Goal: Task Accomplishment & Management: Manage account settings

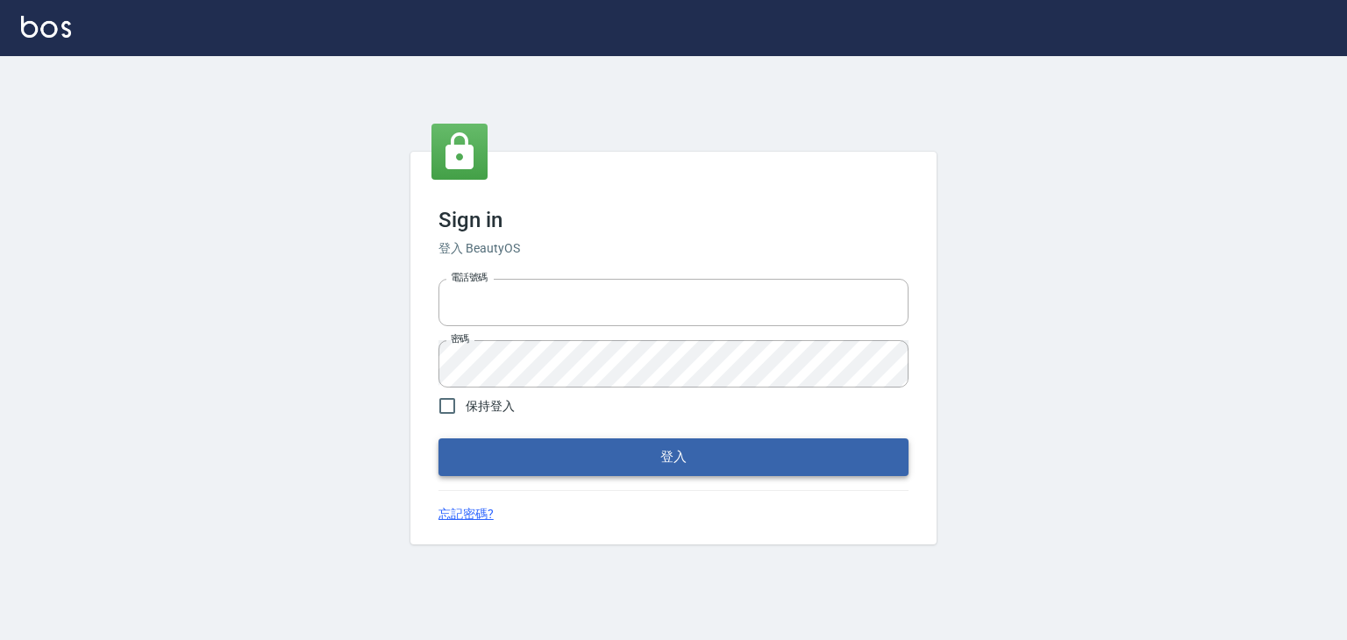
type input "6430581"
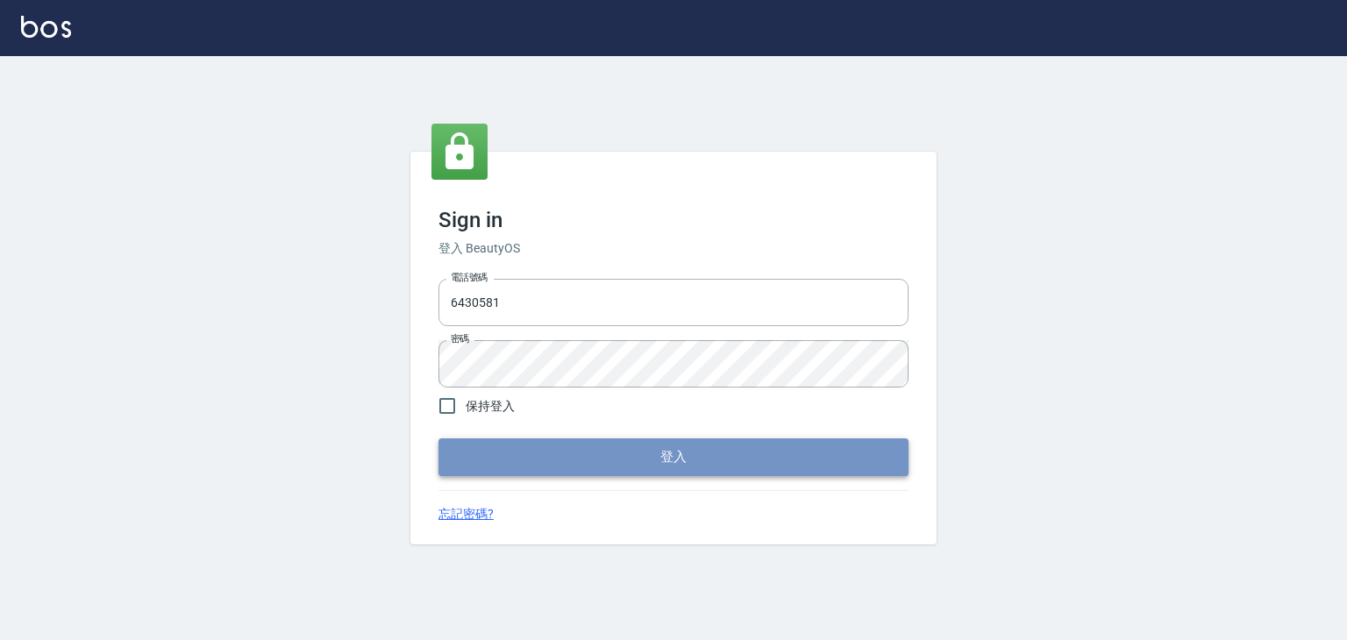
click at [688, 469] on button "登入" at bounding box center [674, 457] width 470 height 37
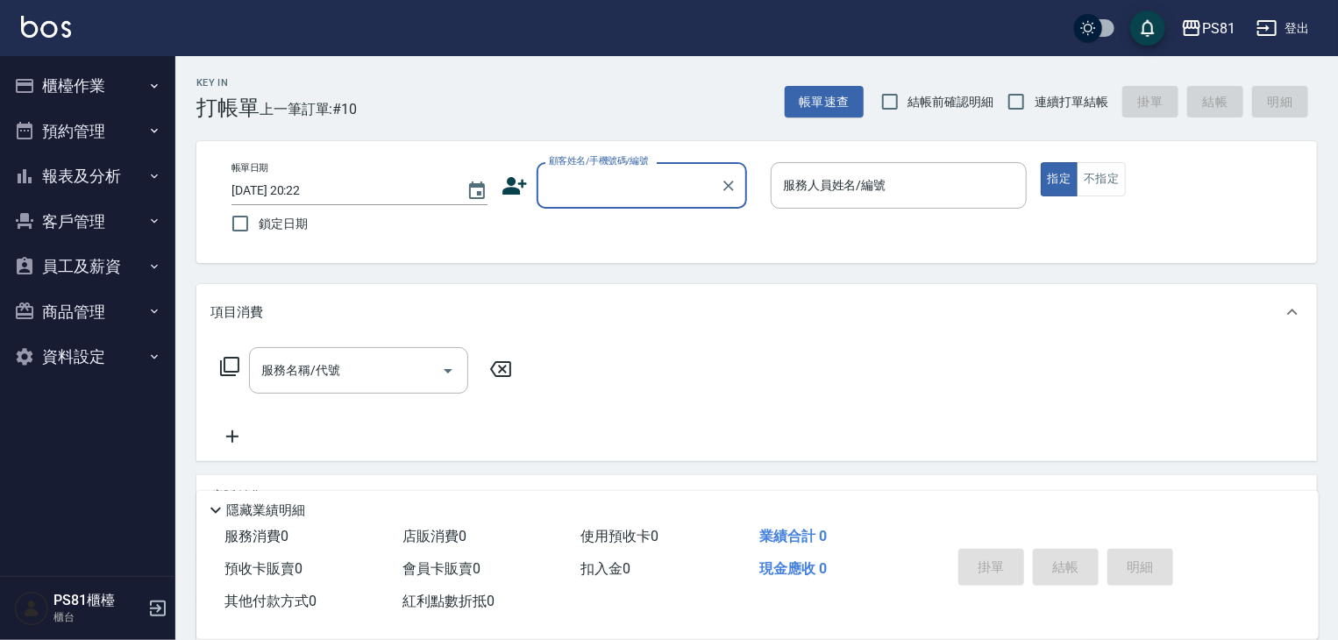
click at [122, 109] on button "預約管理" at bounding box center [87, 132] width 161 height 46
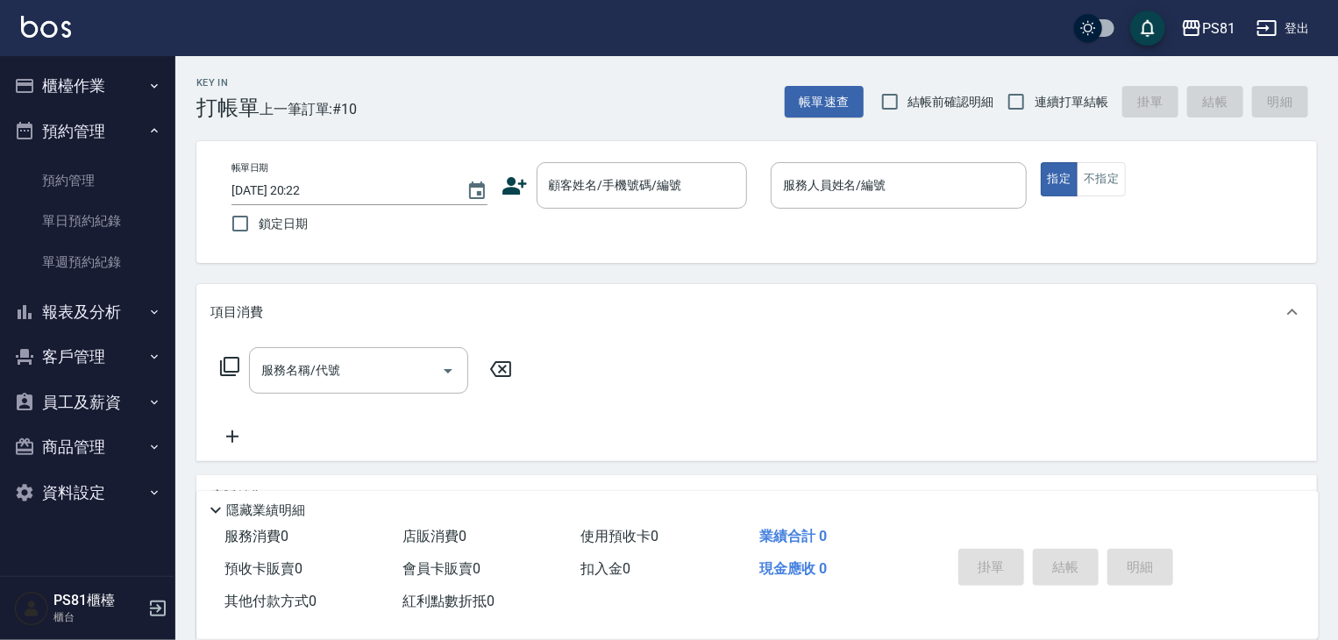
click at [93, 116] on button "預約管理" at bounding box center [87, 132] width 161 height 46
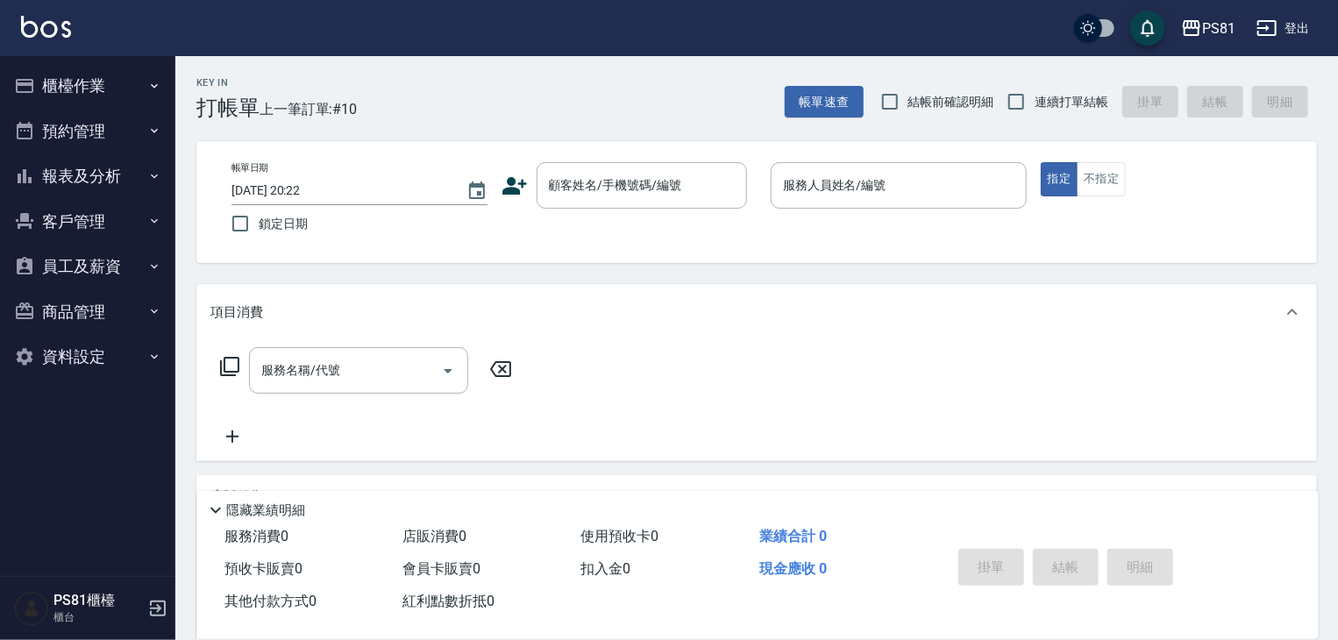
drag, startPoint x: 95, startPoint y: 82, endPoint x: 100, endPoint y: 99, distance: 18.3
click at [96, 82] on button "櫃檯作業" at bounding box center [87, 86] width 161 height 46
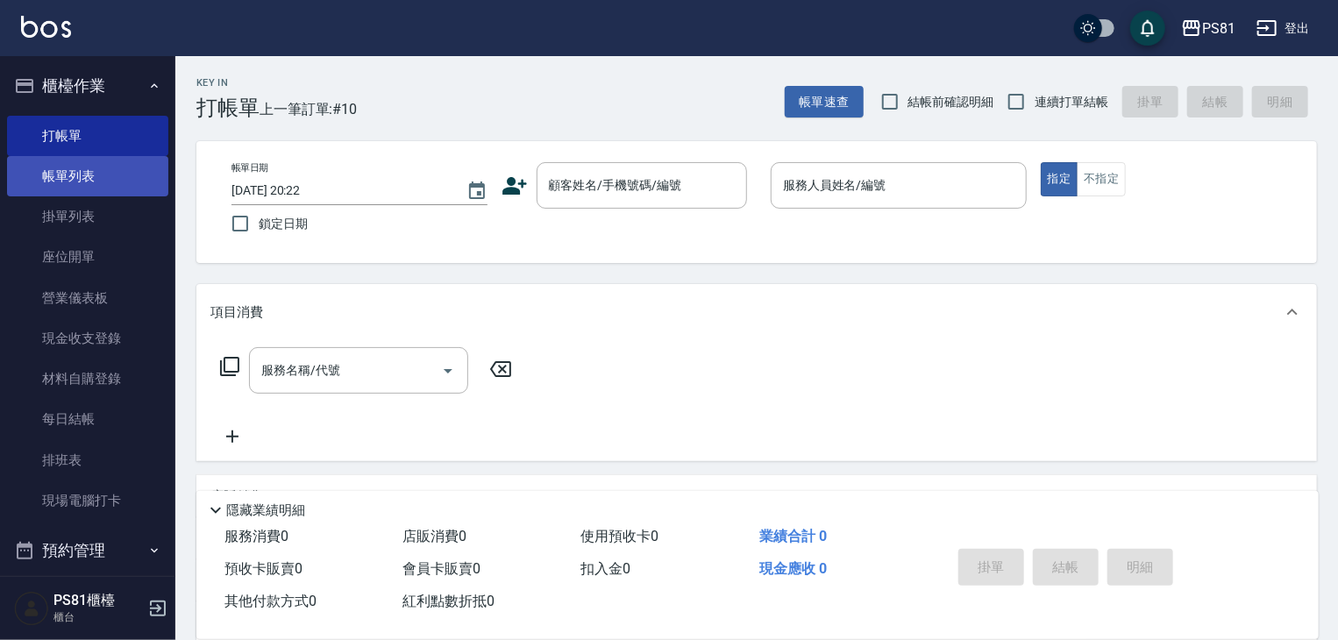
click at [97, 185] on link "帳單列表" at bounding box center [87, 176] width 161 height 40
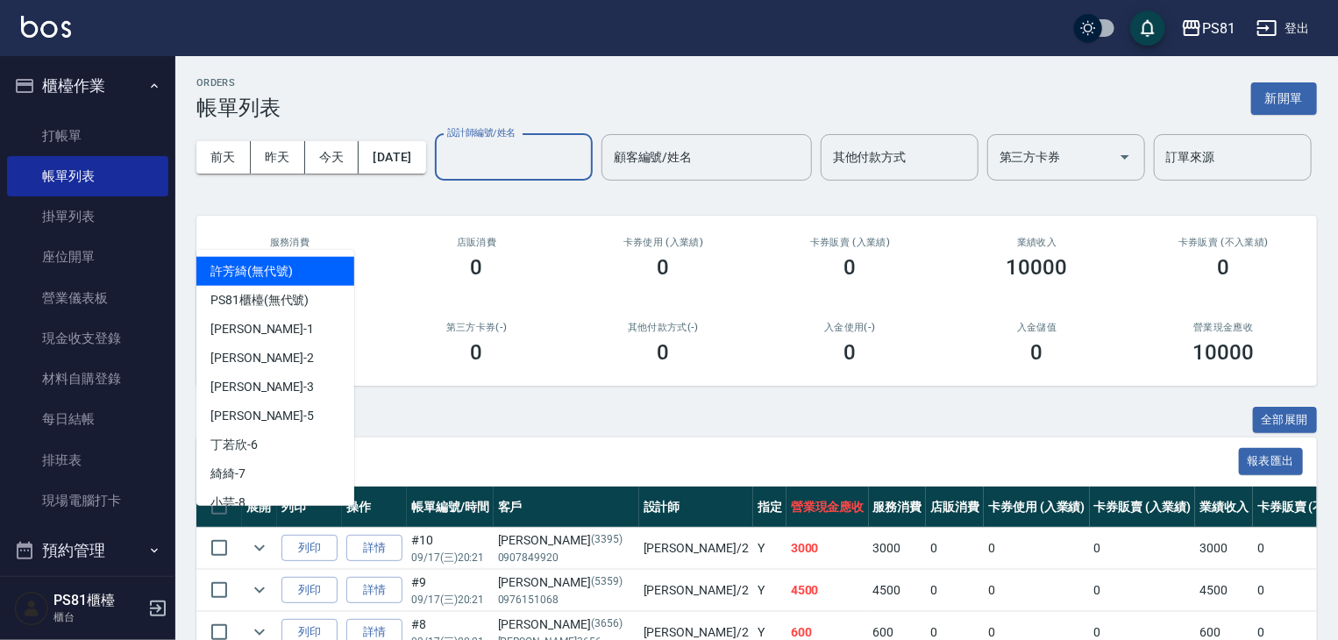
click at [443, 173] on input "設計師編號/姓名" at bounding box center [514, 157] width 142 height 31
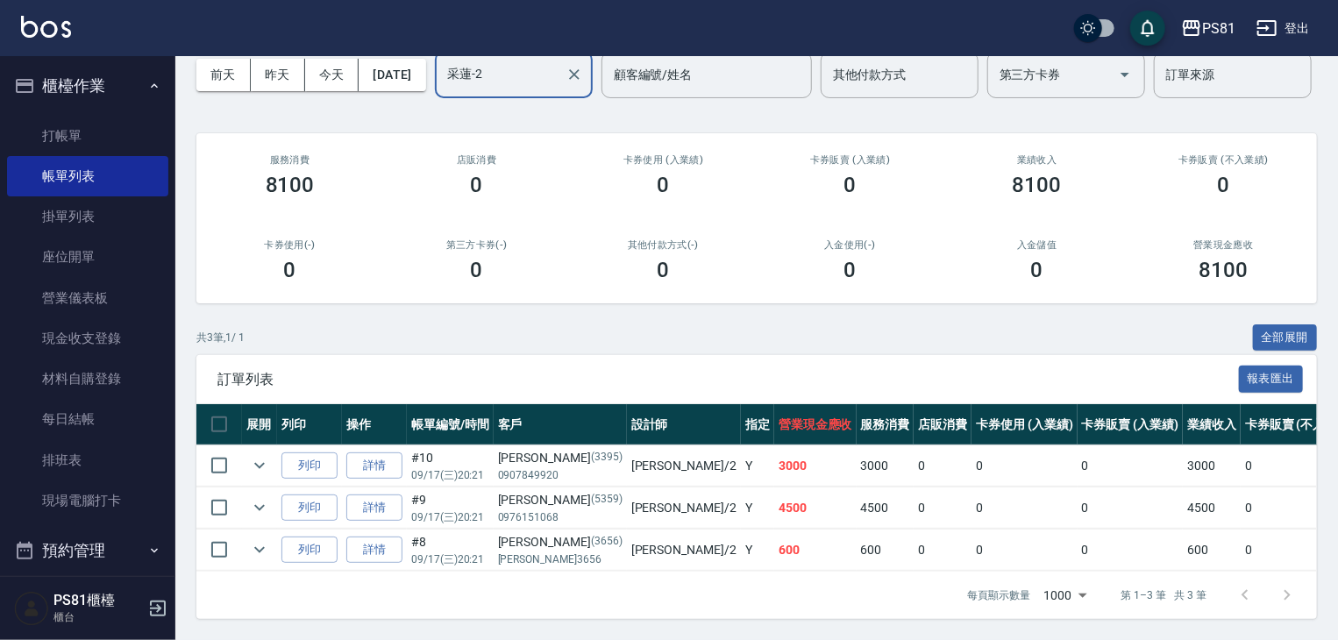
scroll to position [150, 0]
type input "采蓮-2"
click at [396, 453] on link "詳情" at bounding box center [374, 466] width 56 height 27
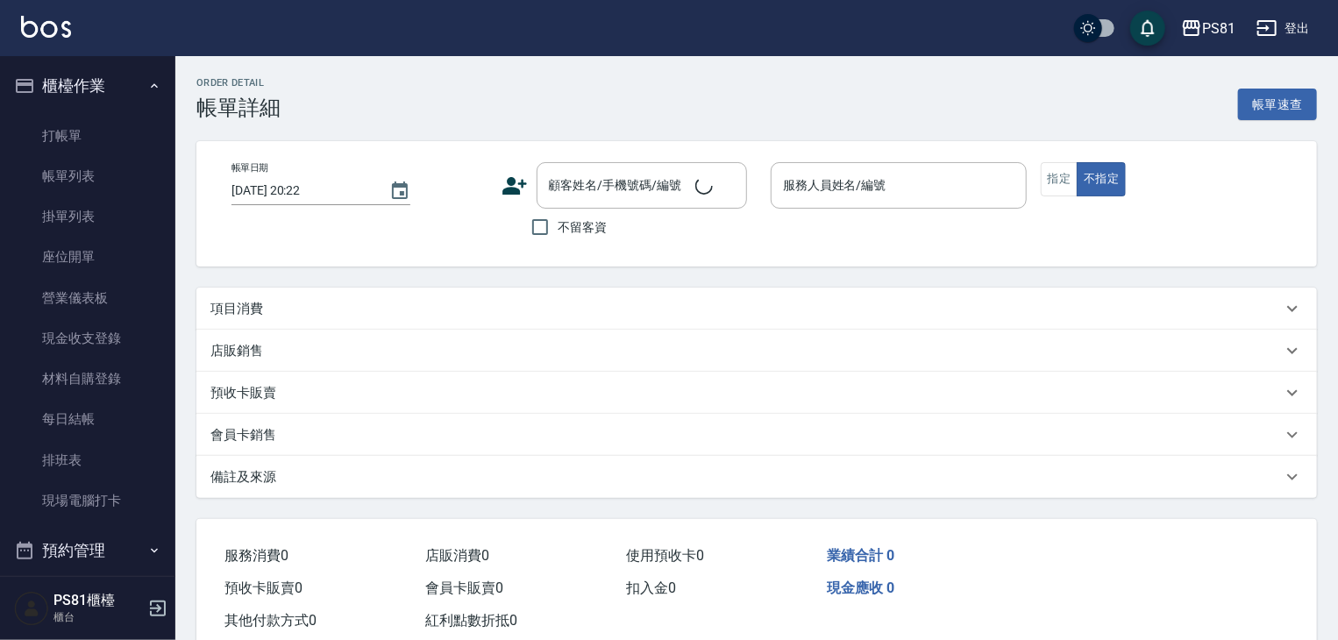
type input "[DATE] 20:21"
type input "采蓮-2"
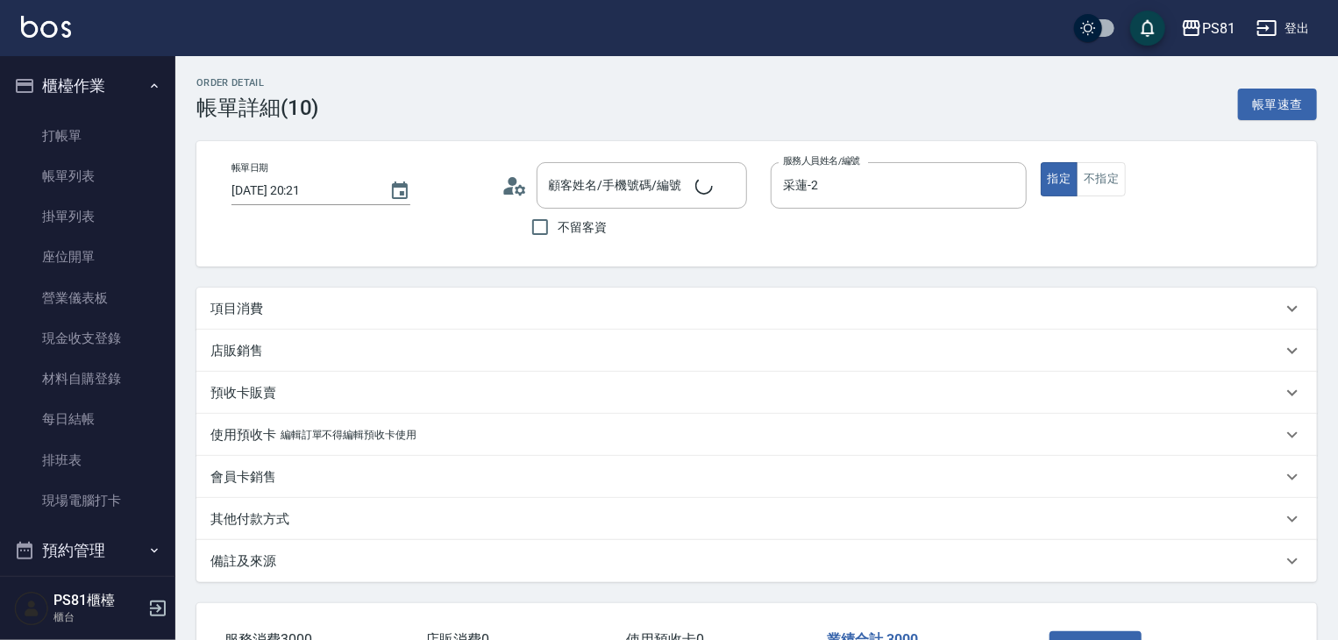
type input "[PERSON_NAME]/0907849920/3395"
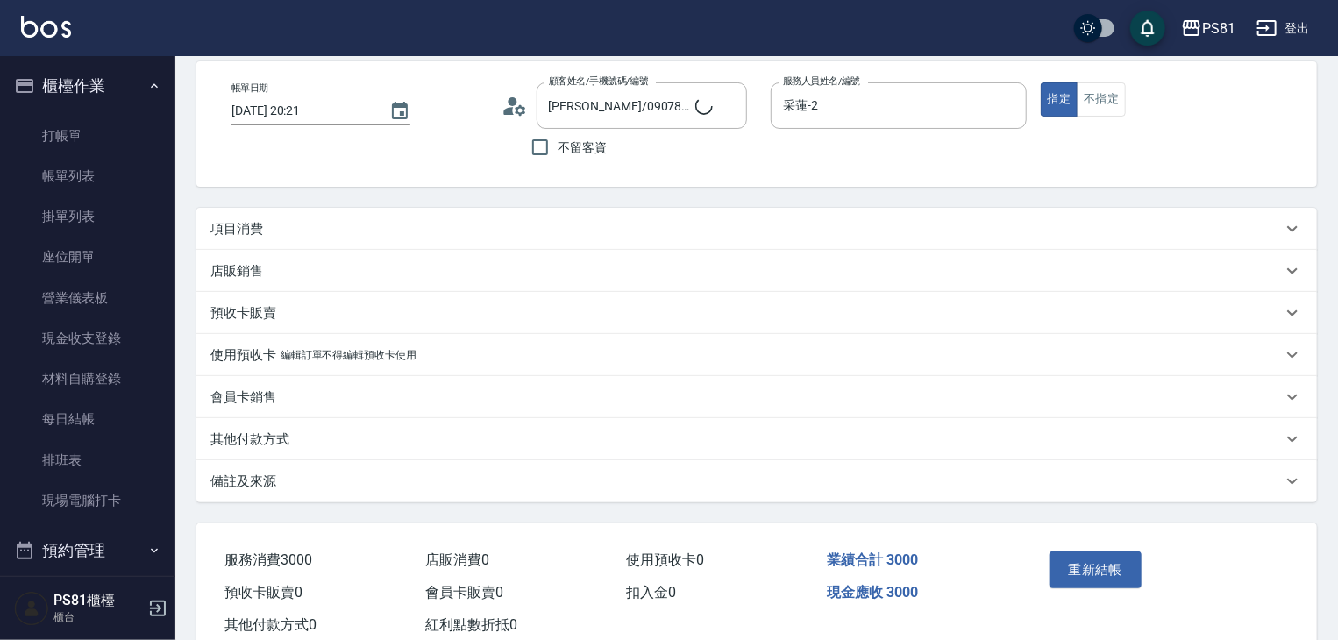
scroll to position [130, 0]
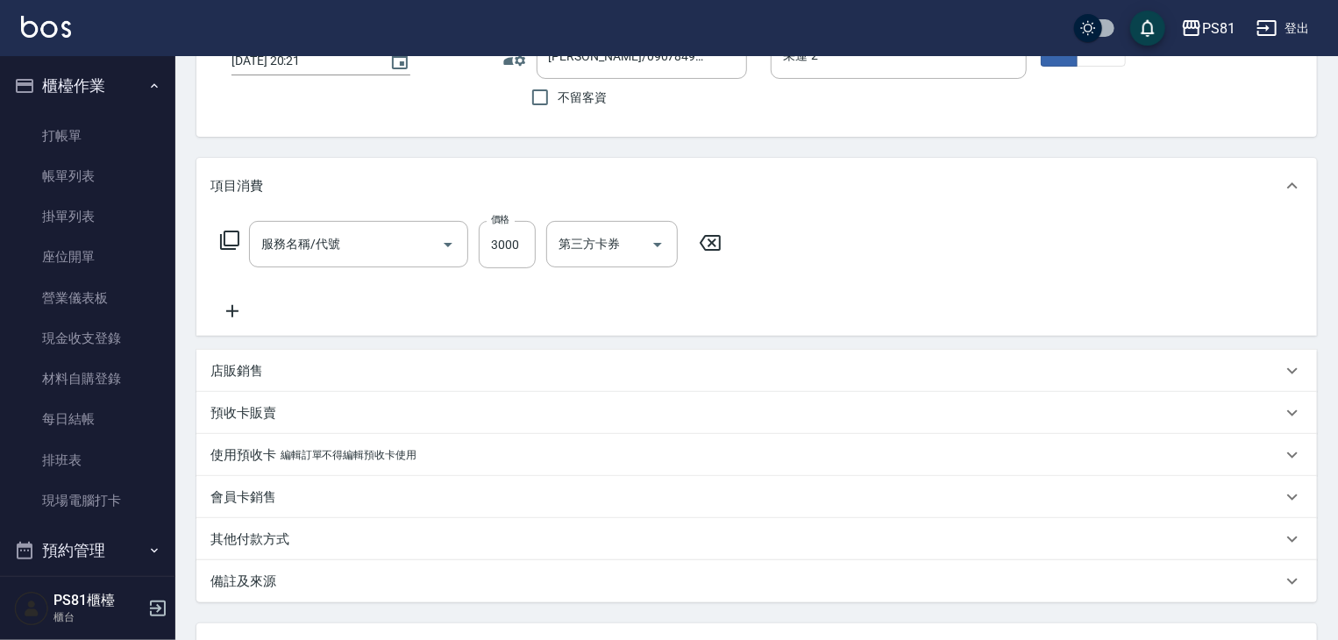
type input "錫紙燙2500(206)"
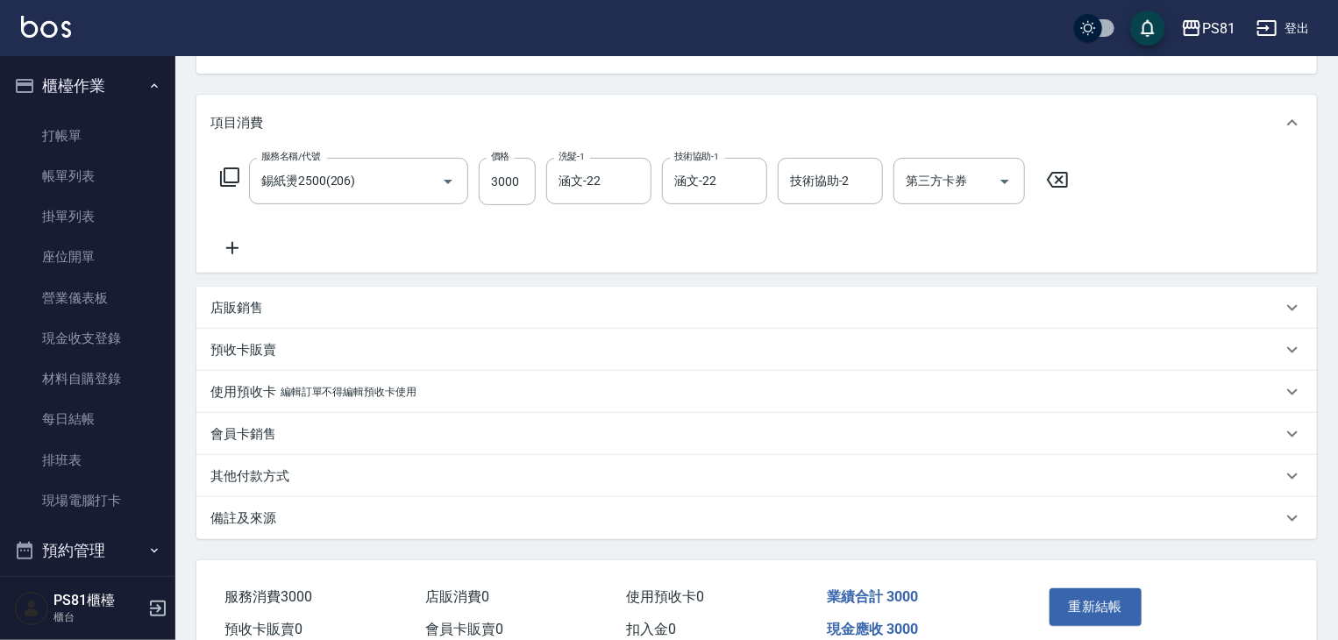
scroll to position [280, 0]
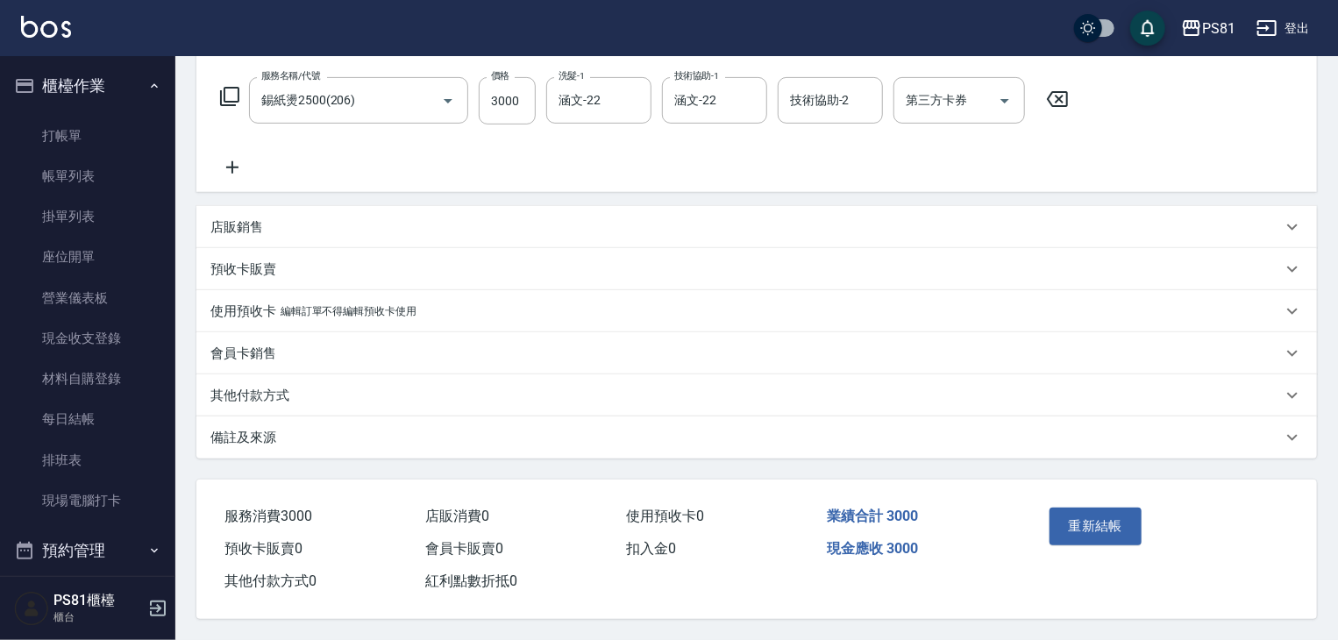
click at [270, 389] on p "其他付款方式" at bounding box center [249, 396] width 79 height 18
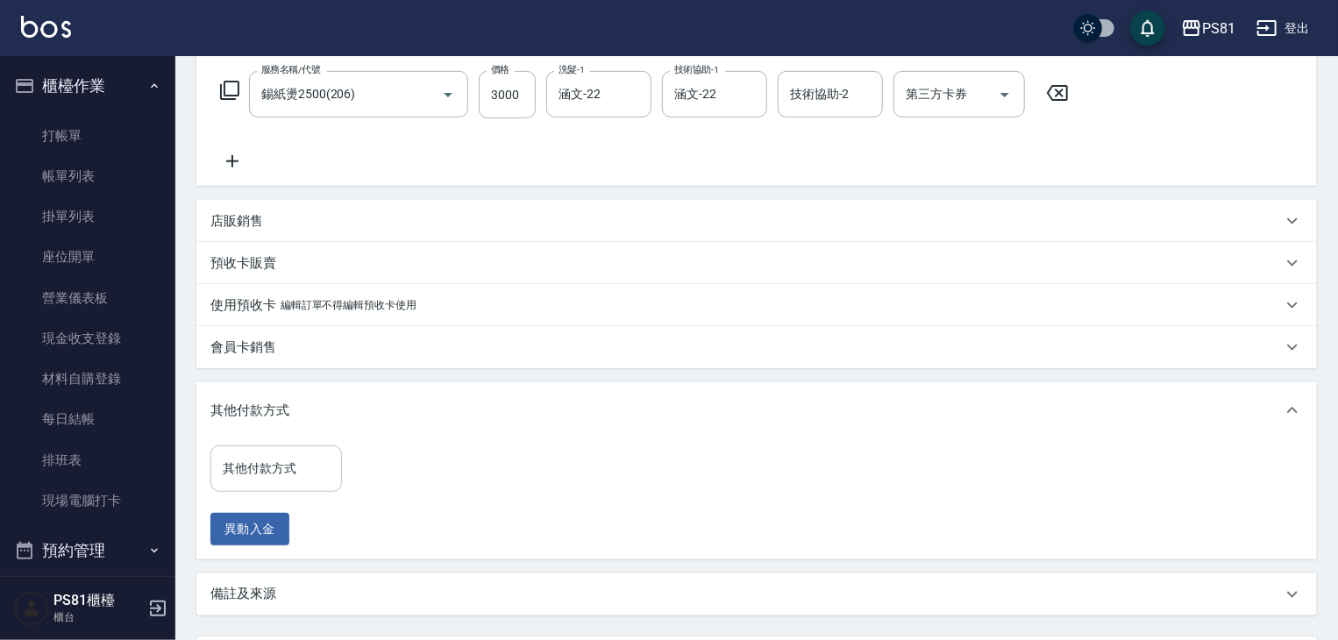
click at [296, 471] on input "其他付款方式" at bounding box center [276, 468] width 116 height 31
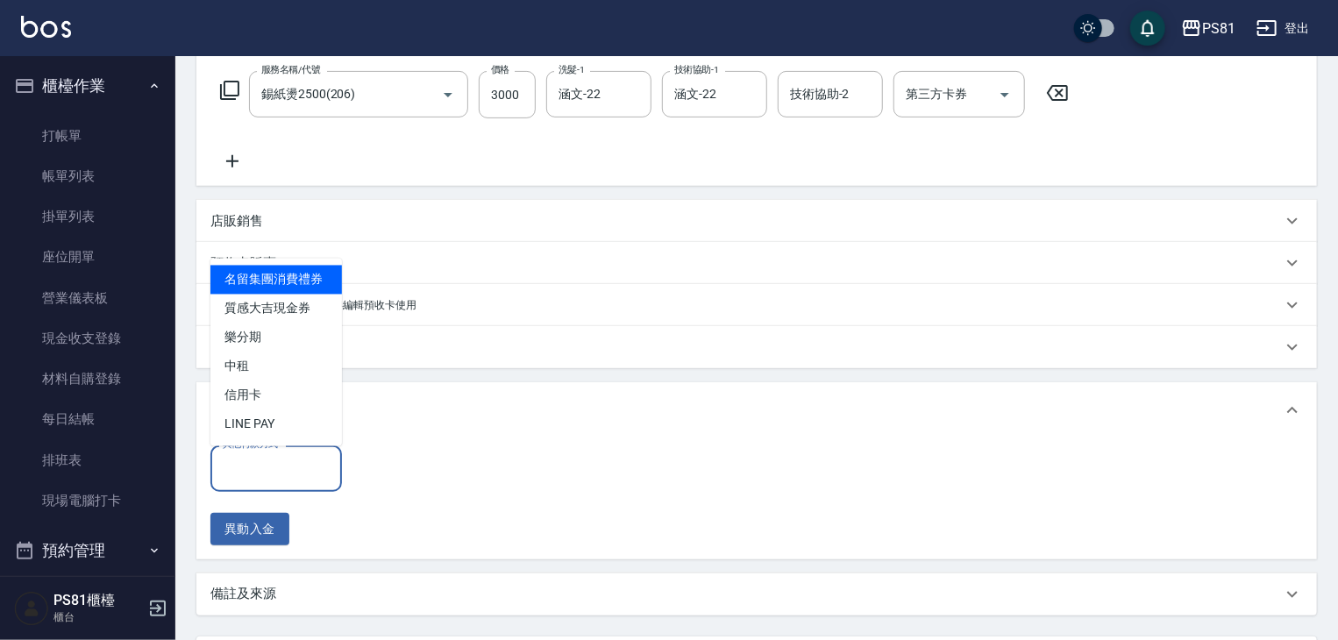
click at [263, 278] on span "名留集團消費禮券" at bounding box center [276, 280] width 132 height 29
type input "名留集團消費禮券"
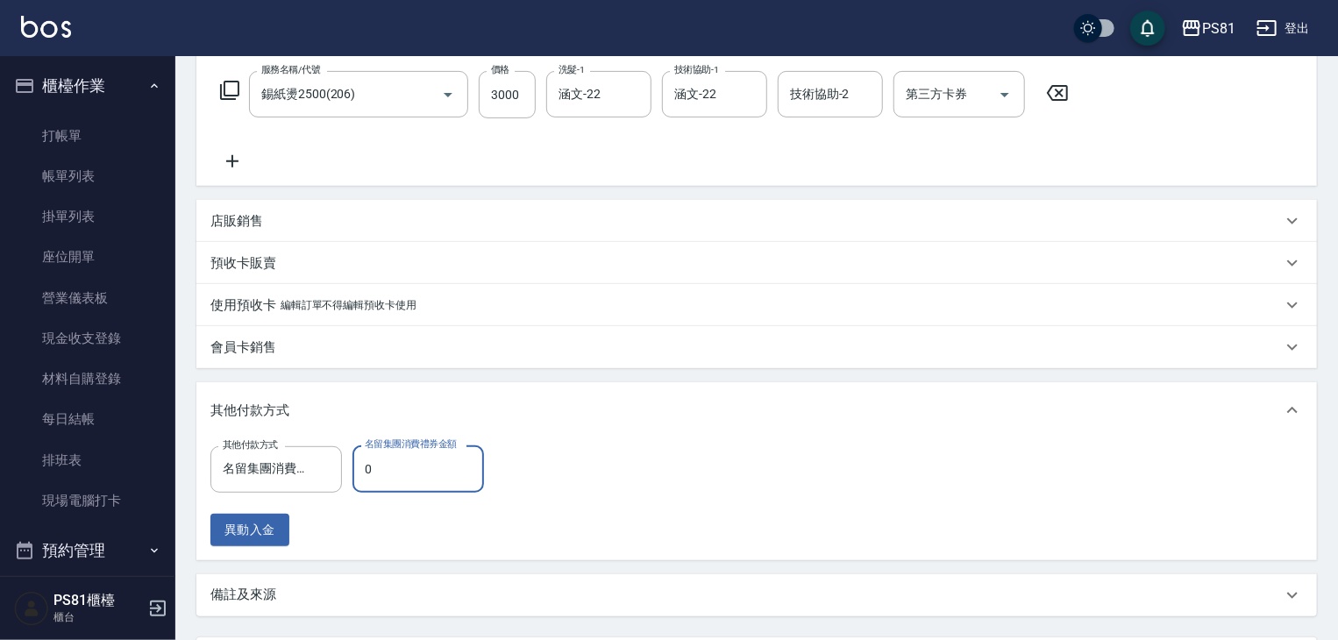
click at [440, 464] on input "0" at bounding box center [419, 469] width 132 height 47
type input "1500"
click at [575, 518] on div "其他付款方式 名留集團消費禮券 其他付款方式 名留集團消費禮券金額 1500 名留集團消費禮券金額 異動入金" at bounding box center [756, 496] width 1093 height 101
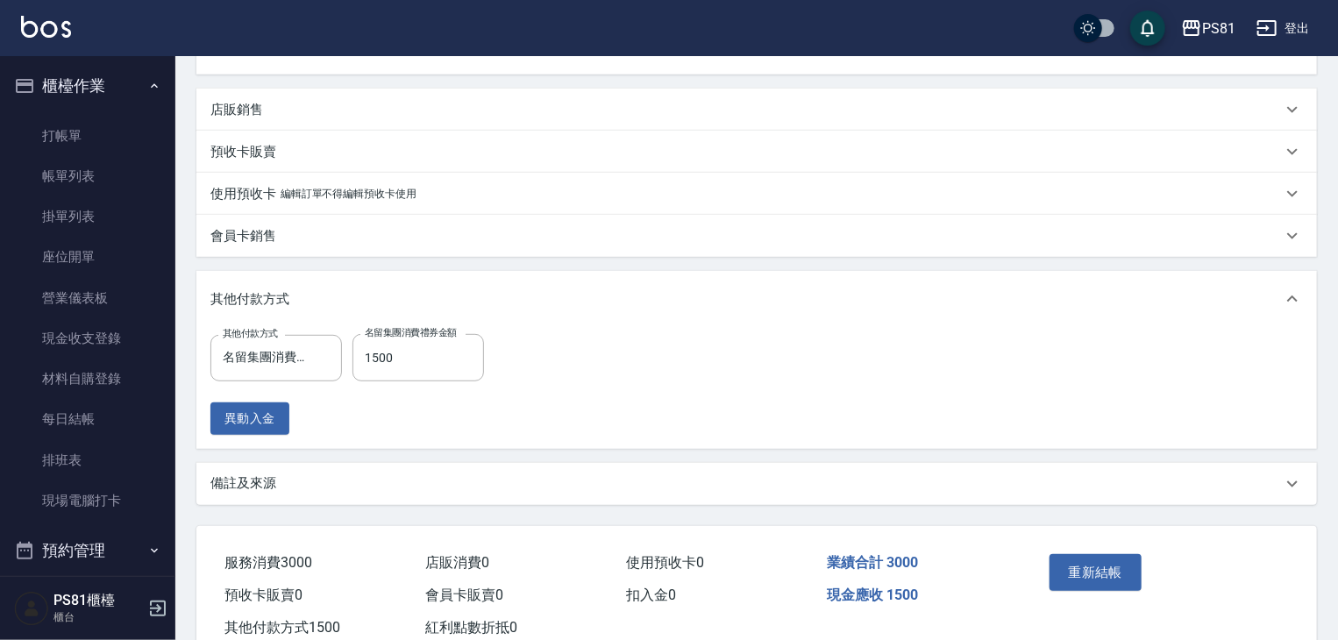
scroll to position [443, 0]
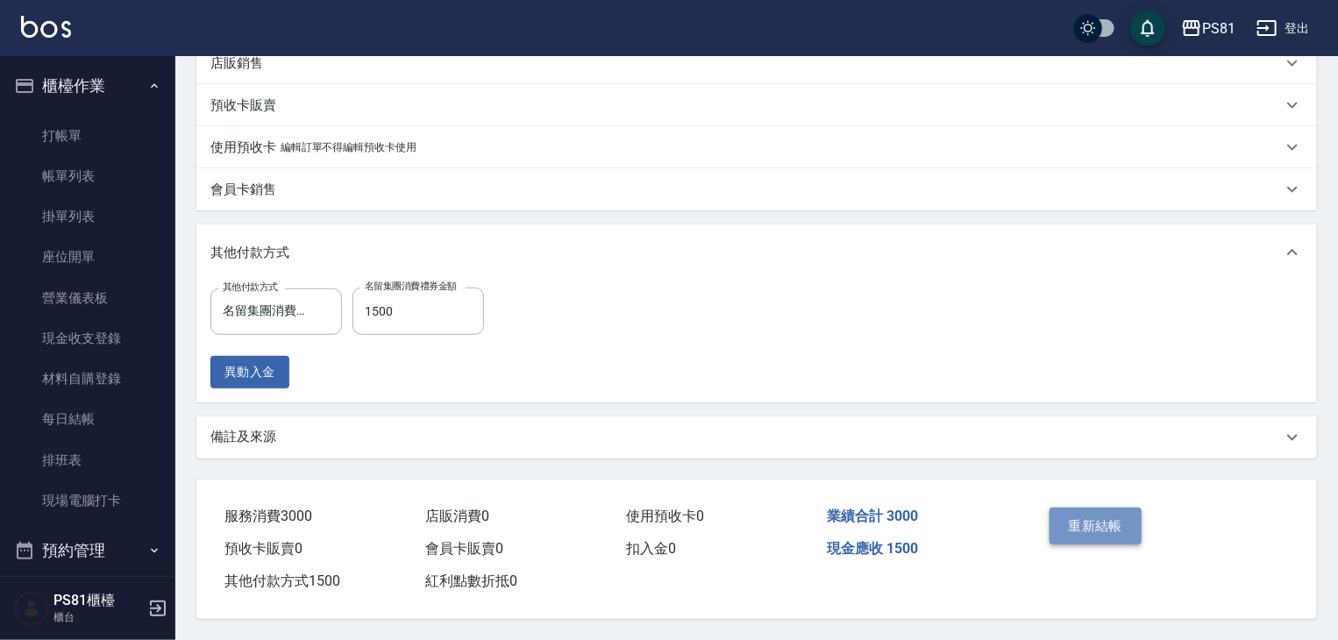
click at [1100, 524] on button "重新結帳" at bounding box center [1096, 526] width 93 height 37
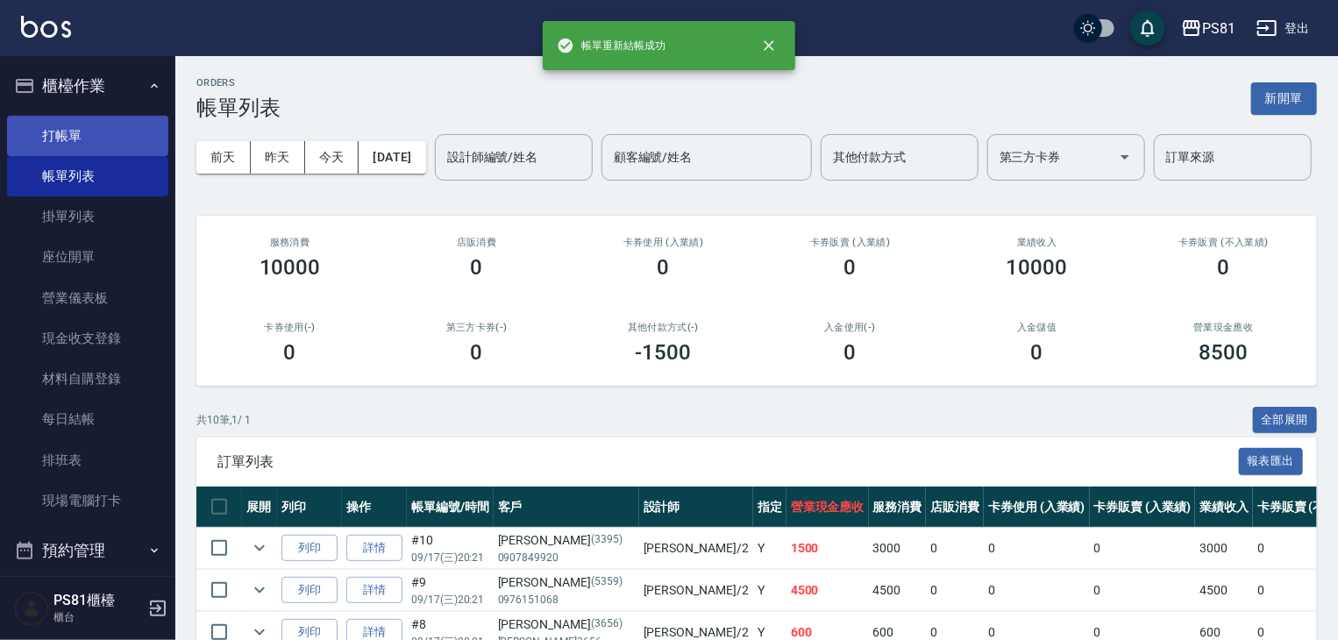
click at [150, 127] on link "打帳單" at bounding box center [87, 136] width 161 height 40
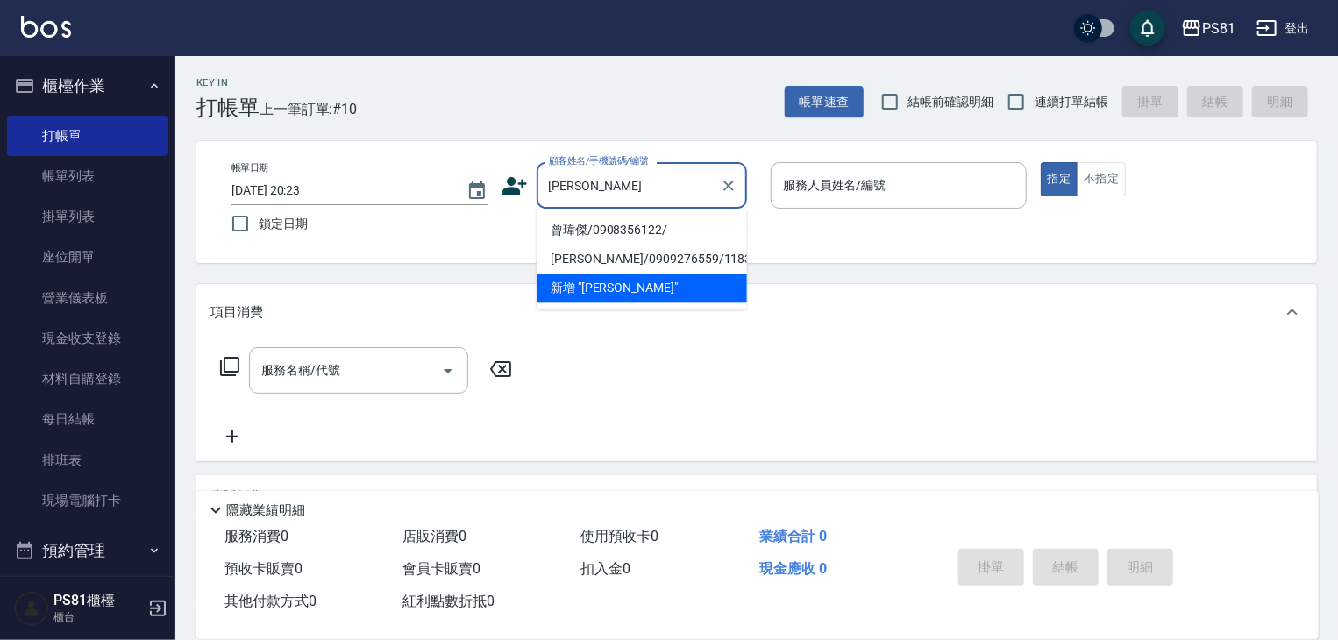
click at [655, 225] on li "曾瑋傑/0908356122/" at bounding box center [642, 230] width 210 height 29
type input "曾瑋傑/0908356122/"
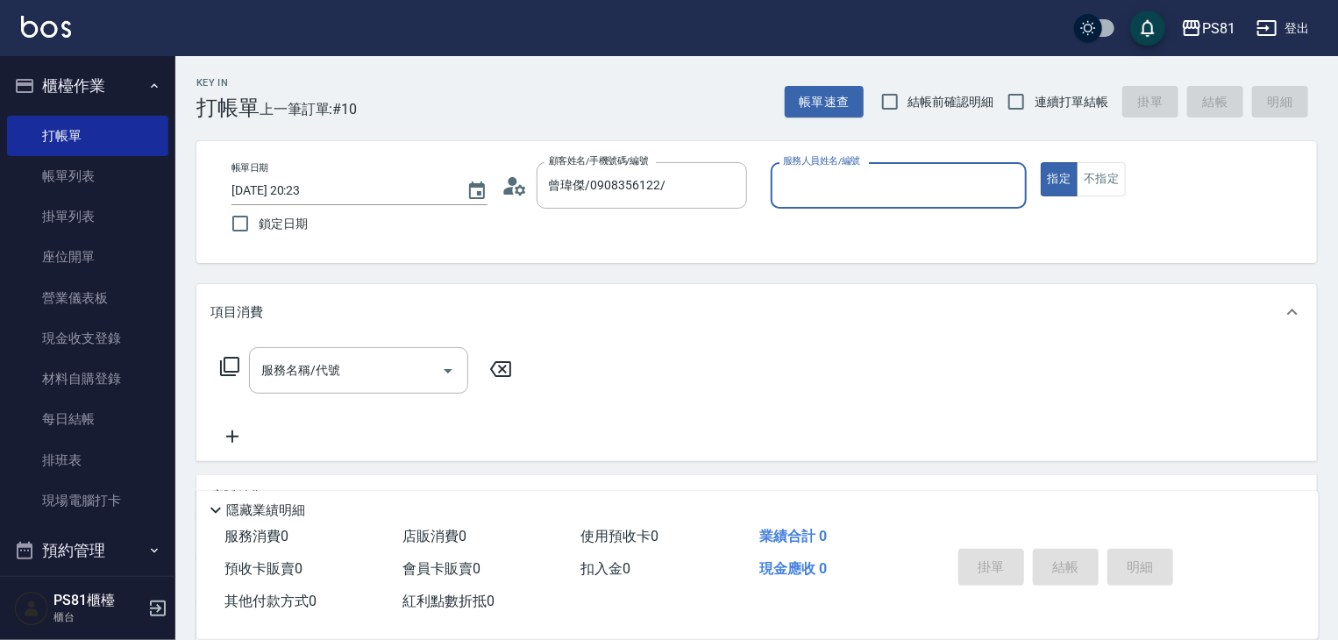
type input "采蓮-2"
click at [410, 356] on input "服務名稱/代號" at bounding box center [345, 370] width 177 height 31
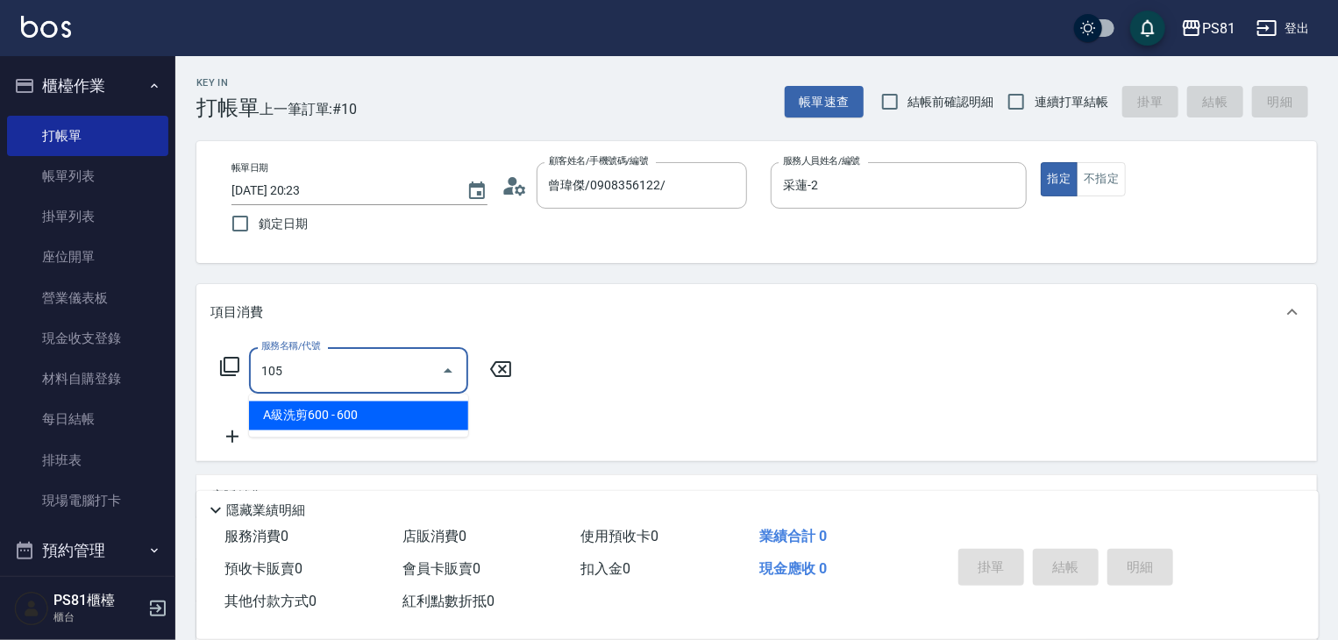
type input "A級洗剪600(105)"
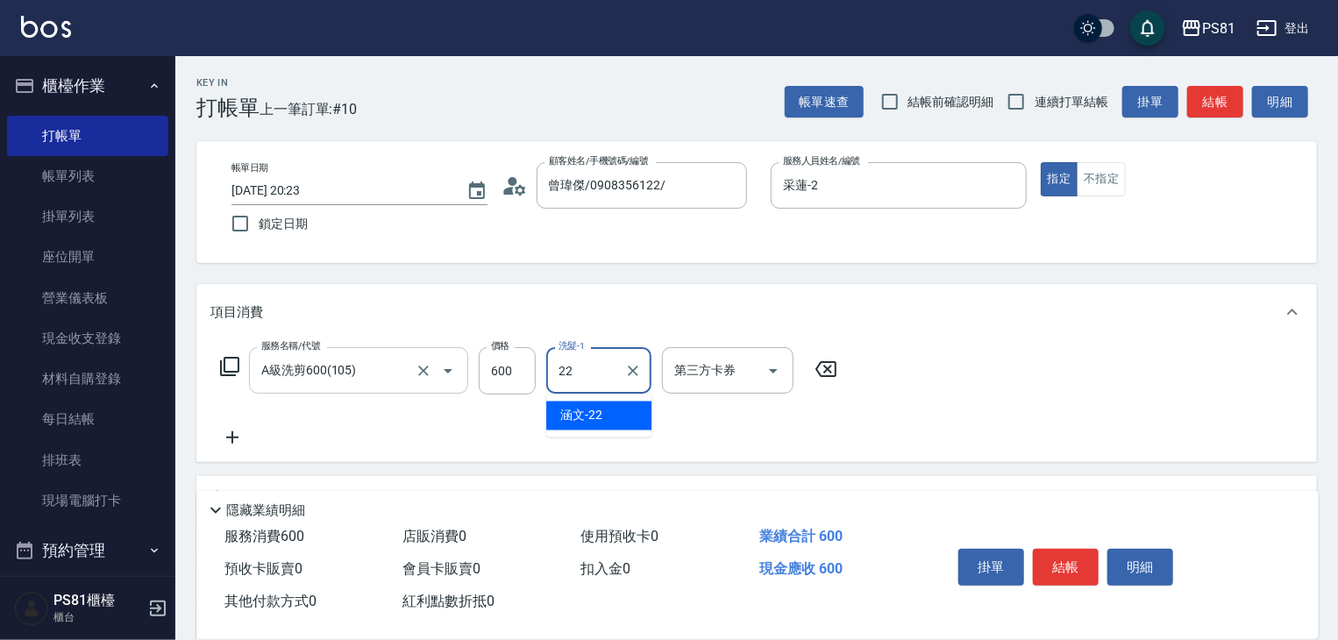
type input "涵文-22"
drag, startPoint x: 798, startPoint y: 435, endPoint x: 1095, endPoint y: 510, distance: 305.9
click at [806, 436] on div "服務名稱/代號 A級洗剪600(105) 服務名稱/代號 價格 600 價格 洗髮-1 涵文-22 洗髮-1 第三方卡券 第三方卡券" at bounding box center [529, 397] width 638 height 101
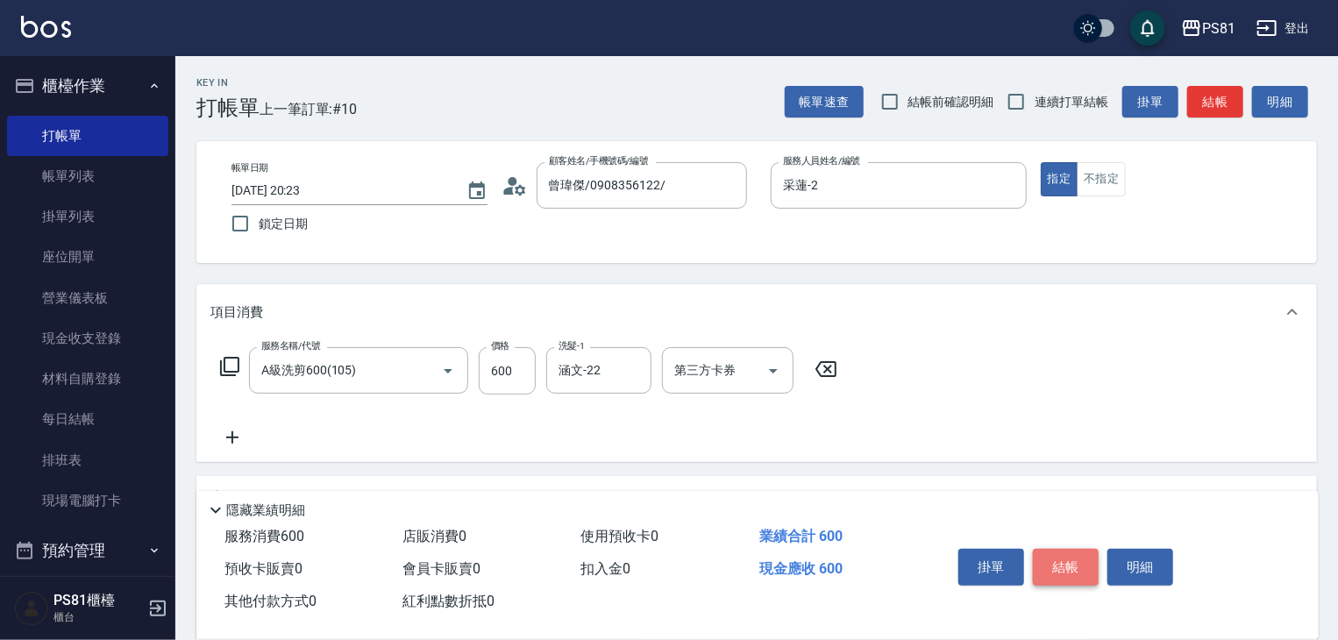
click at [1076, 567] on button "結帳" at bounding box center [1066, 567] width 66 height 37
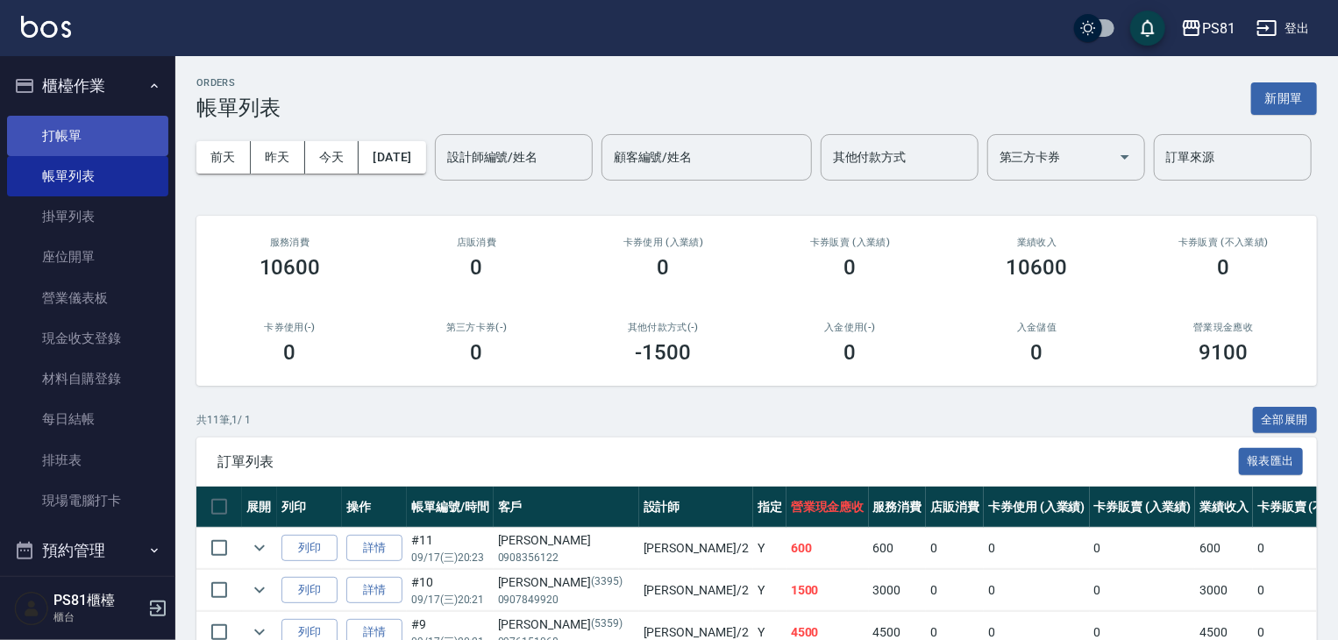
click at [117, 138] on link "打帳單" at bounding box center [87, 136] width 161 height 40
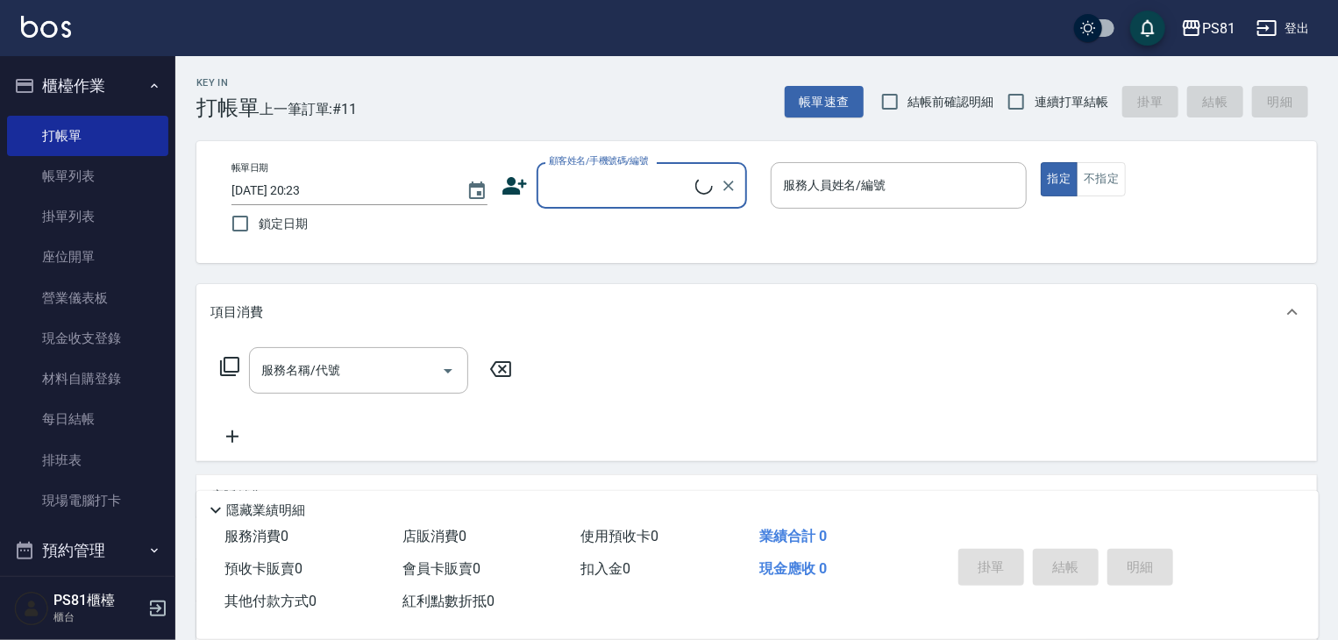
click at [626, 180] on input "顧客姓名/手機號碼/編號" at bounding box center [620, 185] width 151 height 31
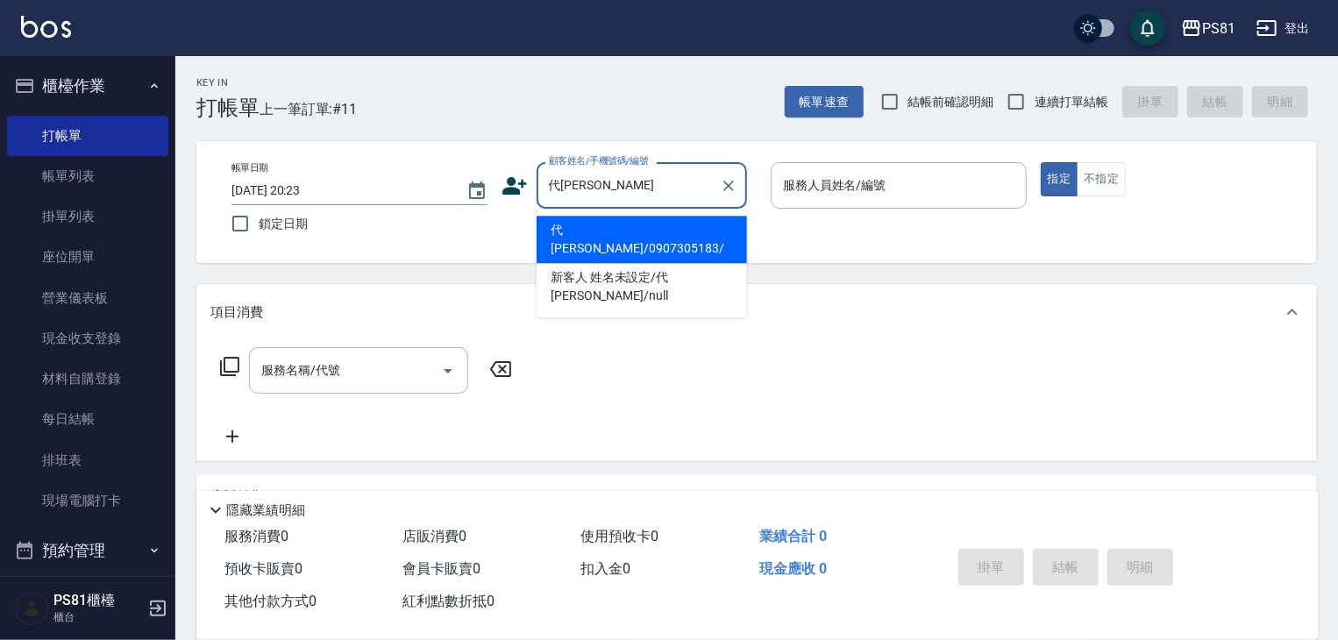
click at [635, 232] on li "代[PERSON_NAME]/0907305183/" at bounding box center [642, 239] width 210 height 47
type input "代[PERSON_NAME]/0907305183/"
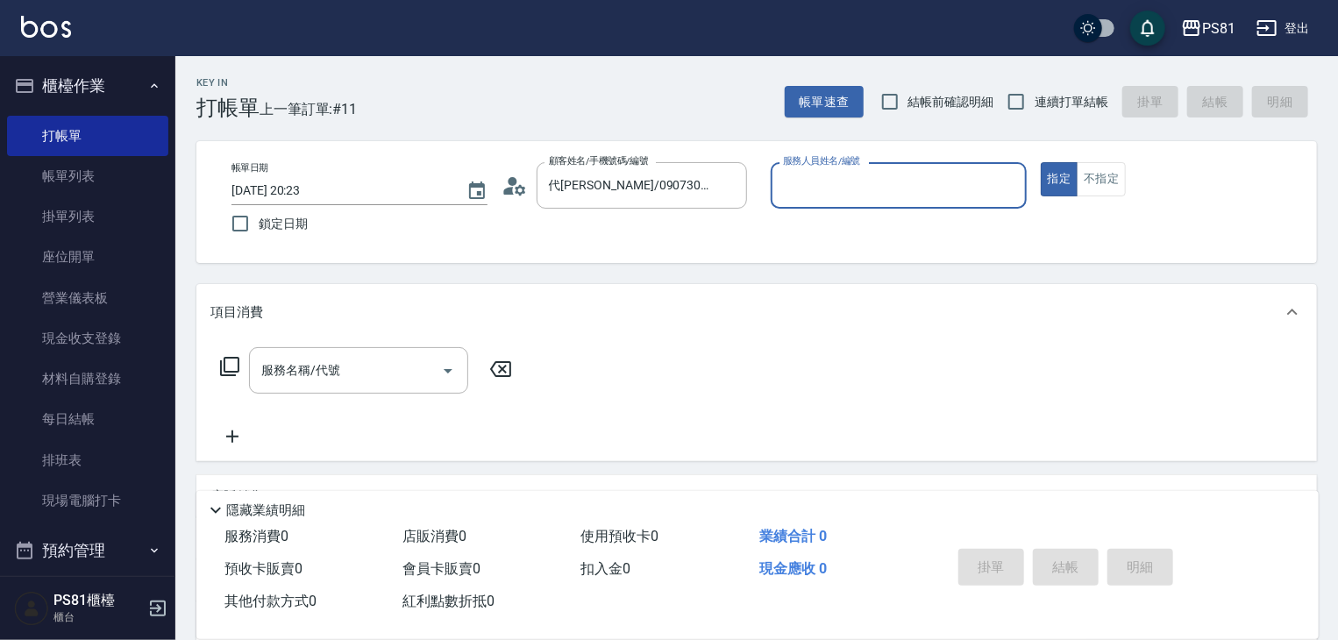
type input "采蓮-2"
click at [383, 368] on input "服務名稱/代號" at bounding box center [345, 370] width 177 height 31
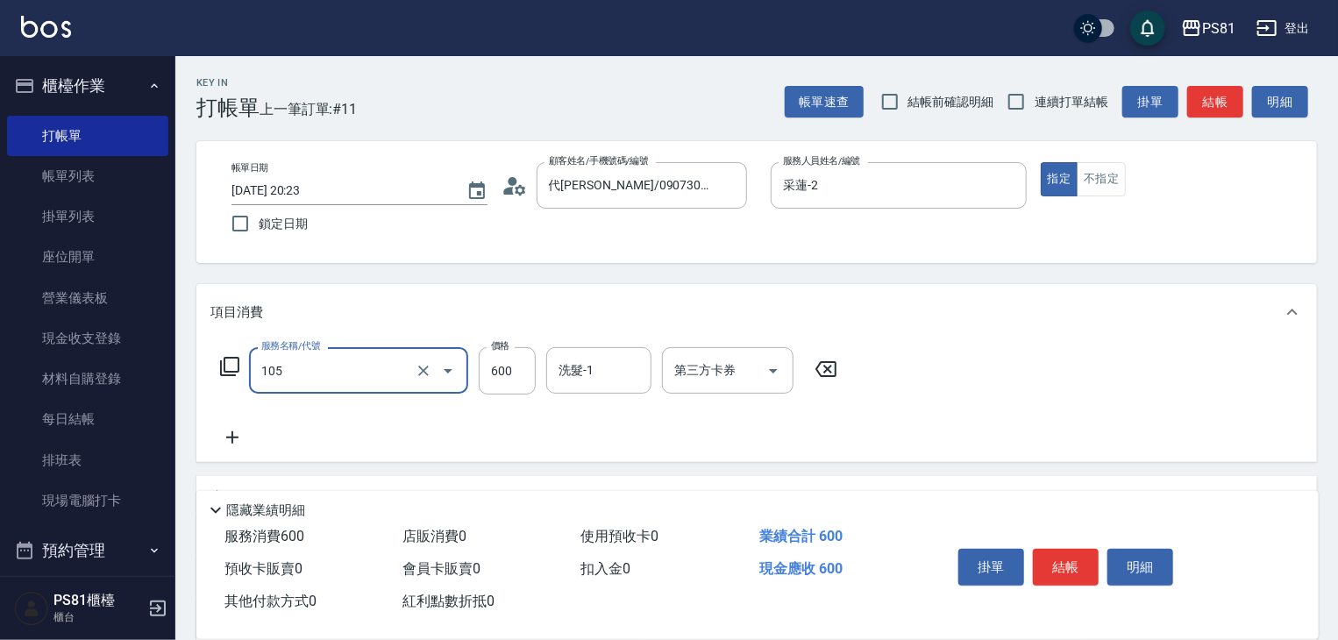
type input "A級洗剪600(105)"
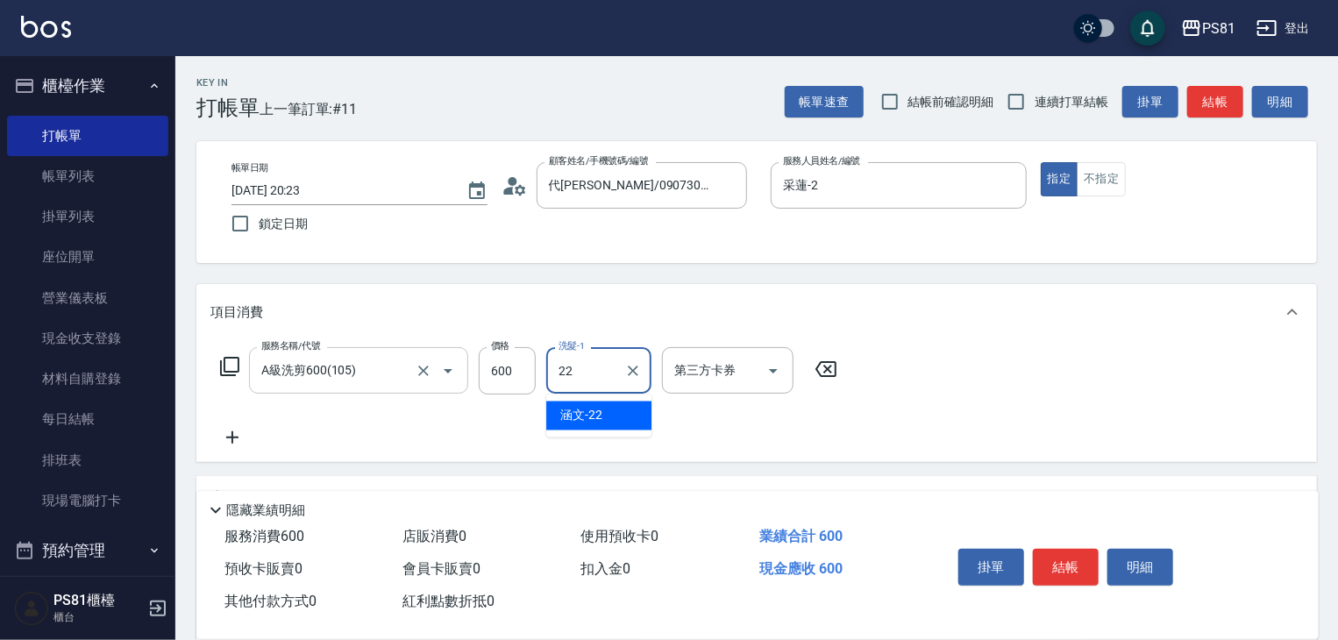
type input "涵文-22"
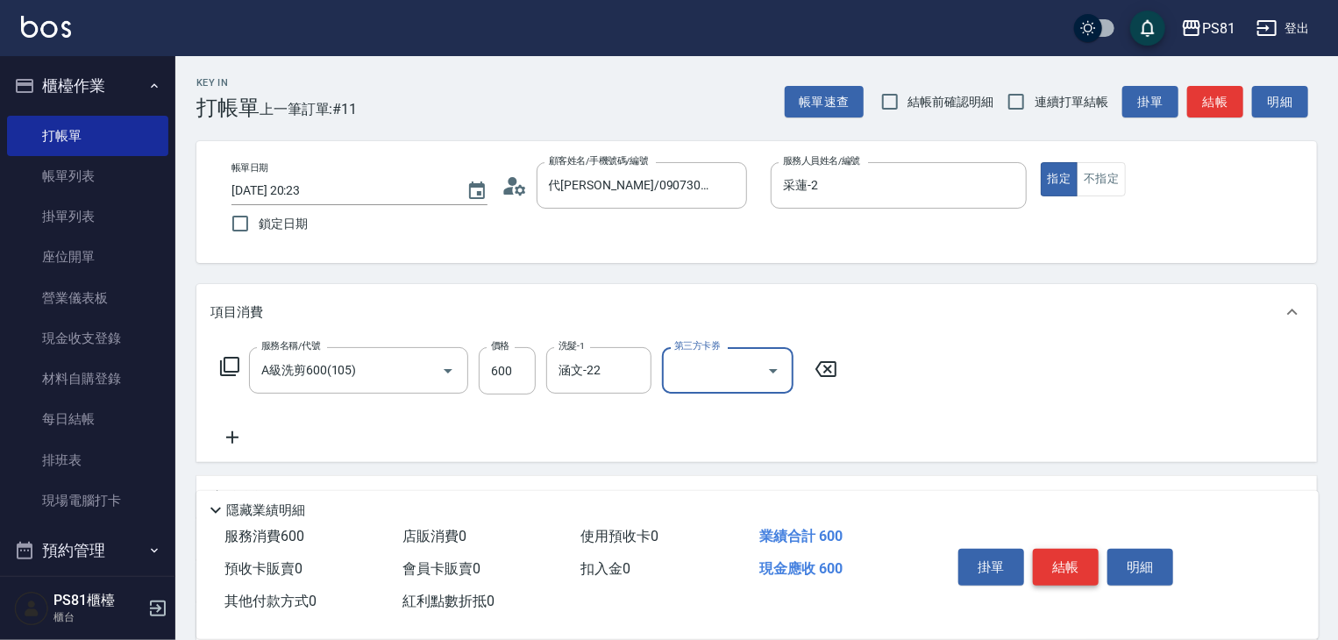
drag, startPoint x: 1014, startPoint y: 421, endPoint x: 1038, endPoint y: 575, distance: 156.3
click at [1017, 425] on div "服務名稱/代號 A級洗剪600(105) 服務名稱/代號 價格 600 價格 洗髮-1 涵文-22 洗髮-1 第三方卡券 第三方卡券" at bounding box center [756, 401] width 1121 height 122
click at [1046, 560] on button "結帳" at bounding box center [1066, 567] width 66 height 37
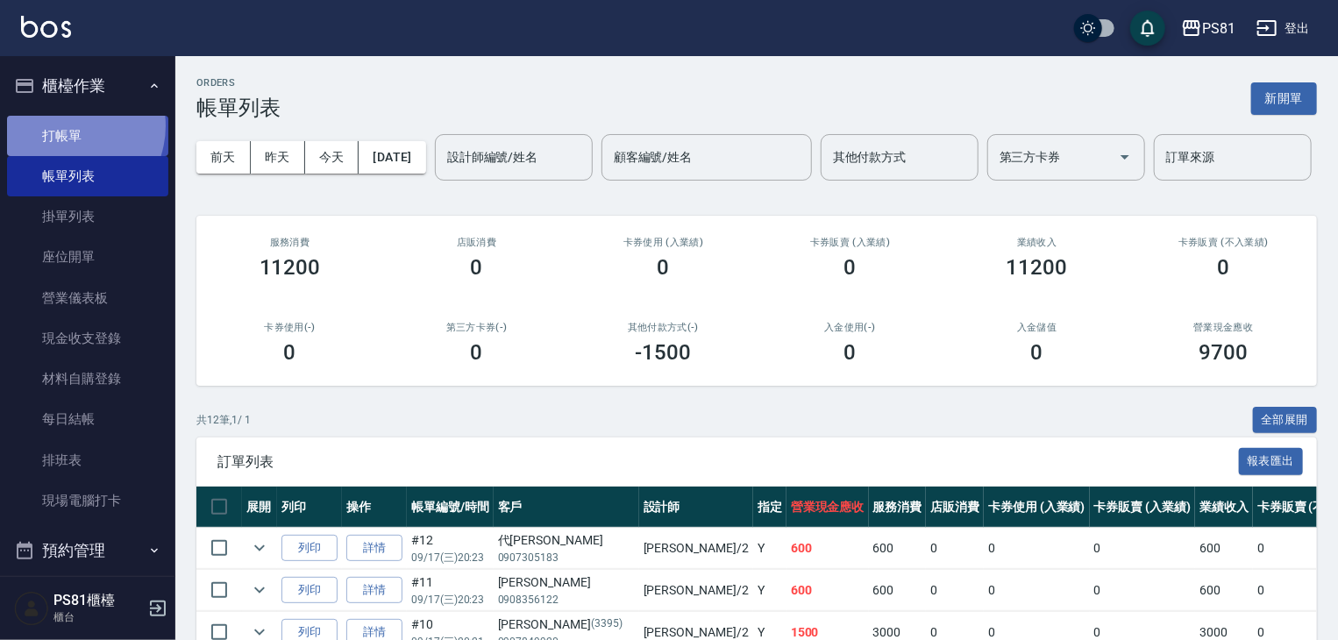
click at [66, 125] on link "打帳單" at bounding box center [87, 136] width 161 height 40
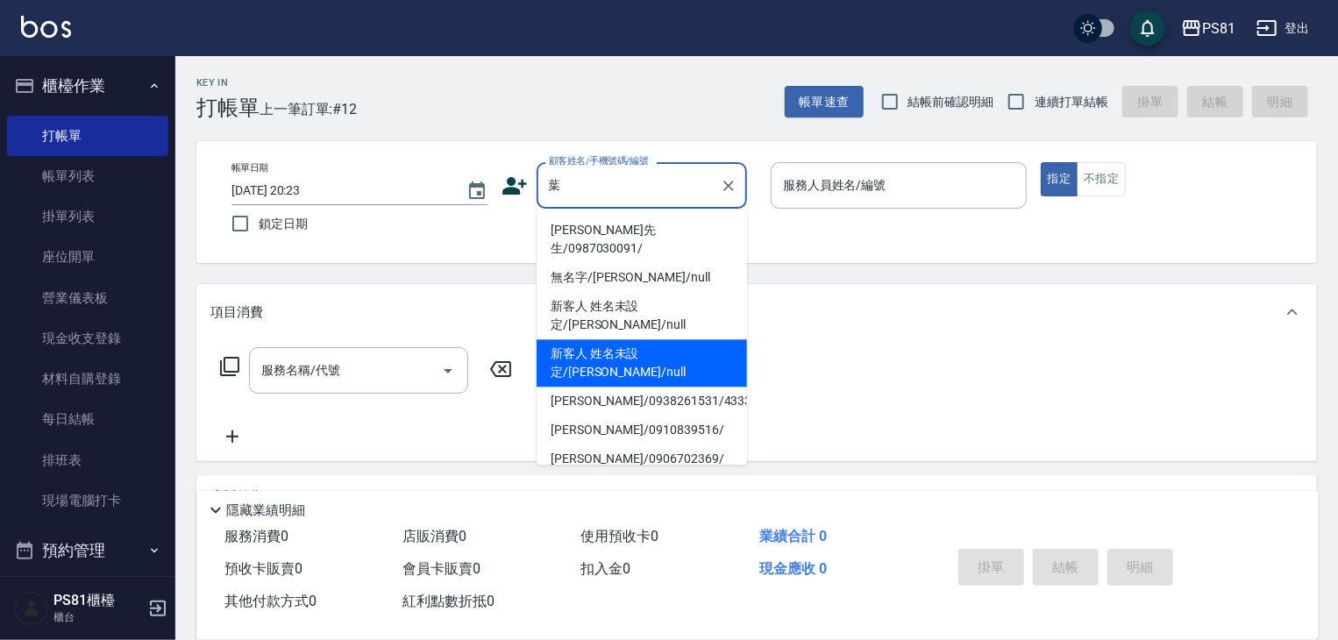
click at [695, 339] on li "新客人 姓名未設定/[PERSON_NAME]/null" at bounding box center [642, 362] width 210 height 47
type input "新客人 姓名未設定/[PERSON_NAME]/null"
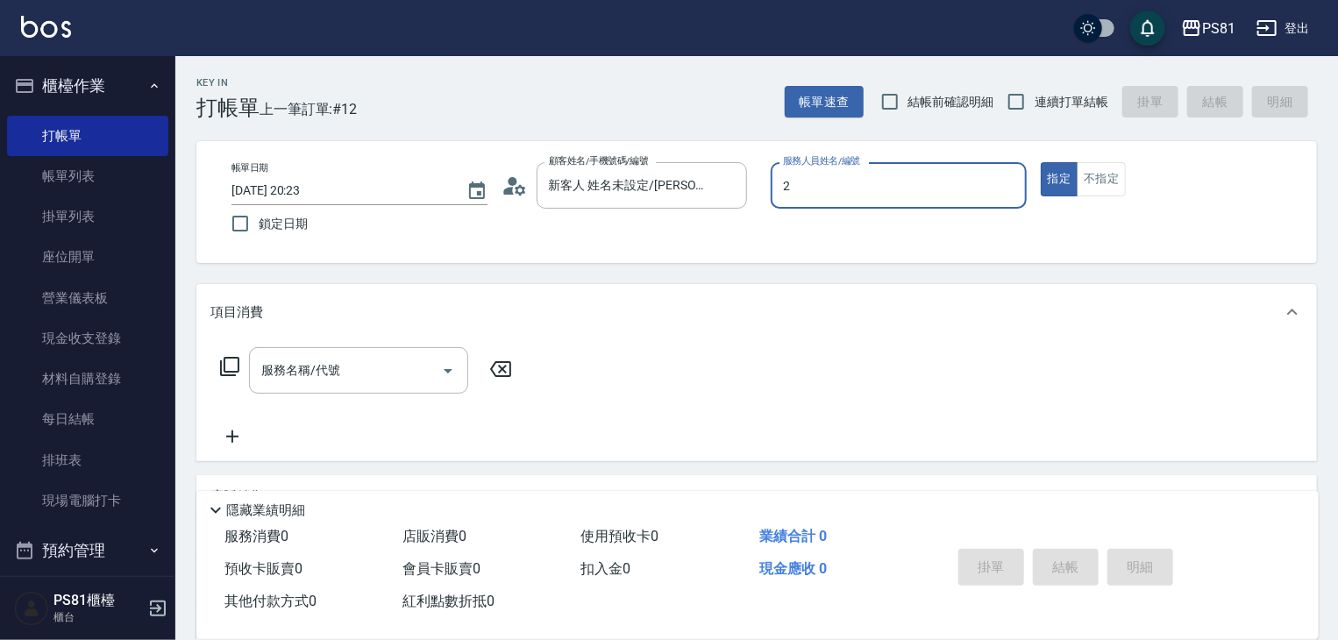
type input "采蓮-2"
type button "true"
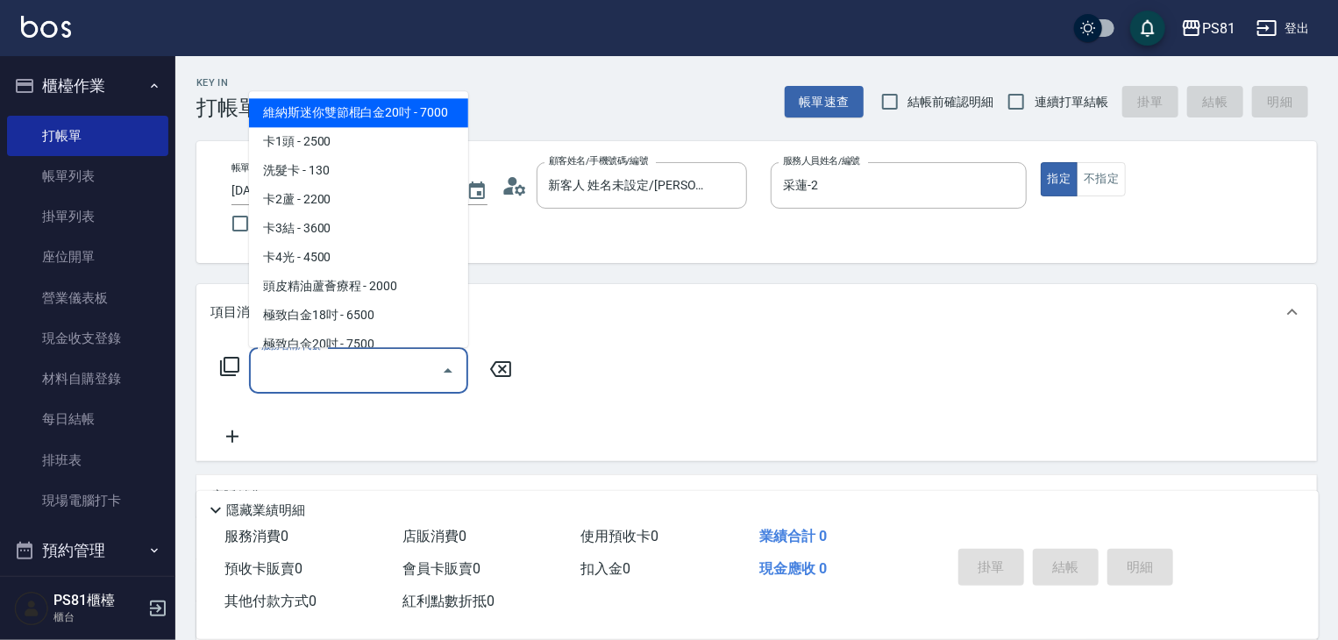
click at [305, 359] on div "服務名稱/代號 服務名稱/代號" at bounding box center [358, 370] width 219 height 46
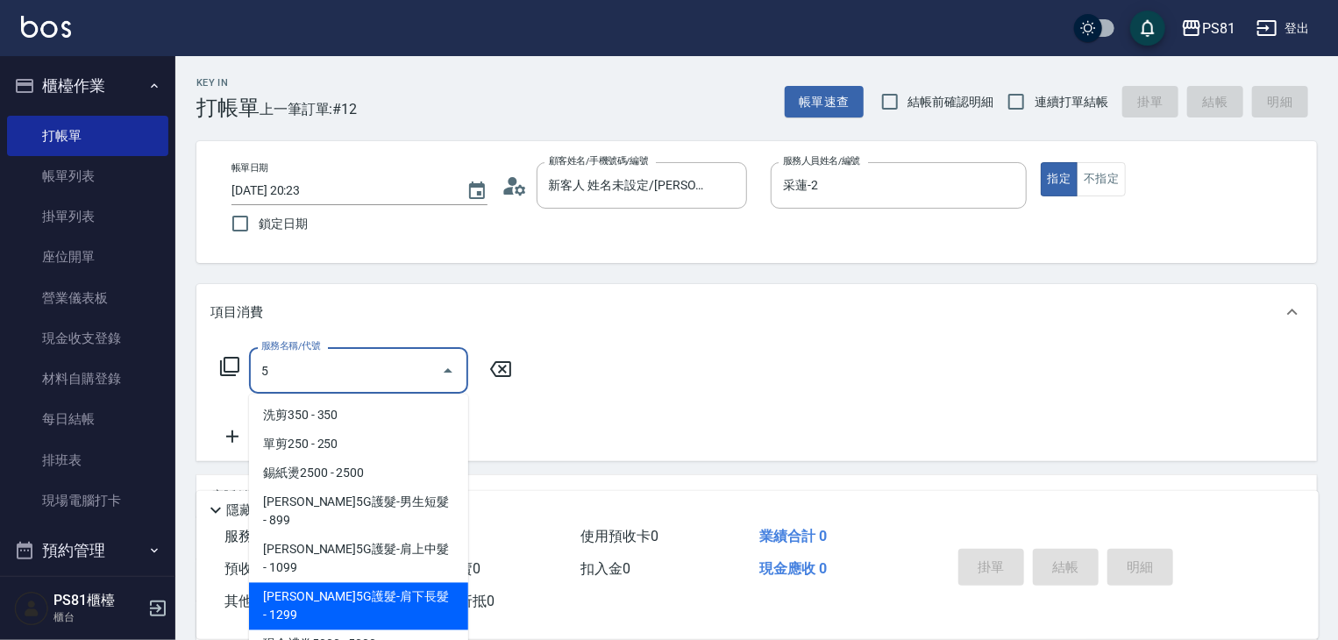
click at [387, 583] on span "[PERSON_NAME]5G護髮-肩下長髮 - 1299" at bounding box center [358, 606] width 219 height 47
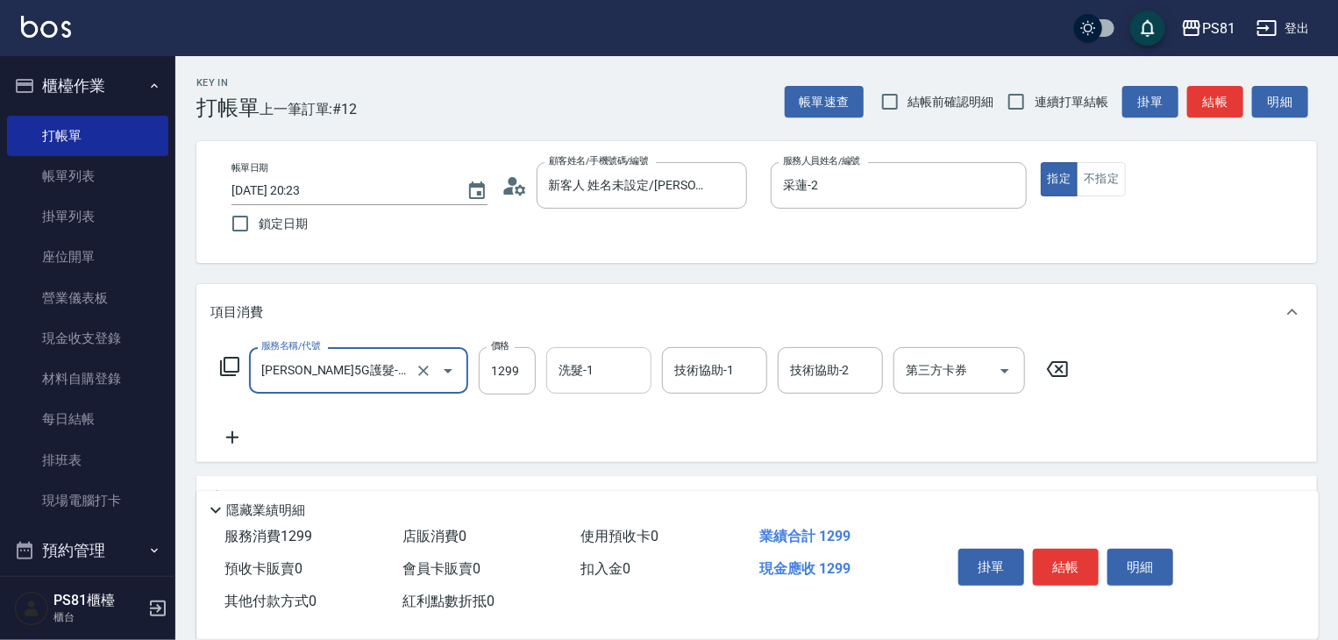
type input "[PERSON_NAME]5G護髮-肩下長髮(1106)"
click at [607, 357] on input "洗髮-1" at bounding box center [598, 370] width 89 height 31
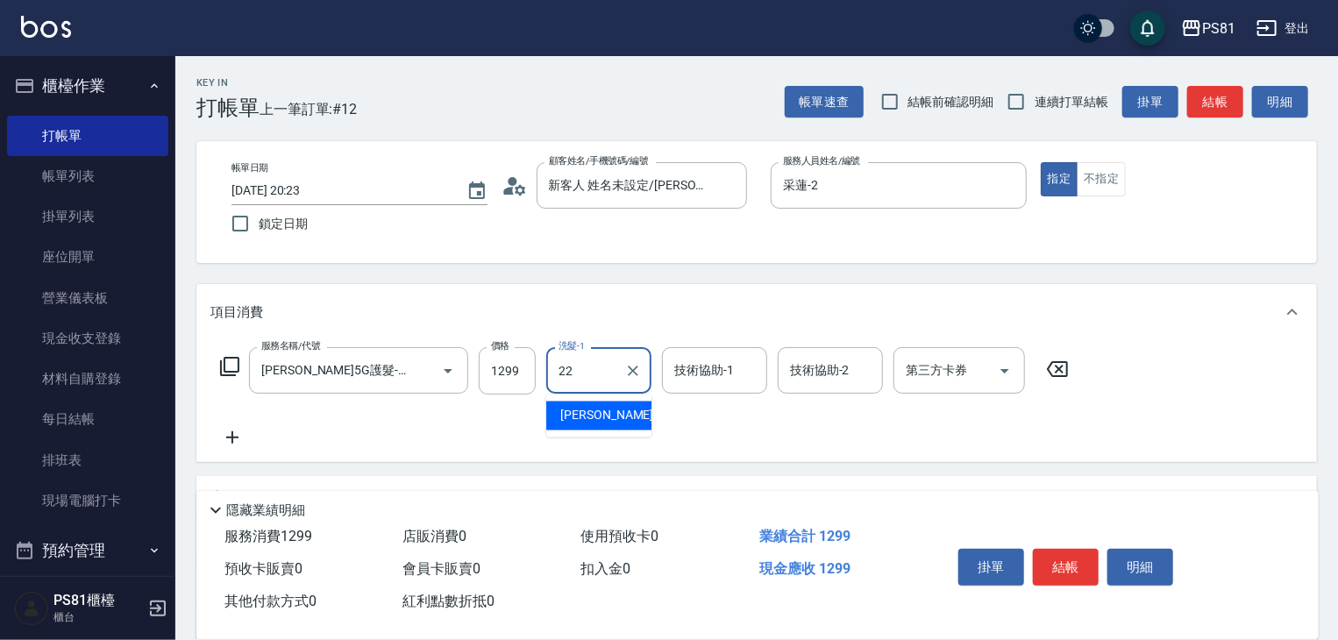
type input "涵文-22"
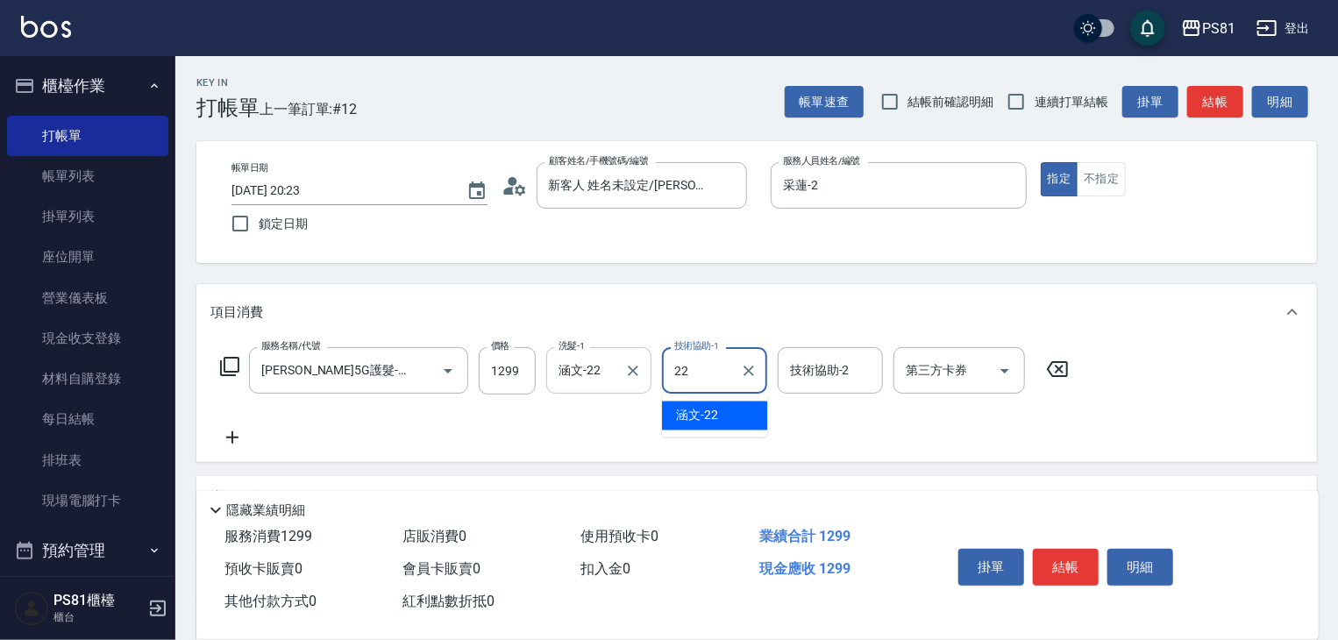
type input "涵文-22"
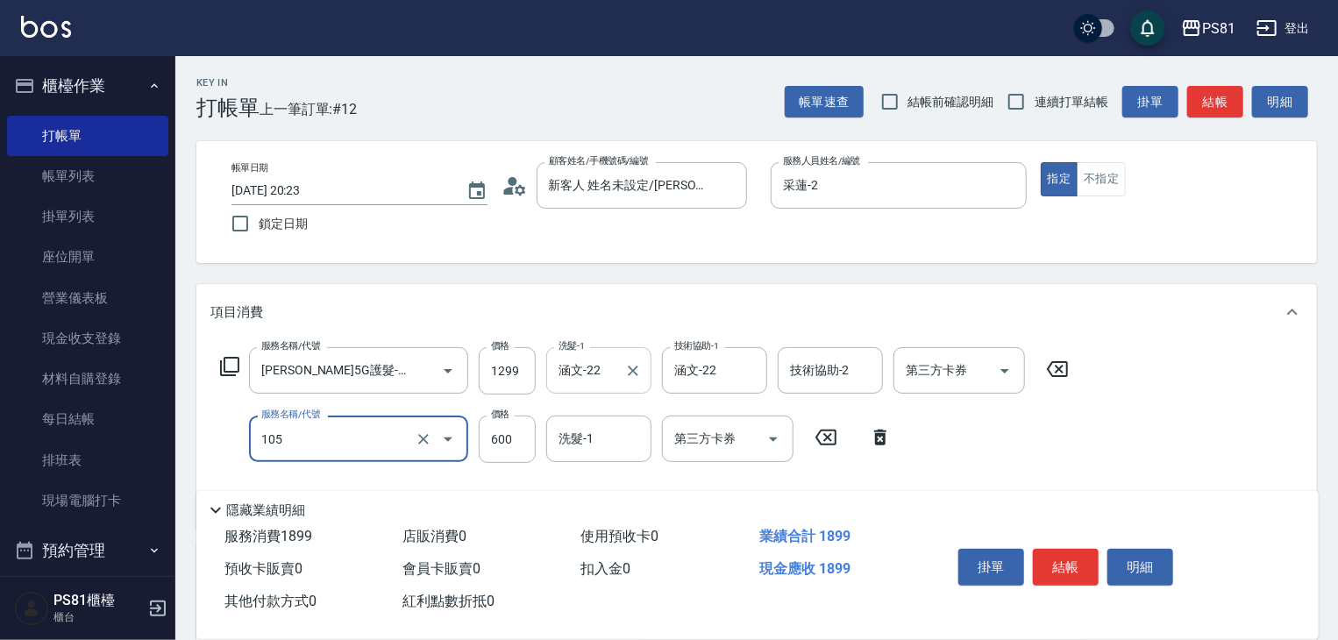
type input "A級洗剪600(105)"
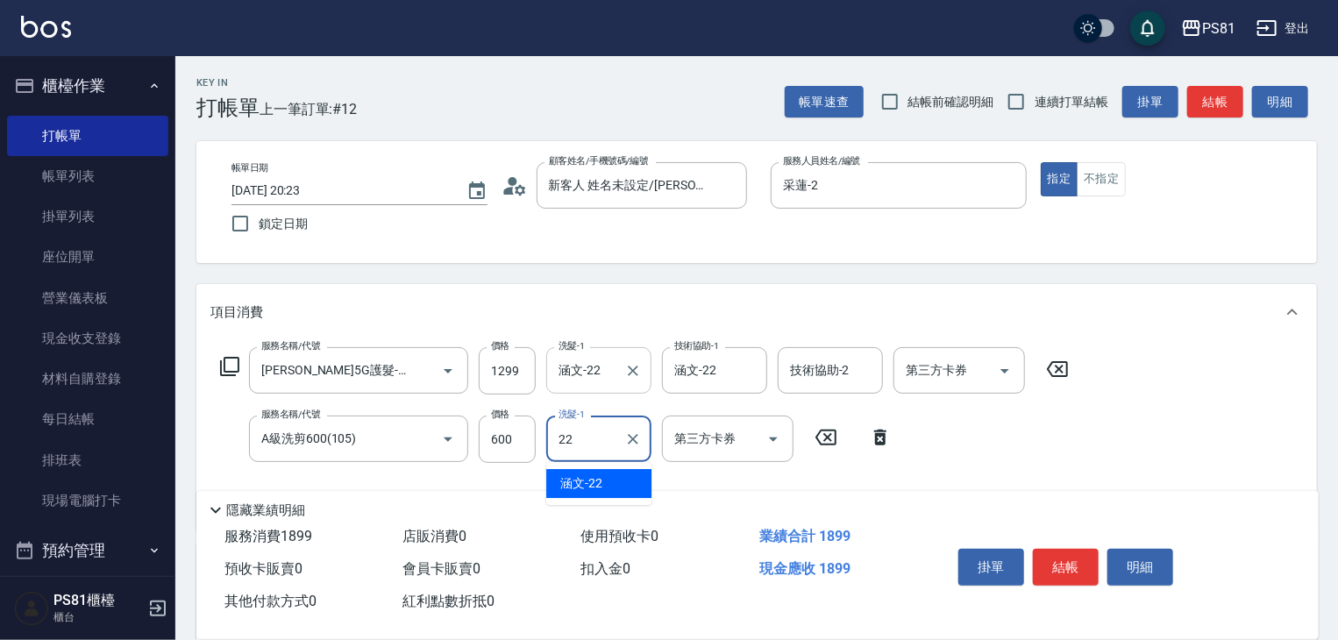
type input "涵文-22"
click at [1010, 438] on div "服務名稱/代號 [PERSON_NAME]5G護髮-肩下長髮(1106) 服務名稱/代號 價格 1299 價格 洗髮-1 涵文-22 洗髮-1 技術協助-1 …" at bounding box center [644, 431] width 869 height 169
click at [1073, 550] on button "結帳" at bounding box center [1066, 567] width 66 height 37
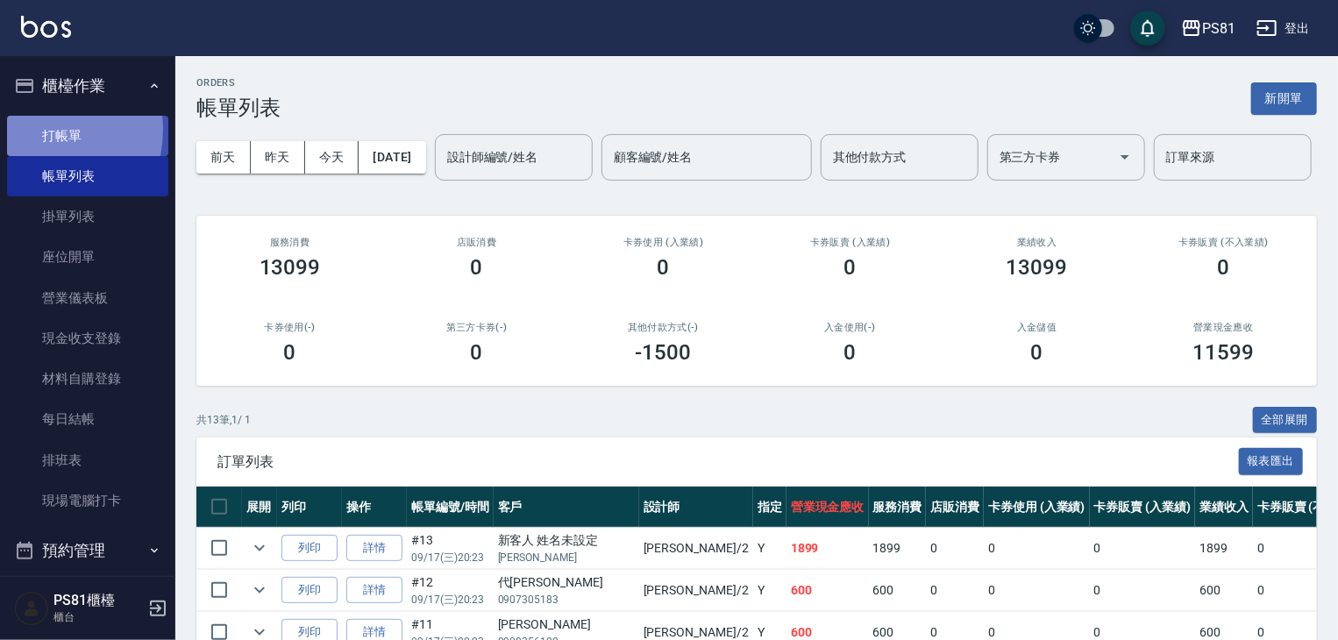
click at [31, 129] on link "打帳單" at bounding box center [87, 136] width 161 height 40
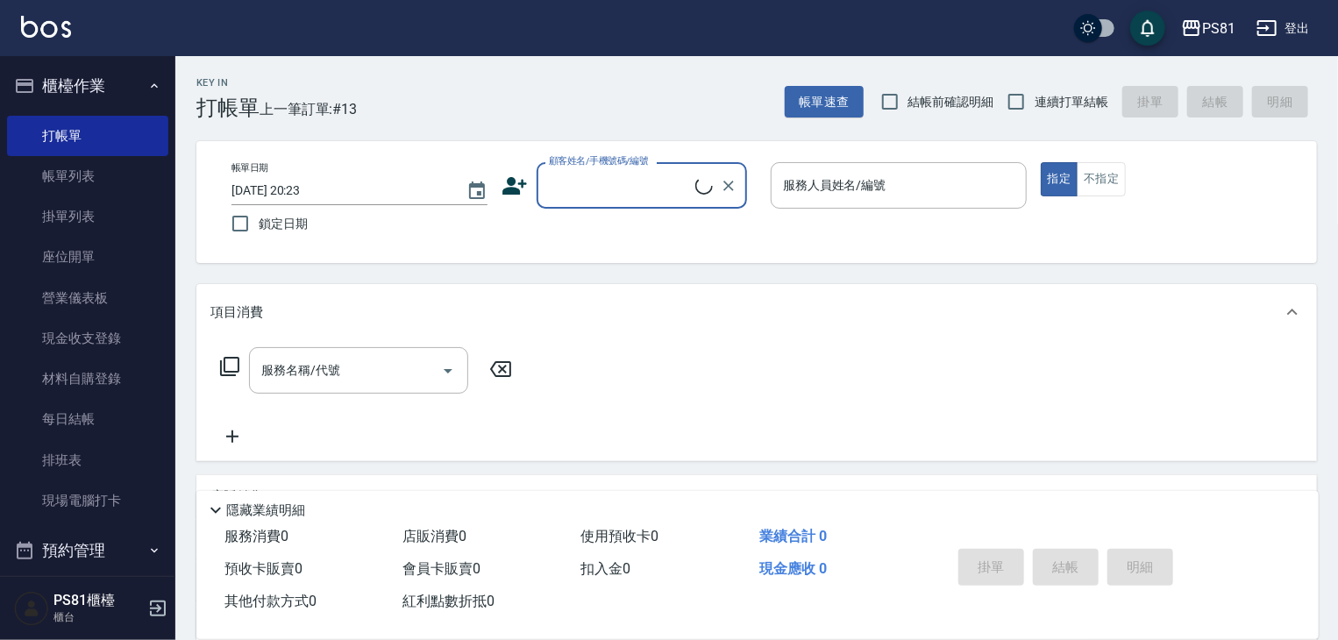
click at [594, 201] on div "顧客姓名/手機號碼/編號" at bounding box center [642, 185] width 210 height 46
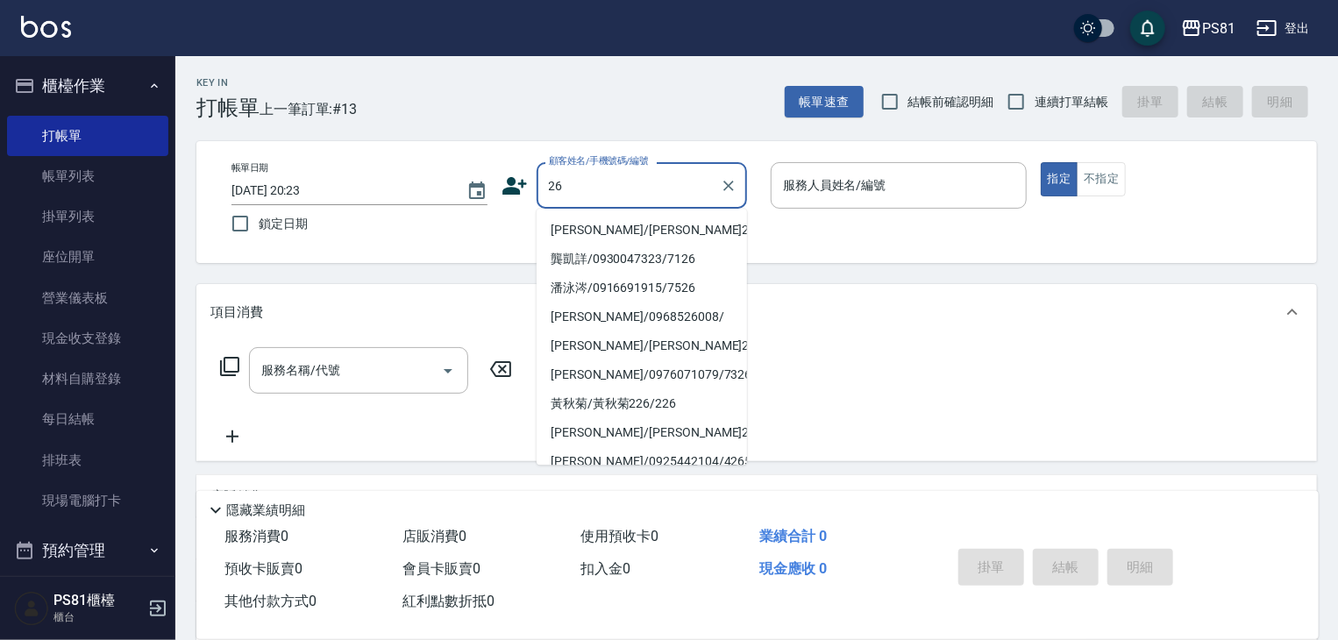
type input "[PERSON_NAME]/[PERSON_NAME]26/26"
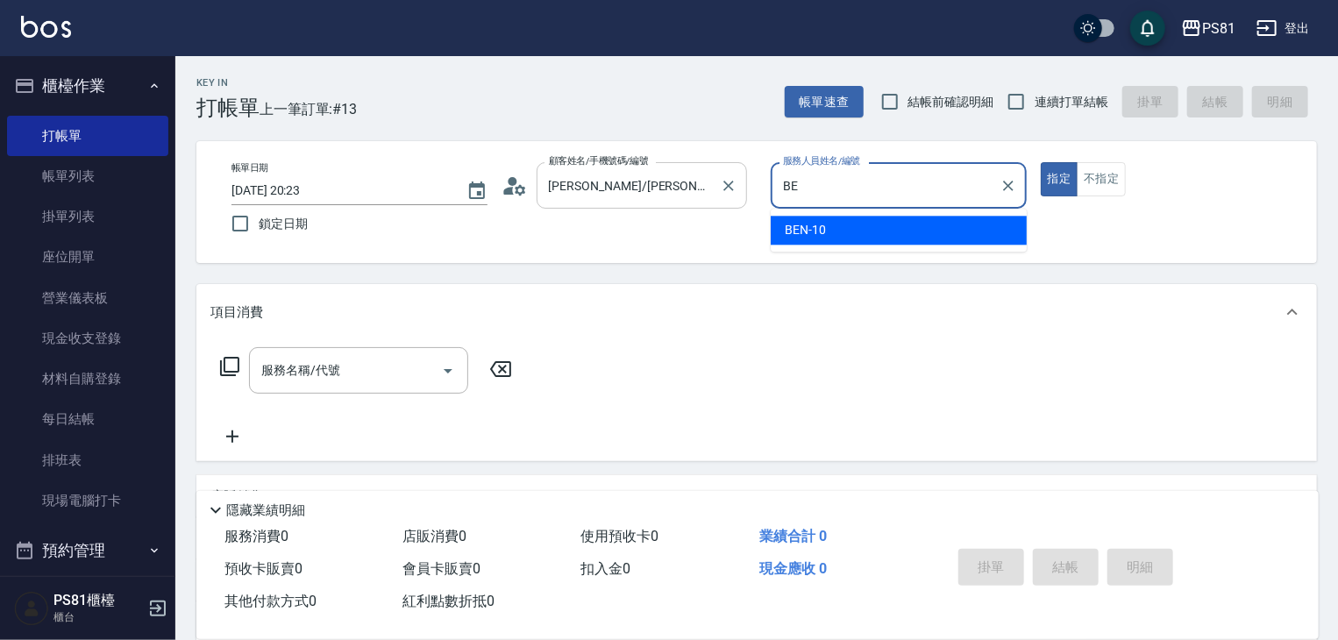
type input "B"
type input "采蓮-2"
type button "true"
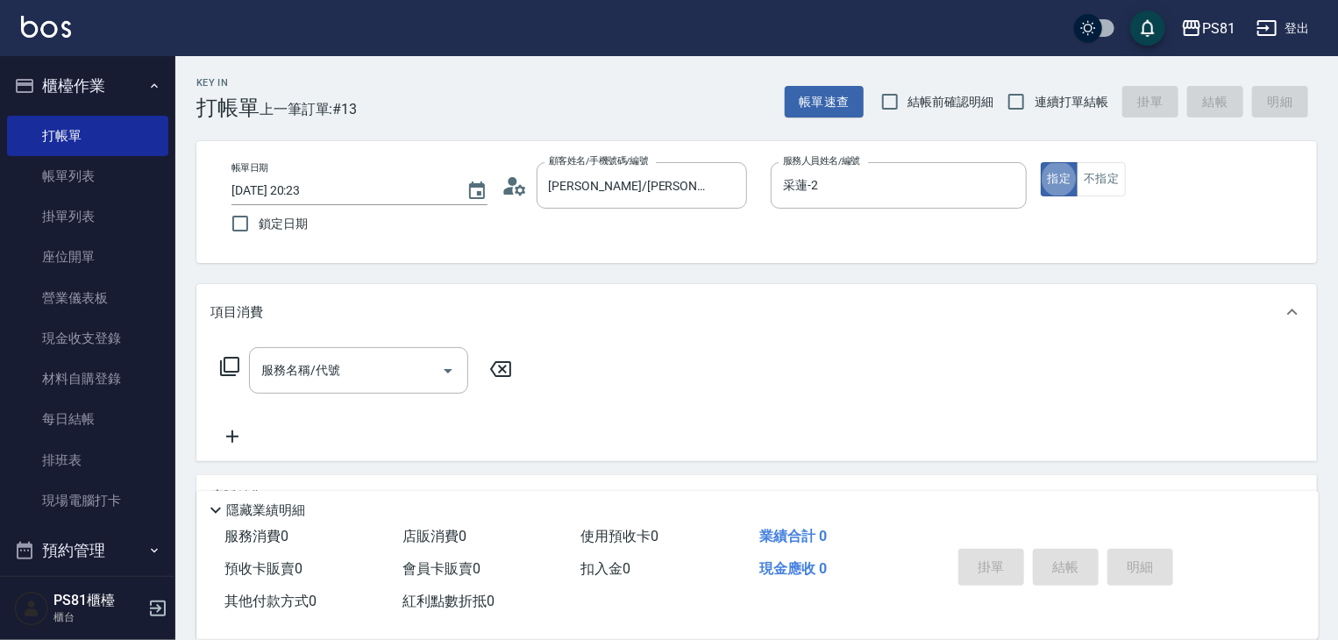
click at [491, 370] on icon at bounding box center [500, 369] width 21 height 16
click at [460, 368] on button "Open" at bounding box center [448, 371] width 28 height 28
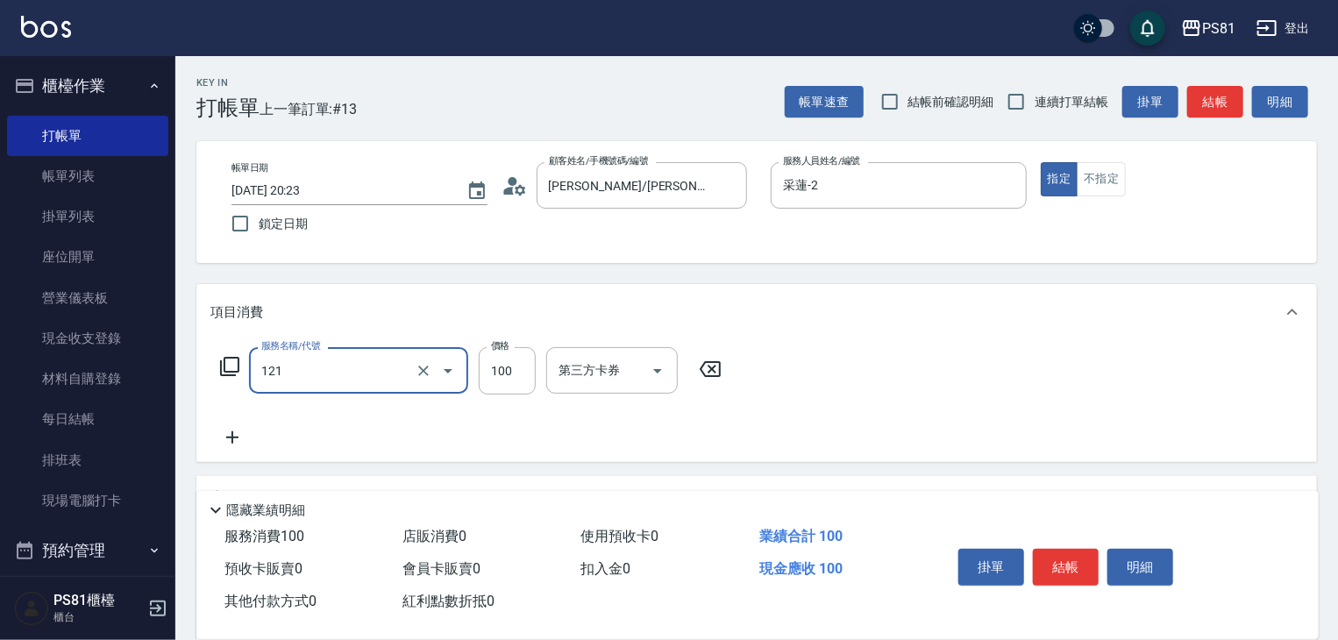
type input "剪[PERSON_NAME](121)"
drag, startPoint x: 772, startPoint y: 417, endPoint x: 966, endPoint y: 460, distance: 199.6
click at [779, 418] on div "服務名稱/代號 剪[PERSON_NAME](121) 服務名稱/代號 價格 100 價格 第三方卡券 第三方卡券" at bounding box center [756, 401] width 1121 height 122
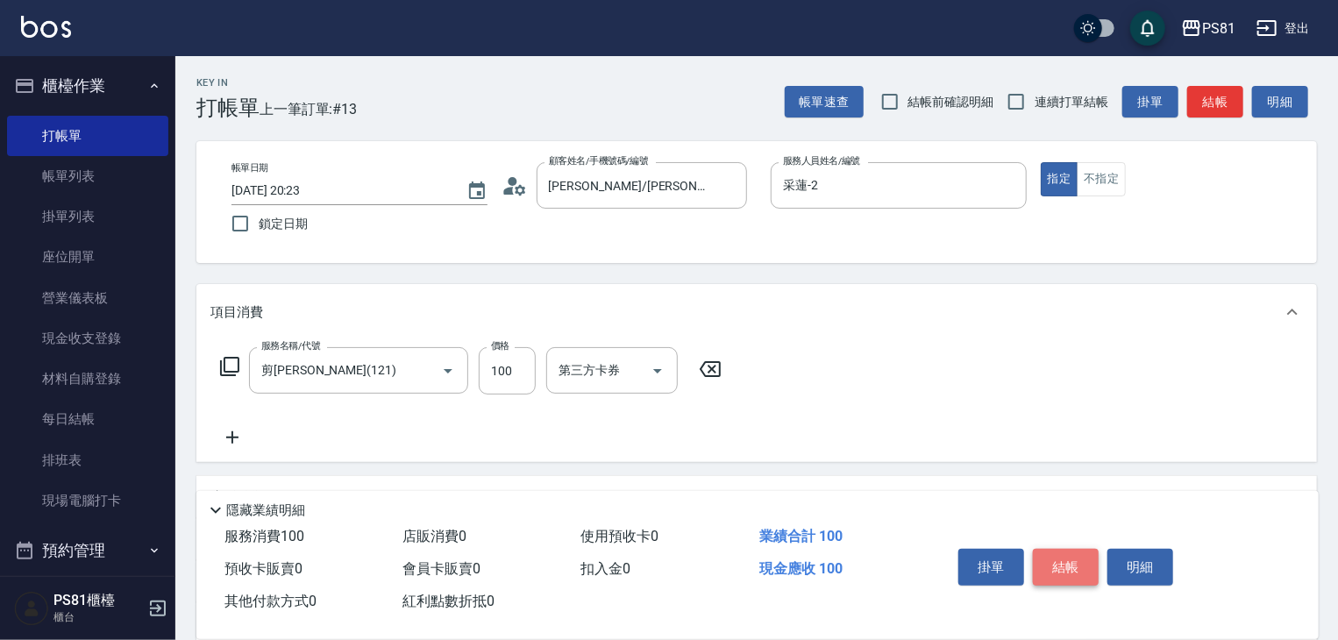
click at [1065, 559] on button "結帳" at bounding box center [1066, 567] width 66 height 37
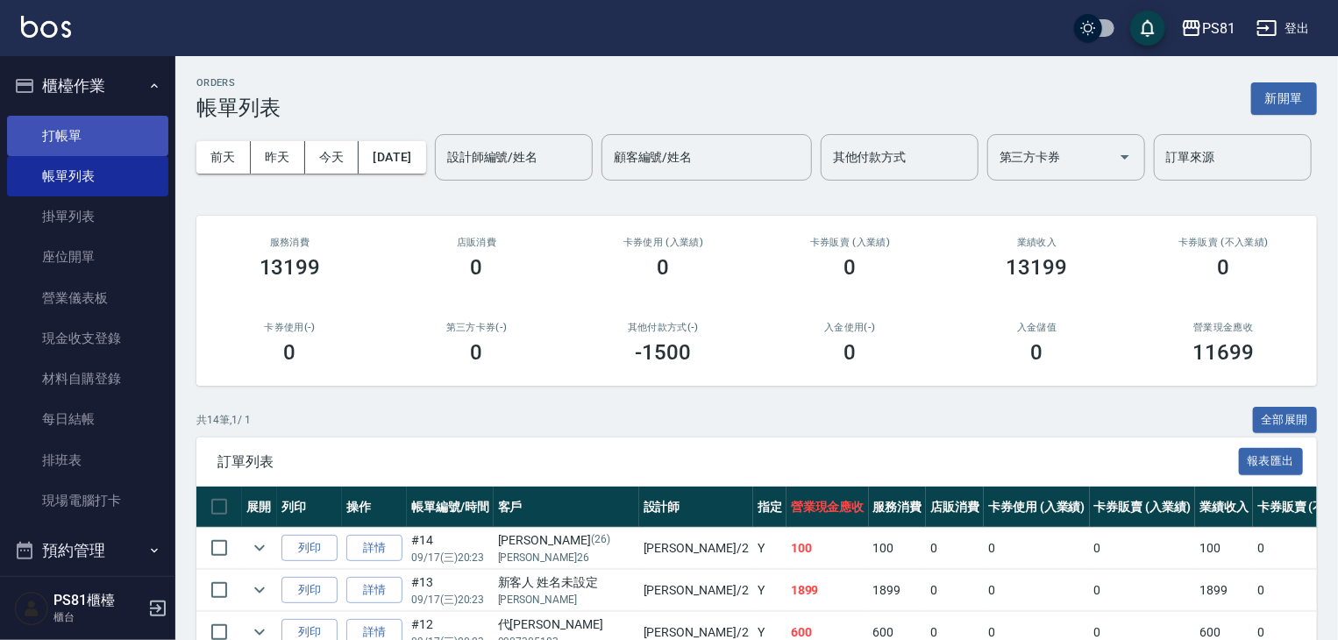
click at [35, 139] on link "打帳單" at bounding box center [87, 136] width 161 height 40
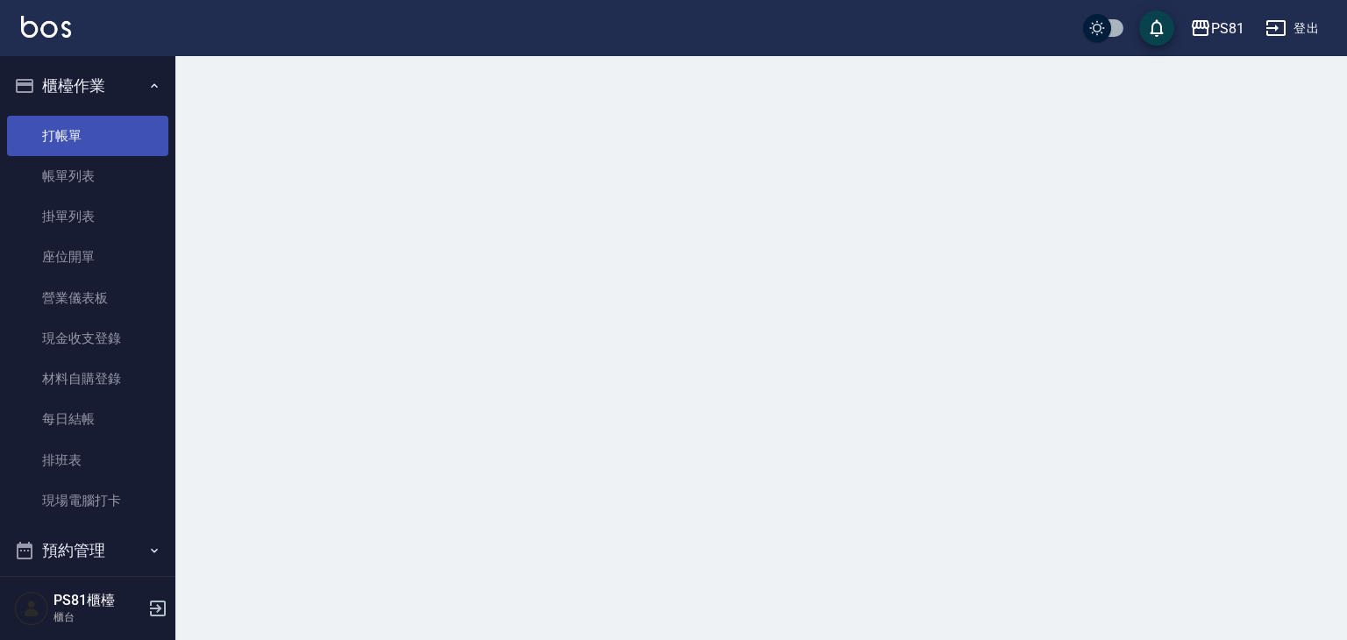
click at [35, 139] on link "打帳單" at bounding box center [87, 136] width 161 height 40
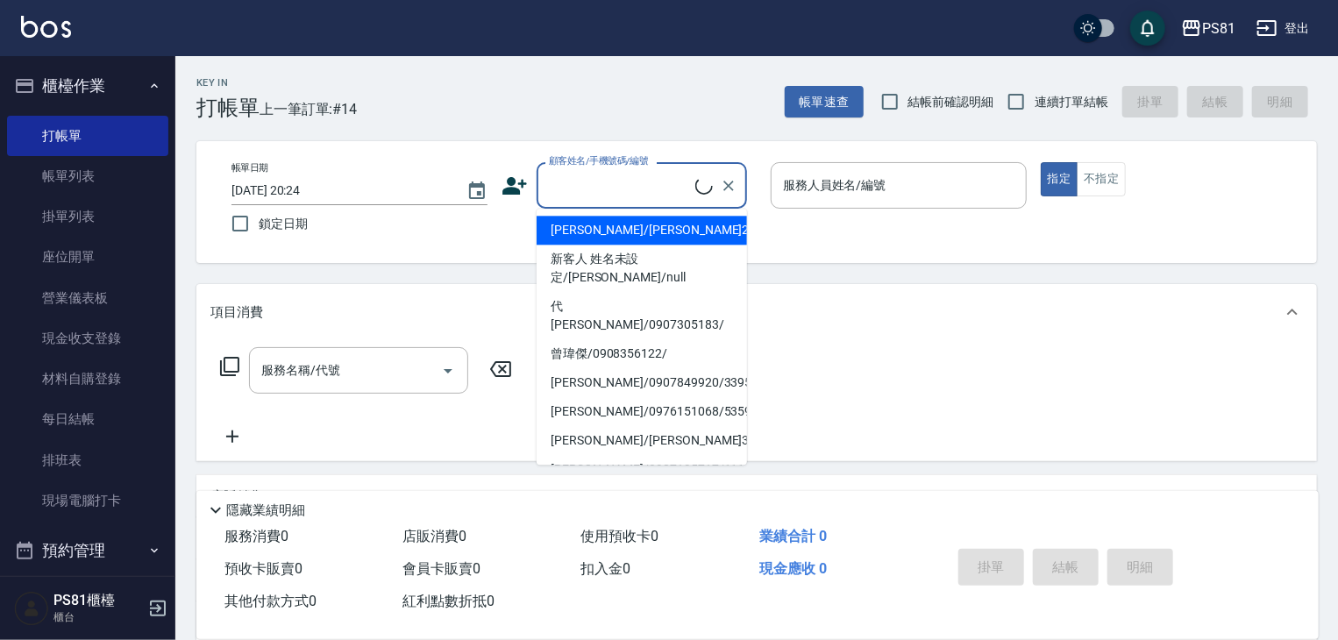
click at [651, 195] on input "顧客姓名/手機號碼/編號" at bounding box center [620, 185] width 151 height 31
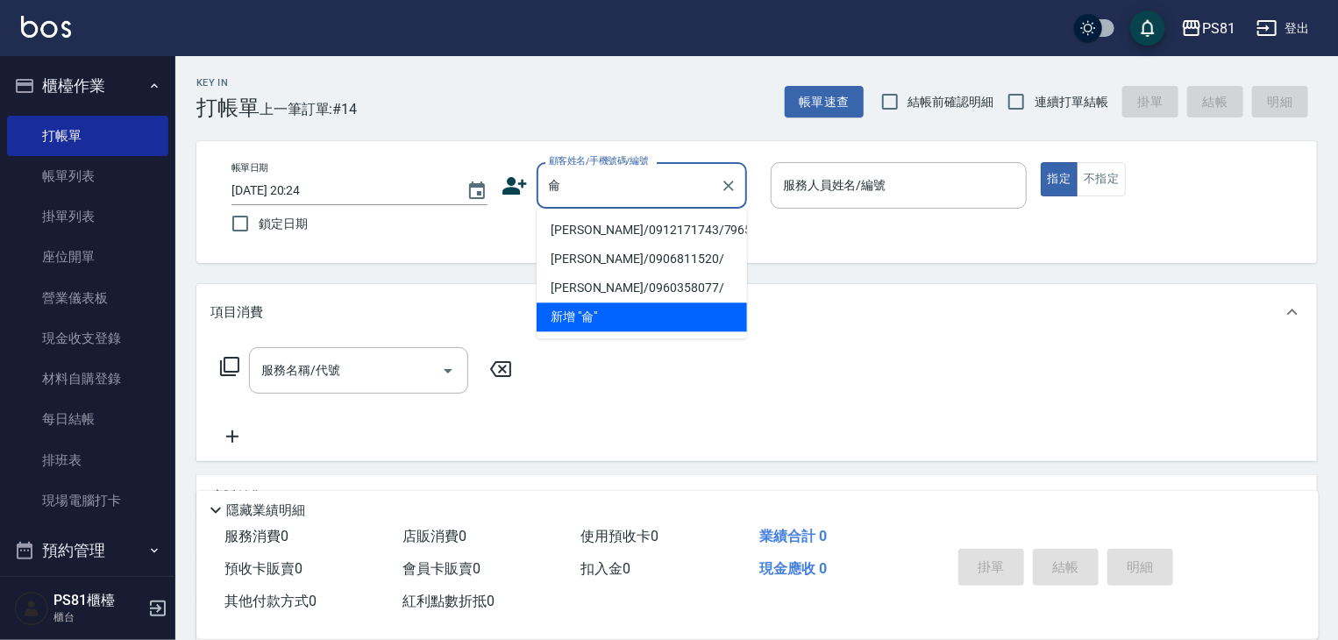
click at [642, 224] on li "[PERSON_NAME]/0912171743/7965" at bounding box center [642, 230] width 210 height 29
type input "[PERSON_NAME]/0912171743/7965"
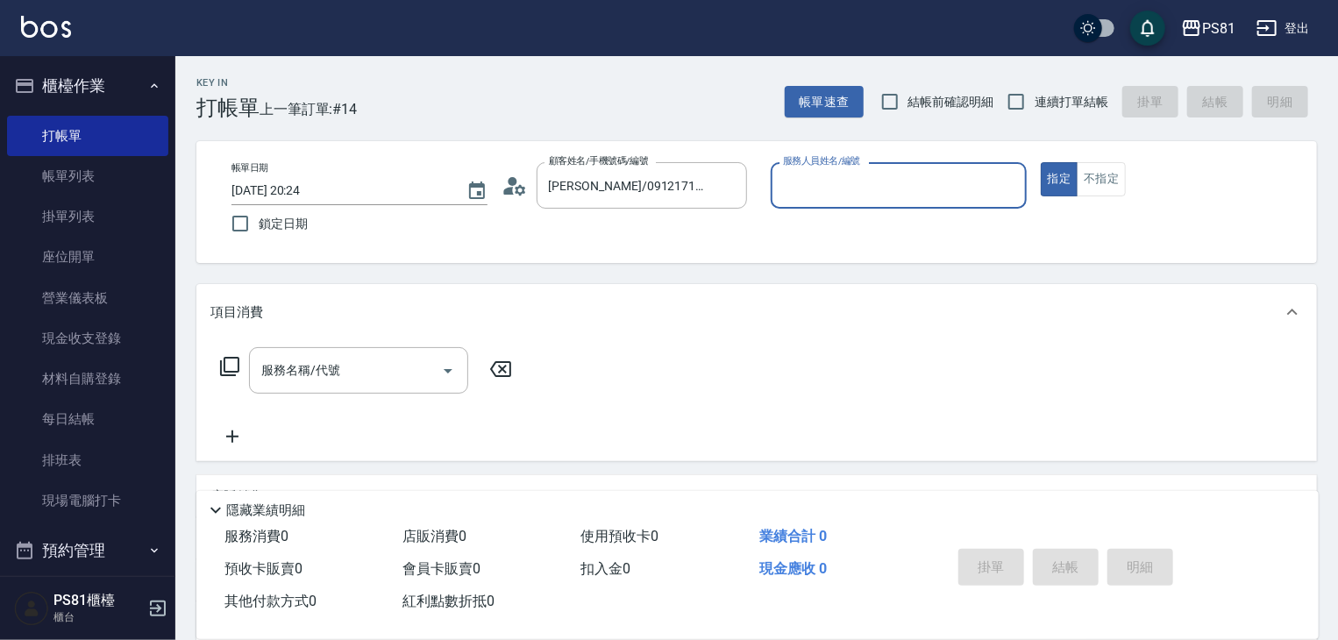
type input "采蓮-2"
click at [403, 385] on input "服務名稱/代號" at bounding box center [345, 370] width 177 height 31
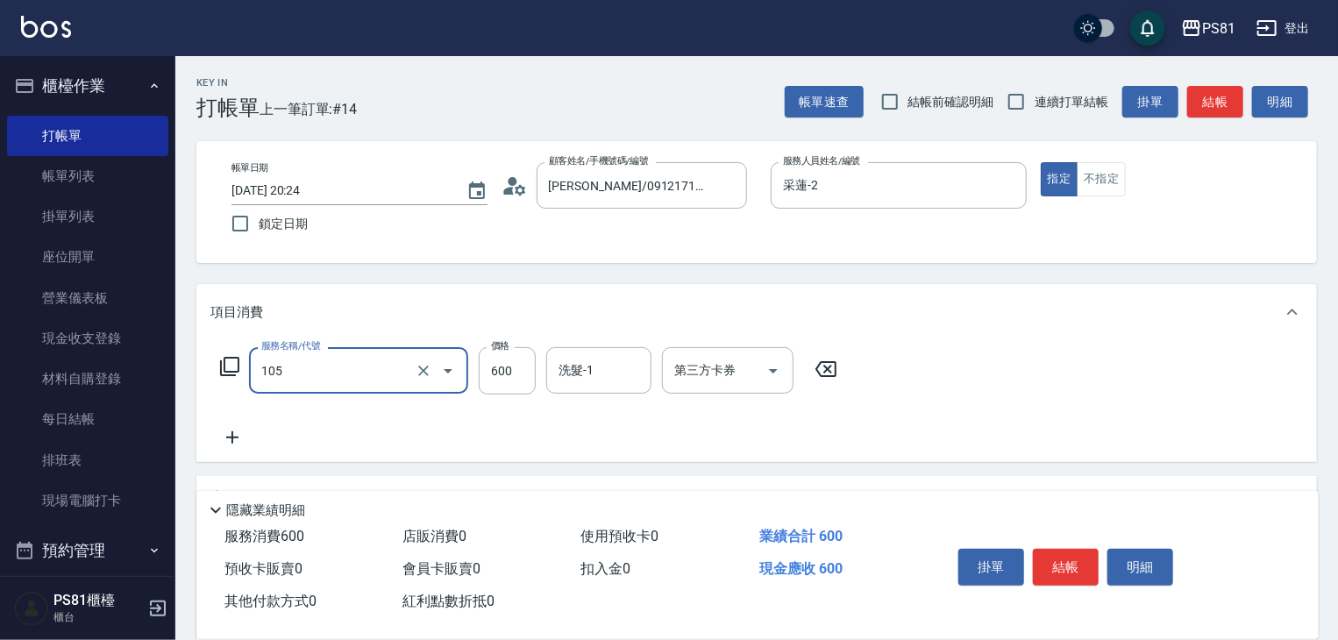
type input "A級洗剪600(105)"
drag, startPoint x: 560, startPoint y: 426, endPoint x: 1031, endPoint y: 532, distance: 482.8
click at [574, 427] on div "服務名稱/代號 A級洗剪600(105) 服務名稱/代號 價格 600 價格 洗髮-1 洗髮-1 第三方卡券 第三方卡券" at bounding box center [529, 397] width 638 height 101
click at [1051, 555] on button "結帳" at bounding box center [1066, 567] width 66 height 37
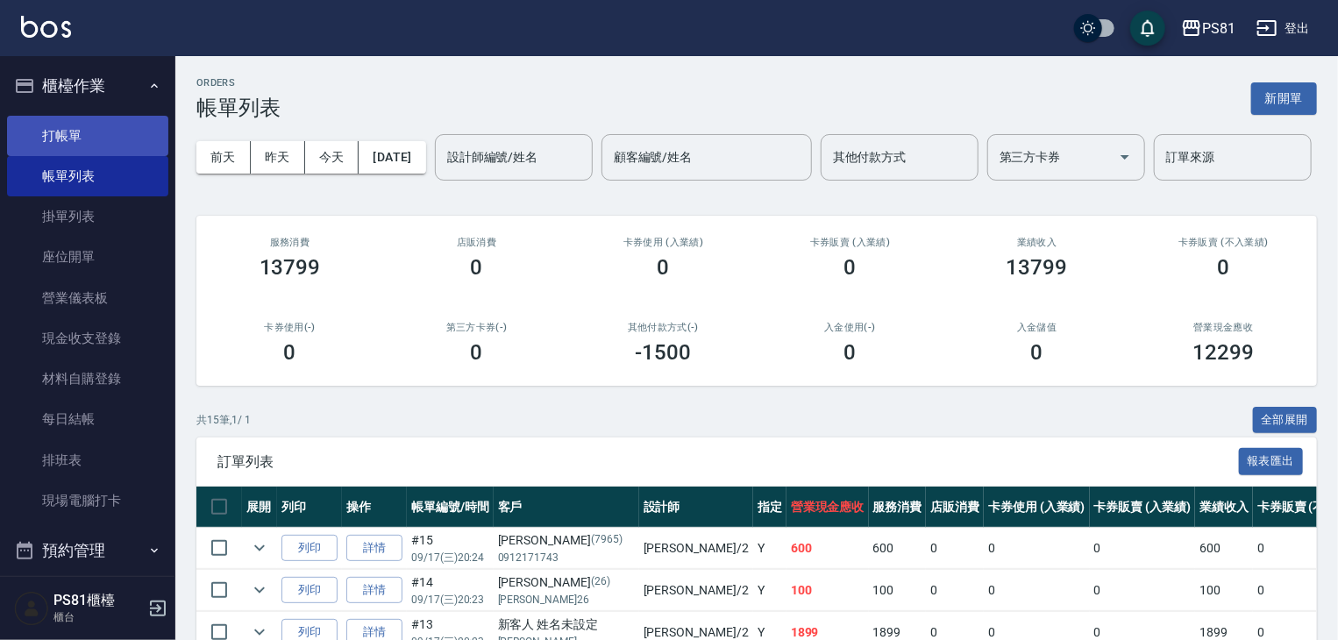
click at [125, 131] on link "打帳單" at bounding box center [87, 136] width 161 height 40
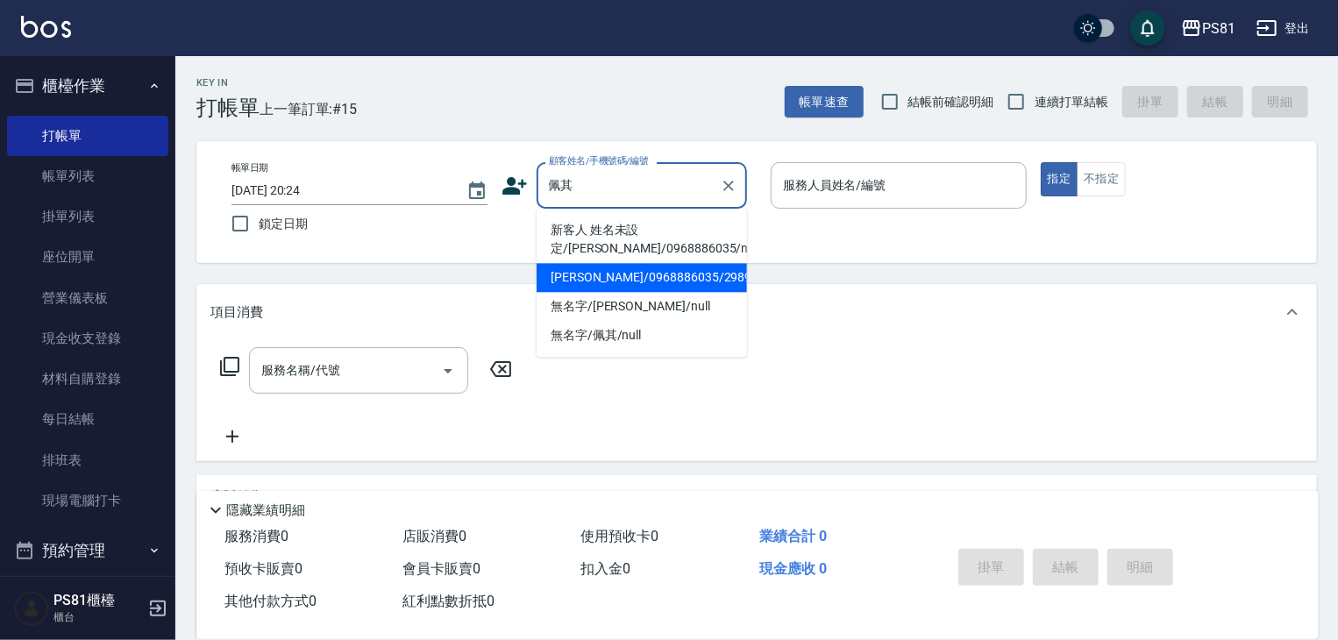
click at [692, 282] on li "[PERSON_NAME]/0968886035/2989" at bounding box center [642, 277] width 210 height 29
type input "[PERSON_NAME]/0968886035/2989"
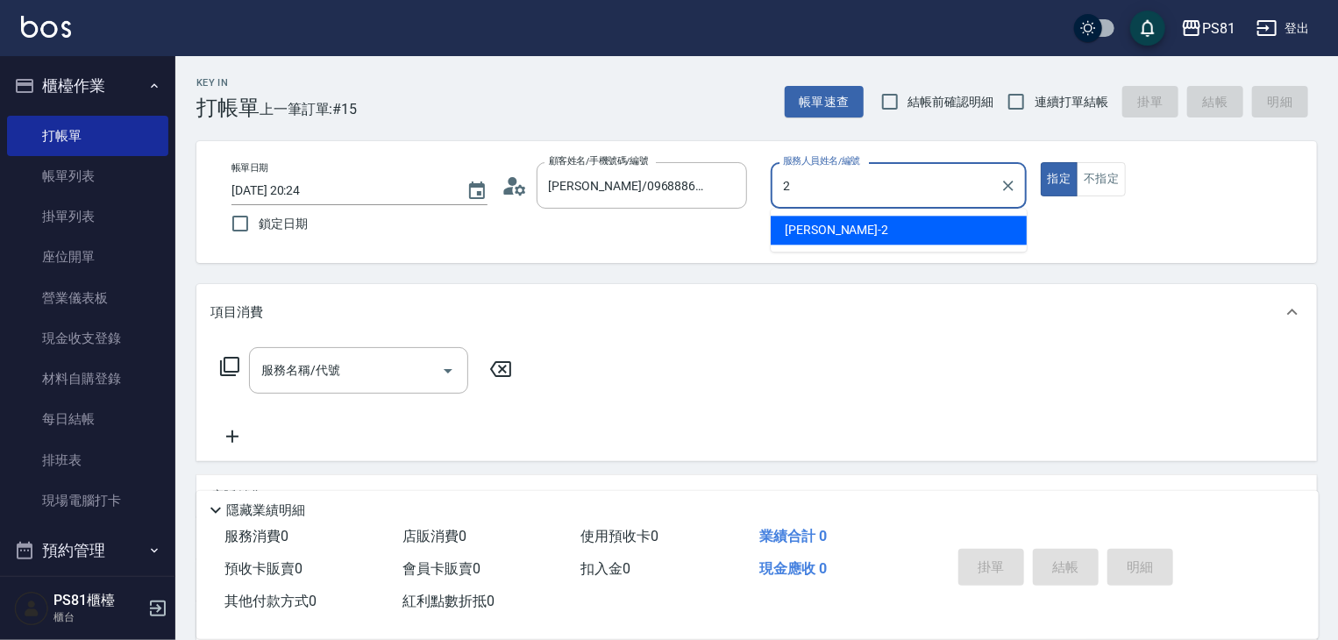
type input "采蓮-2"
type button "true"
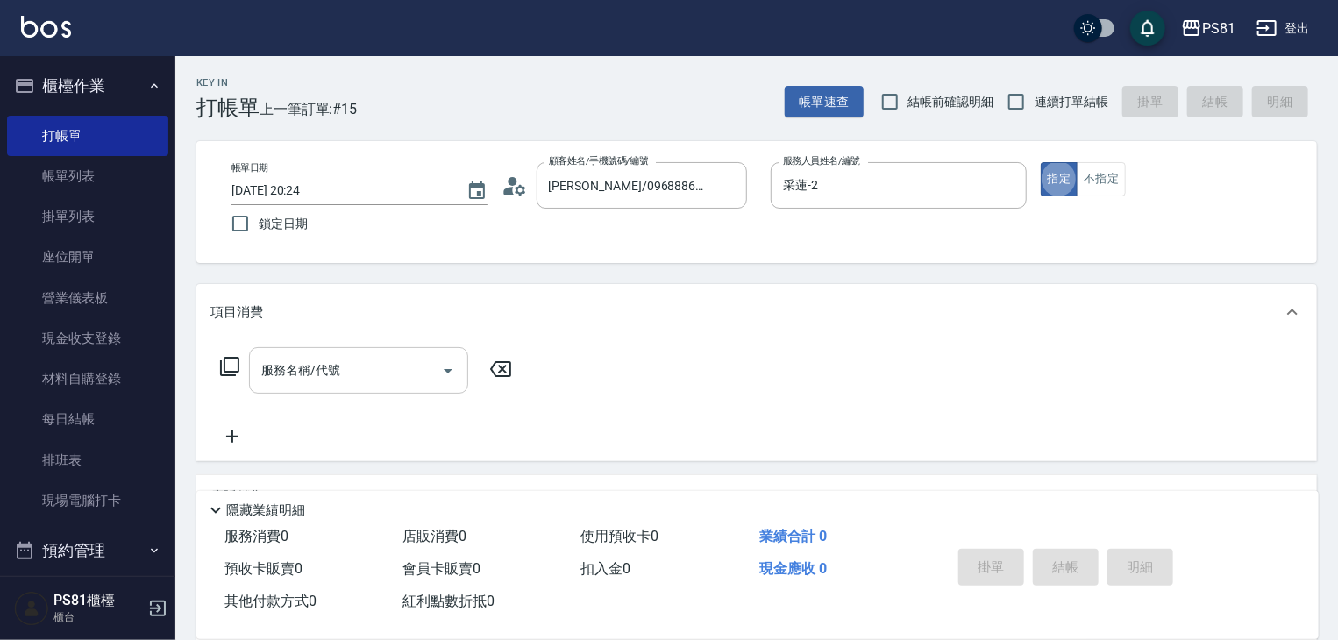
click at [366, 380] on input "服務名稱/代號" at bounding box center [345, 370] width 177 height 31
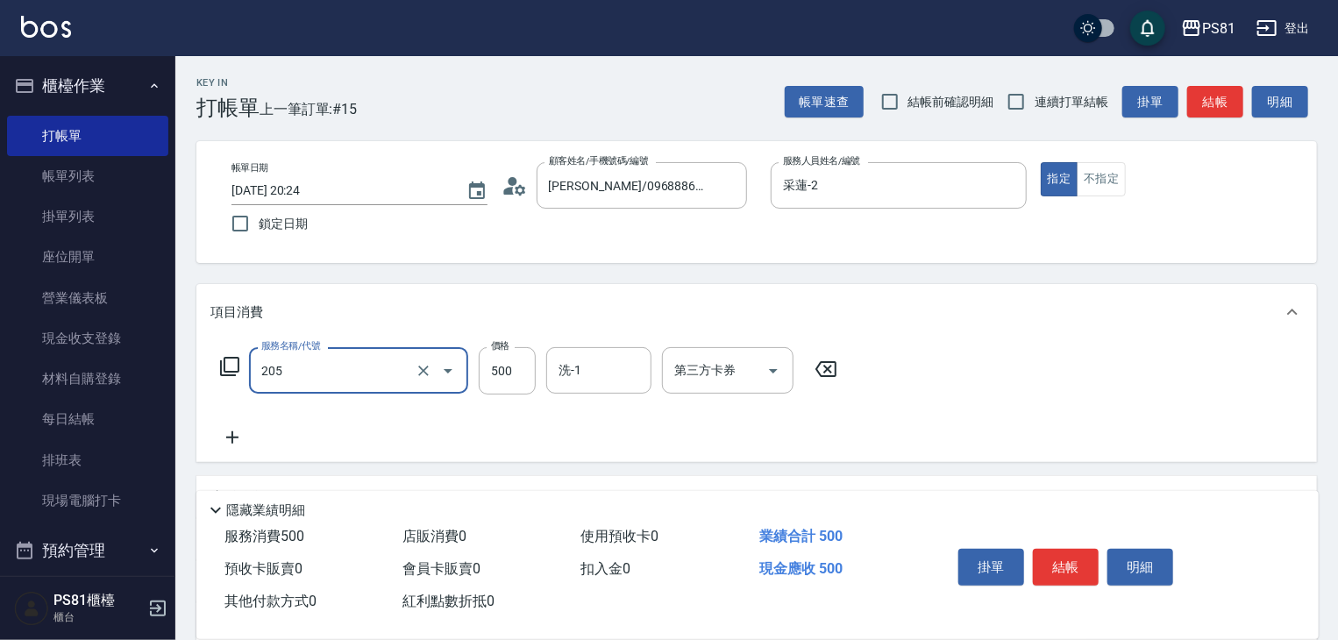
type input "A級單剪400(205)"
drag, startPoint x: 671, startPoint y: 432, endPoint x: 1067, endPoint y: 505, distance: 403.0
click at [685, 433] on div "服務名稱/代號 A級單剪400(205) 服務名稱/代號 價格 500 價格 洗-1 洗-1 第三方卡券 第三方卡券" at bounding box center [529, 397] width 638 height 101
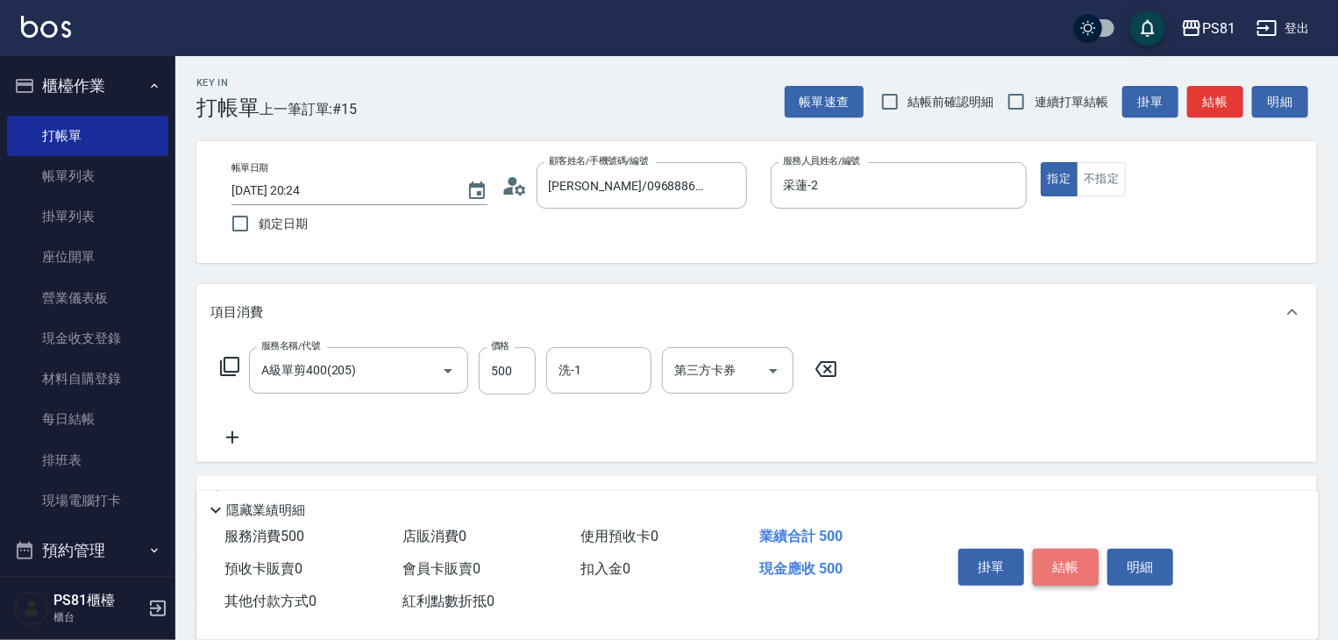
click at [1079, 563] on button "結帳" at bounding box center [1066, 567] width 66 height 37
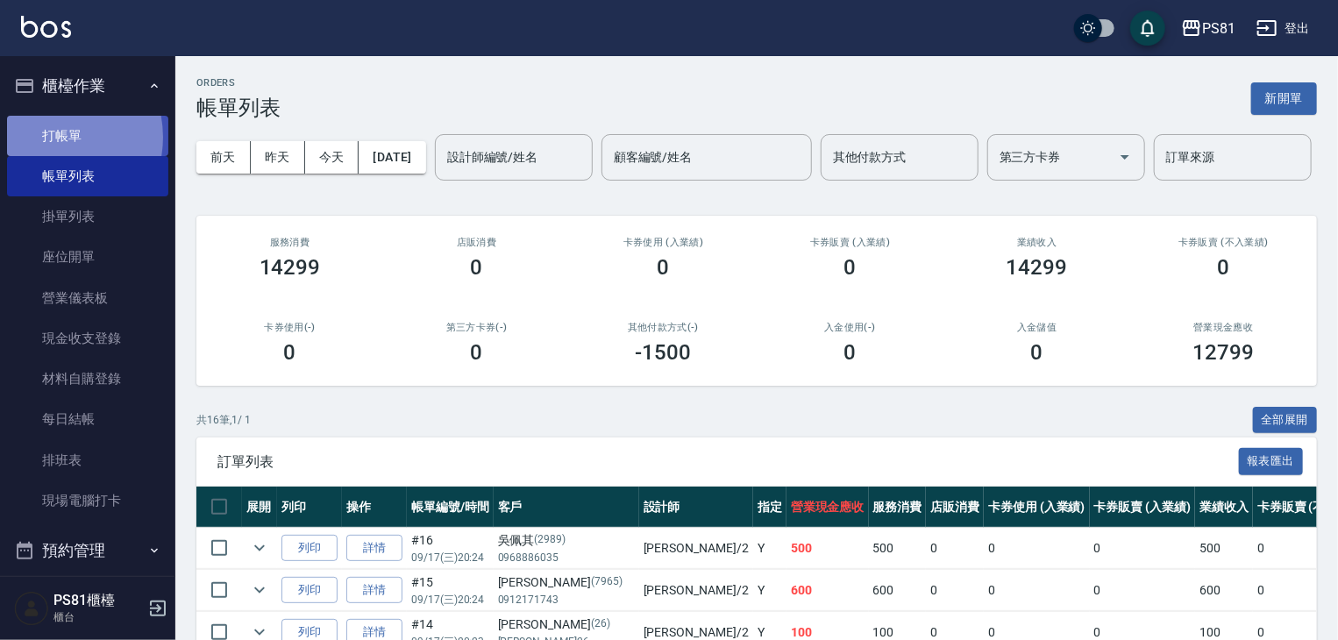
click at [46, 137] on link "打帳單" at bounding box center [87, 136] width 161 height 40
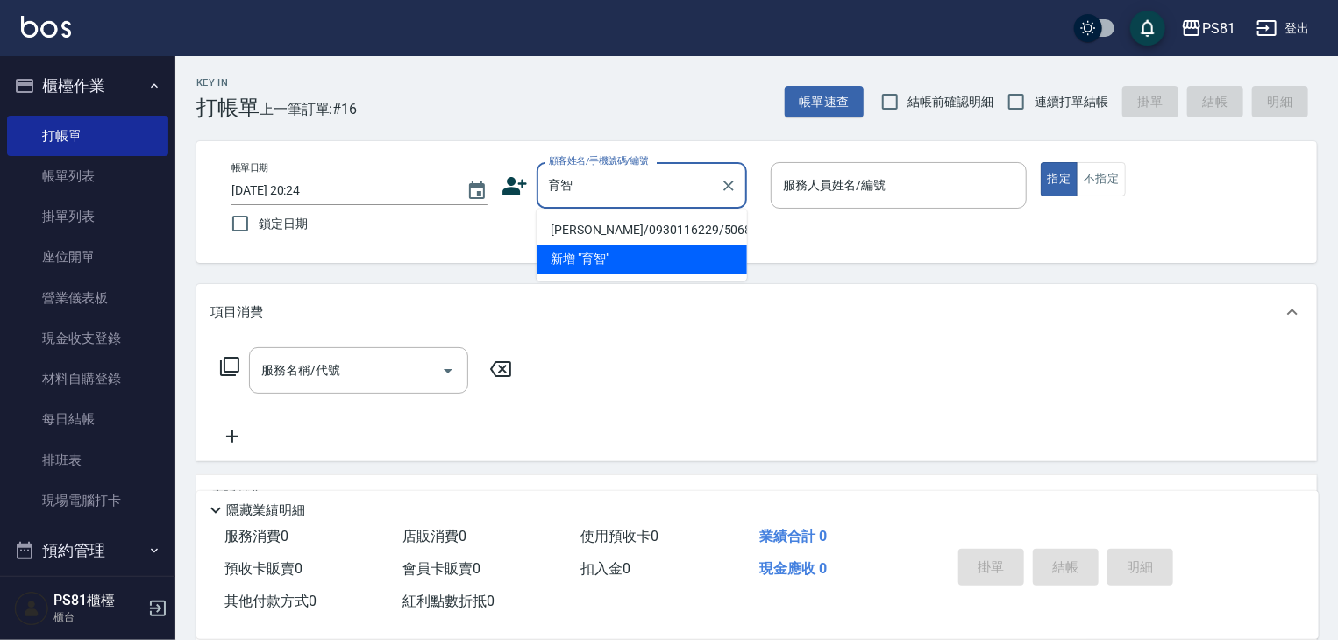
click at [660, 232] on li "[PERSON_NAME]/0930116229/5068" at bounding box center [642, 230] width 210 height 29
type input "[PERSON_NAME]/0930116229/5068"
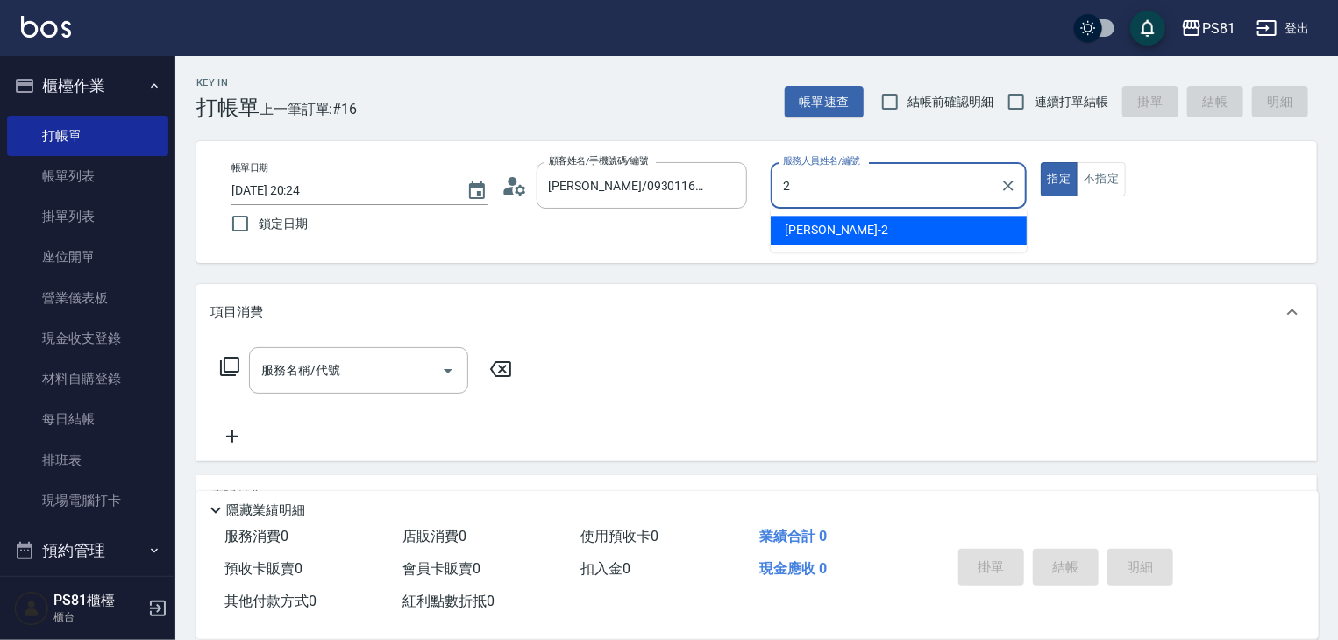
type input "采蓮-2"
type button "true"
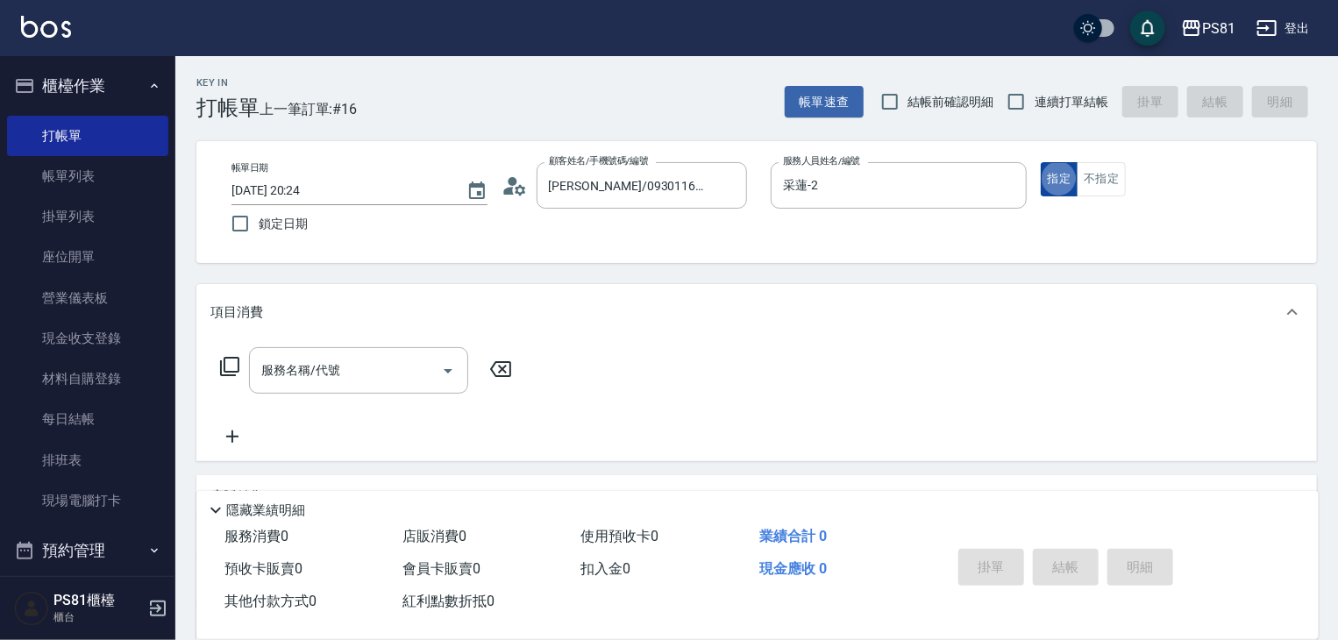
click at [1045, 168] on button "指定" at bounding box center [1060, 179] width 38 height 34
click at [374, 377] on input "服務名稱/代號" at bounding box center [345, 370] width 177 height 31
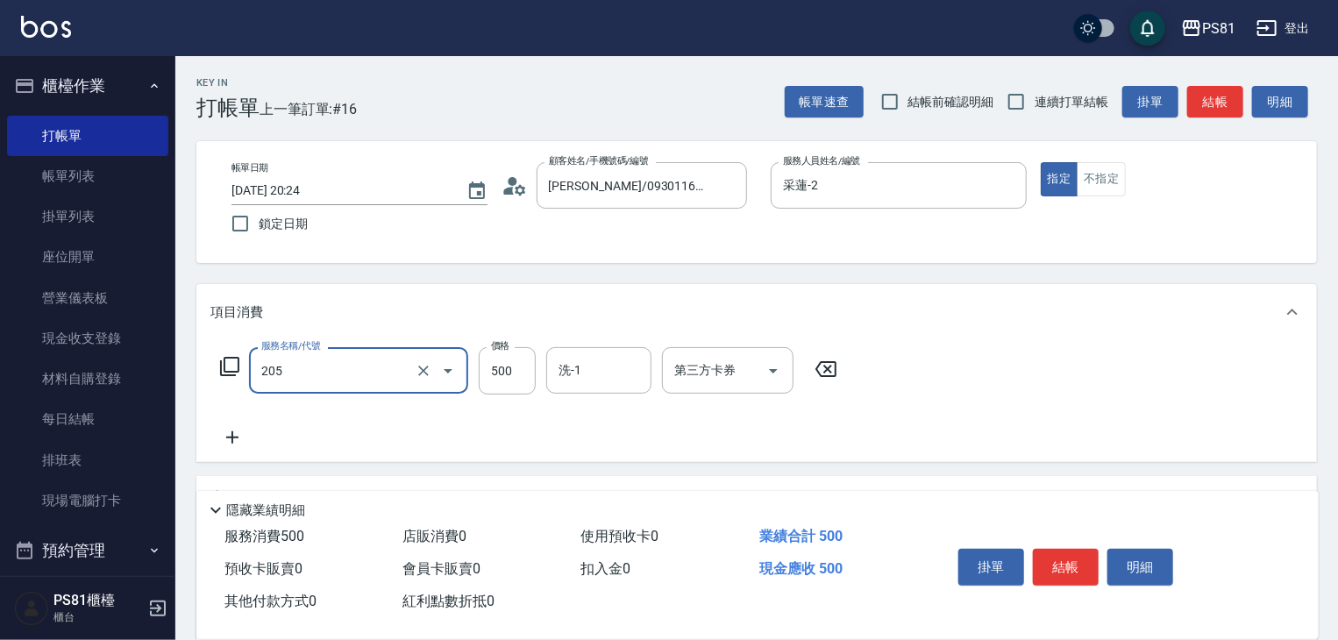
type input "A級單剪400(205)"
drag, startPoint x: 586, startPoint y: 442, endPoint x: 620, endPoint y: 446, distance: 34.5
click at [586, 442] on div "服務名稱/代號 A級單剪400(205) 服務名稱/代號 價格 500 價格 洗-1 洗-1 第三方卡券 第三方卡券" at bounding box center [529, 397] width 638 height 101
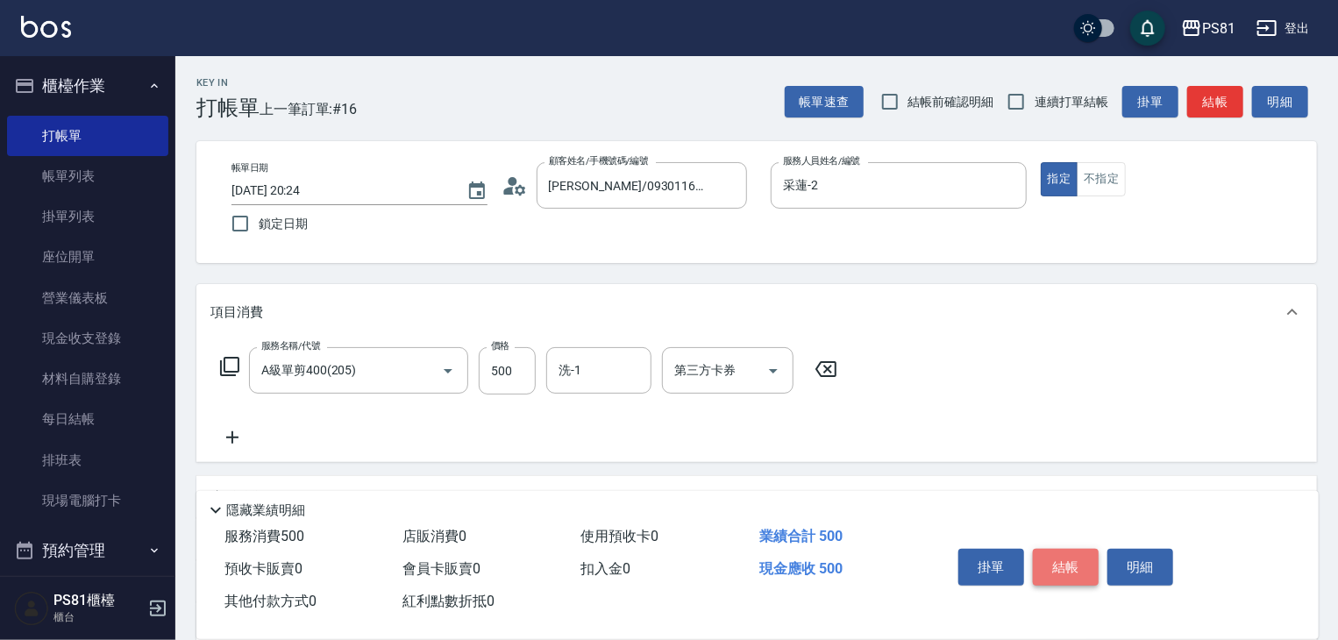
click at [1080, 578] on button "結帳" at bounding box center [1066, 567] width 66 height 37
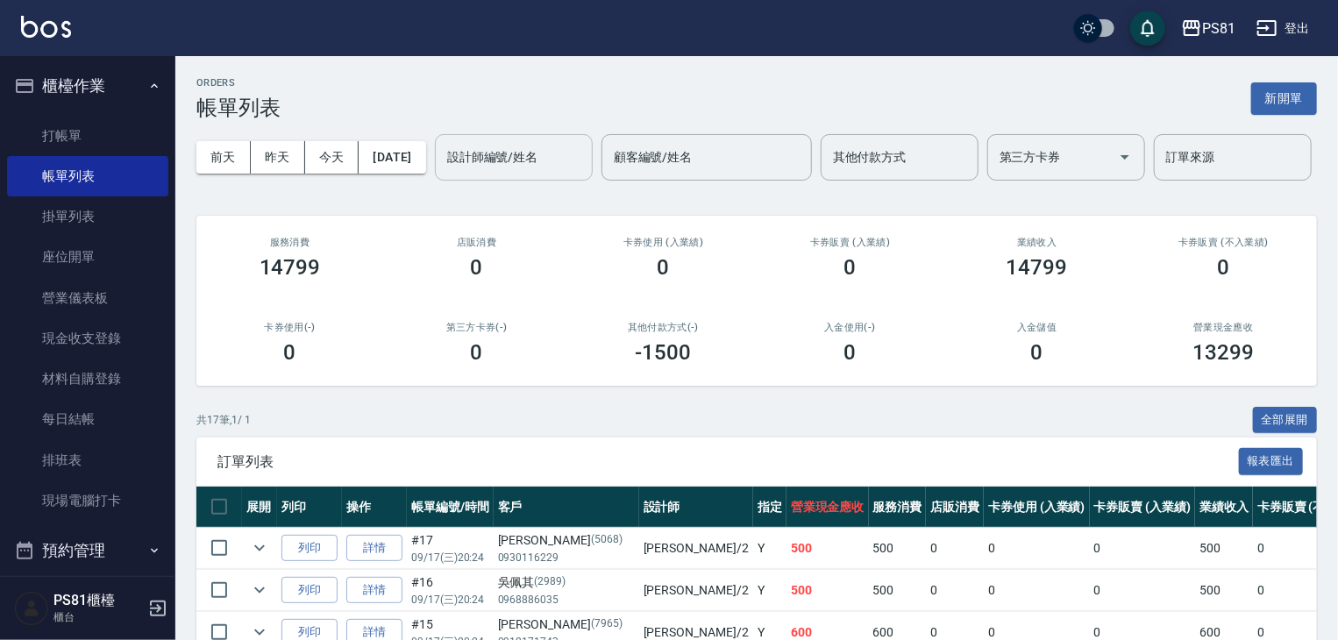
click at [435, 181] on div "設計師編號/姓名" at bounding box center [514, 157] width 158 height 46
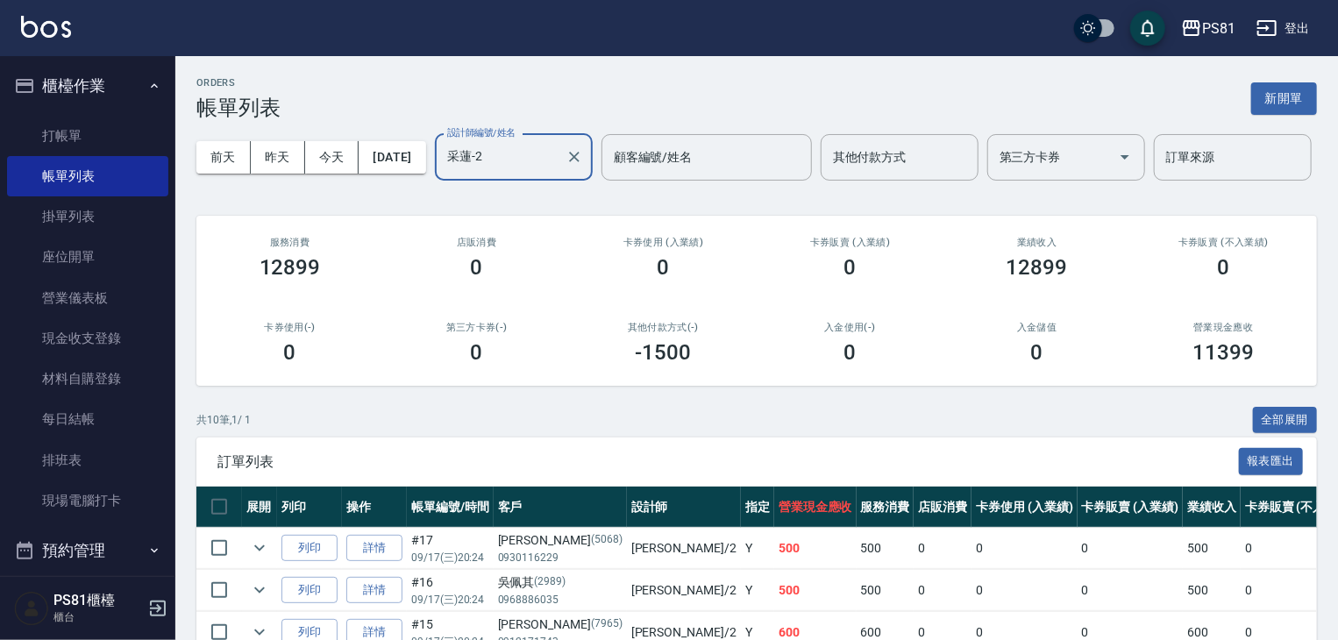
type input "采蓮-2"
click at [275, 280] on h3 "12899" at bounding box center [290, 267] width 61 height 25
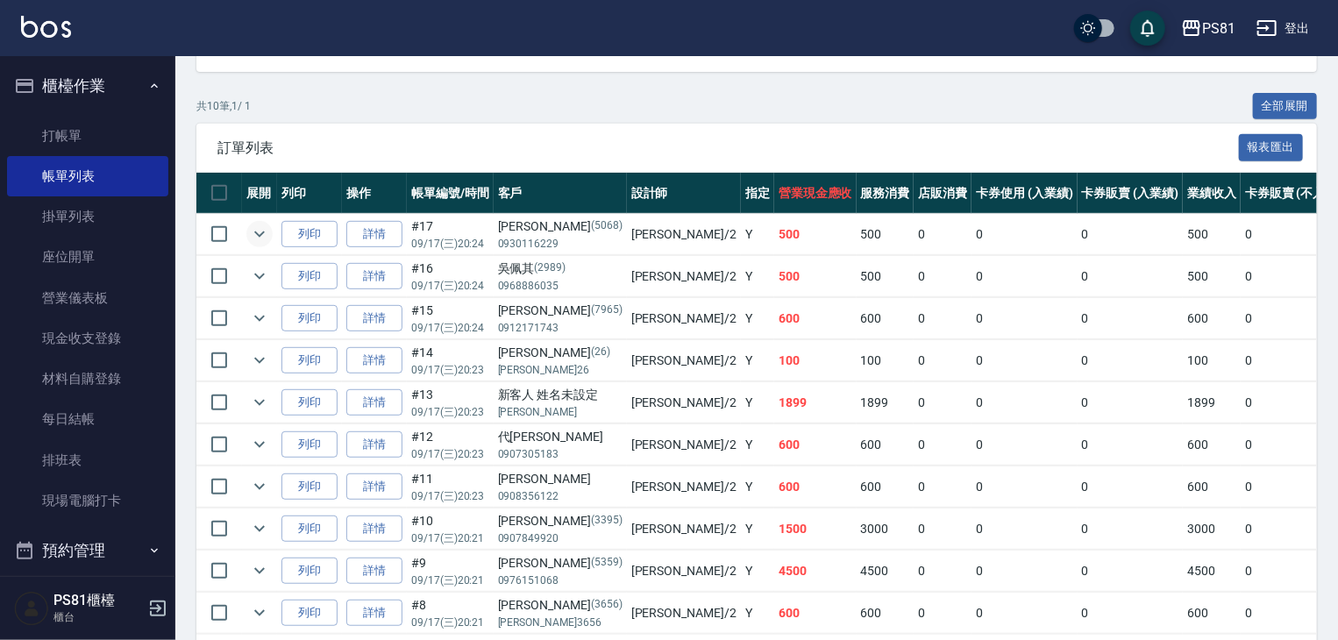
scroll to position [442, 0]
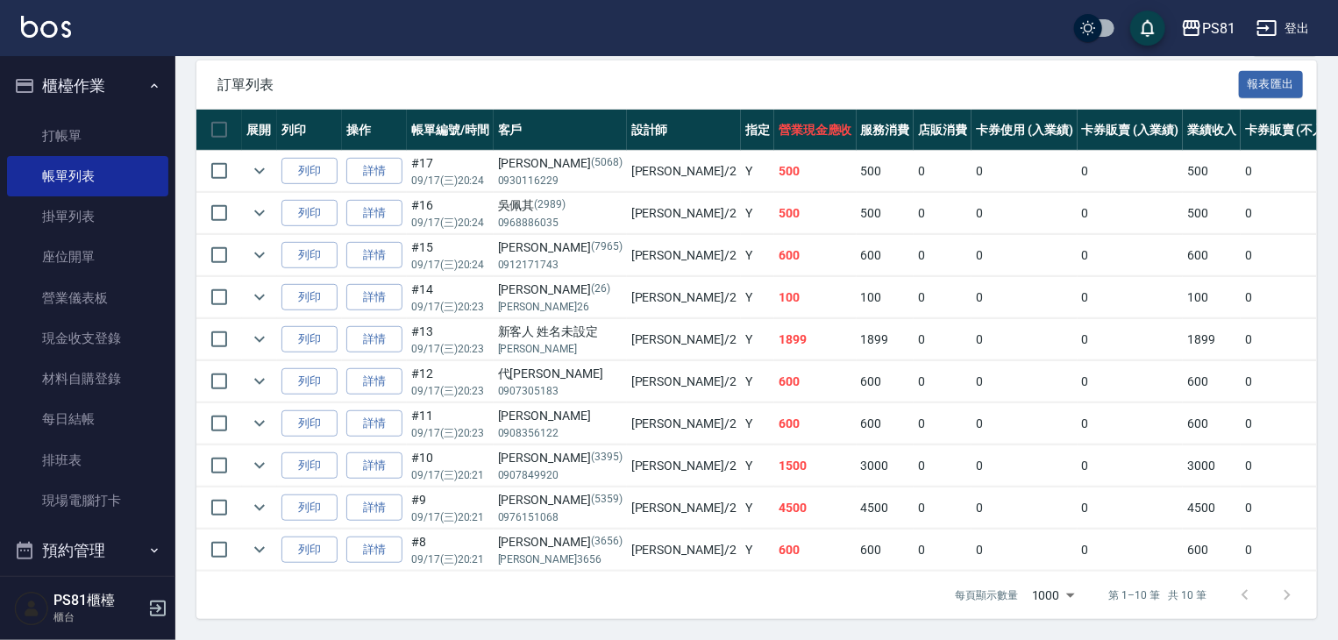
click at [582, 411] on div "[PERSON_NAME]" at bounding box center [560, 416] width 125 height 18
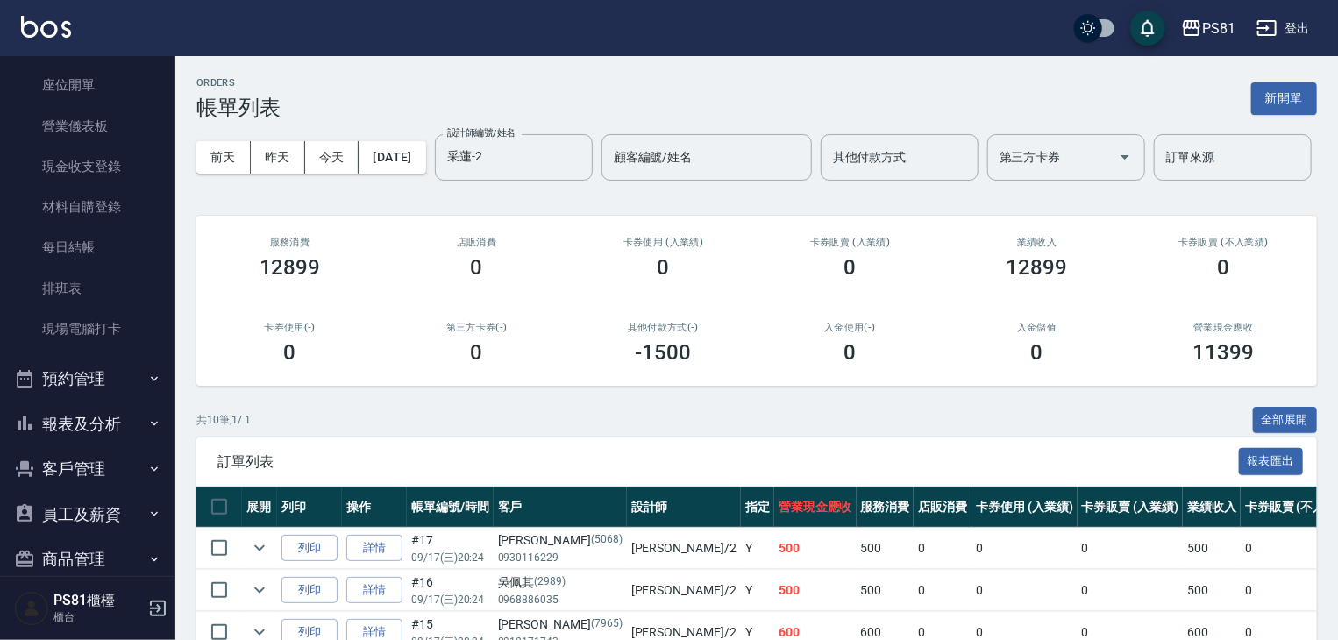
scroll to position [244, 0]
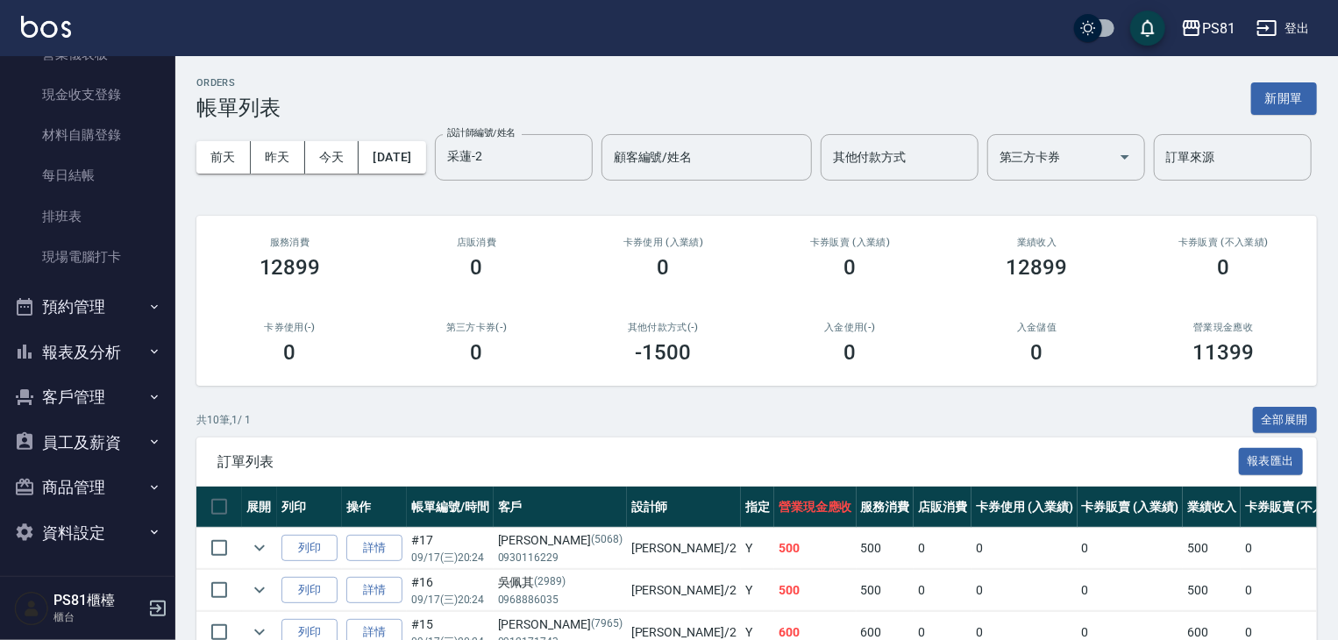
click at [132, 362] on button "報表及分析" at bounding box center [87, 353] width 161 height 46
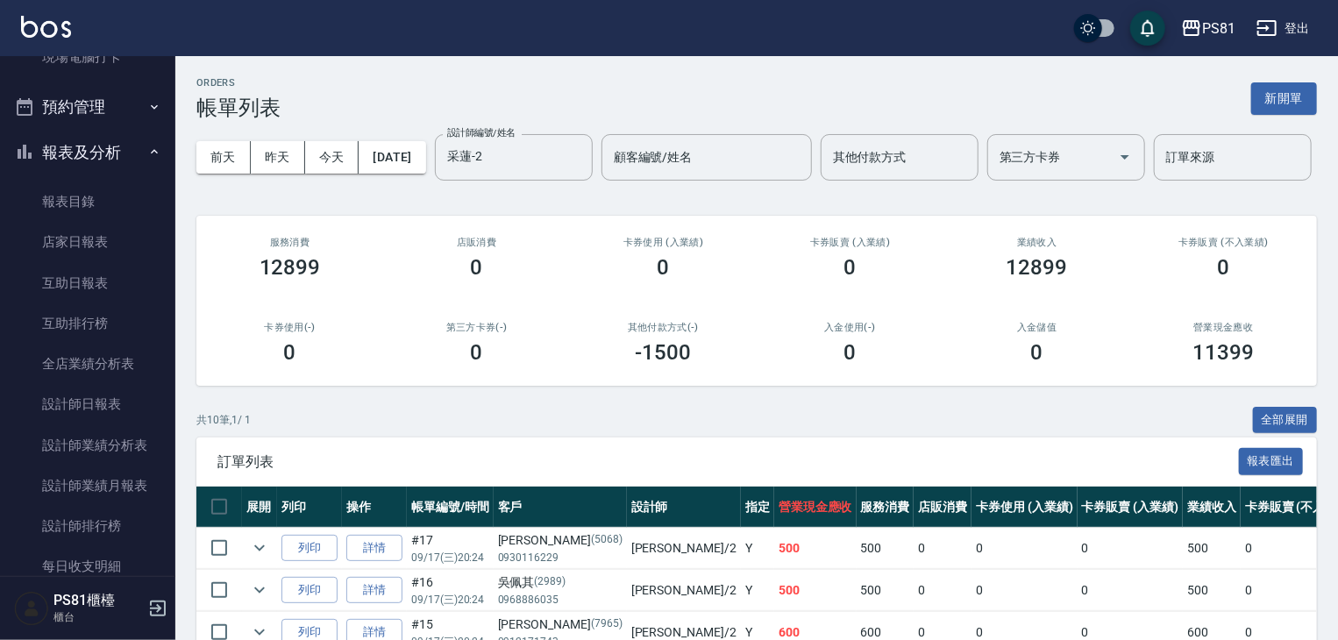
scroll to position [595, 0]
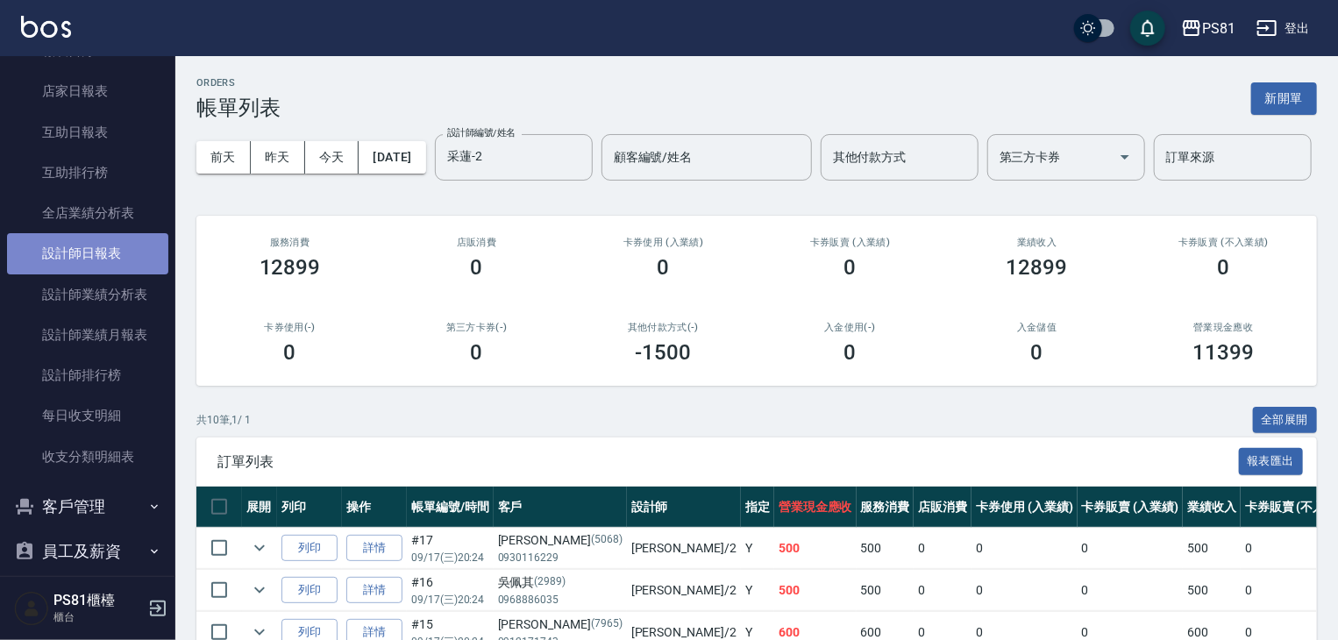
click at [91, 265] on link "設計師日報表" at bounding box center [87, 253] width 161 height 40
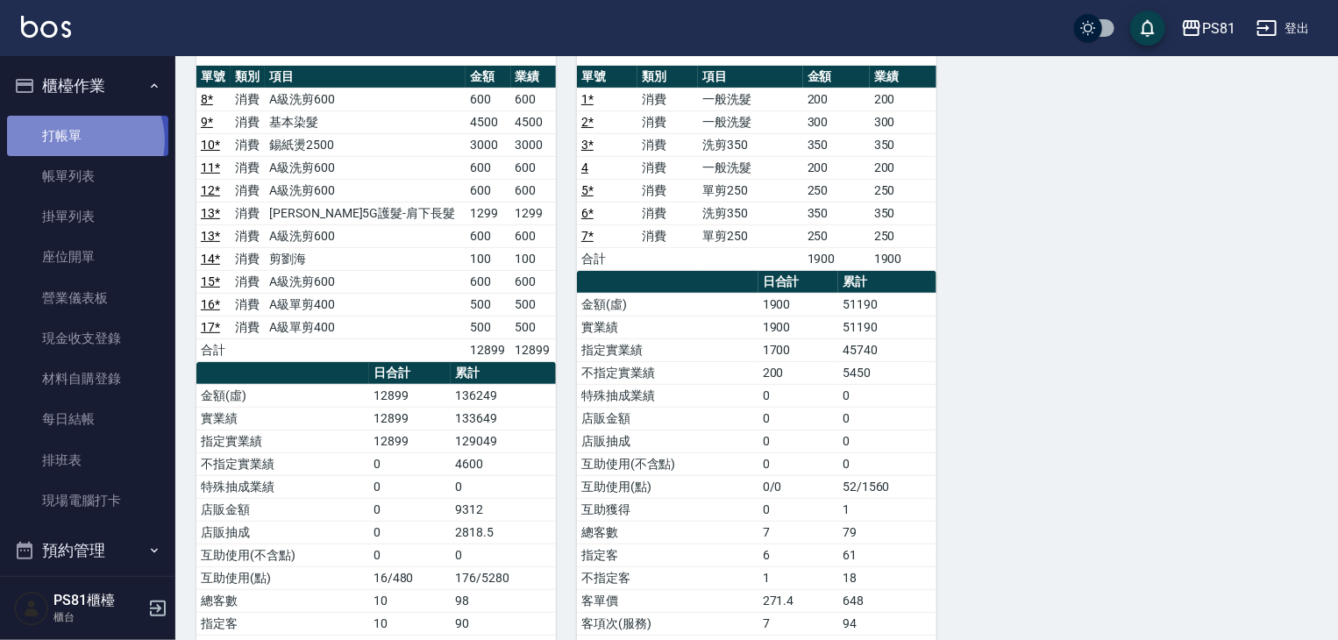
click at [81, 140] on link "打帳單" at bounding box center [87, 136] width 161 height 40
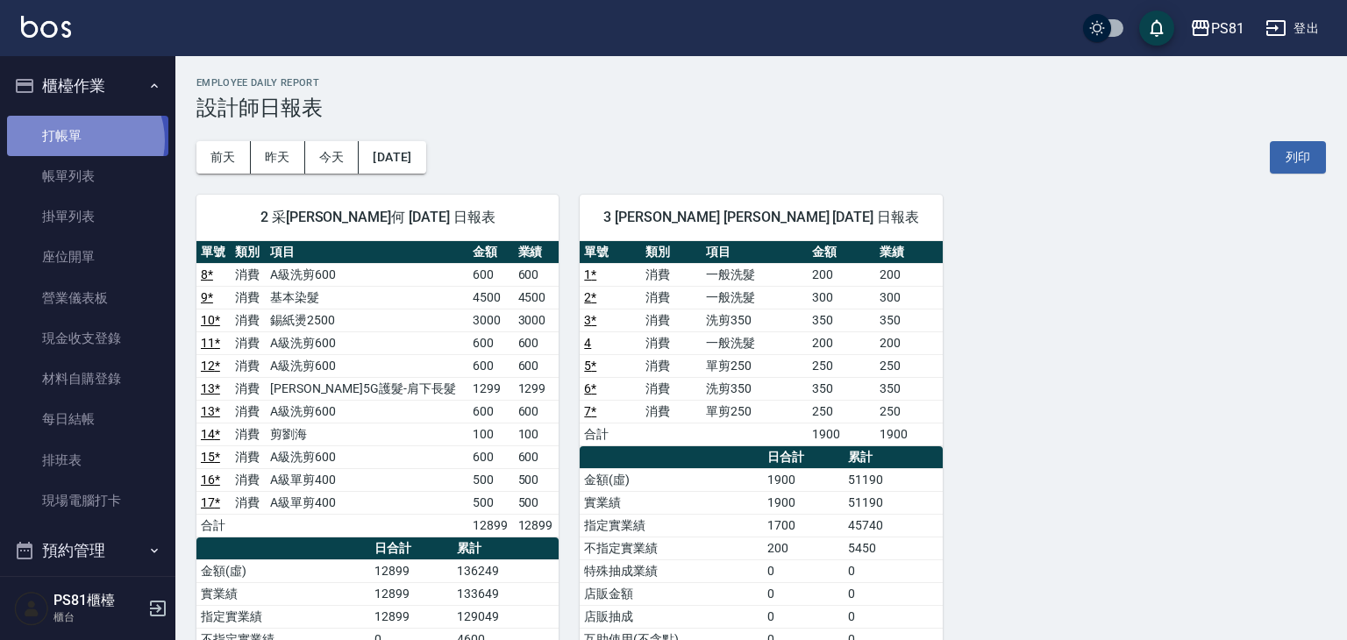
click at [81, 140] on link "打帳單" at bounding box center [87, 136] width 161 height 40
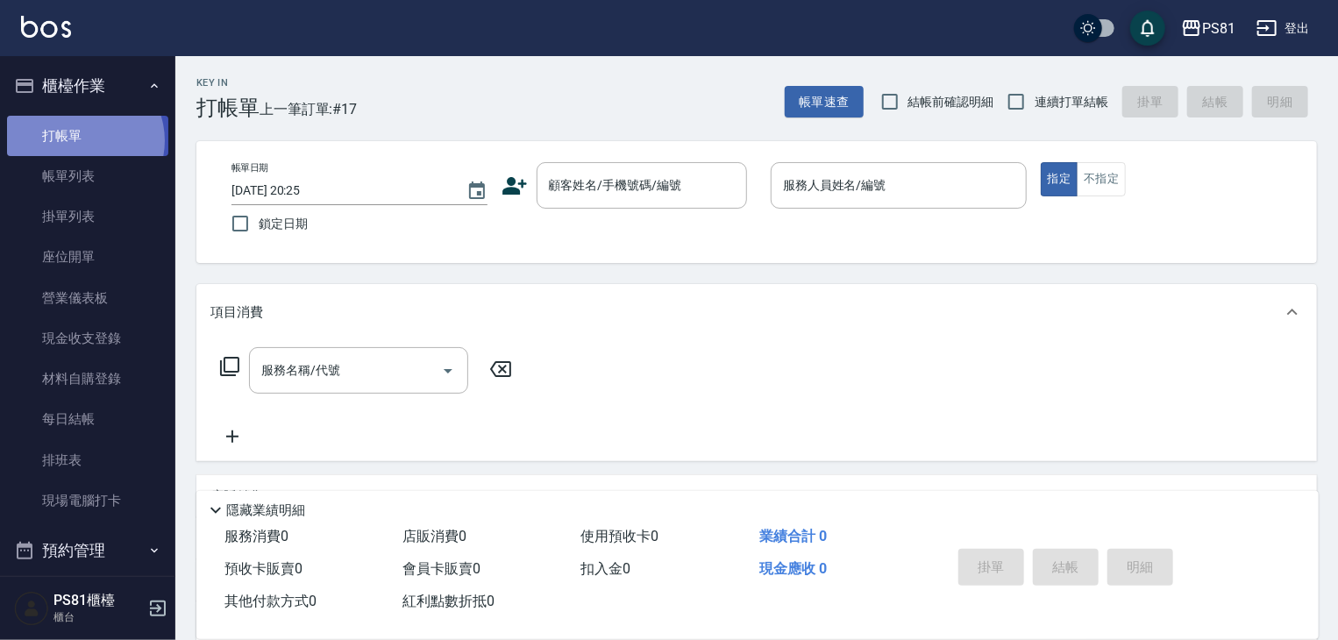
click at [81, 140] on link "打帳單" at bounding box center [87, 136] width 161 height 40
click at [67, 125] on link "打帳單" at bounding box center [87, 136] width 161 height 40
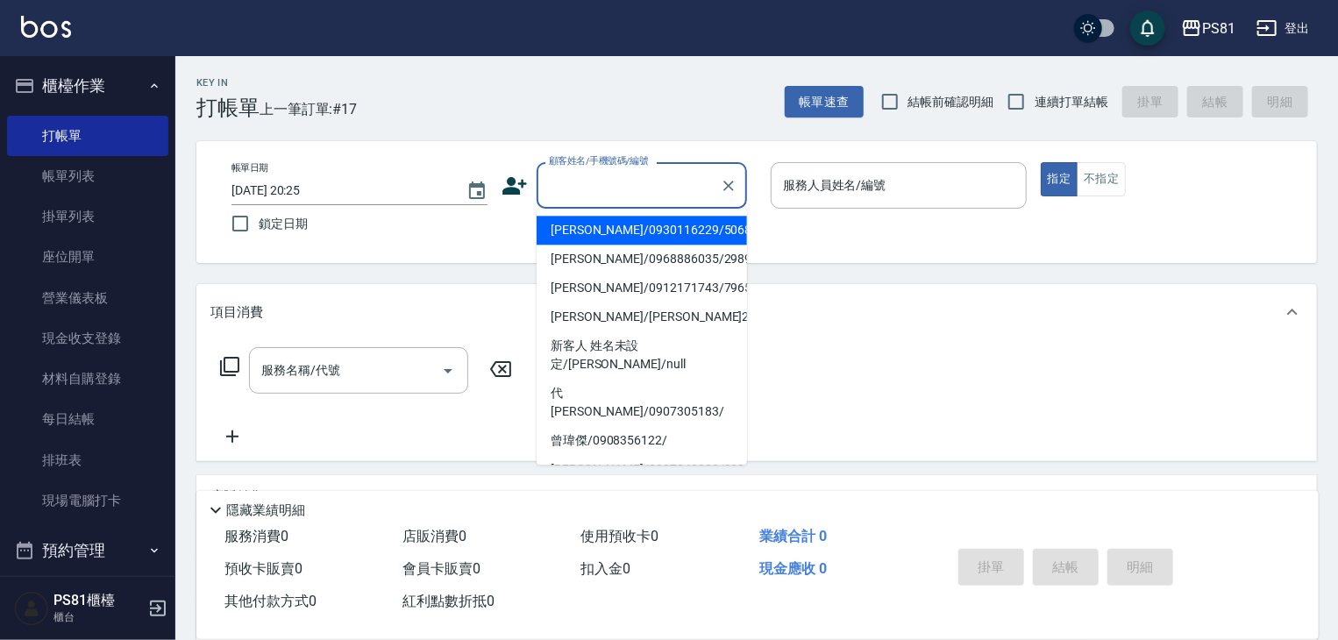
click at [581, 187] on input "顧客姓名/手機號碼/編號" at bounding box center [629, 185] width 168 height 31
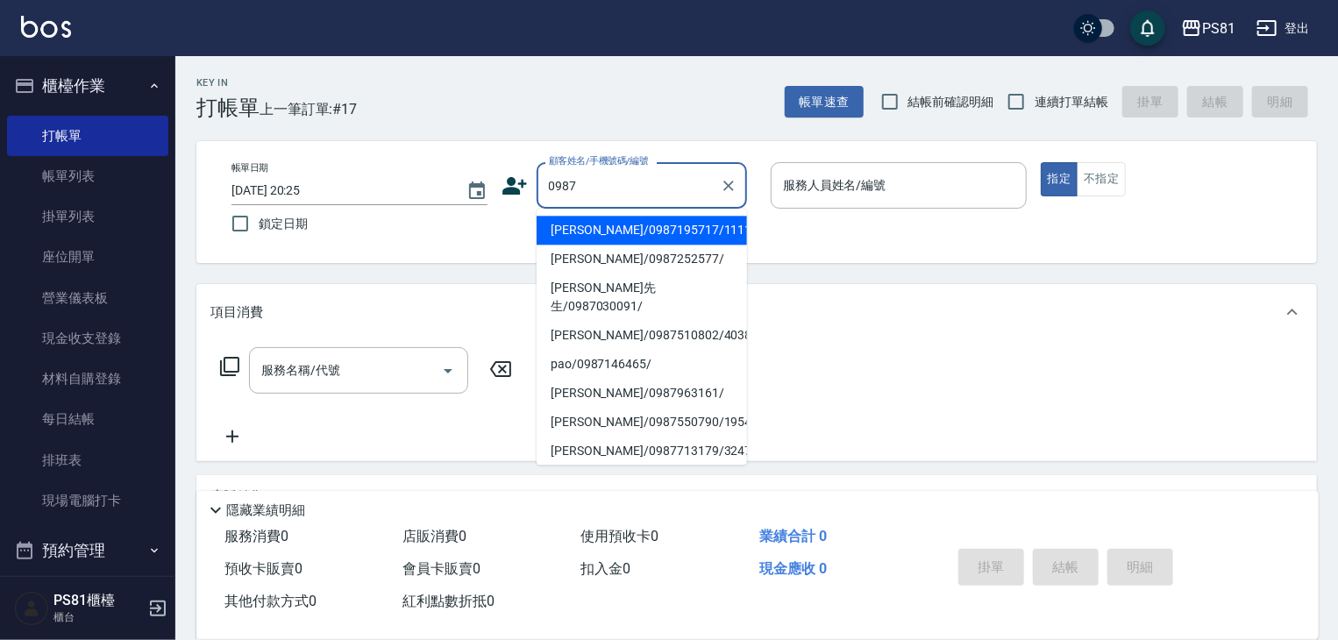
click at [601, 229] on li "[PERSON_NAME]/0987195717/111111" at bounding box center [642, 230] width 210 height 29
type input "[PERSON_NAME]/0987195717/111111"
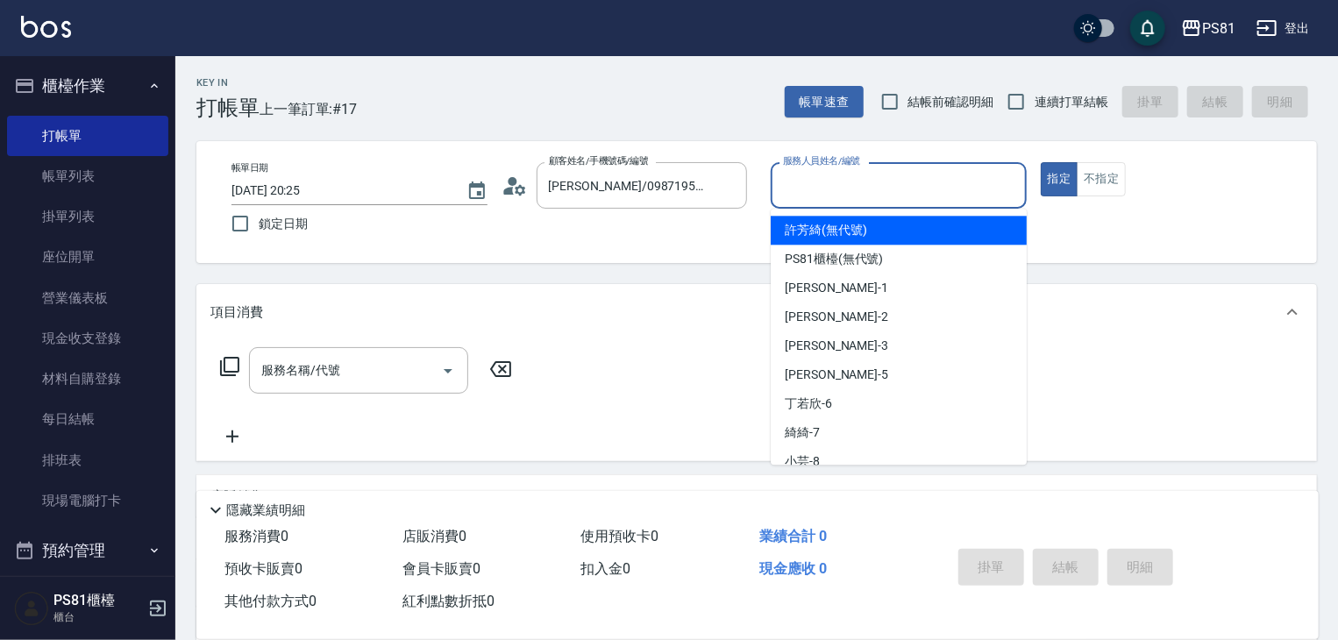
click at [848, 199] on input "服務人員姓名/編號" at bounding box center [899, 185] width 240 height 31
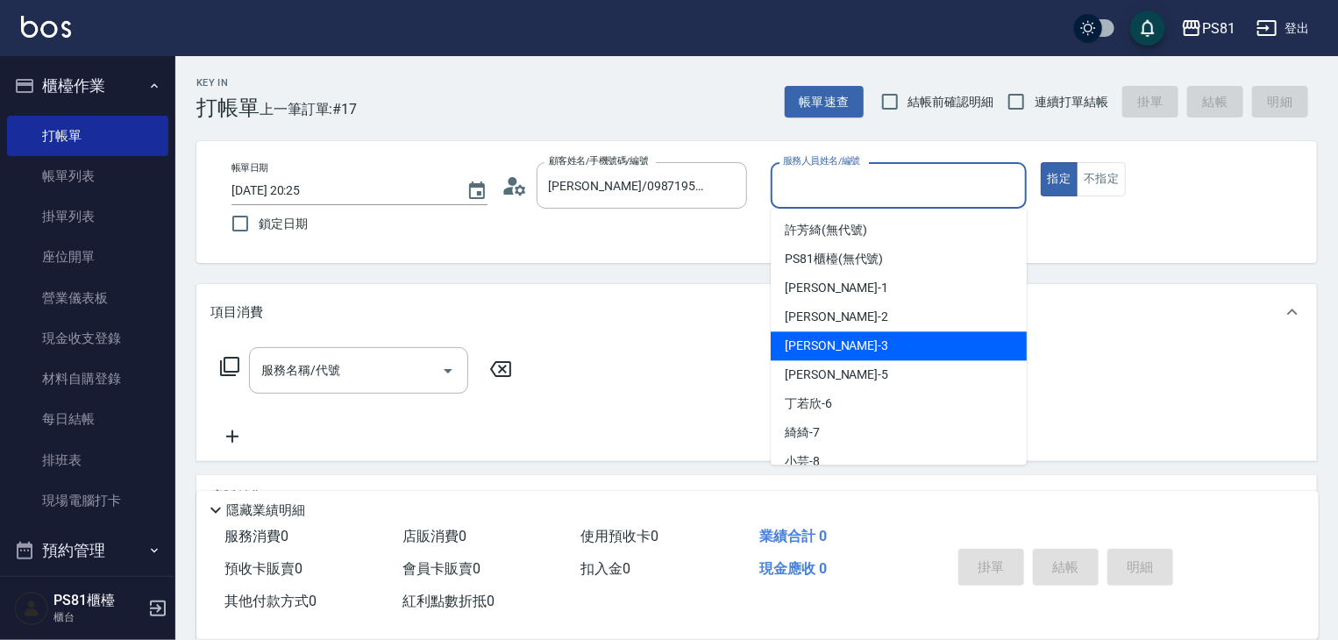
click at [859, 352] on div "[PERSON_NAME] -3" at bounding box center [899, 346] width 256 height 29
type input "[PERSON_NAME]-3"
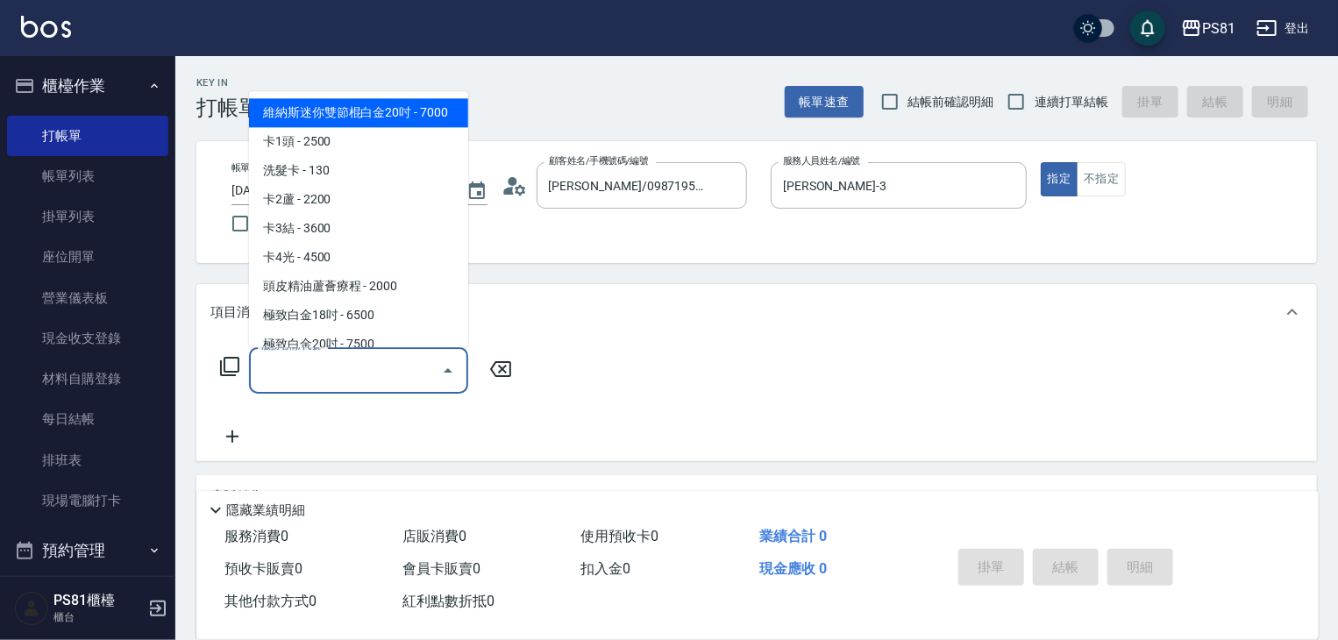
click at [424, 372] on input "服務名稱/代號" at bounding box center [345, 370] width 177 height 31
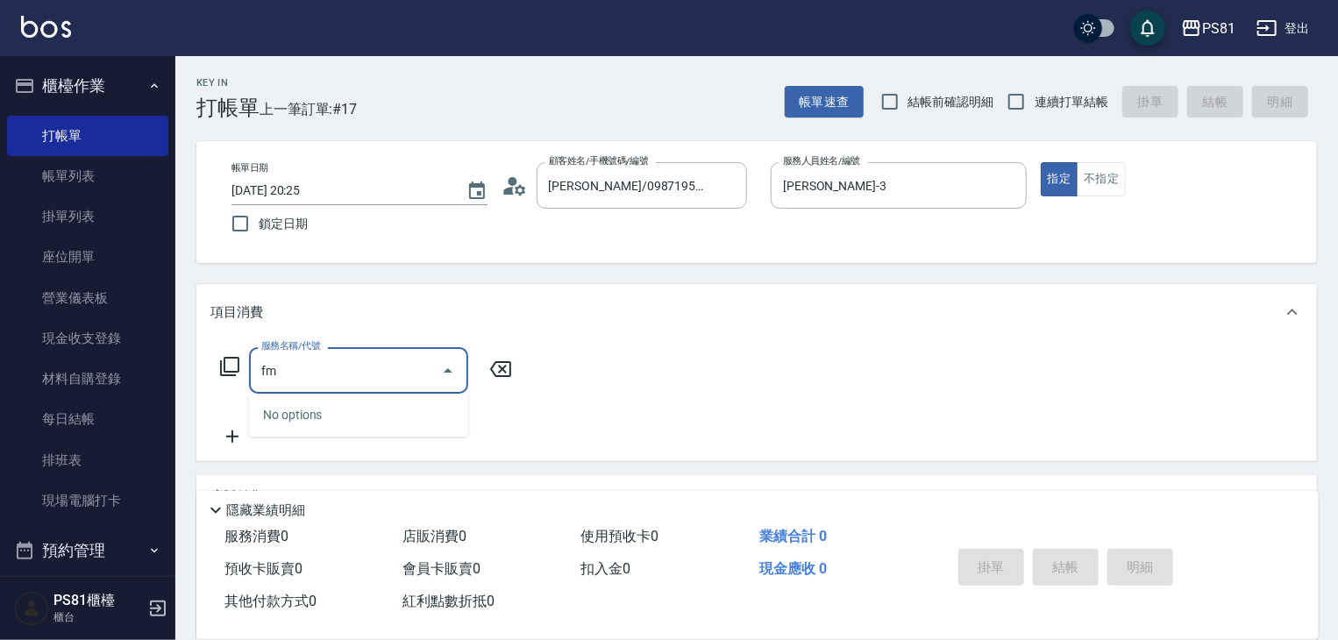
type input "f"
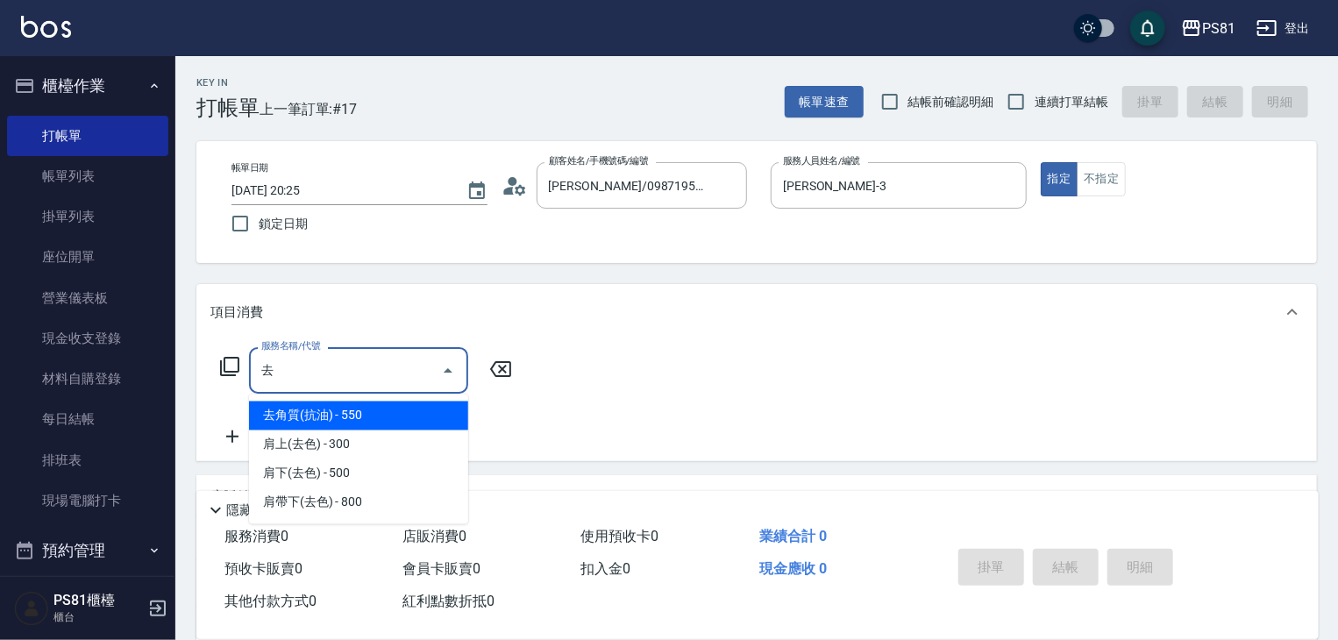
click at [399, 411] on span "去角質(抗油) - 550" at bounding box center [358, 416] width 219 height 29
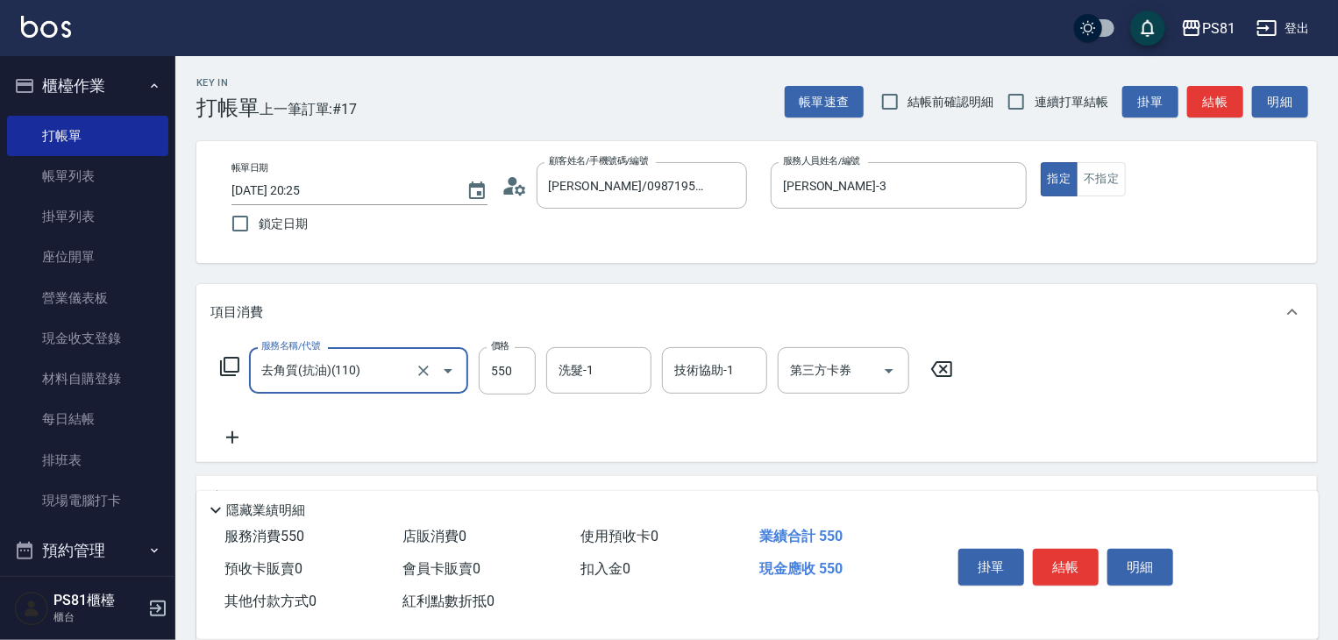
type input "去角質(抗油)(110)"
click at [249, 432] on icon at bounding box center [232, 437] width 44 height 21
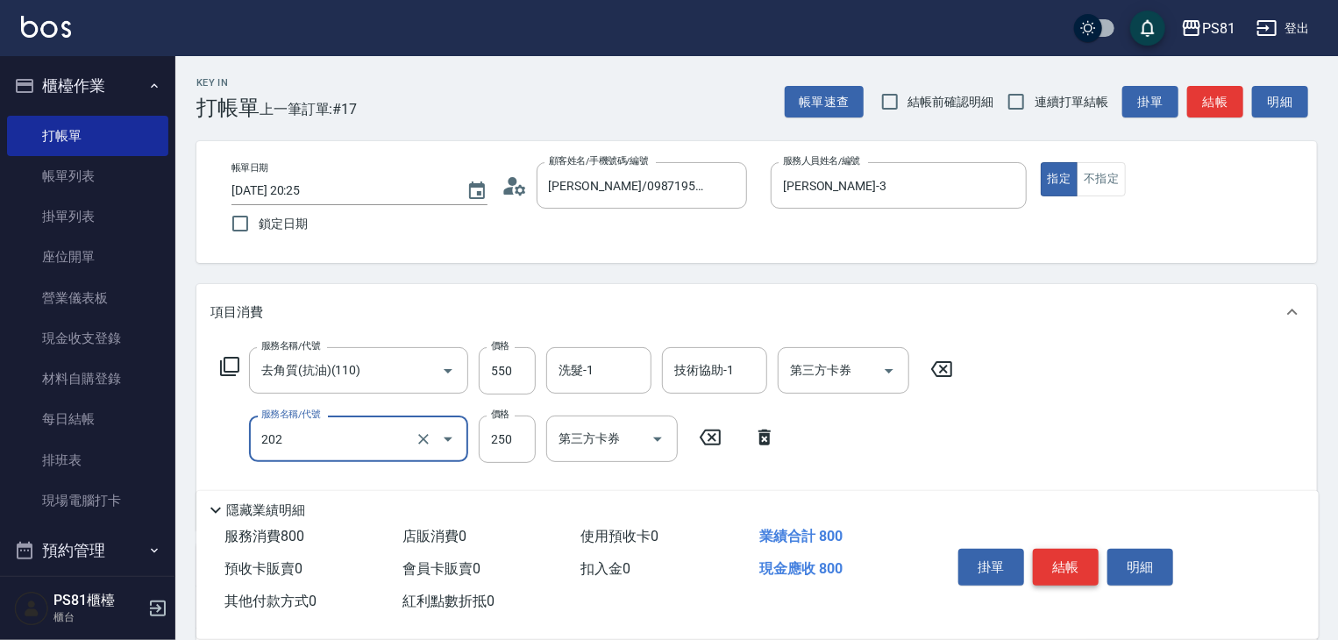
type input "單剪250(202)"
drag, startPoint x: 1065, startPoint y: 556, endPoint x: 925, endPoint y: 474, distance: 161.5
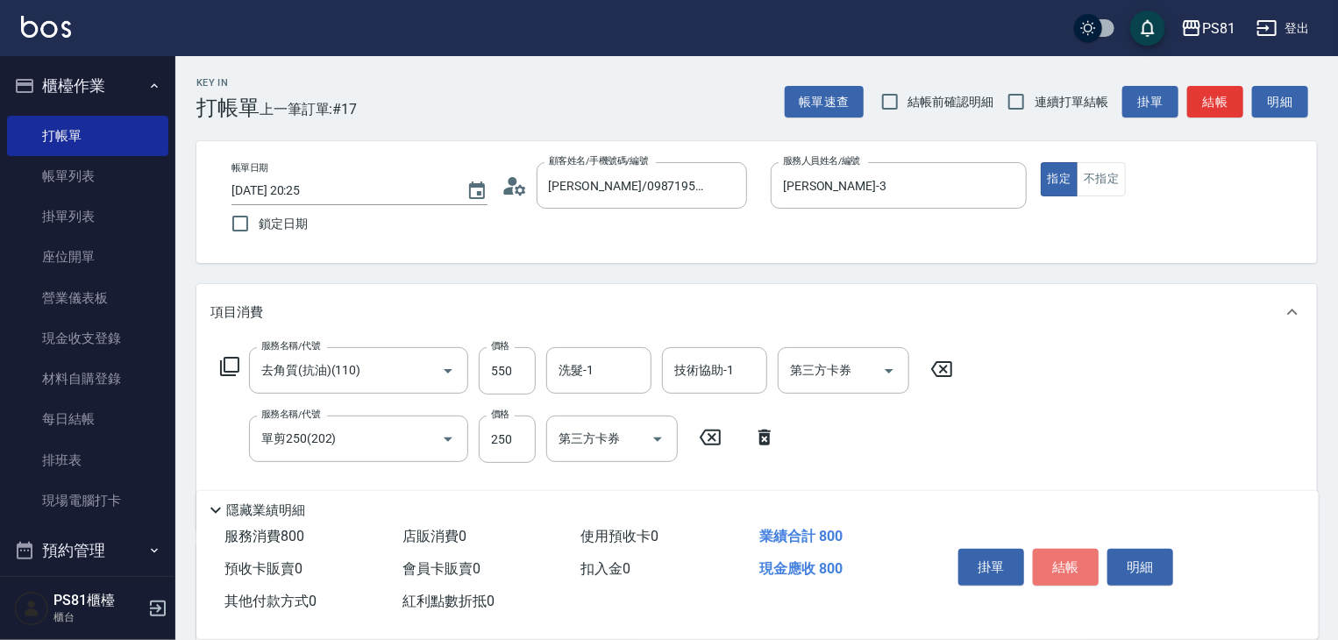
click at [1066, 555] on button "結帳" at bounding box center [1066, 567] width 66 height 37
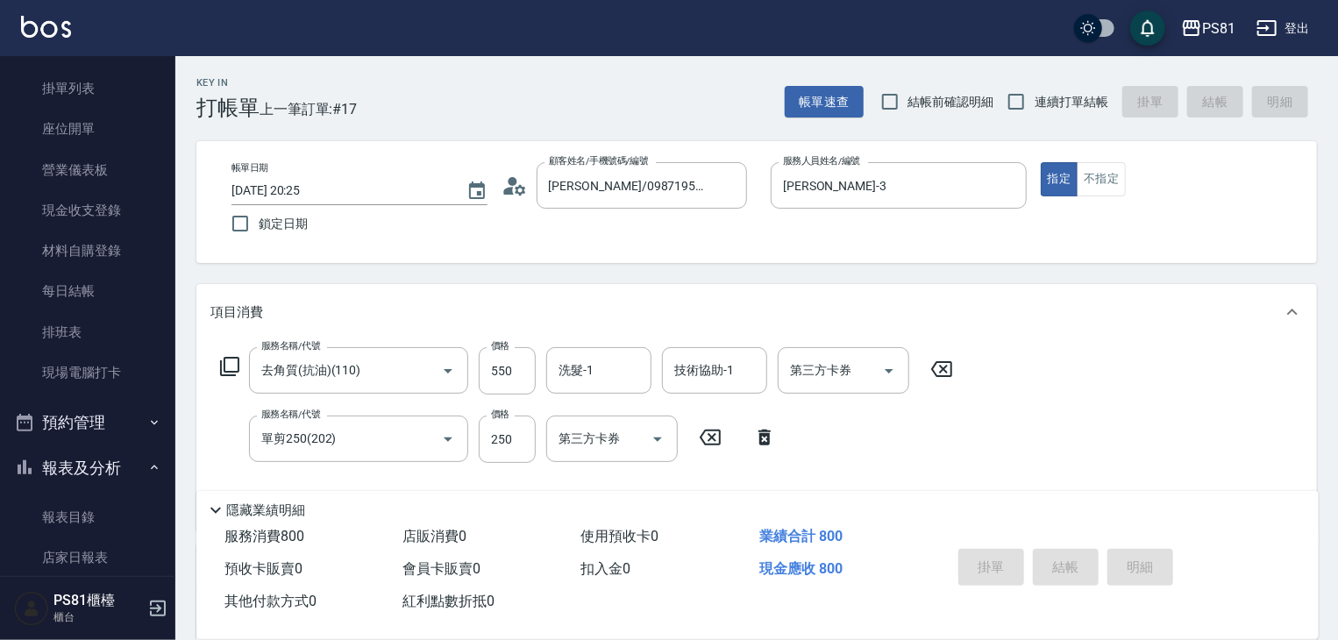
scroll to position [614, 0]
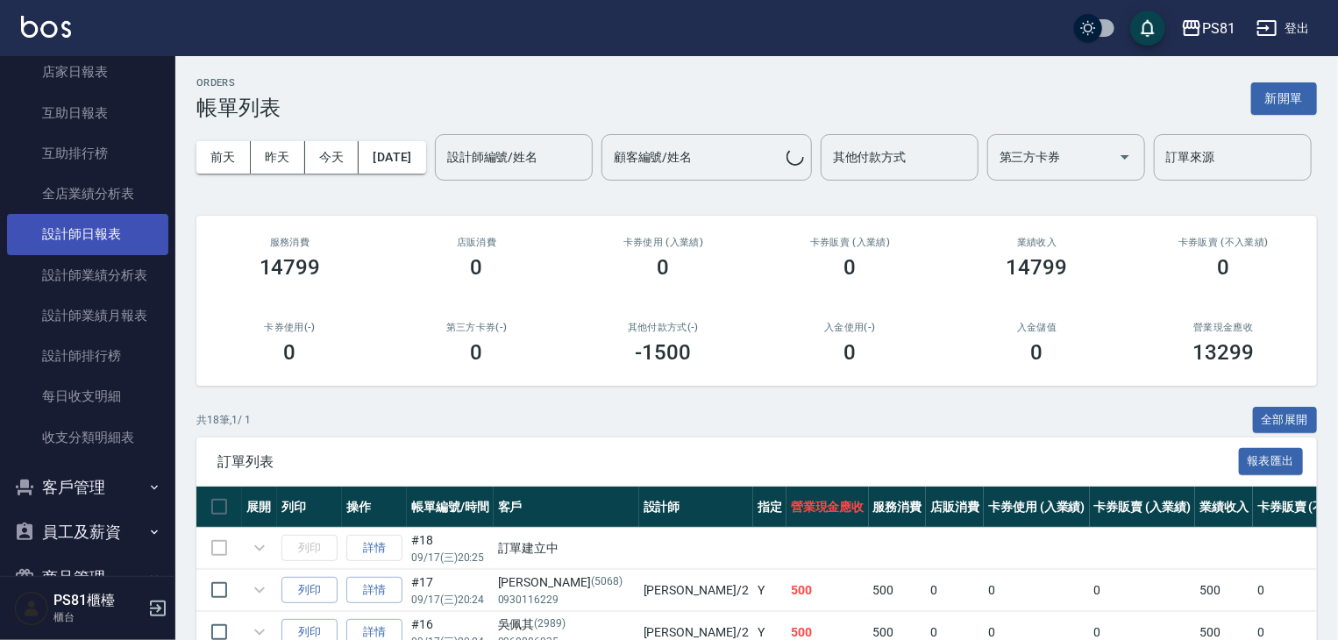
click at [76, 225] on link "設計師日報表" at bounding box center [87, 234] width 161 height 40
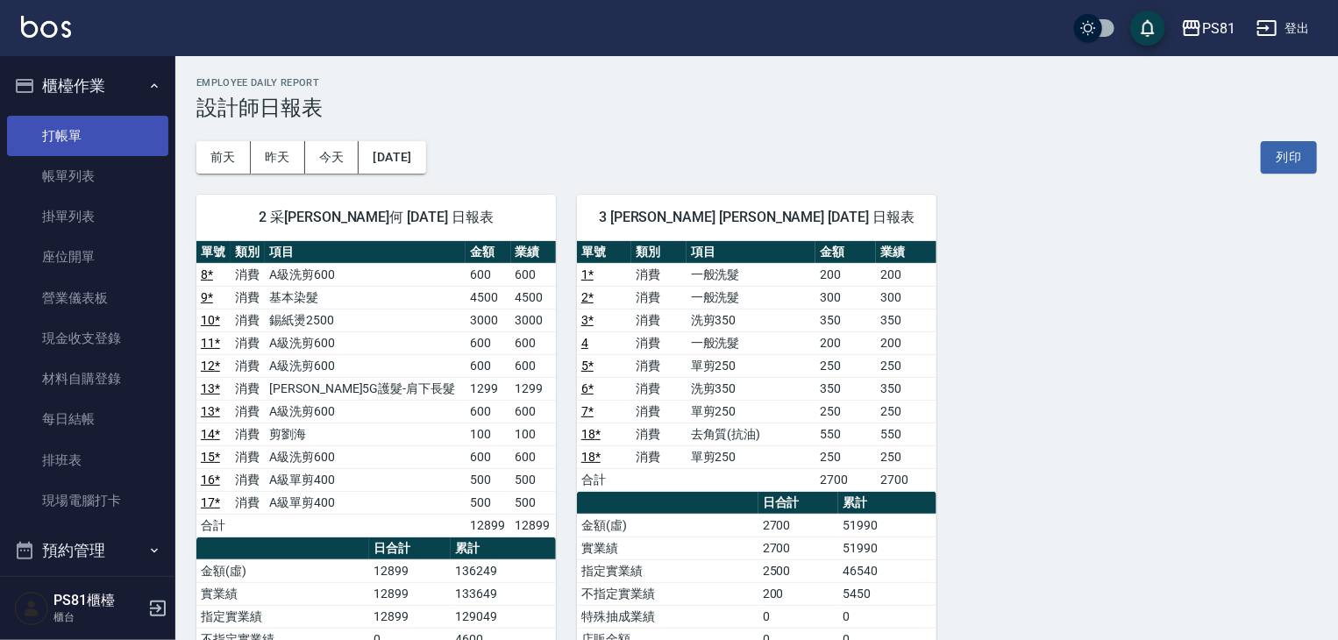
click at [32, 144] on link "打帳單" at bounding box center [87, 136] width 161 height 40
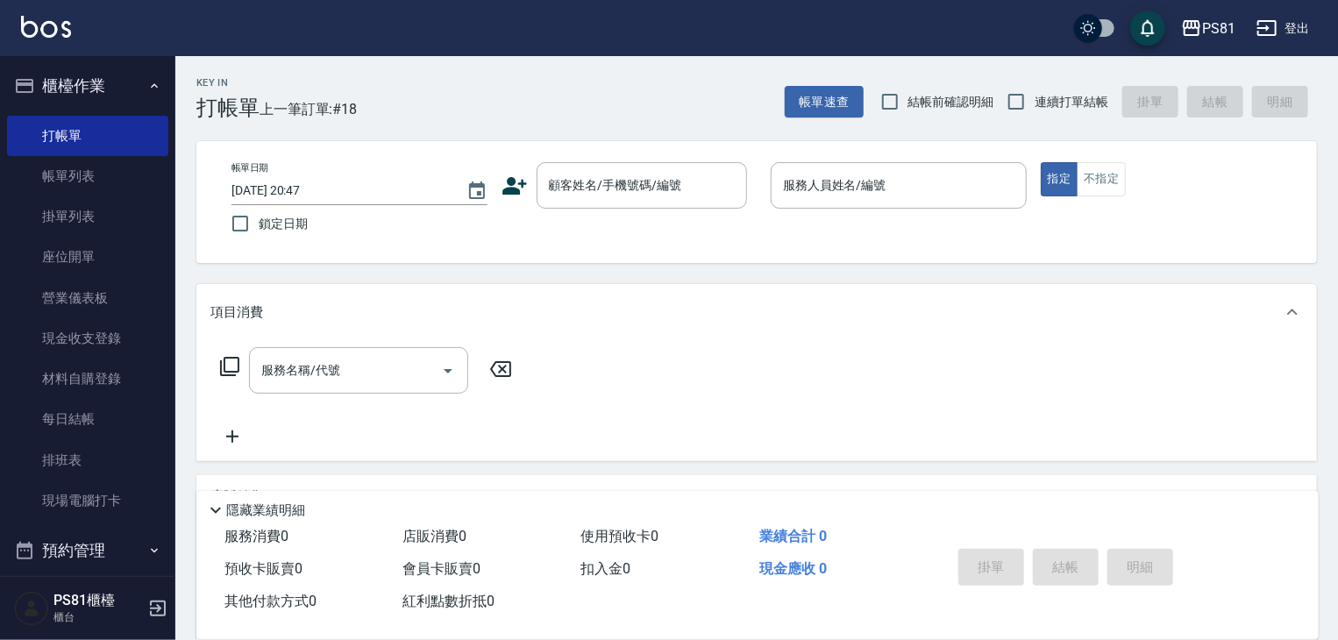
click at [508, 180] on icon at bounding box center [515, 186] width 25 height 18
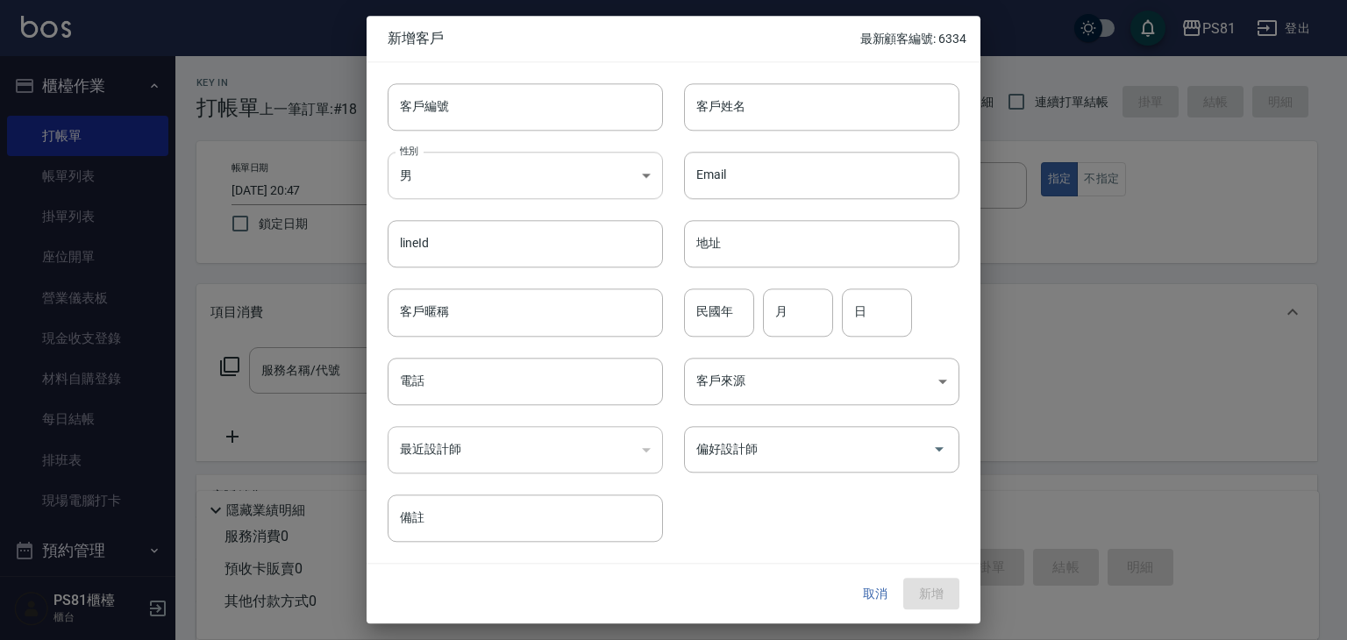
click at [484, 169] on body "PS81 登出 櫃檯作業 打帳單 帳單列表 掛單列表 座位開單 營業儀表板 現金收支登錄 材料自購登錄 每日結帳 排班表 現場電腦打卡 預約管理 預約管理 單…" at bounding box center [673, 426] width 1347 height 852
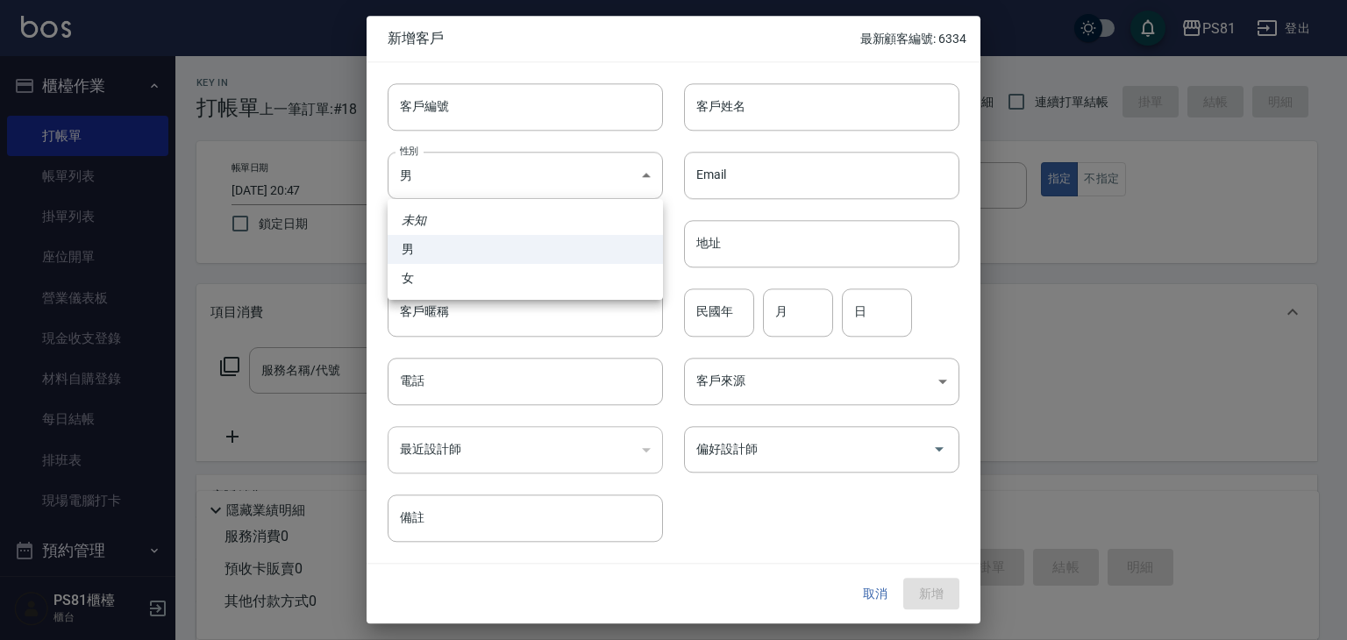
click at [782, 117] on div at bounding box center [673, 320] width 1347 height 640
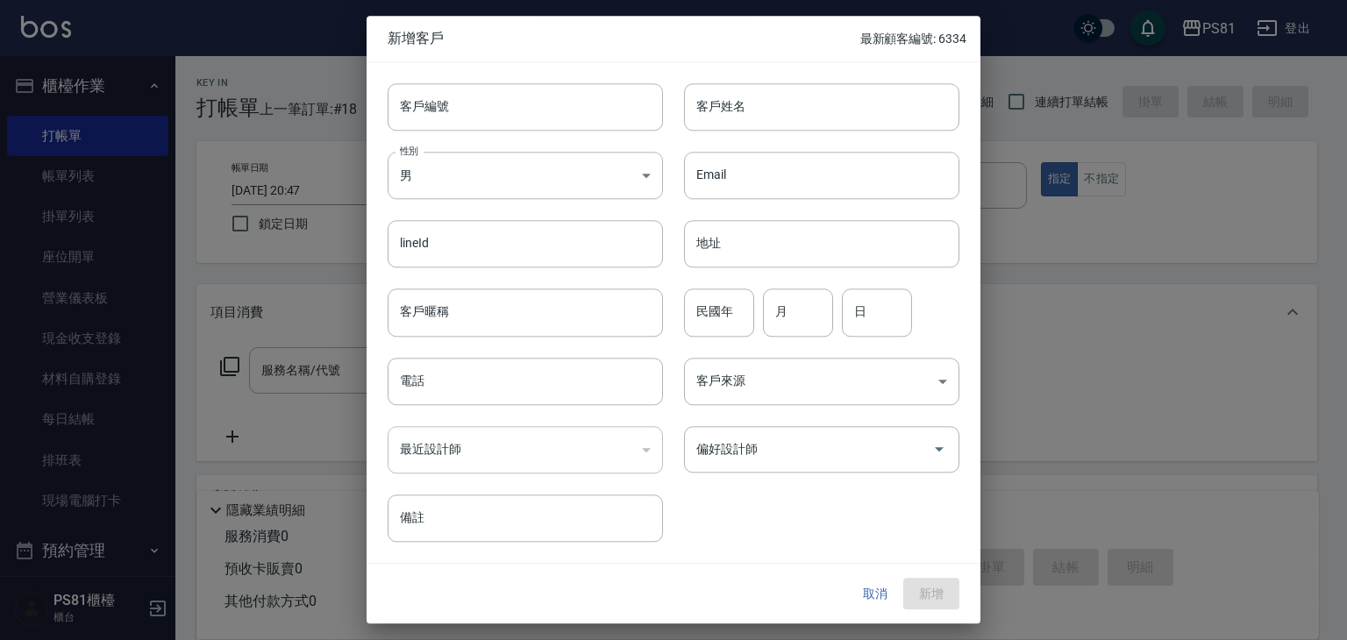
click at [781, 117] on div at bounding box center [673, 320] width 1347 height 640
click at [770, 111] on input "客戶姓名" at bounding box center [821, 106] width 275 height 47
type input "ㄎ"
click at [793, 110] on input "任先生" at bounding box center [821, 106] width 275 height 47
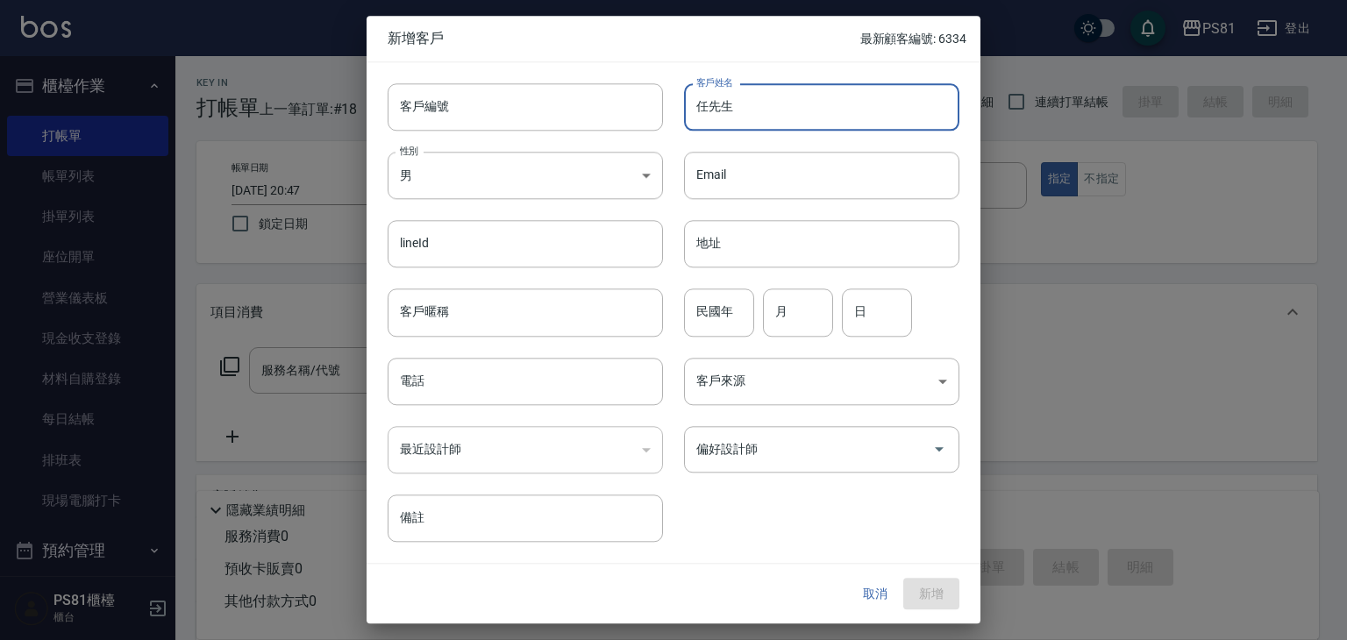
click at [793, 110] on input "任先生" at bounding box center [821, 106] width 275 height 47
click at [791, 110] on input "任先生" at bounding box center [821, 106] width 275 height 47
type input "任先生"
click at [746, 326] on input "民國年" at bounding box center [719, 312] width 70 height 47
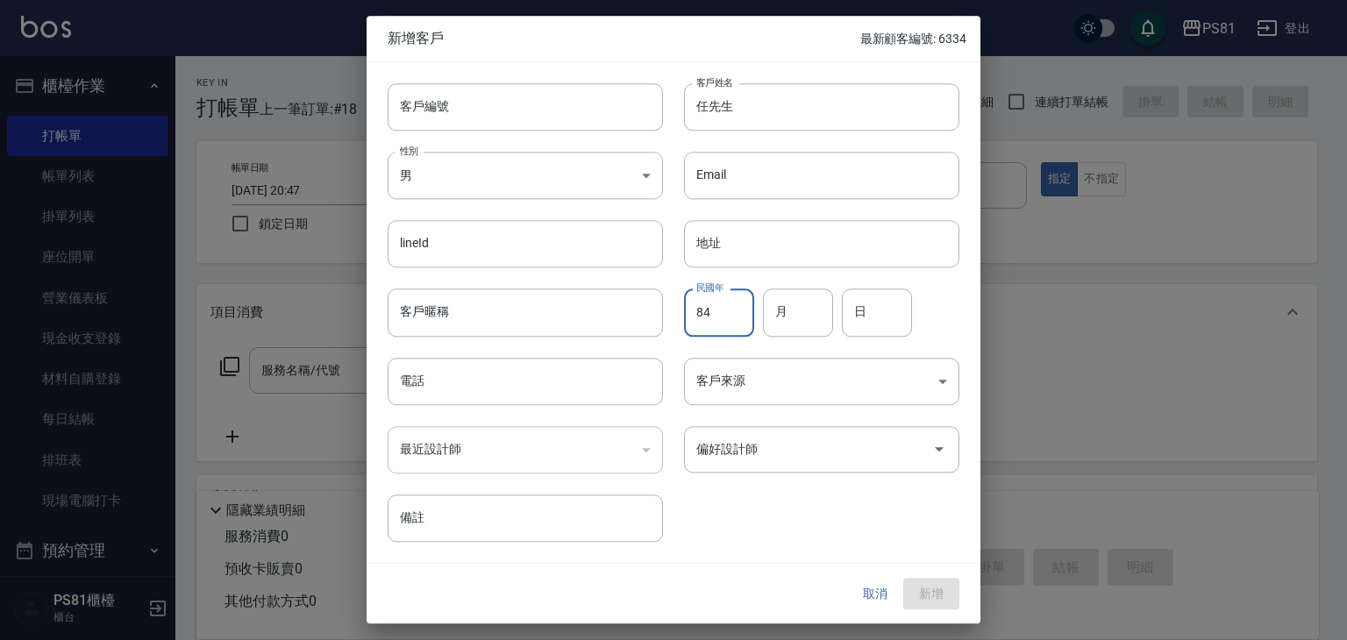
type input "84"
type input "07"
type input "22"
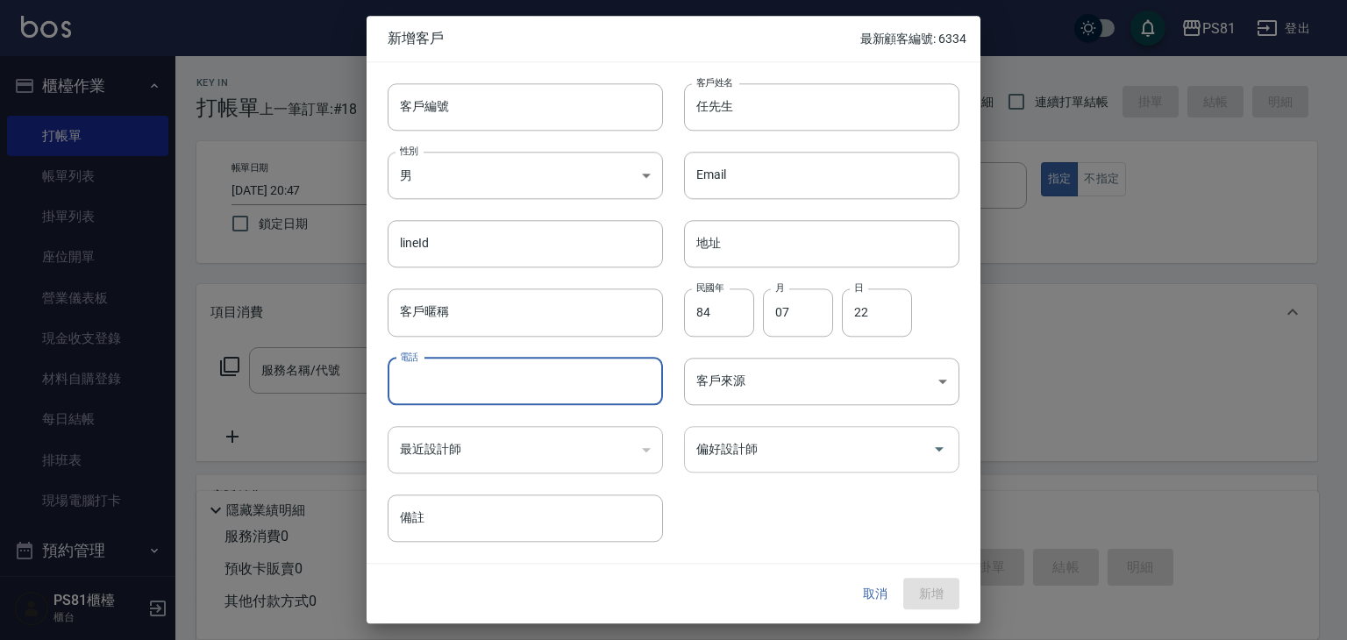
click at [774, 453] on input "偏好設計師" at bounding box center [808, 449] width 233 height 31
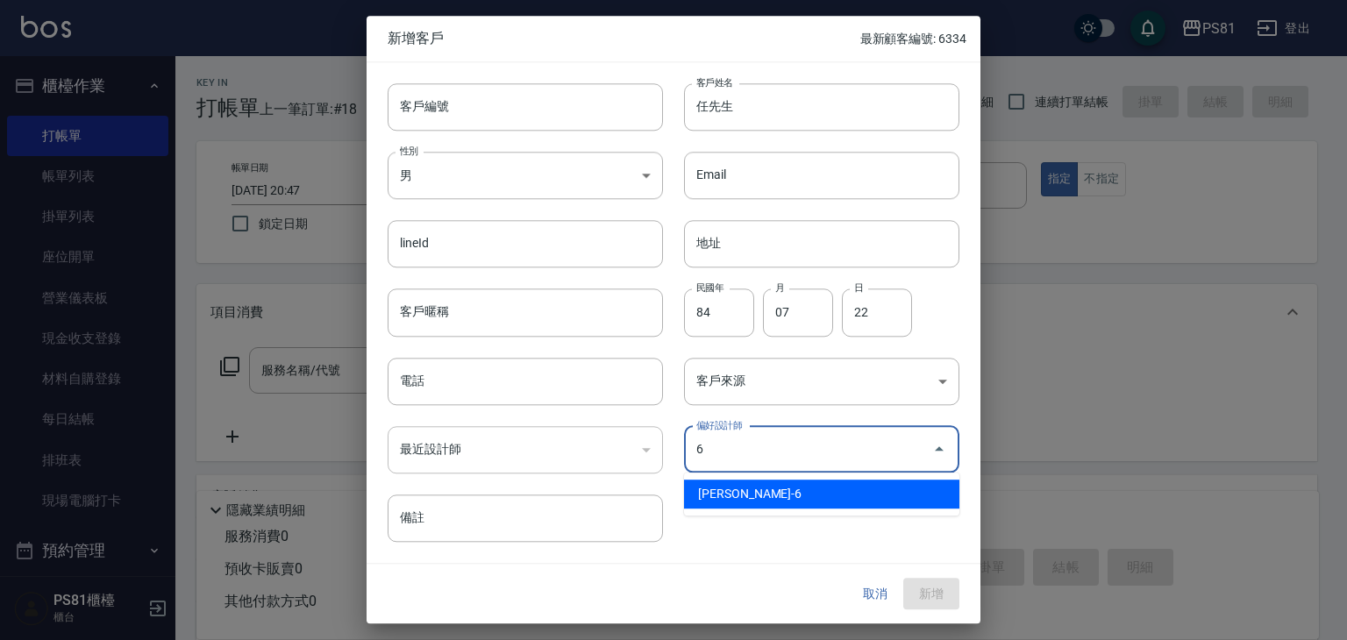
type input "[PERSON_NAME]"
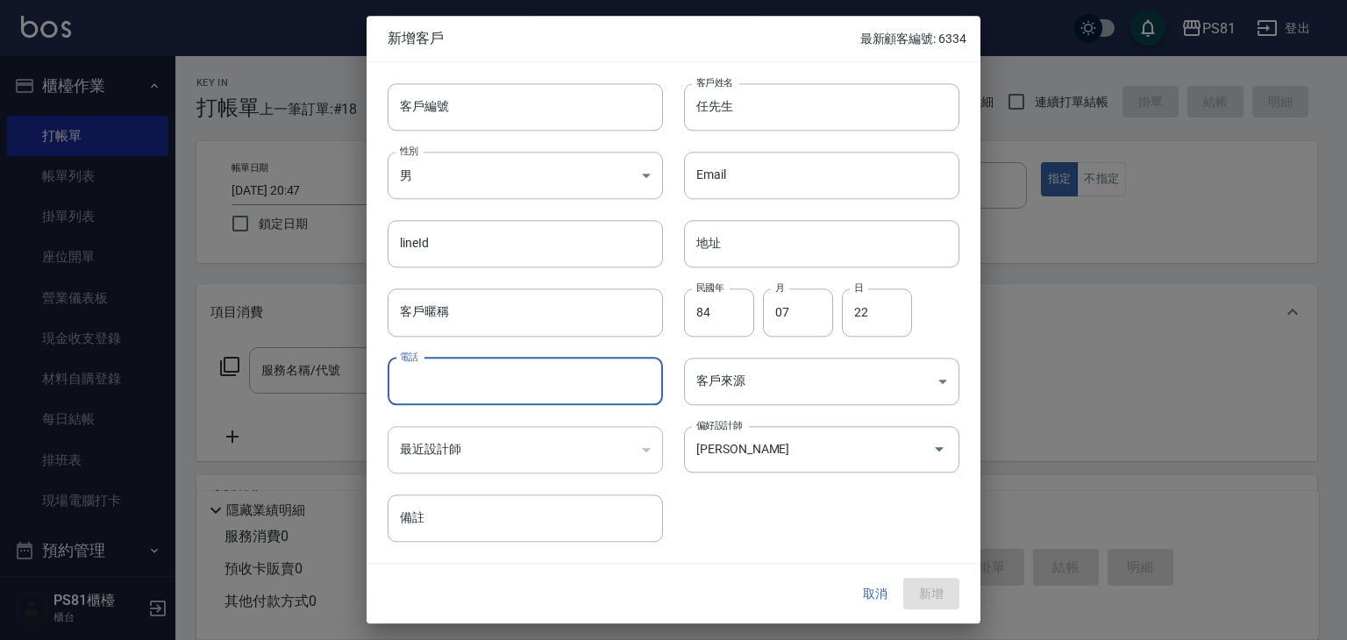
click at [558, 380] on input "電話" at bounding box center [525, 381] width 275 height 47
type input "0933456660"
click at [923, 596] on button "新增" at bounding box center [931, 594] width 56 height 32
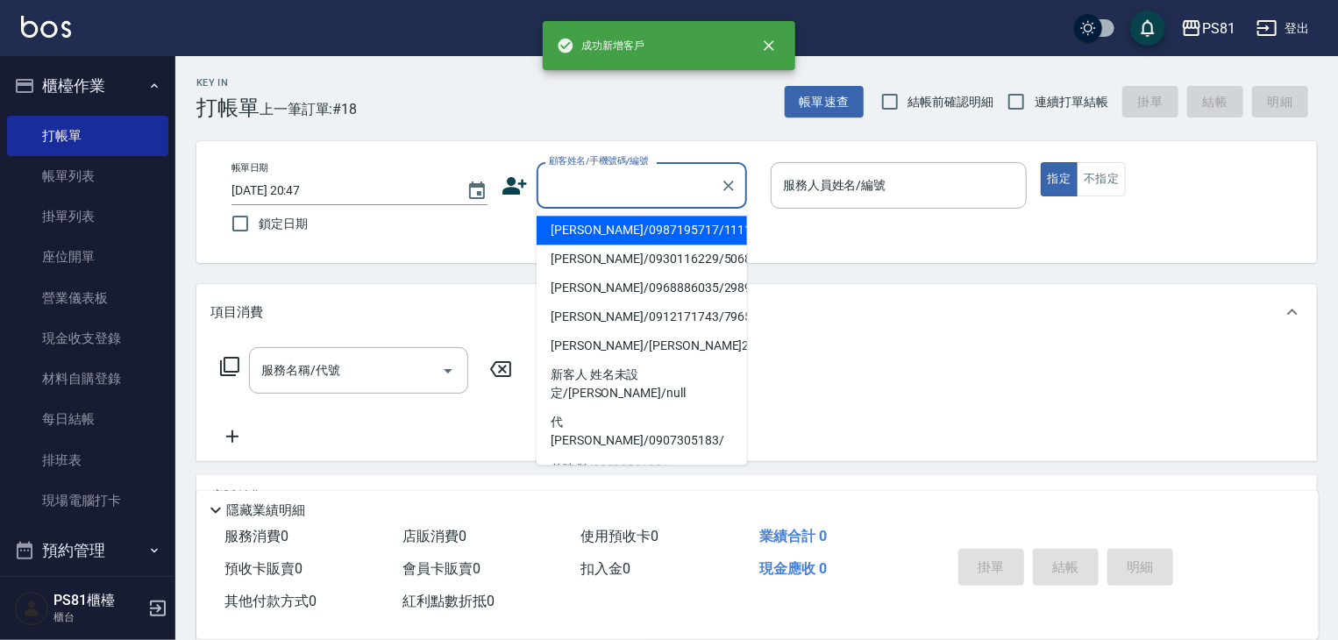
click at [667, 182] on input "顧客姓名/手機號碼/編號" at bounding box center [629, 185] width 168 height 31
paste input "任先生"
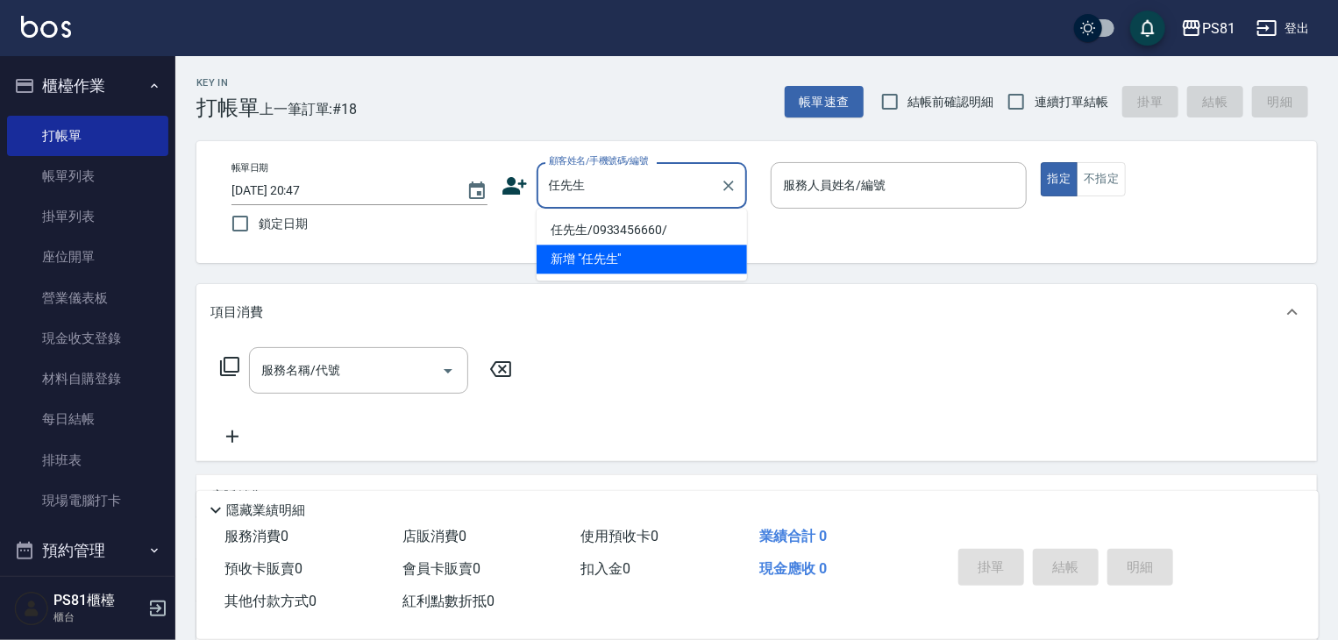
click at [614, 231] on li "任先生/0933456660/" at bounding box center [642, 230] width 210 height 29
type input "任先生/0933456660/"
type input "丁若欣-6"
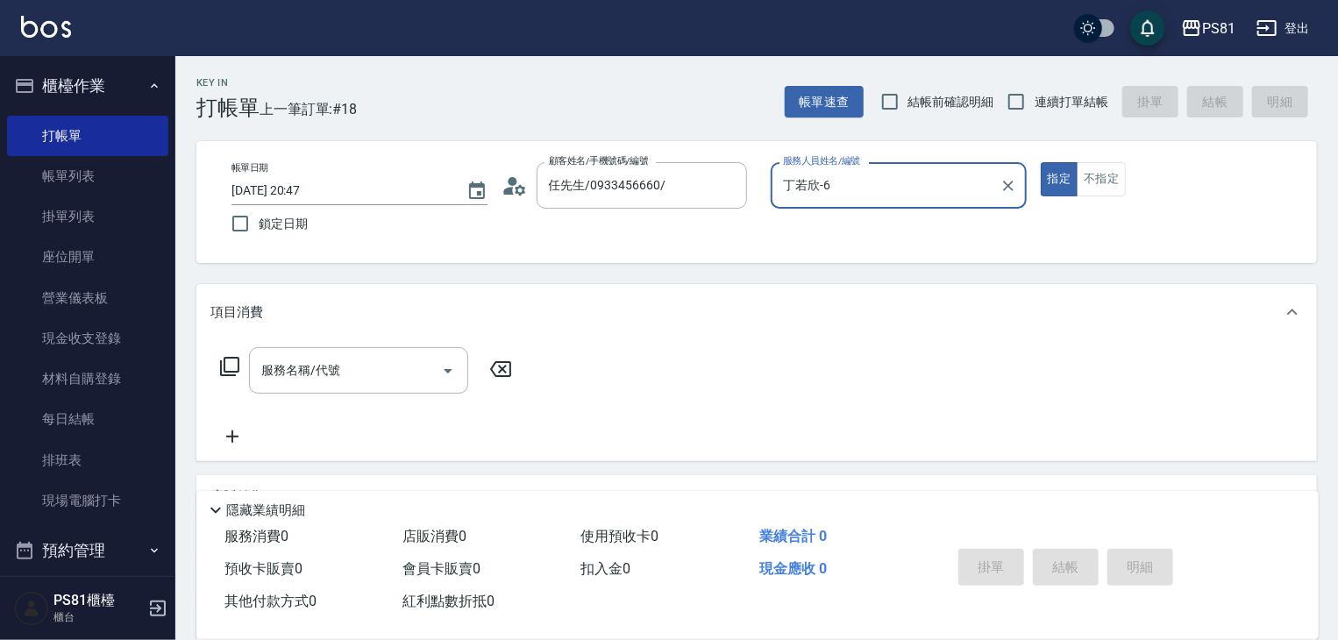
click at [1041, 162] on button "指定" at bounding box center [1060, 179] width 38 height 34
type button "true"
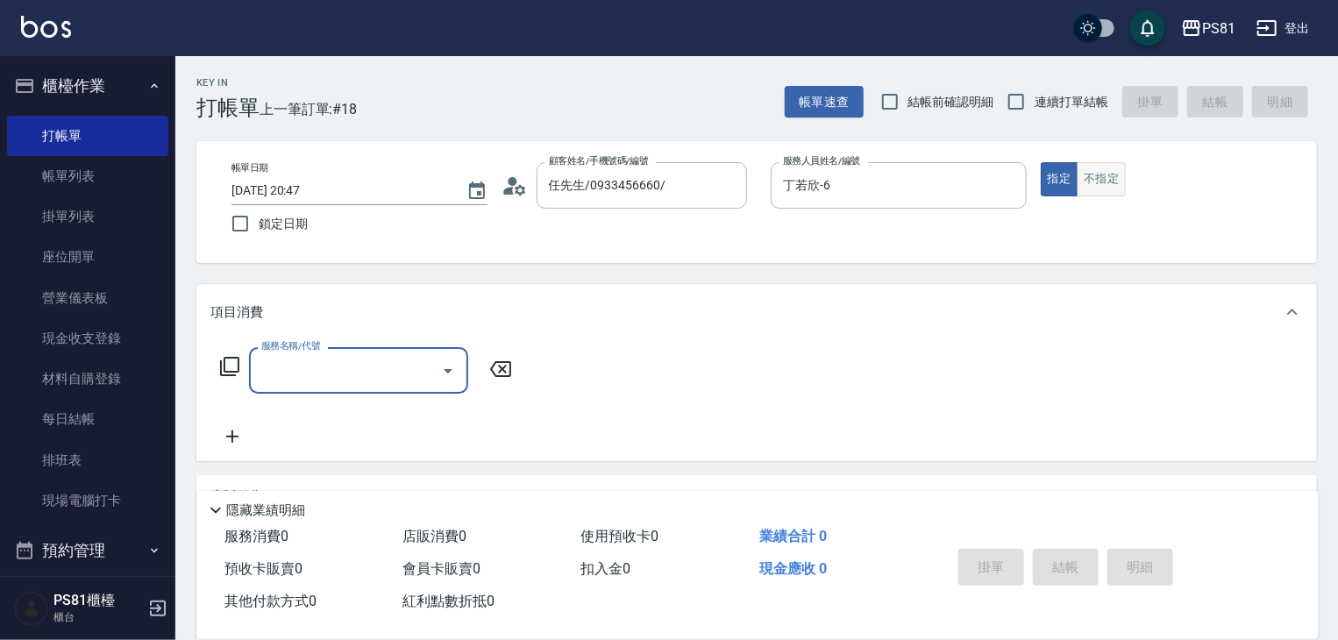
click at [1083, 173] on button "不指定" at bounding box center [1101, 179] width 49 height 34
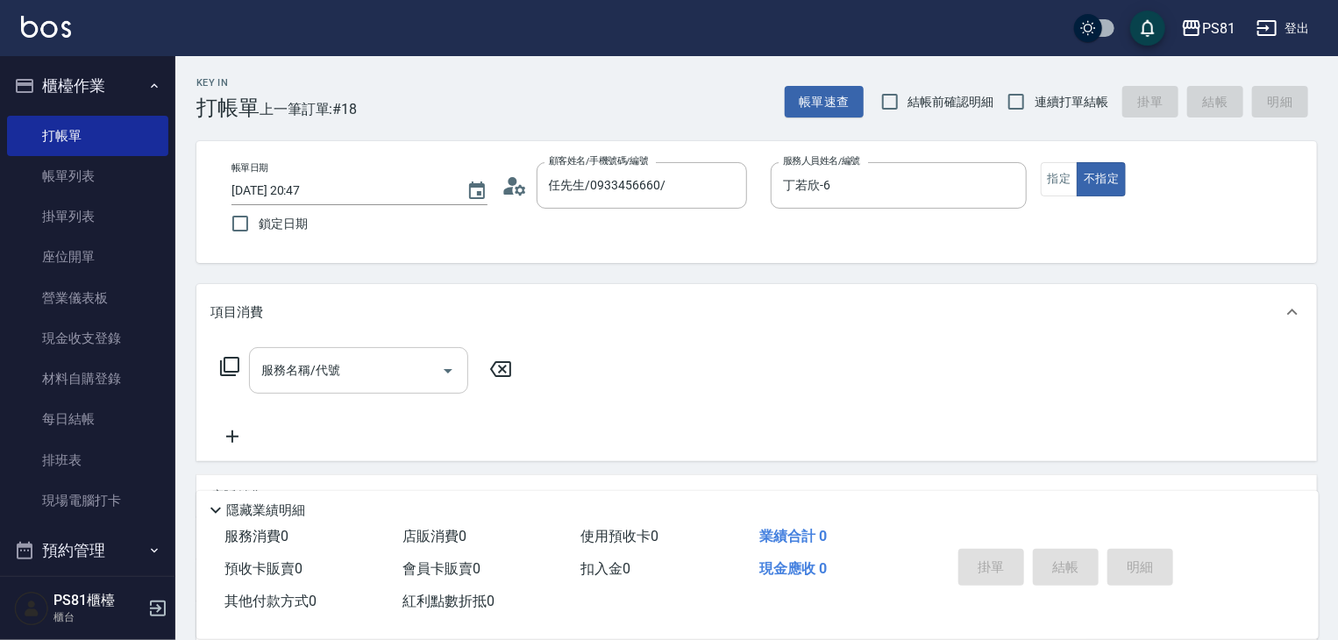
click at [339, 363] on input "服務名稱/代號" at bounding box center [345, 370] width 177 height 31
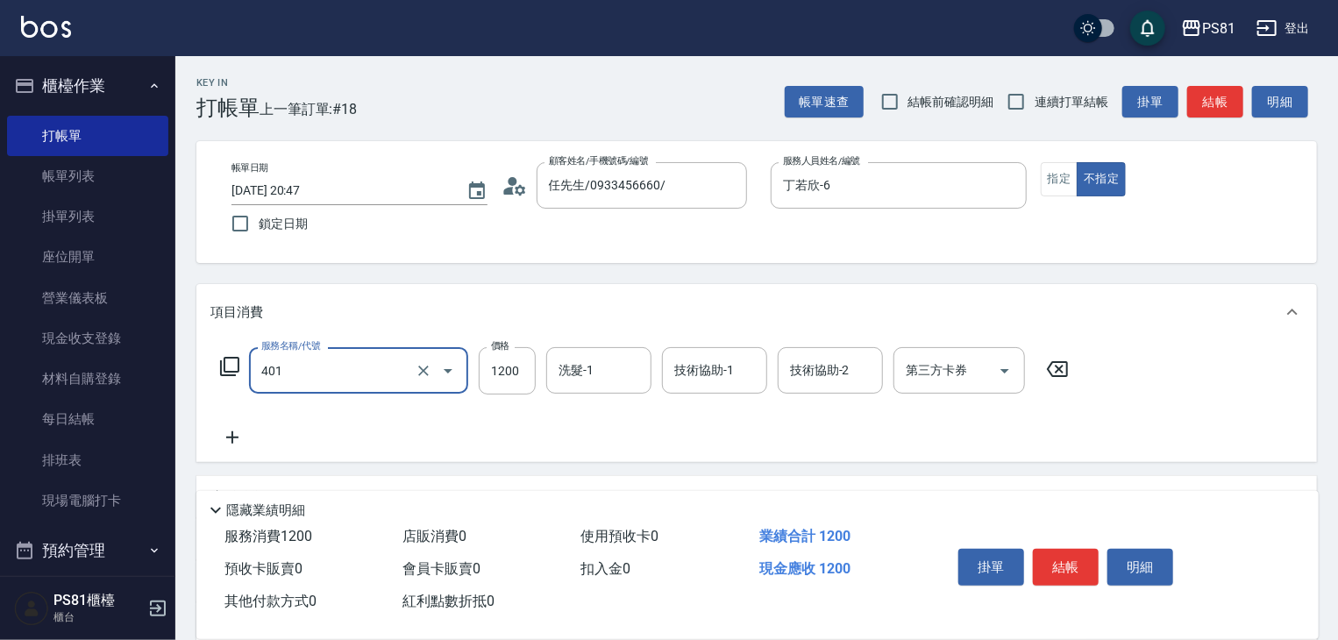
type input "基本染髮(401)"
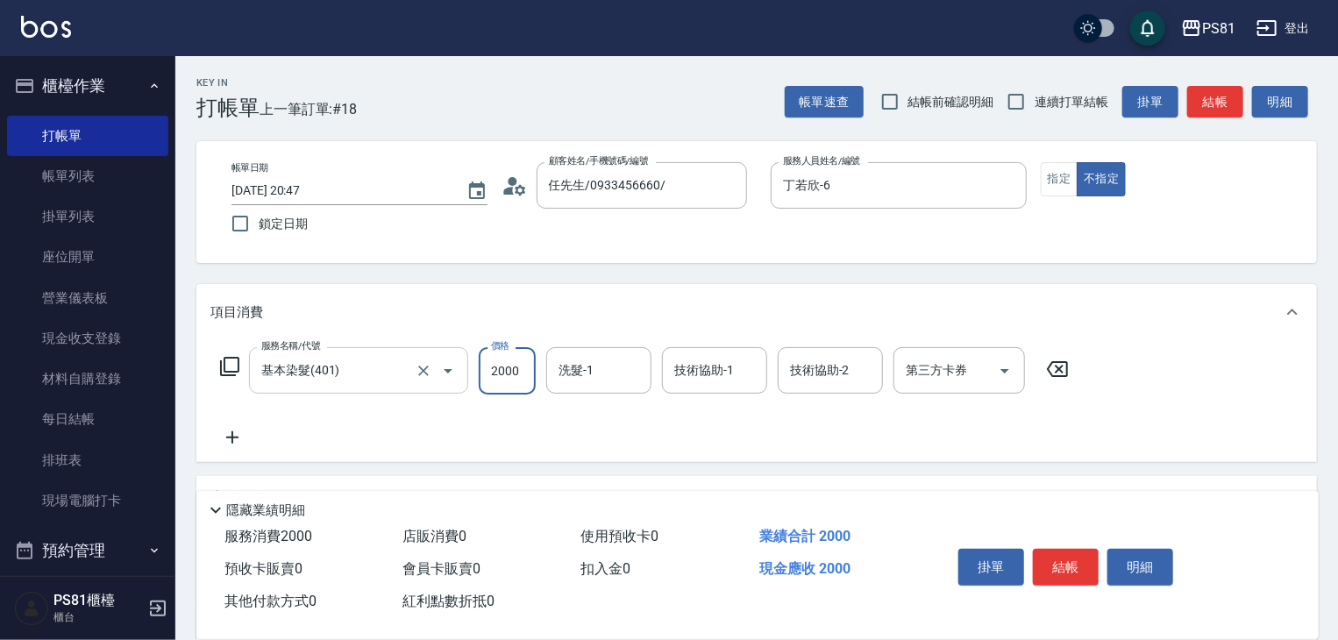
type input "2000"
type input "涵文-22"
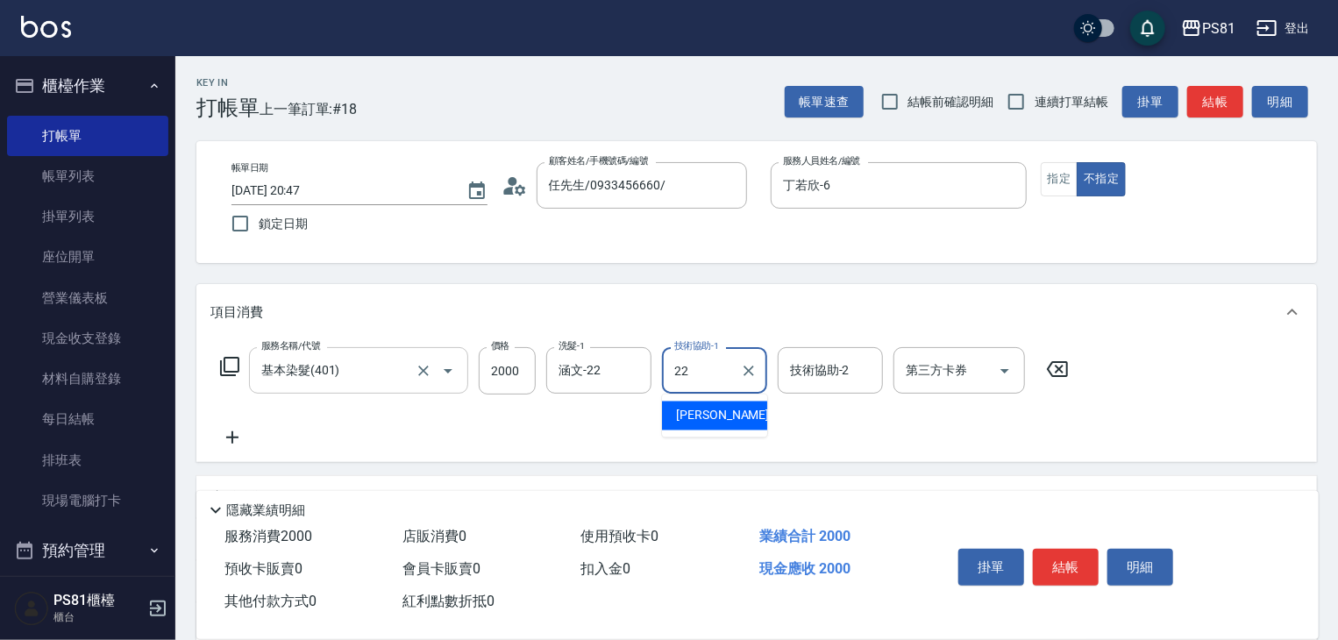
type input "涵文-22"
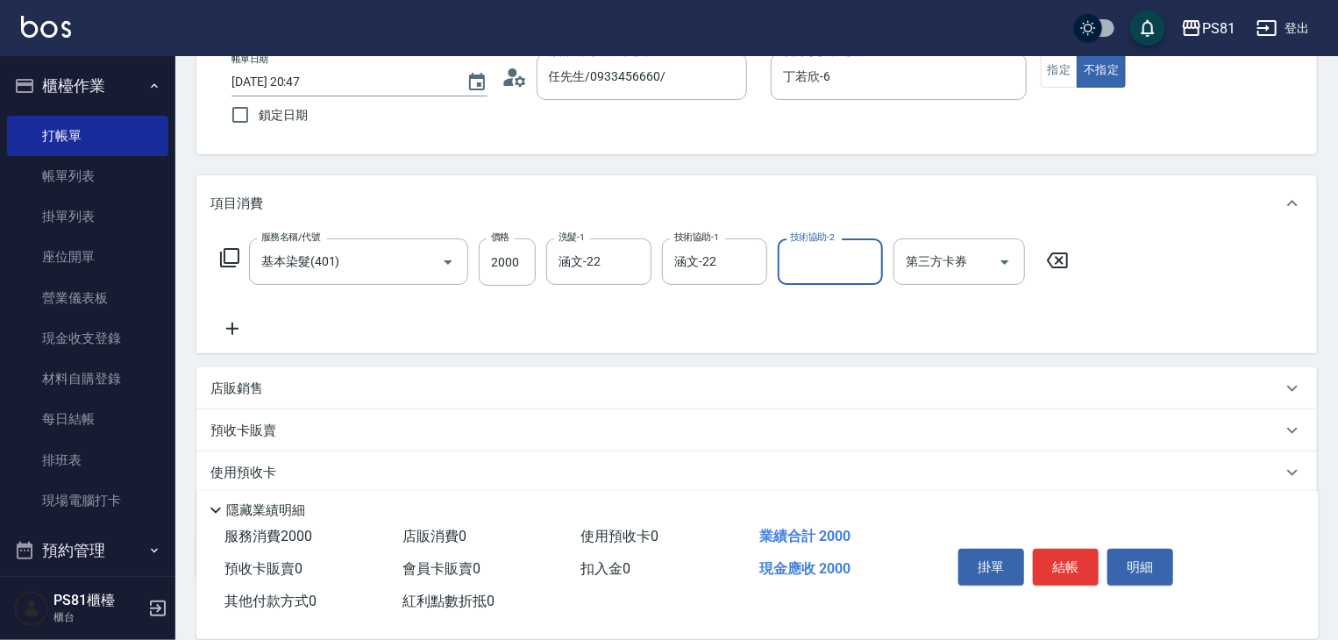
scroll to position [214, 0]
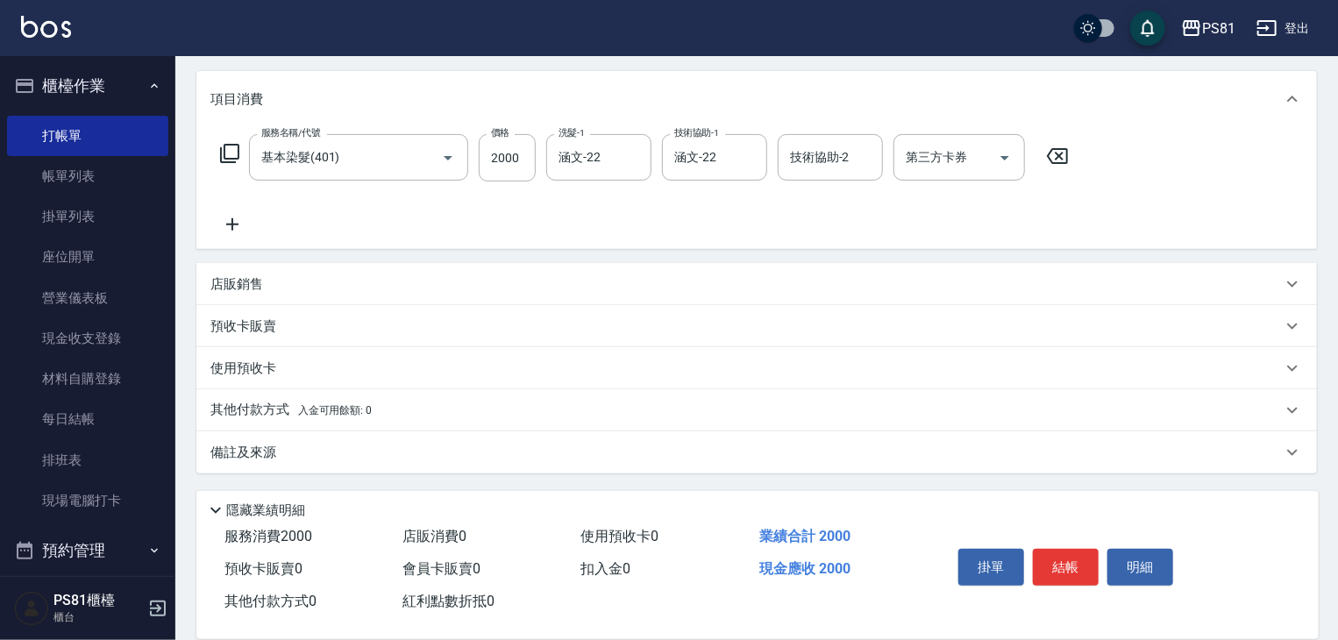
click at [351, 405] on span "入金可用餘額: 0" at bounding box center [335, 410] width 75 height 12
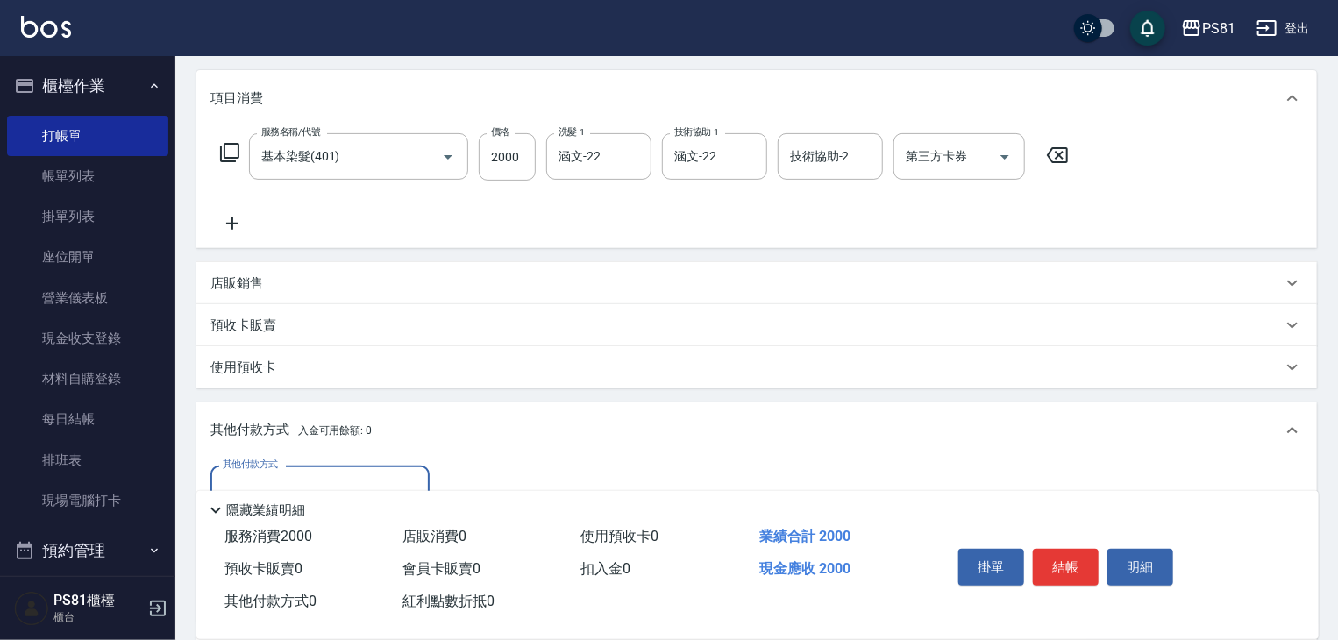
scroll to position [0, 0]
click at [310, 471] on div "其他付款方式" at bounding box center [319, 489] width 219 height 46
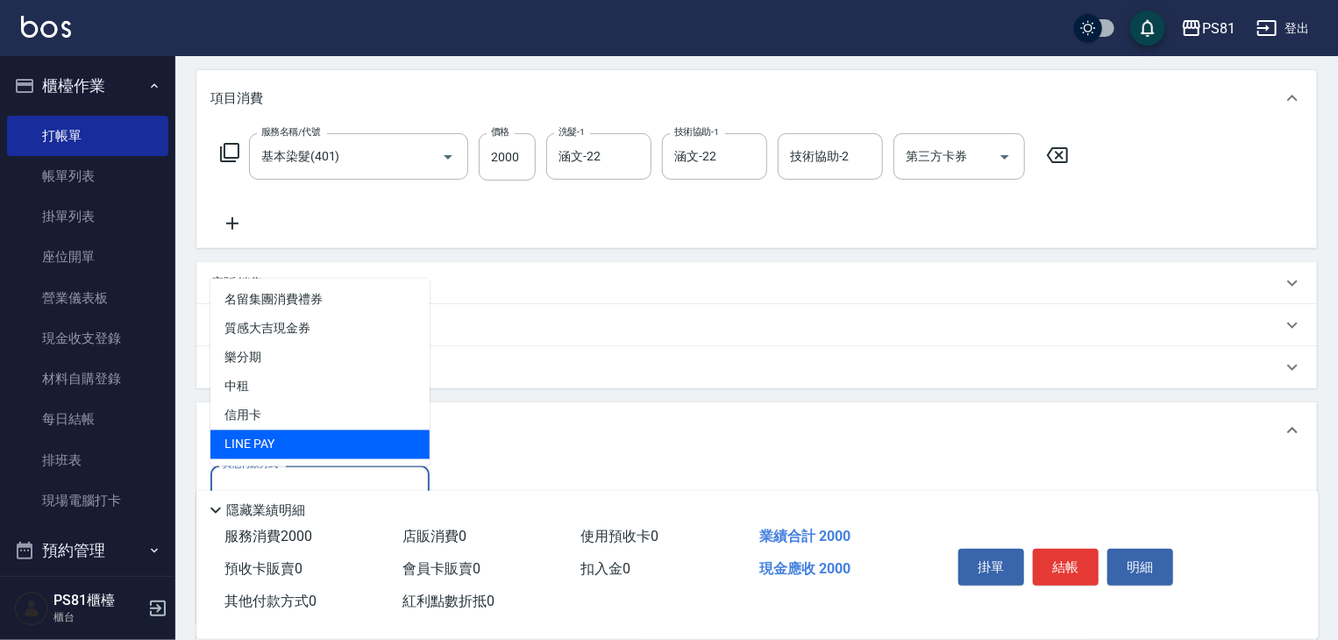
click at [310, 417] on span "信用卡" at bounding box center [319, 416] width 219 height 29
type input "信用卡"
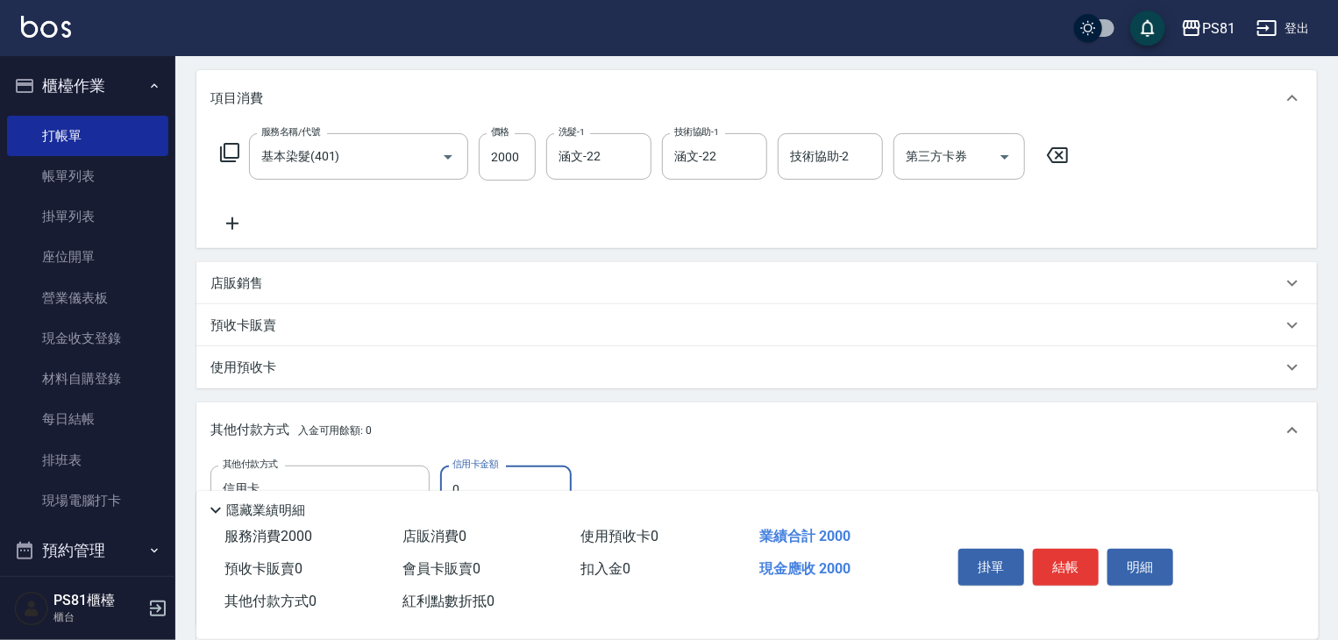
click at [485, 467] on label "信用卡金額" at bounding box center [476, 464] width 46 height 13
click at [485, 467] on input "0" at bounding box center [506, 489] width 132 height 47
click at [482, 481] on input "0" at bounding box center [506, 489] width 132 height 47
click at [481, 481] on input "0" at bounding box center [506, 489] width 132 height 47
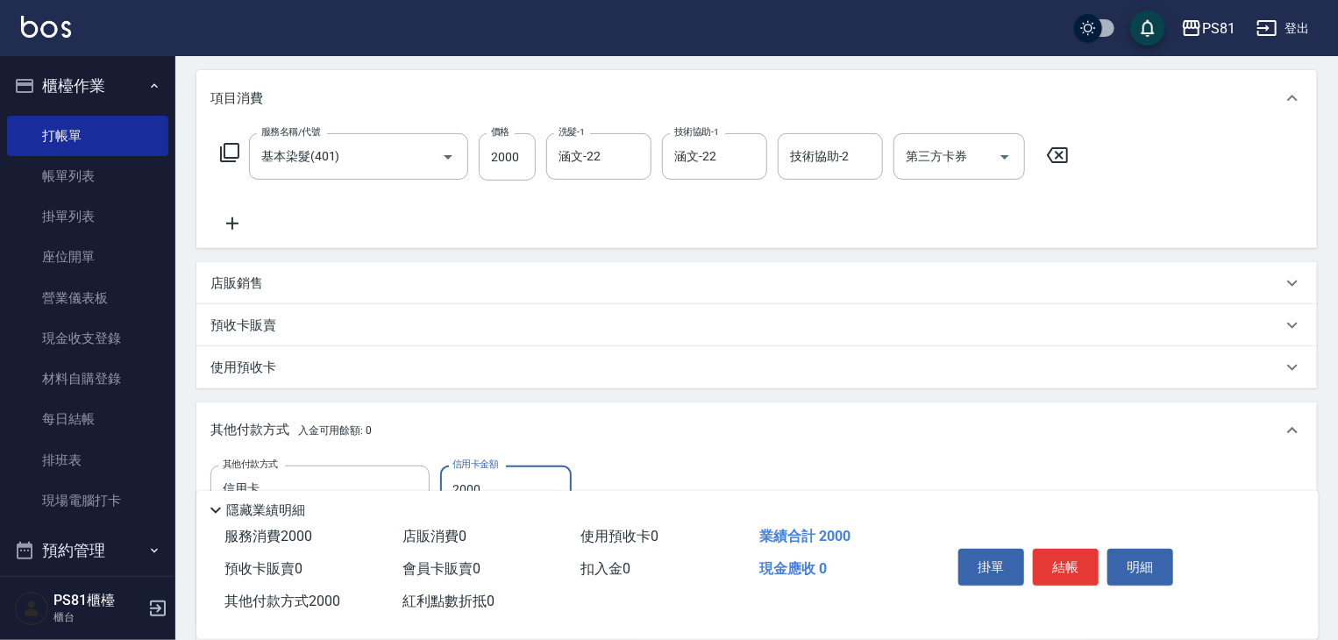
type input "2000"
click at [1059, 571] on button "結帳" at bounding box center [1066, 567] width 66 height 37
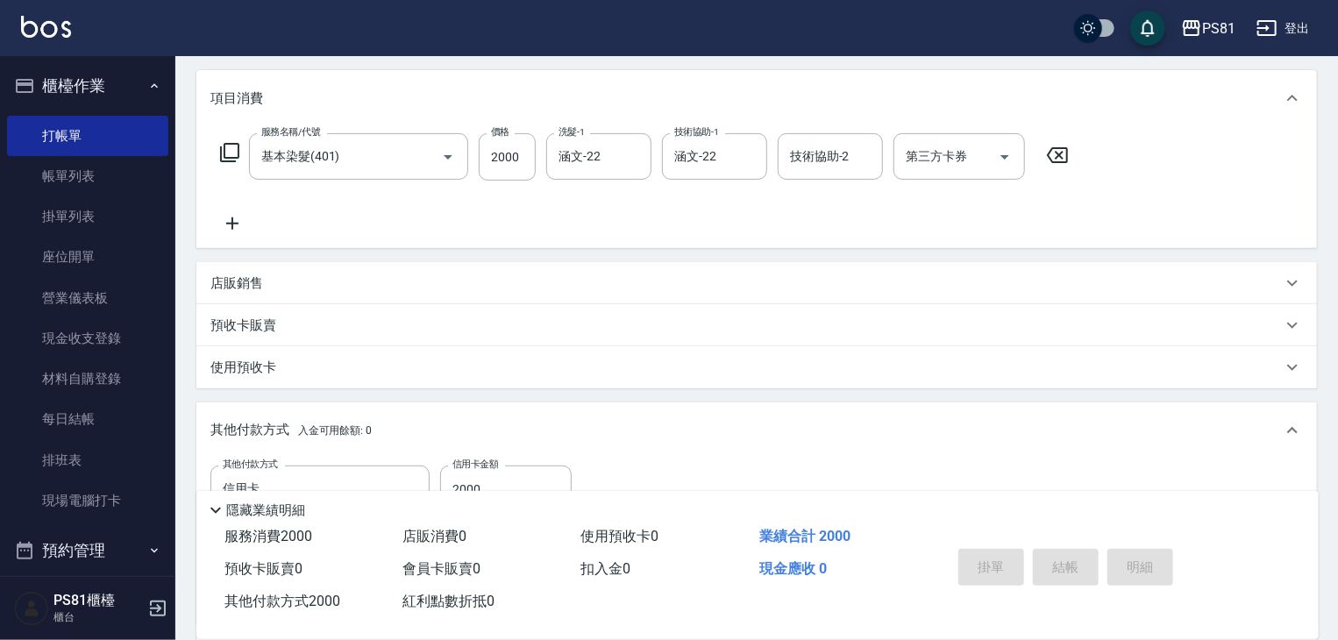
click at [1059, 571] on div "掛單 結帳 明細" at bounding box center [1066, 569] width 229 height 55
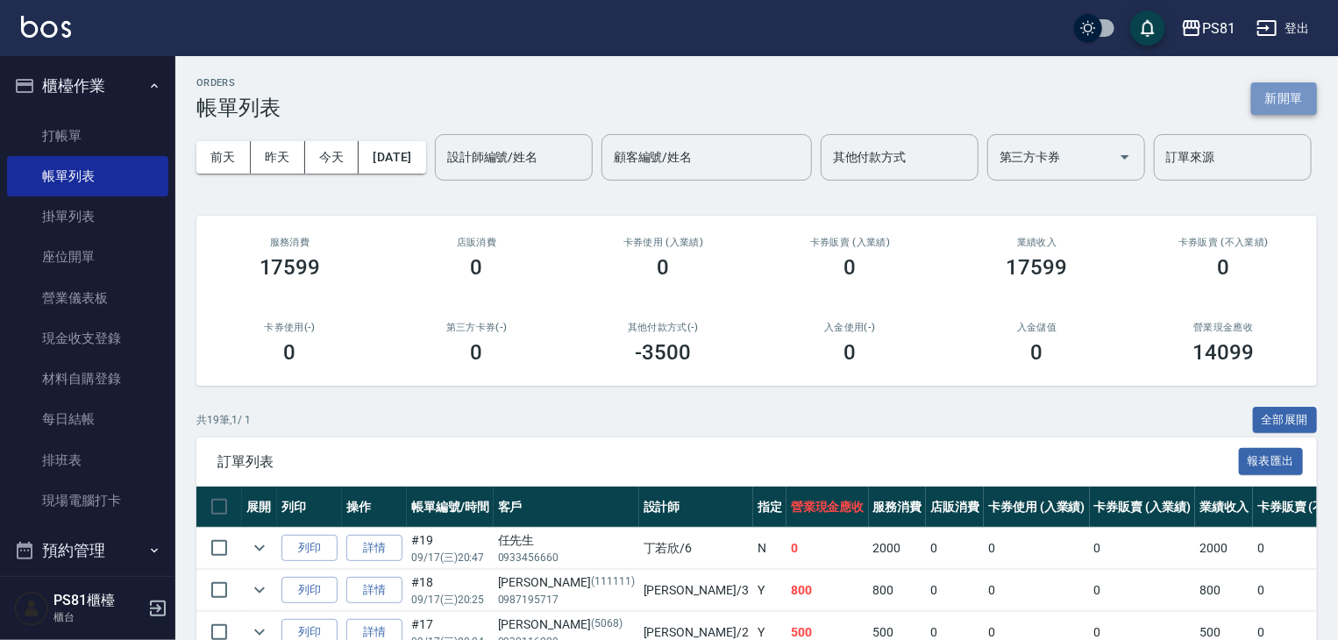
click at [1256, 92] on button "新開單" at bounding box center [1285, 98] width 66 height 32
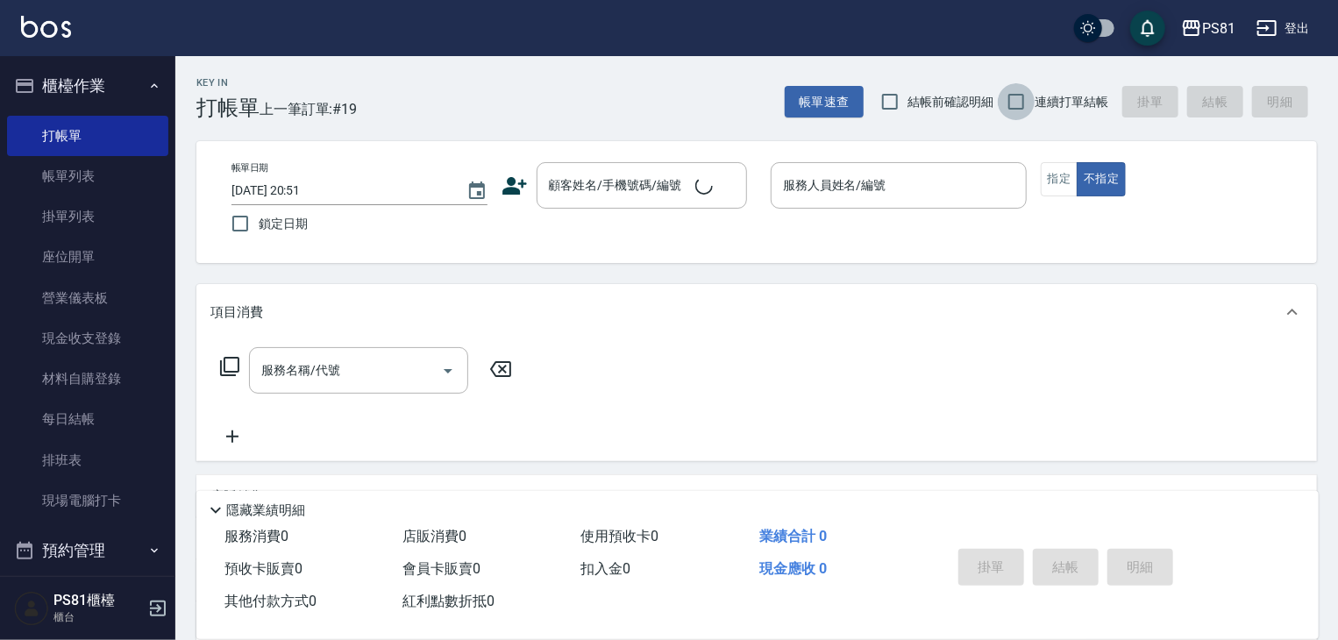
click at [1014, 103] on input "連續打單結帳" at bounding box center [1016, 101] width 37 height 37
checkbox input "true"
drag, startPoint x: 637, startPoint y: 187, endPoint x: 628, endPoint y: 205, distance: 20.4
click at [628, 205] on div "顧客姓名/手機號碼/編號" at bounding box center [642, 185] width 210 height 46
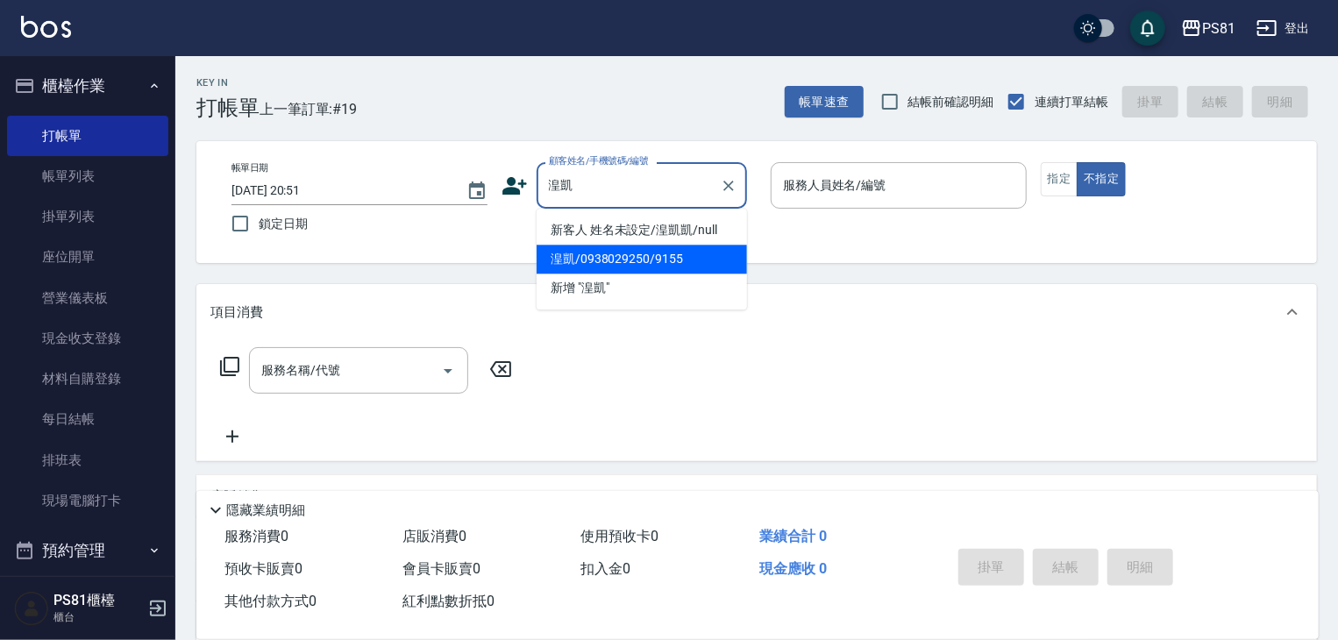
type input "湟[PERSON_NAME]"
click at [596, 258] on div "帳單日期 [DATE] 20:51 鎖定日期 顧客姓名/手機號碼/編號 顧客姓名/手機號碼/編號 服務人員姓名/編號 服務人員姓名/編號 指定 不指定" at bounding box center [756, 202] width 1121 height 122
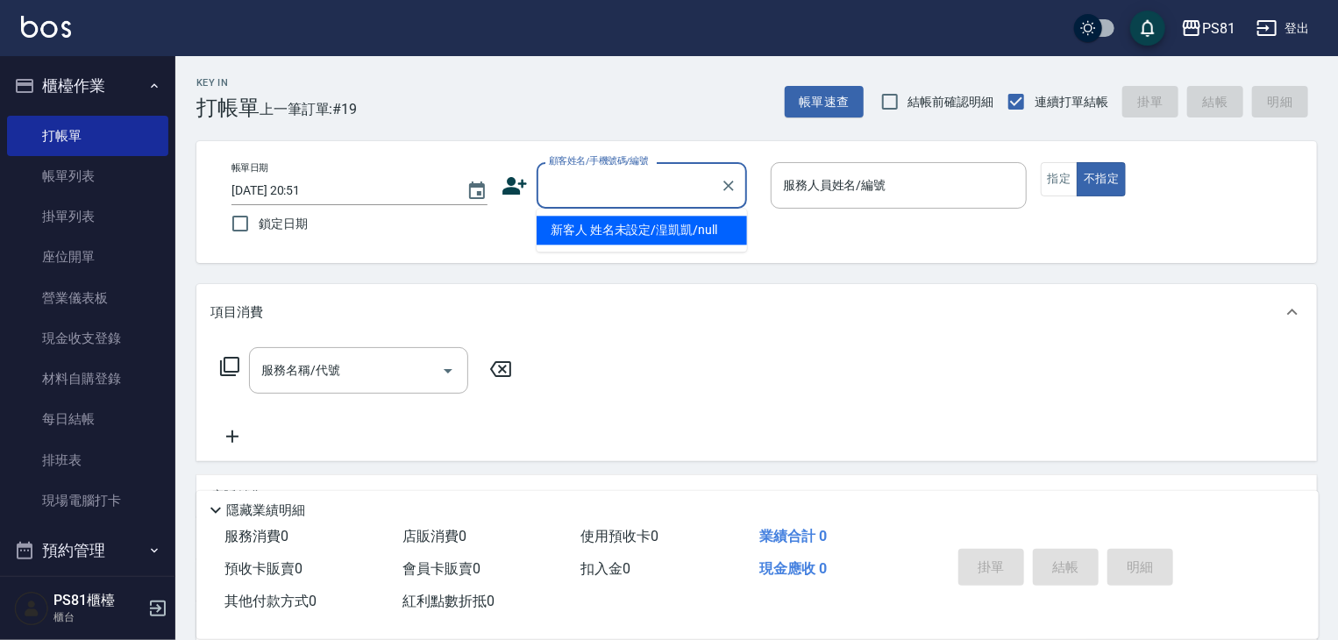
click at [589, 193] on input "顧客姓名/手機號碼/編號" at bounding box center [629, 185] width 168 height 31
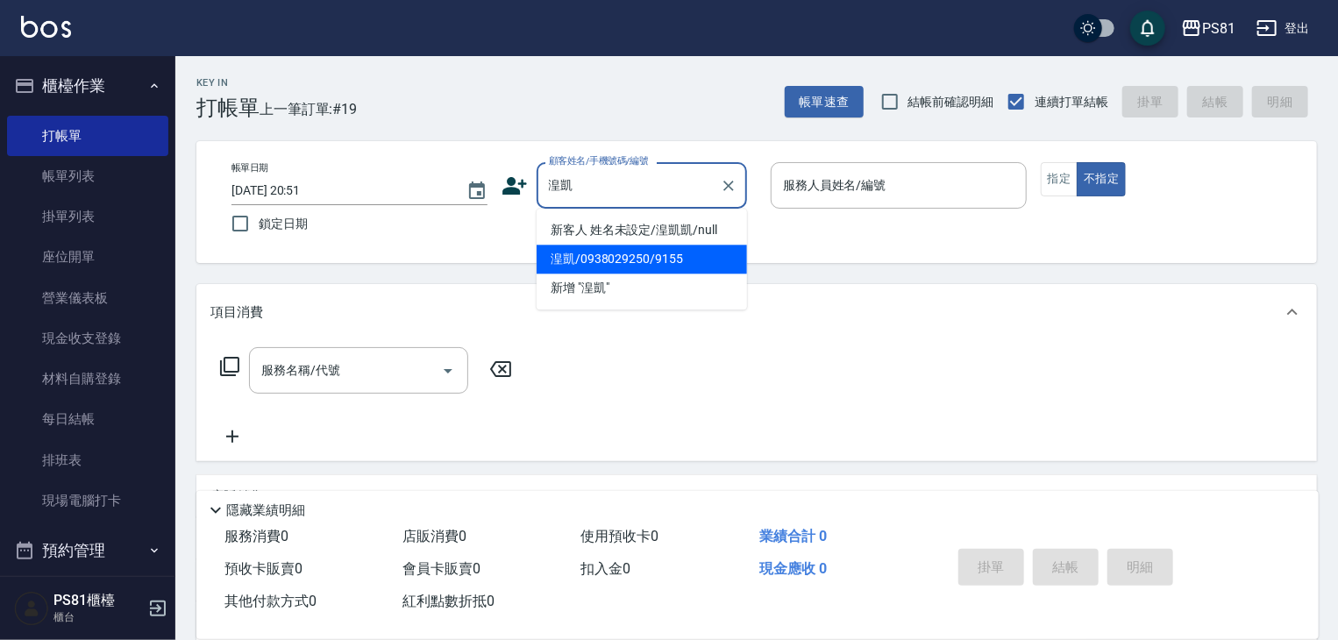
drag, startPoint x: 596, startPoint y: 232, endPoint x: 592, endPoint y: 260, distance: 28.3
click at [592, 260] on ul "新客人 姓名未設定/湟凱凱/null 湟凱/0938029250/9155 新增 "[GEOGRAPHIC_DATA]"" at bounding box center [642, 259] width 210 height 101
click at [592, 260] on li "湟凱/0938029250/9155" at bounding box center [642, 259] width 210 height 29
type input "湟凱/0938029250/9155"
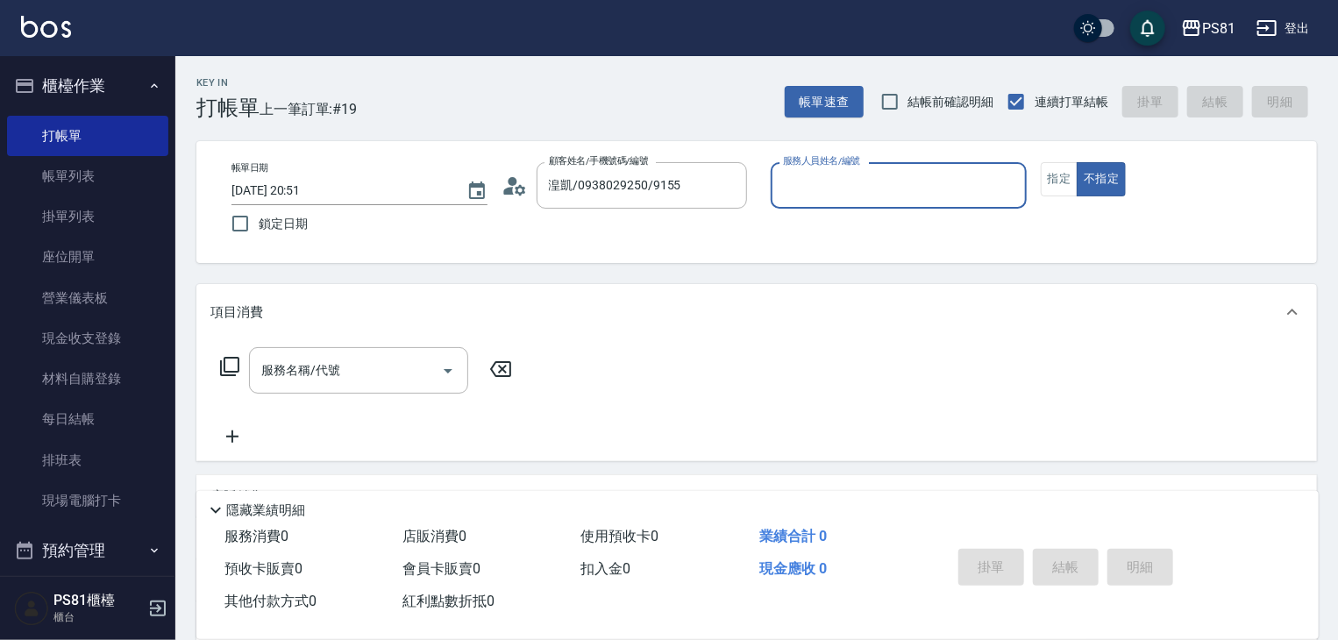
type input "丁若欣-6"
drag, startPoint x: 1059, startPoint y: 190, endPoint x: 745, endPoint y: 207, distance: 314.4
click at [1056, 190] on button "指定" at bounding box center [1060, 179] width 38 height 34
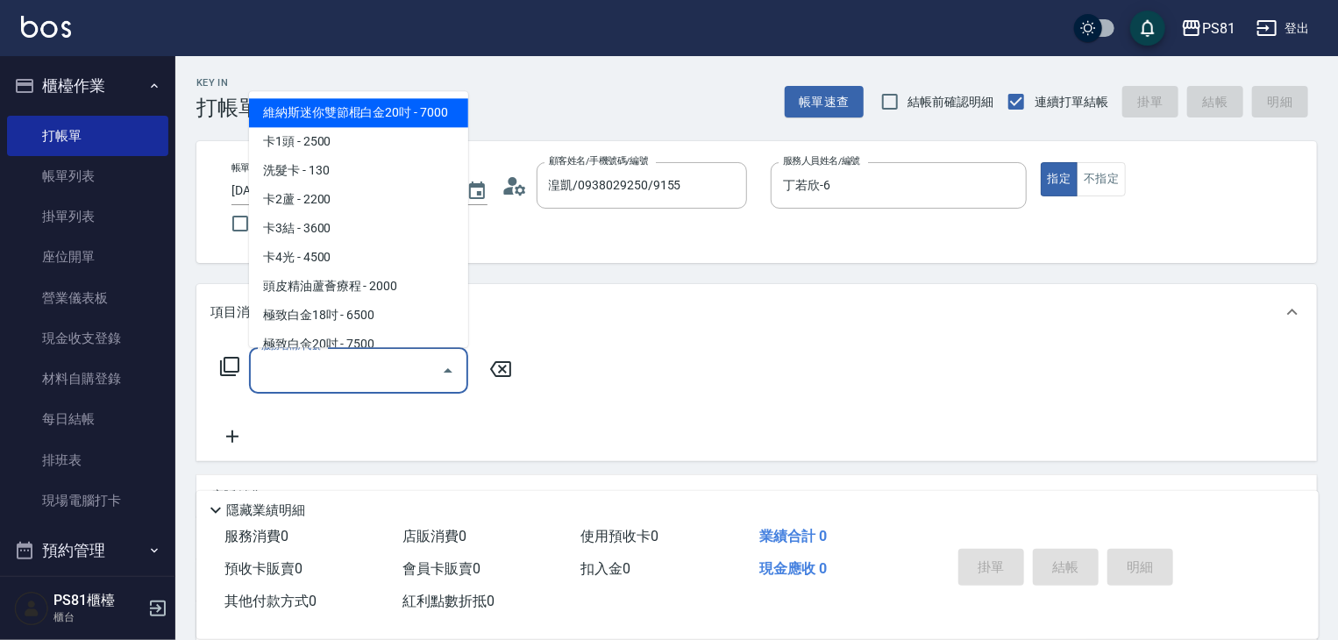
click at [353, 369] on input "服務名稱/代號" at bounding box center [345, 370] width 177 height 31
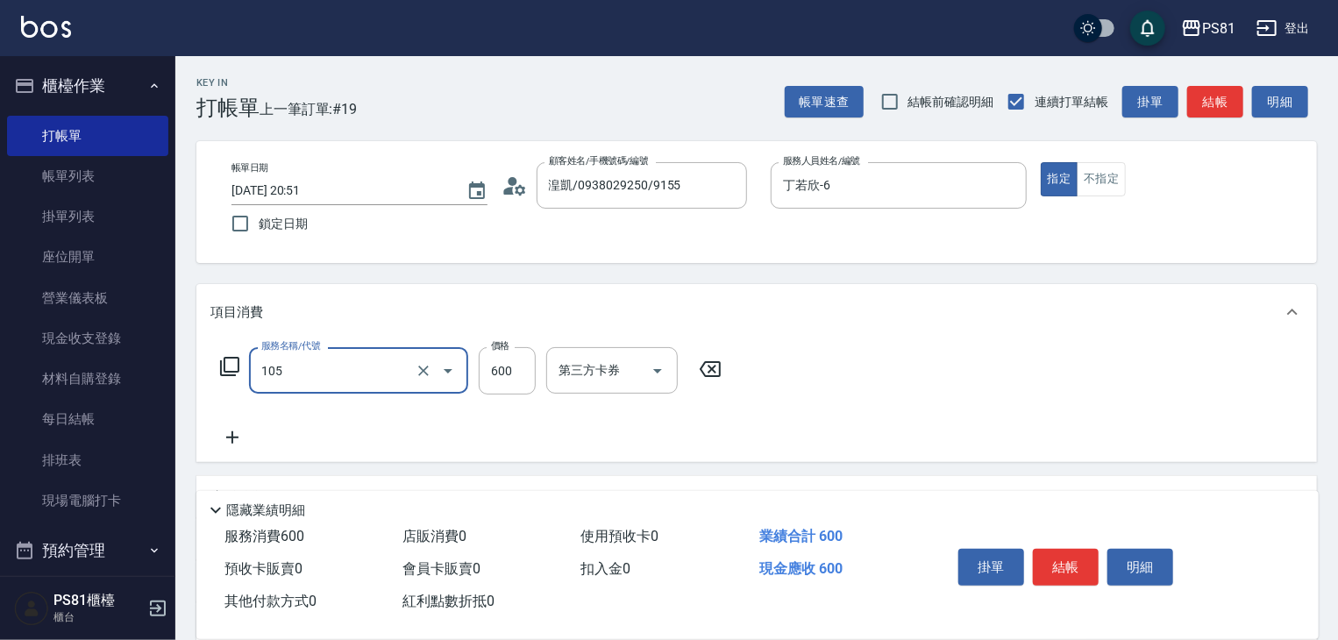
type input "A級洗剪600(105)"
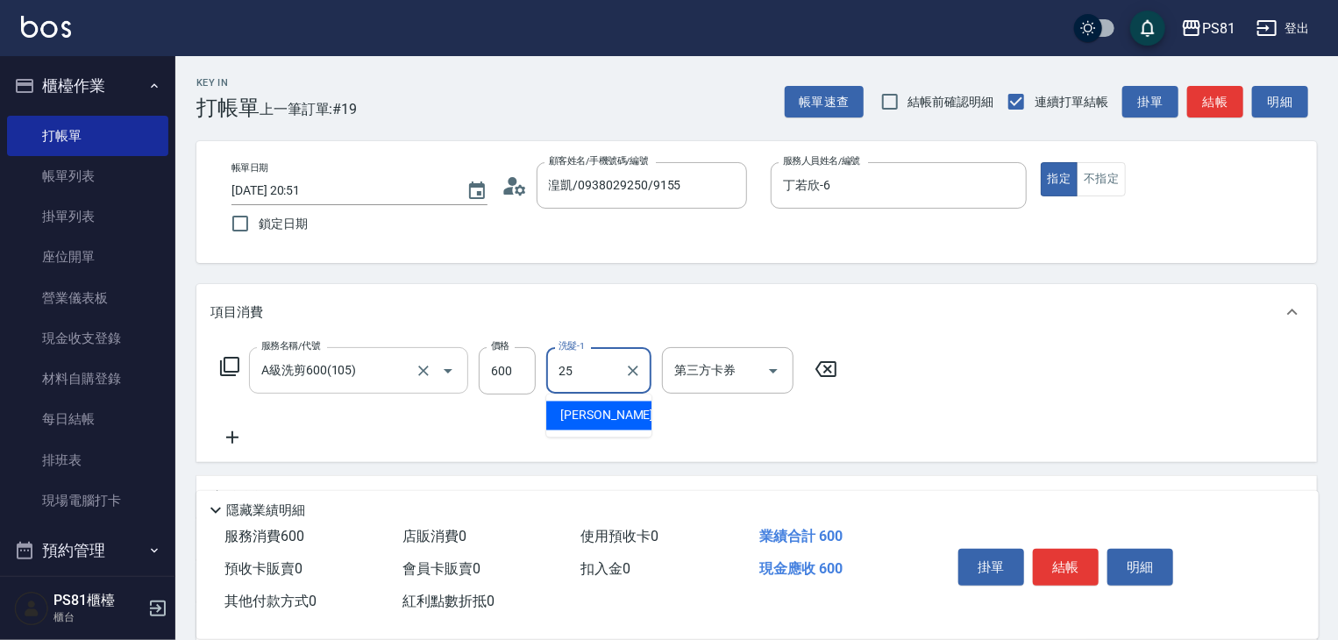
type input "妮可-25"
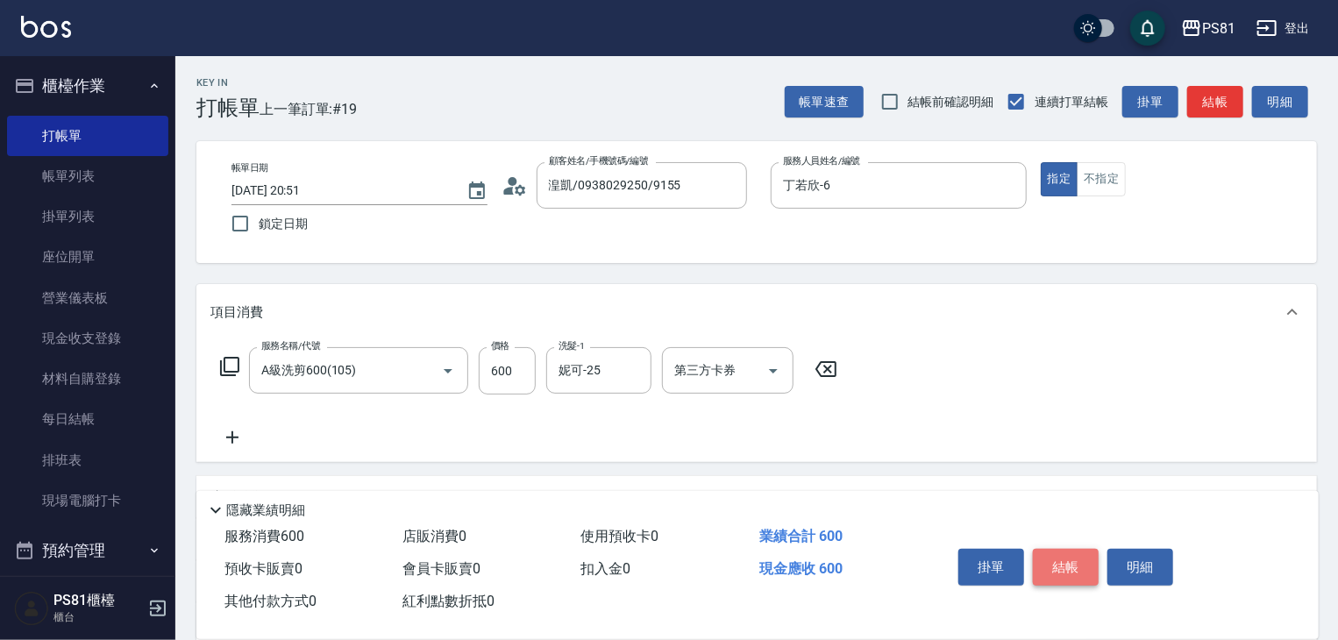
click at [1073, 559] on button "結帳" at bounding box center [1066, 567] width 66 height 37
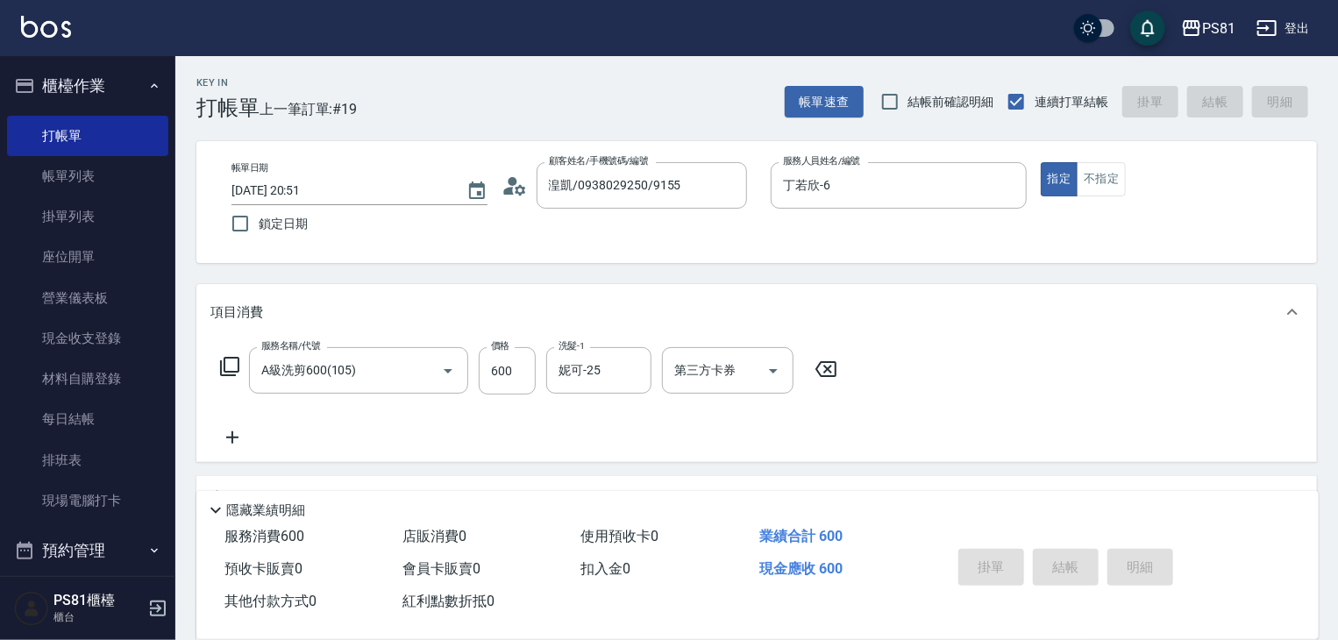
type input "[DATE] 20:52"
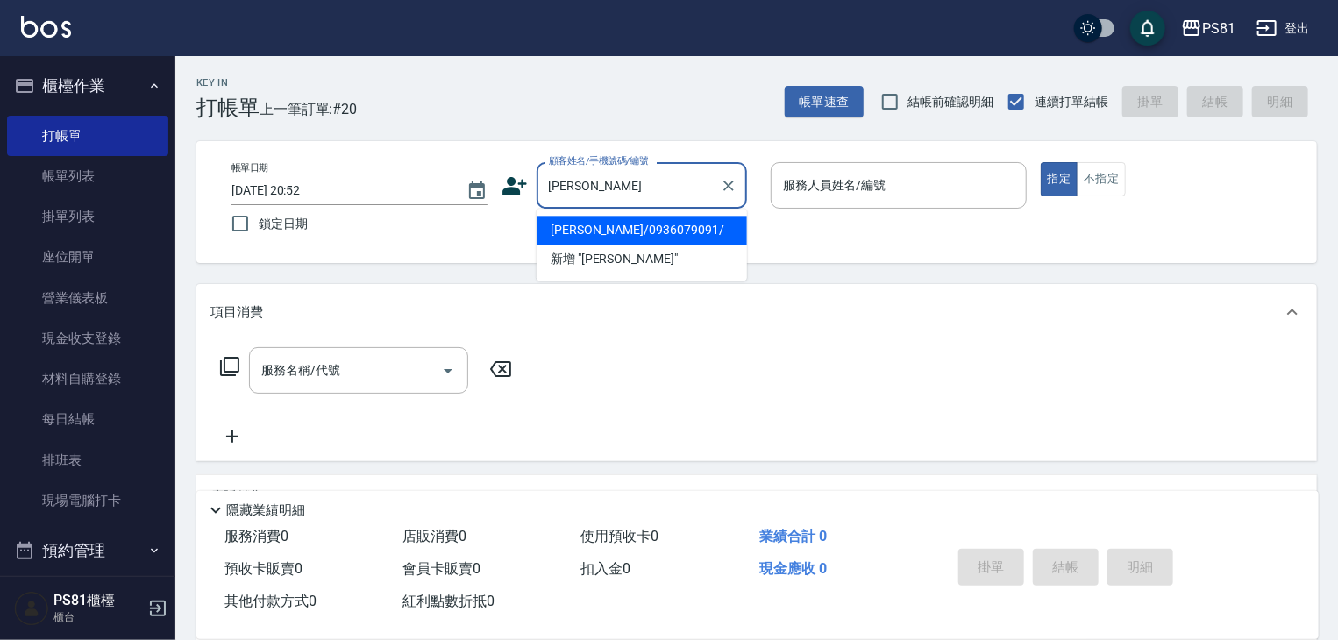
click at [628, 235] on li "[PERSON_NAME]/0936079091/" at bounding box center [642, 230] width 210 height 29
type input "[PERSON_NAME]/0936079091/"
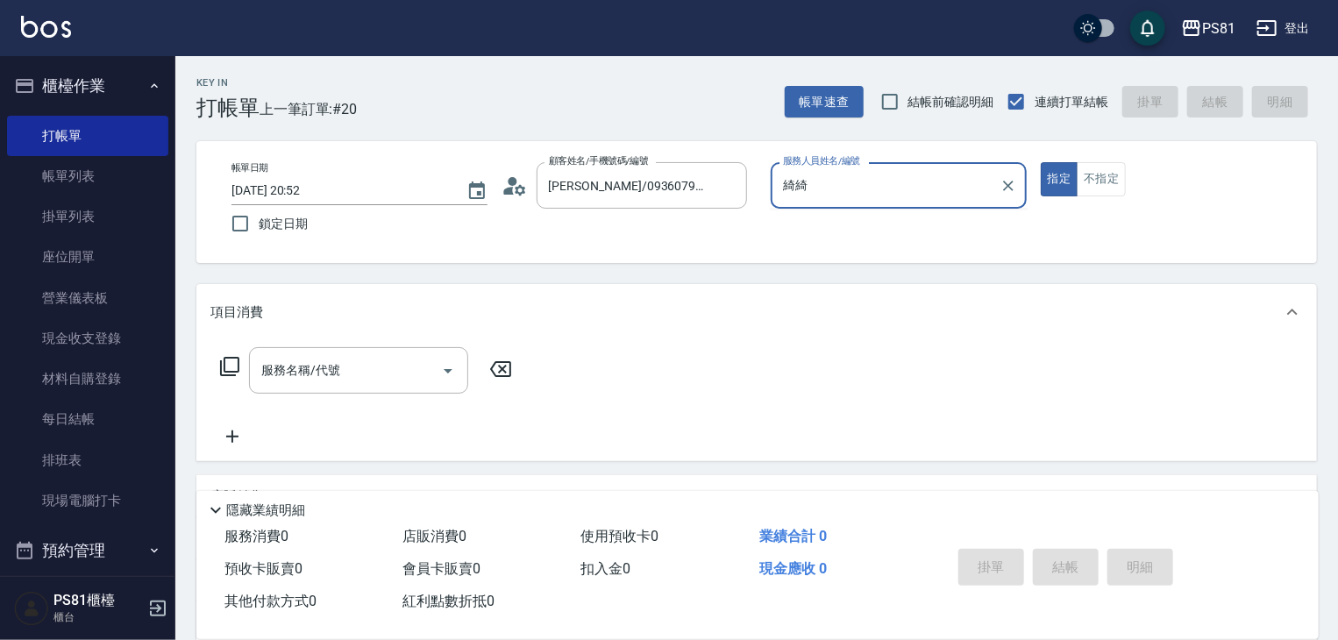
type input "綺"
type input "丁若欣-6"
type button "true"
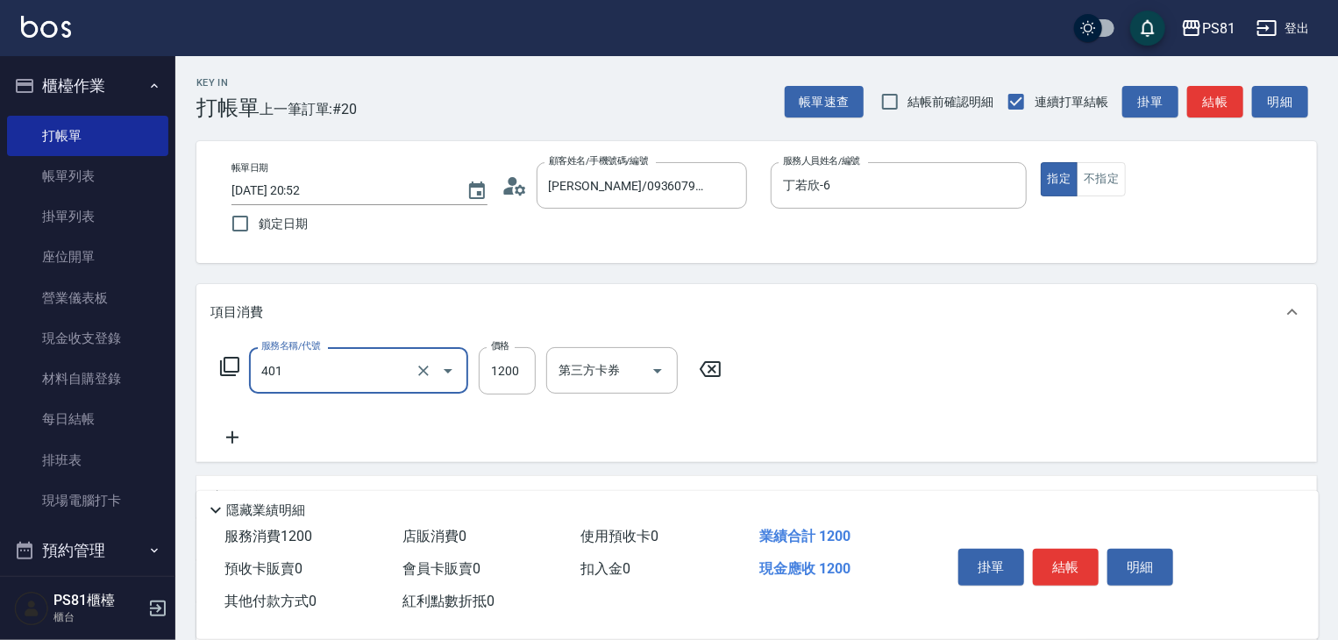
type input "基本染髮(401)"
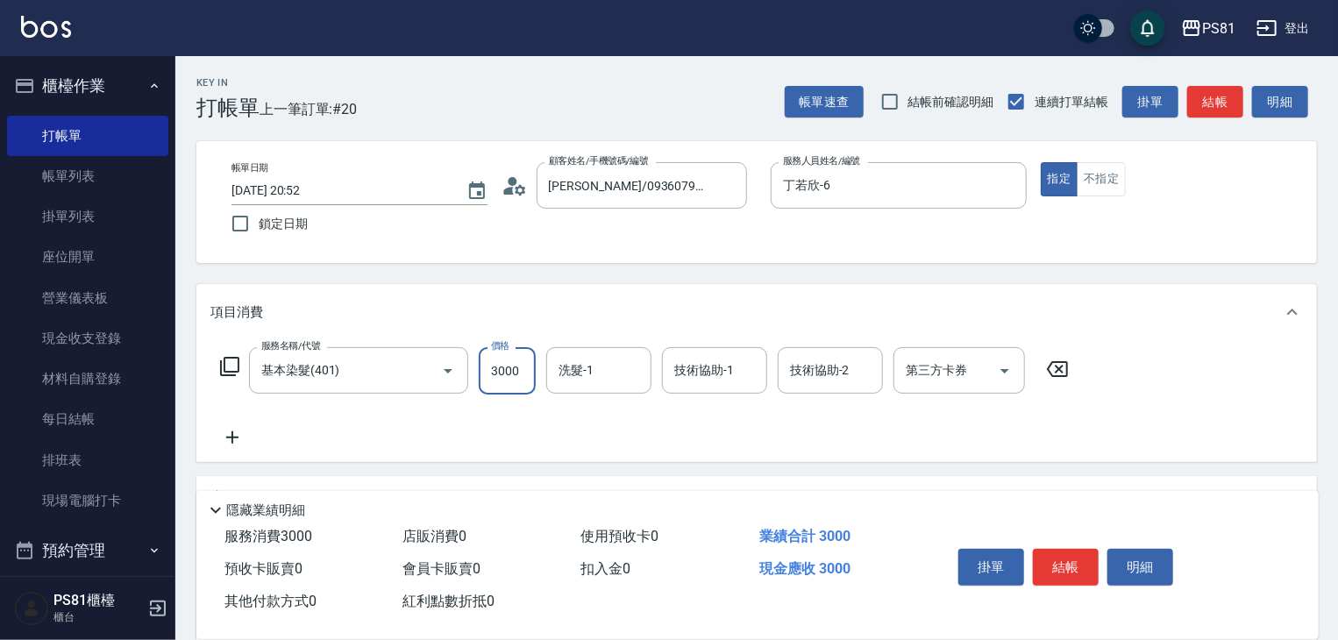
type input "3000"
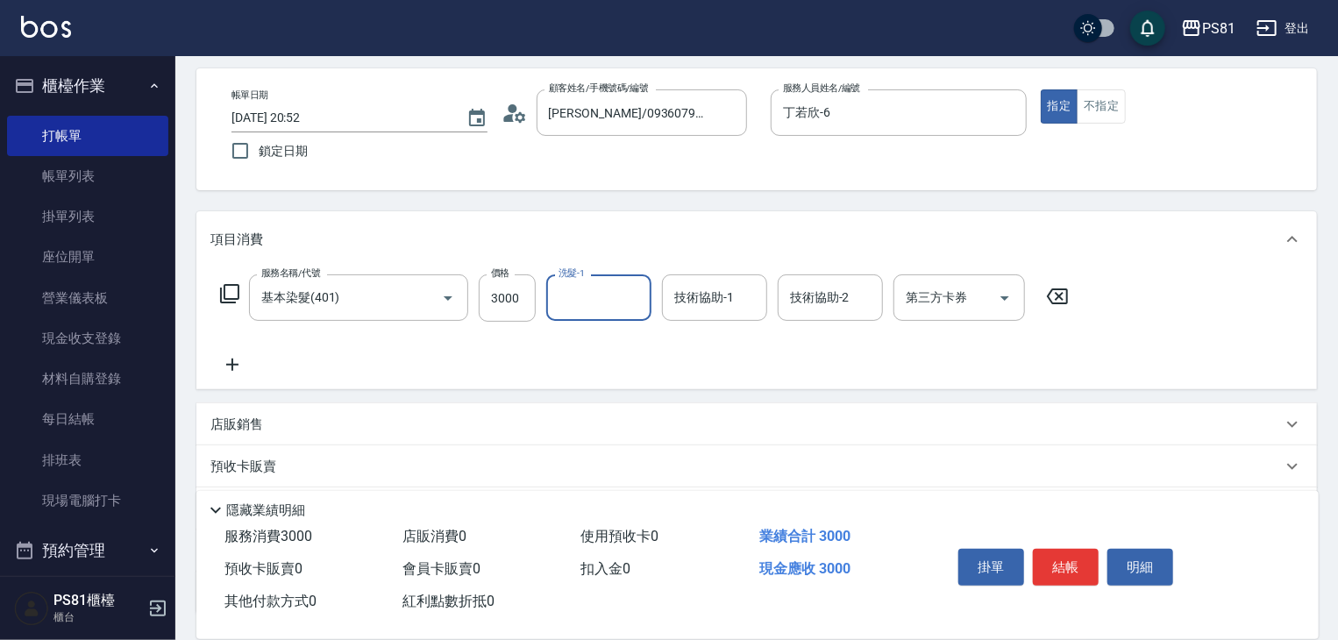
scroll to position [175, 0]
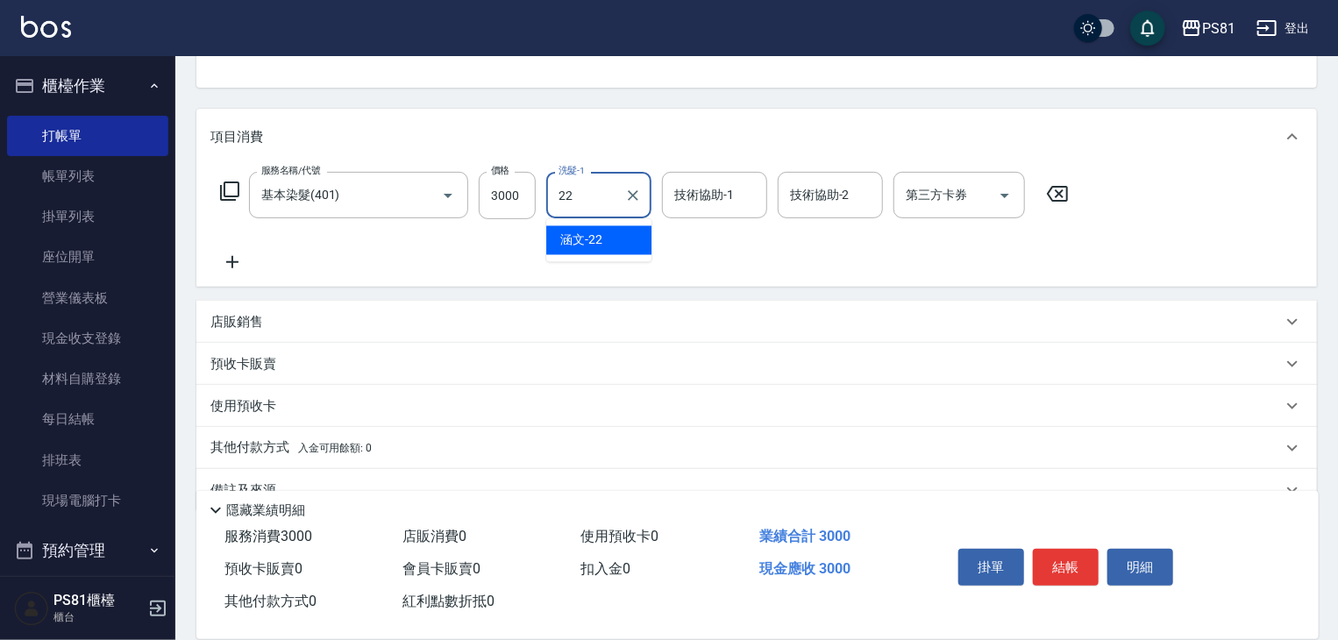
type input "涵文-22"
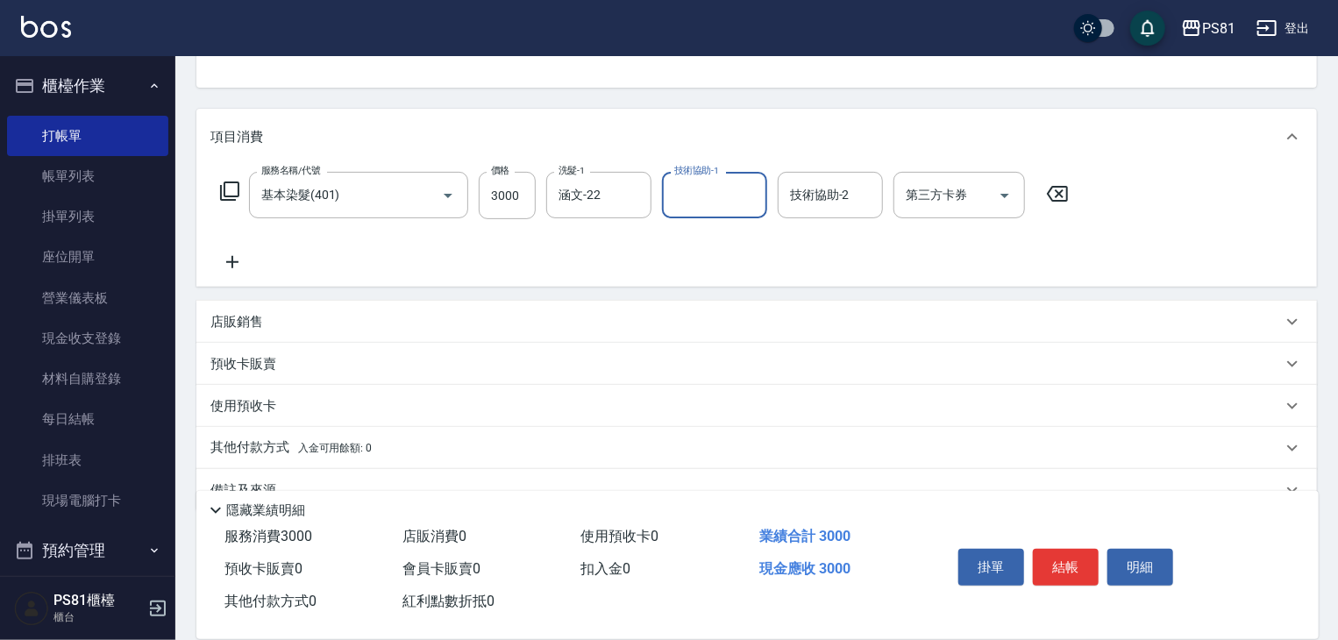
click at [238, 267] on icon at bounding box center [232, 262] width 44 height 21
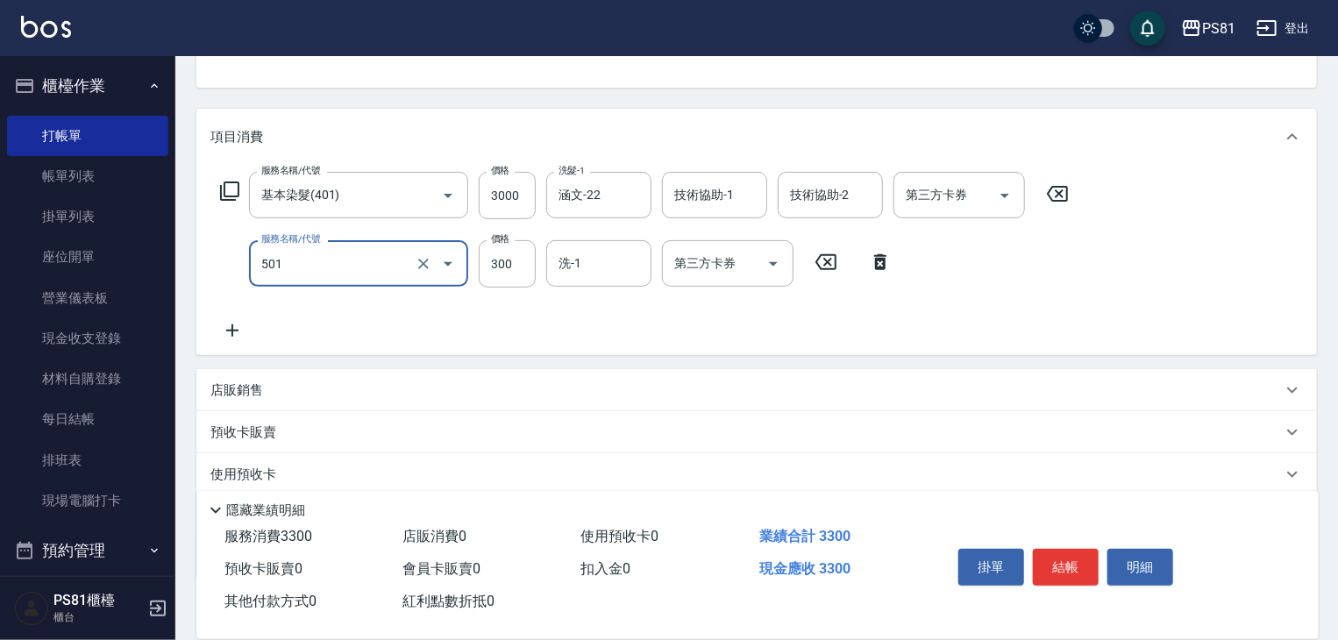
type input "自備護髮(501)"
type input "1600"
click at [239, 332] on icon at bounding box center [232, 330] width 44 height 21
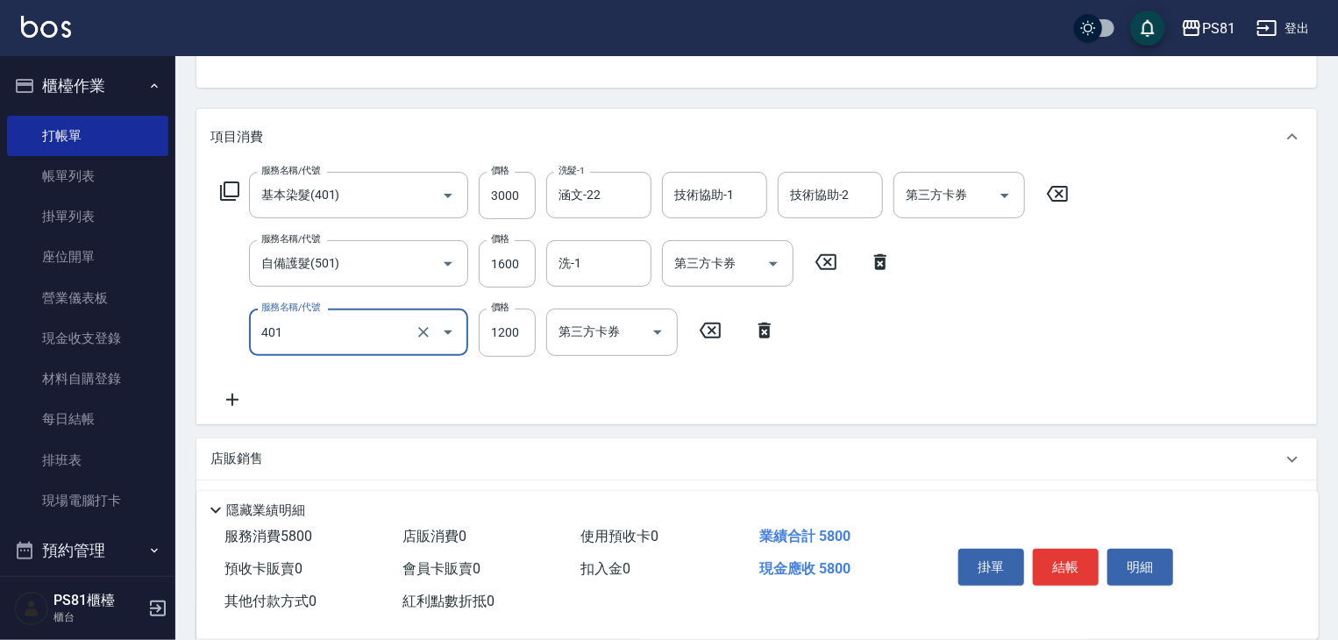
type input "基本染髮(401)"
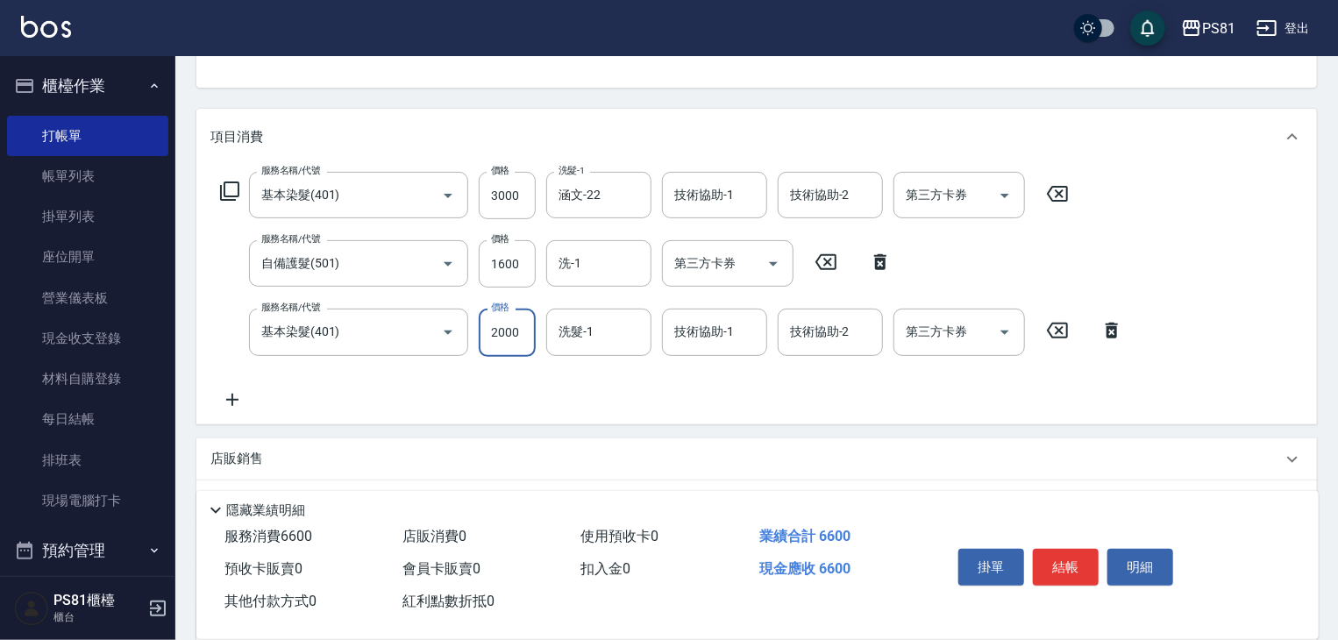
type input "2000"
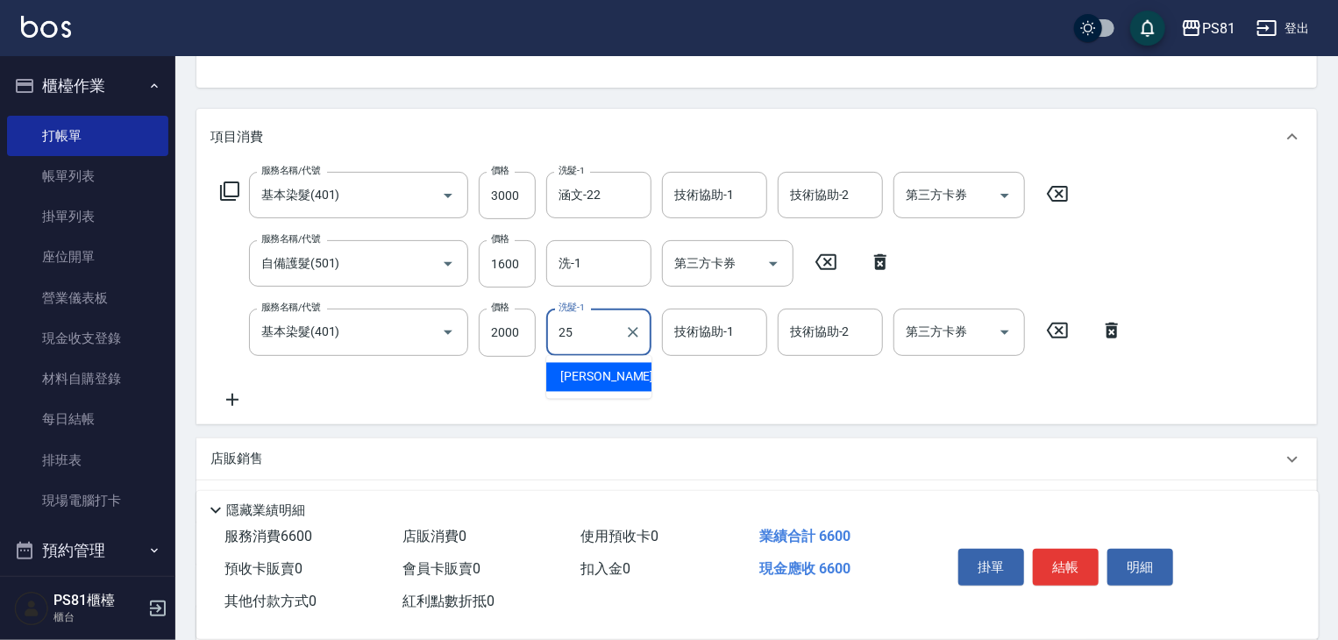
type input "妮可-25"
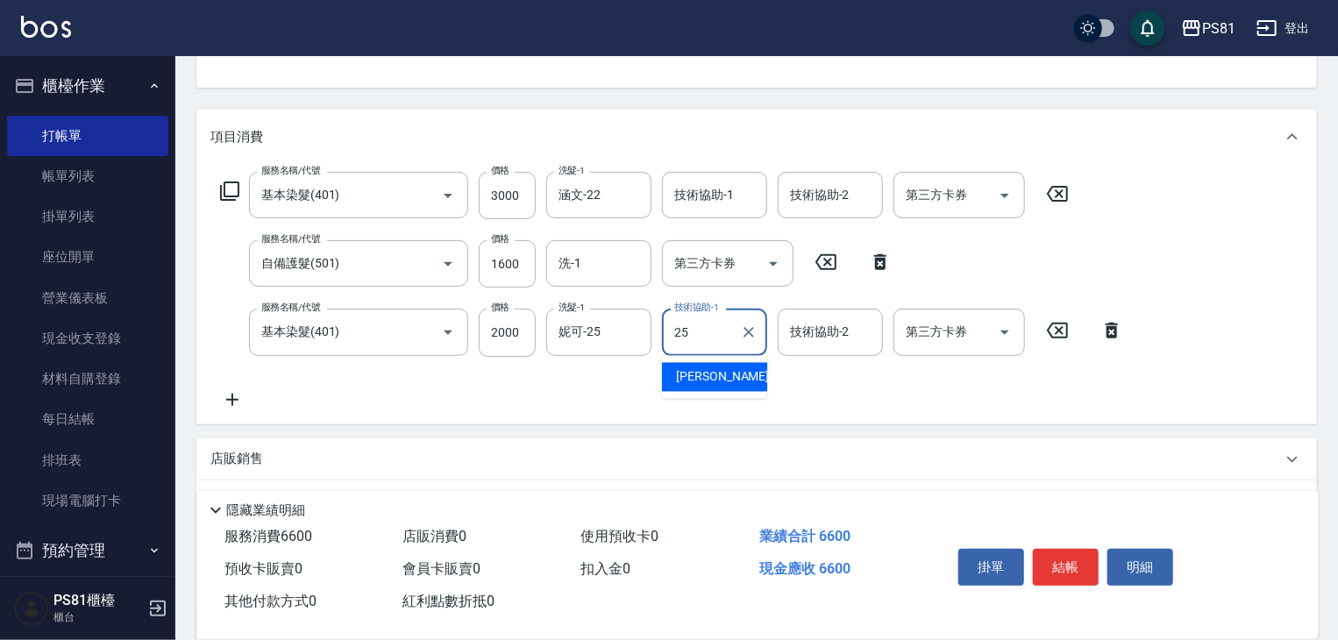
type input "妮可-25"
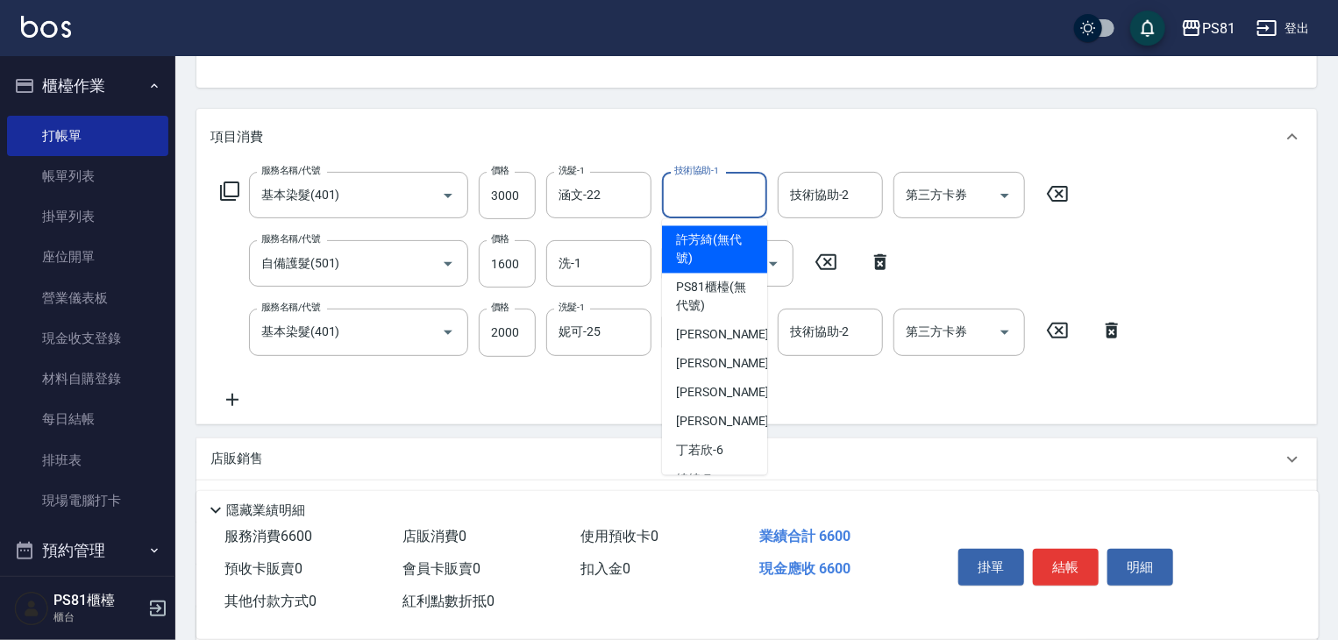
click at [701, 196] on input "技術協助-1" at bounding box center [714, 195] width 89 height 31
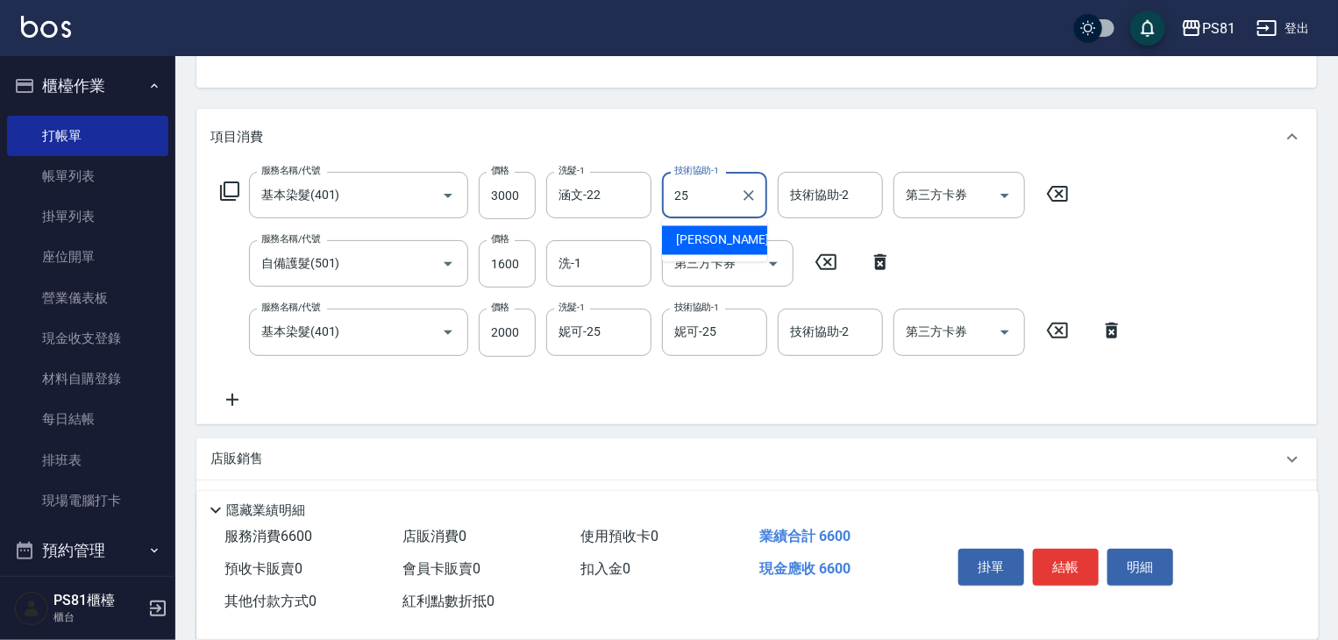
type input "妮可-25"
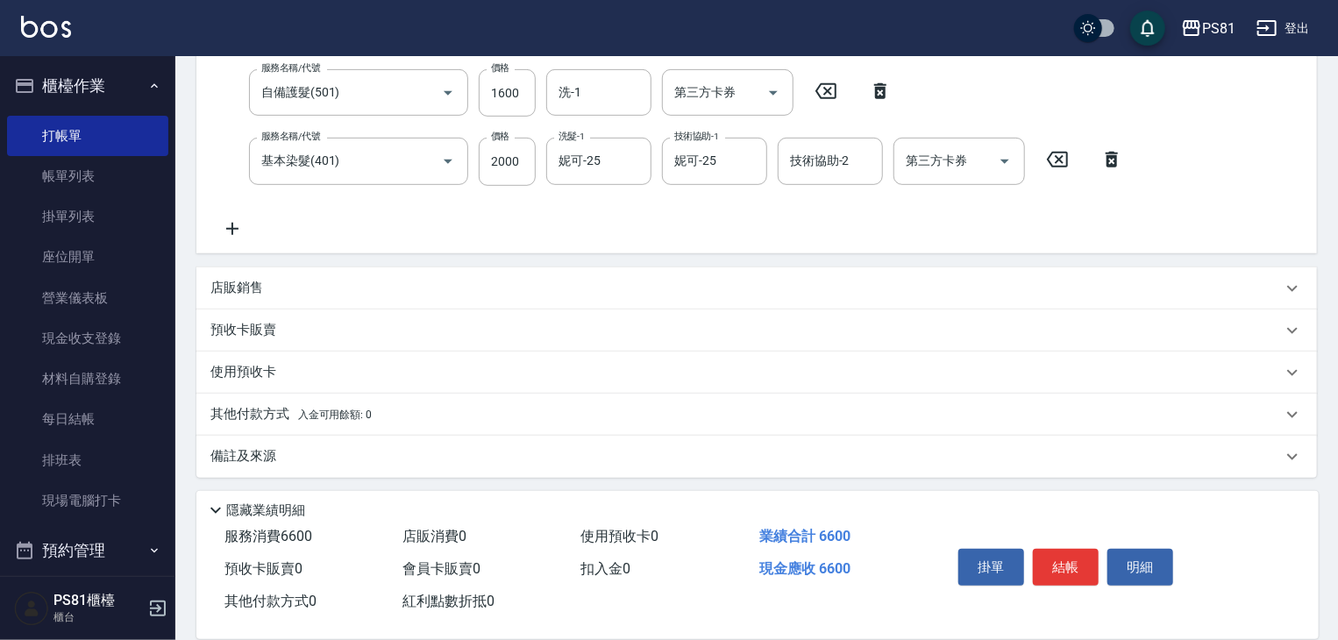
scroll to position [351, 0]
click at [314, 411] on span "入金可用餘額: 0" at bounding box center [335, 410] width 75 height 12
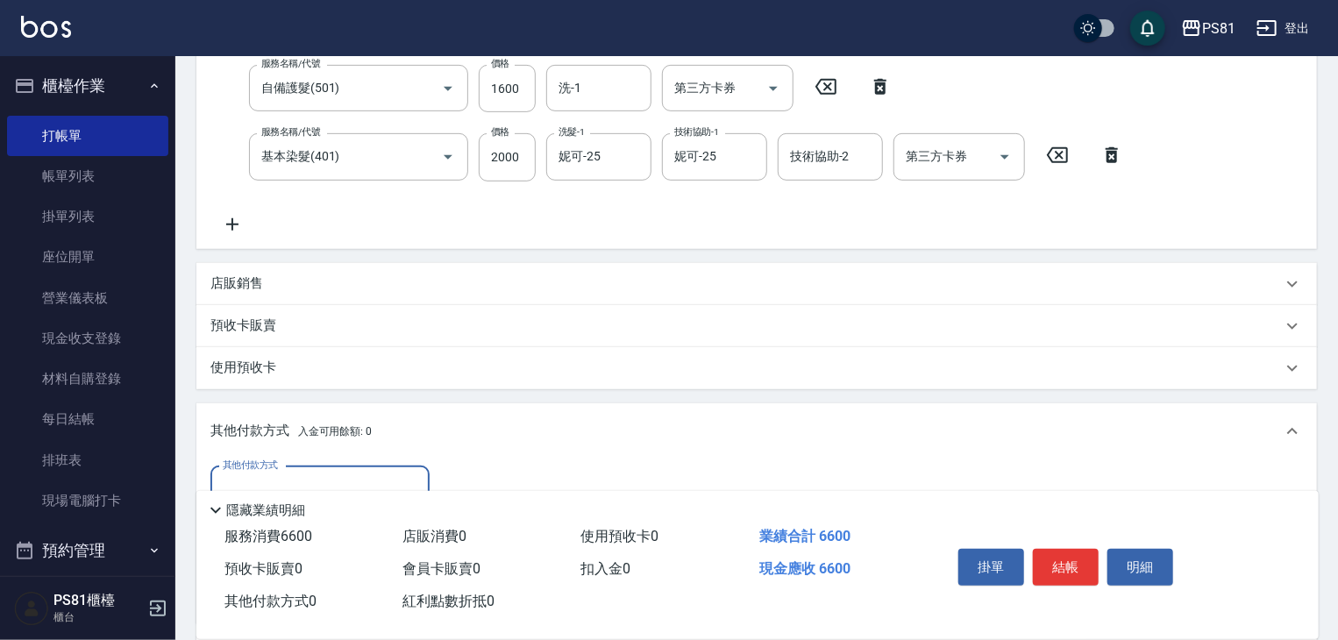
scroll to position [0, 0]
click at [1080, 569] on button "結帳" at bounding box center [1066, 567] width 66 height 37
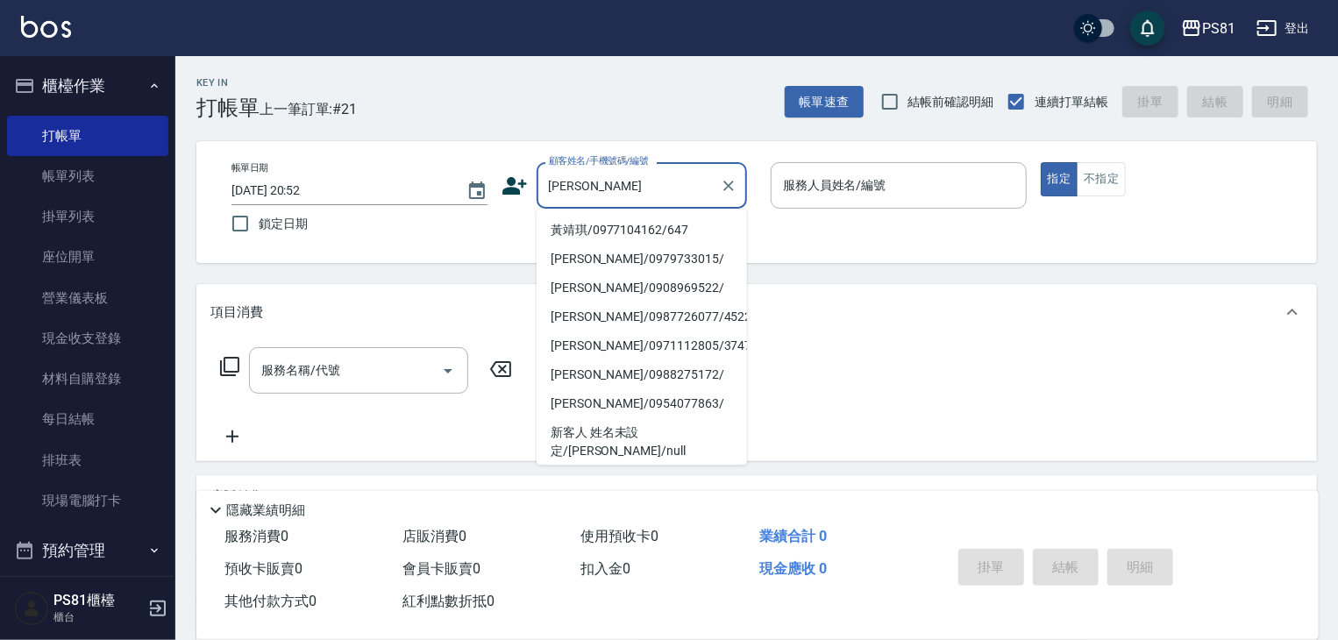
click at [635, 235] on li "黃靖琪/0977104162/647" at bounding box center [642, 230] width 210 height 29
type input "黃靖琪/0977104162/647"
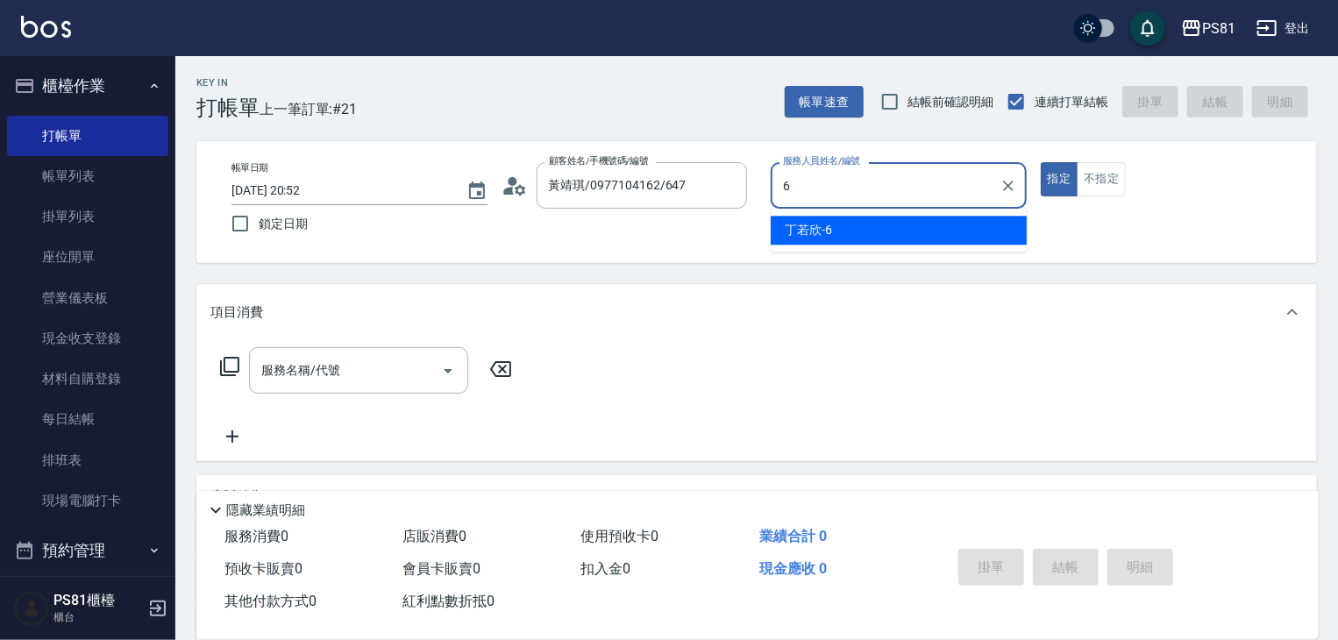
type input "丁若欣-6"
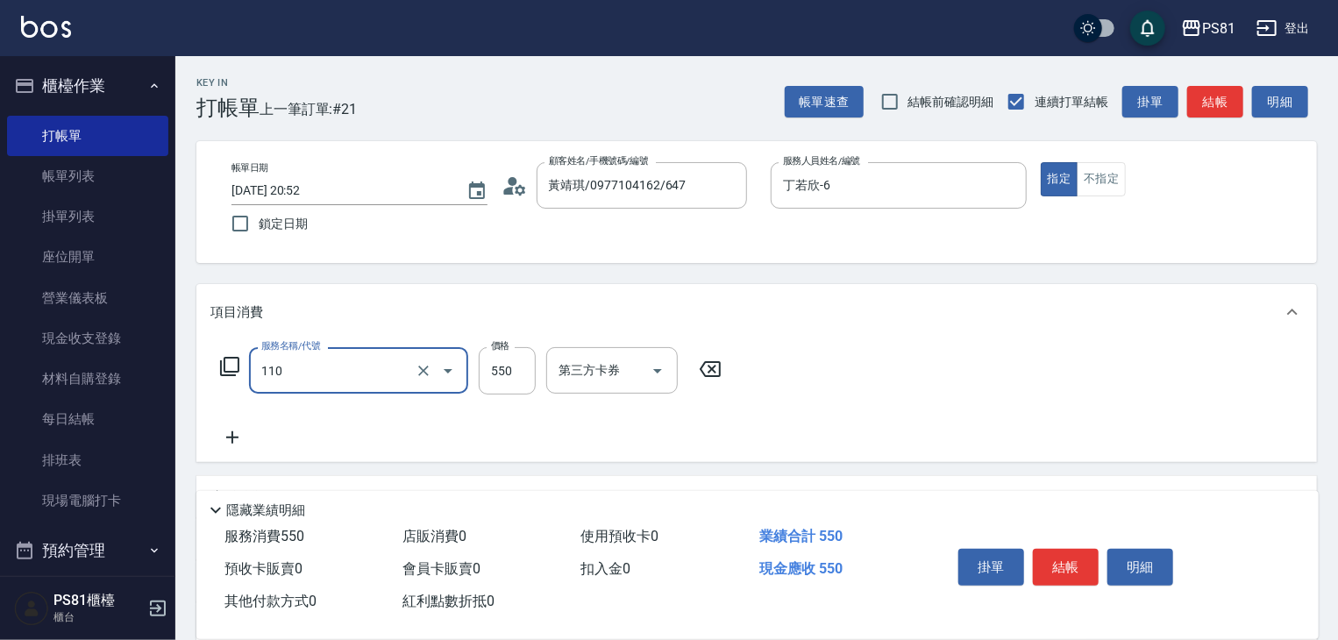
type input "去角質(抗油)(110)"
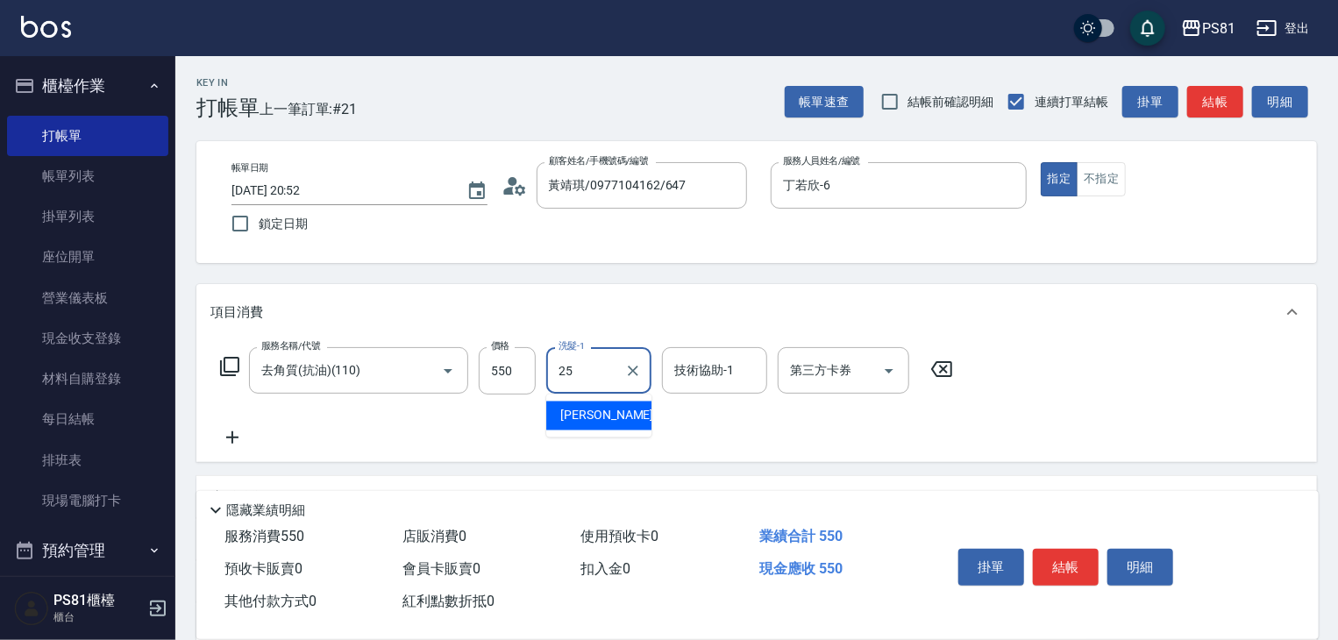
type input "妮可-25"
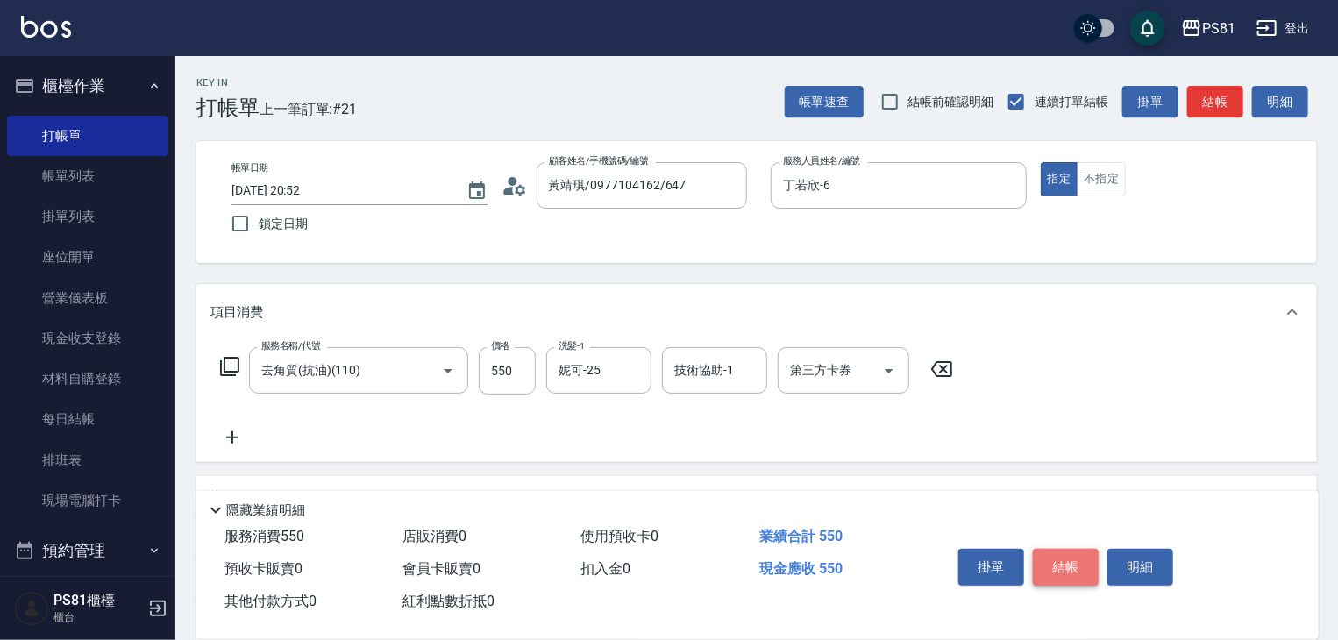
click at [1070, 567] on button "結帳" at bounding box center [1066, 567] width 66 height 37
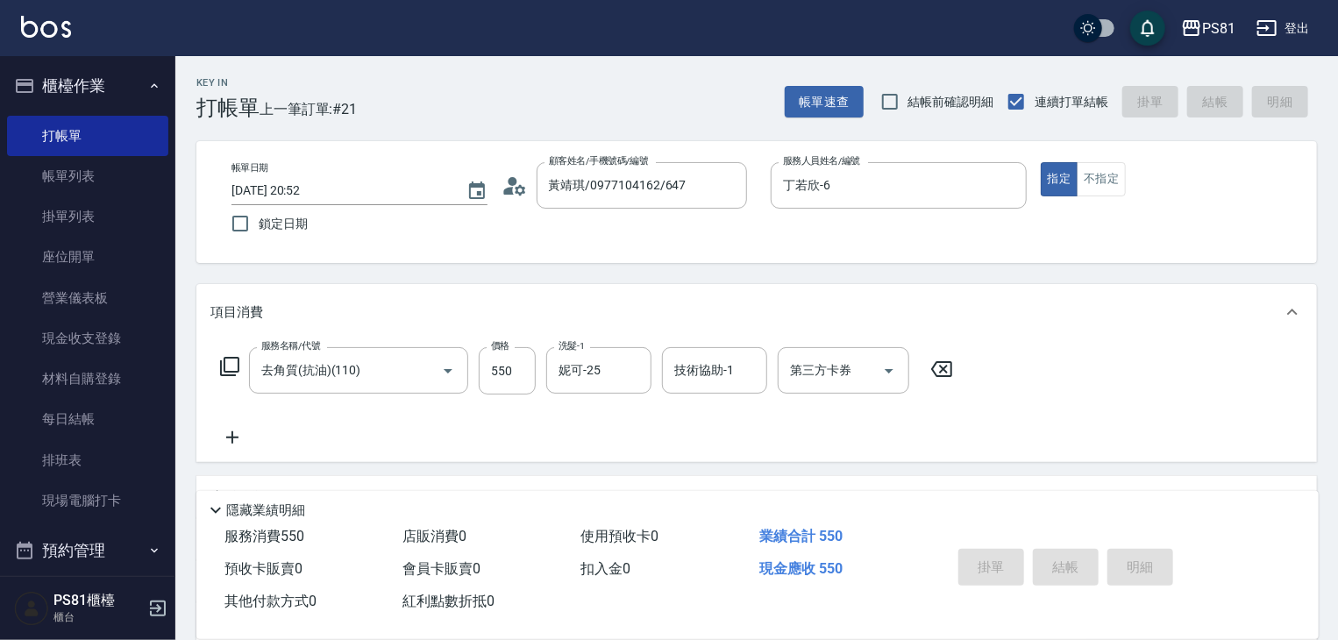
type input "[DATE] 20:53"
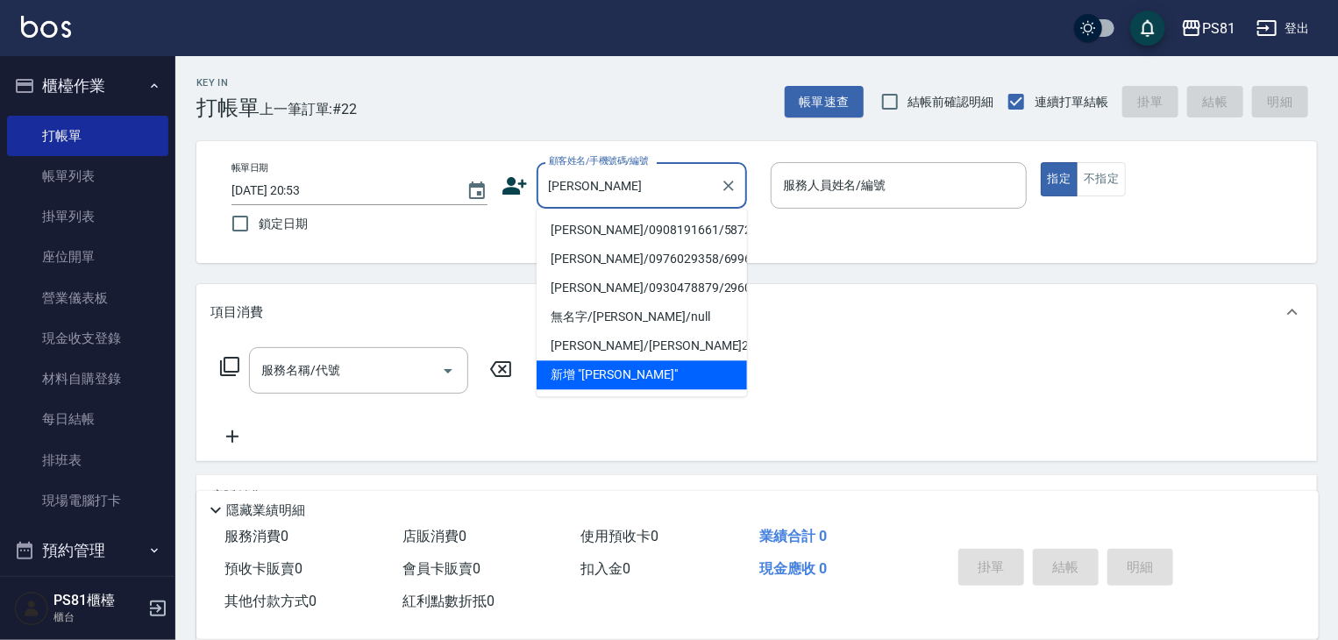
click at [620, 230] on li "[PERSON_NAME]/0908191661/5872" at bounding box center [642, 230] width 210 height 29
type input "[PERSON_NAME]/0908191661/5872"
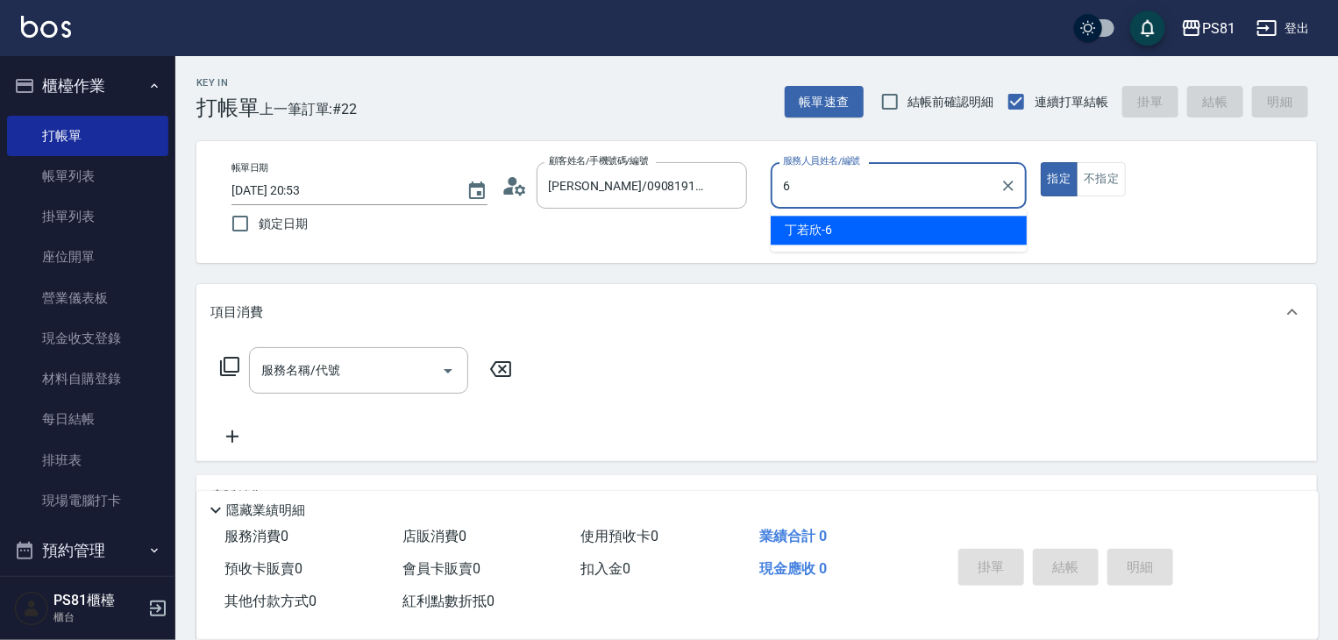
type input "丁若欣-6"
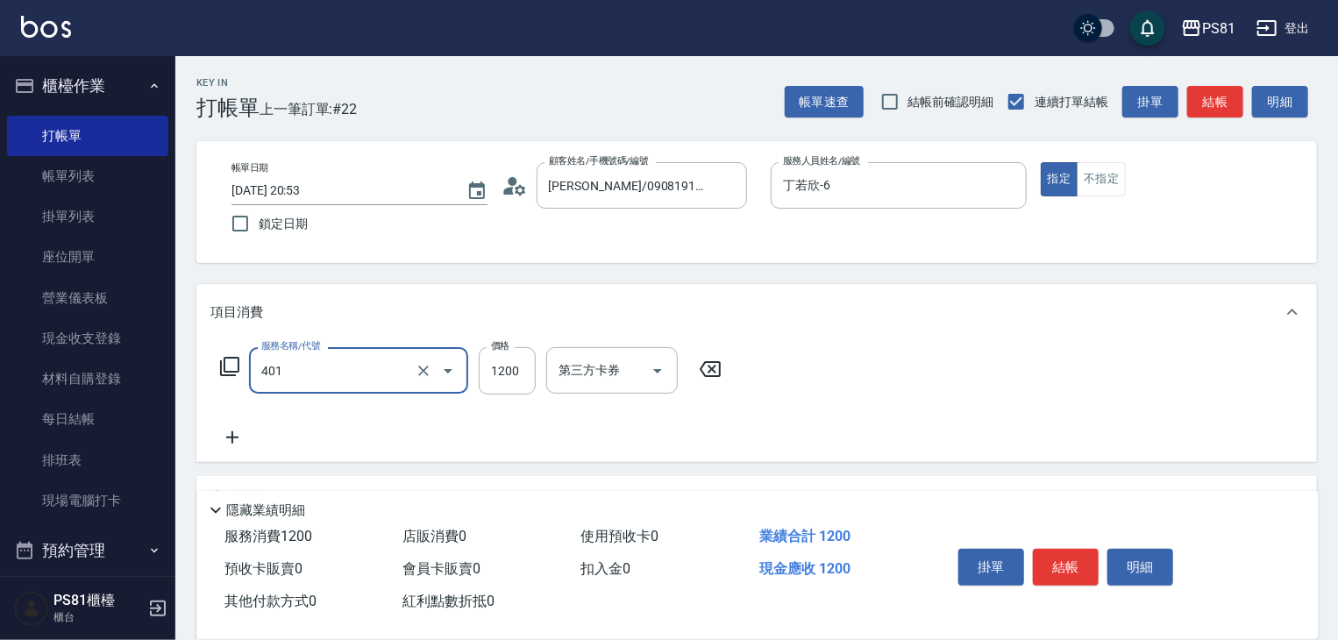
type input "基本染髮(401)"
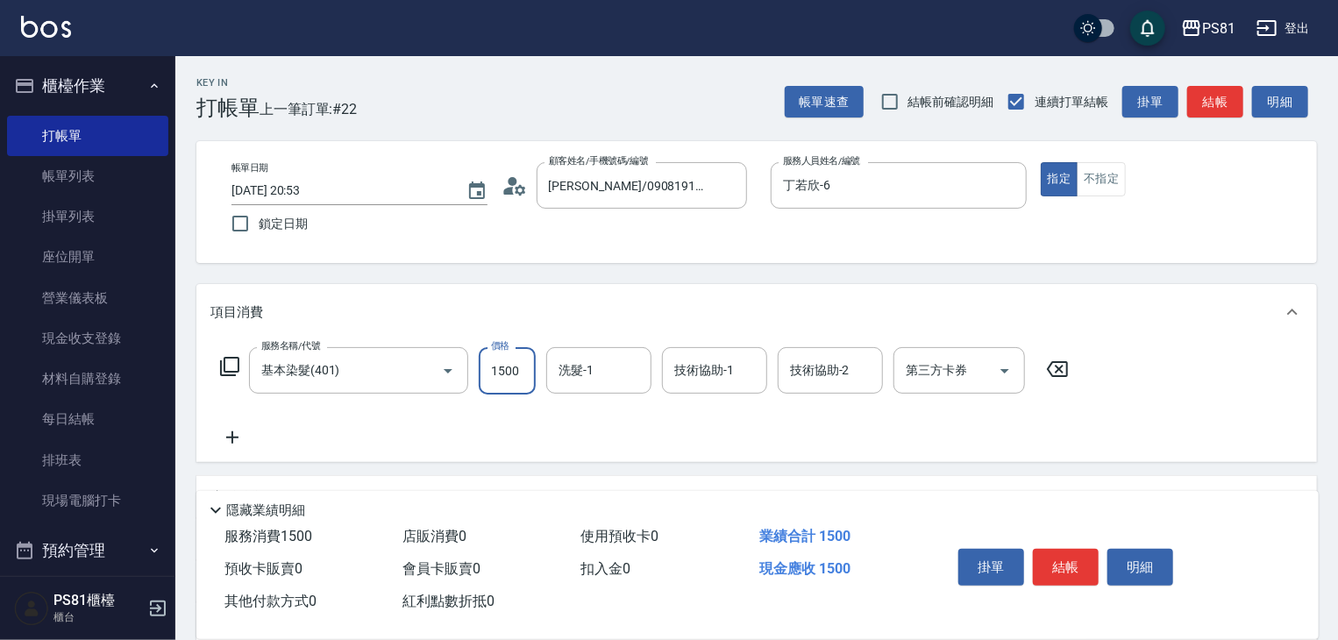
type input "1500"
type input "2"
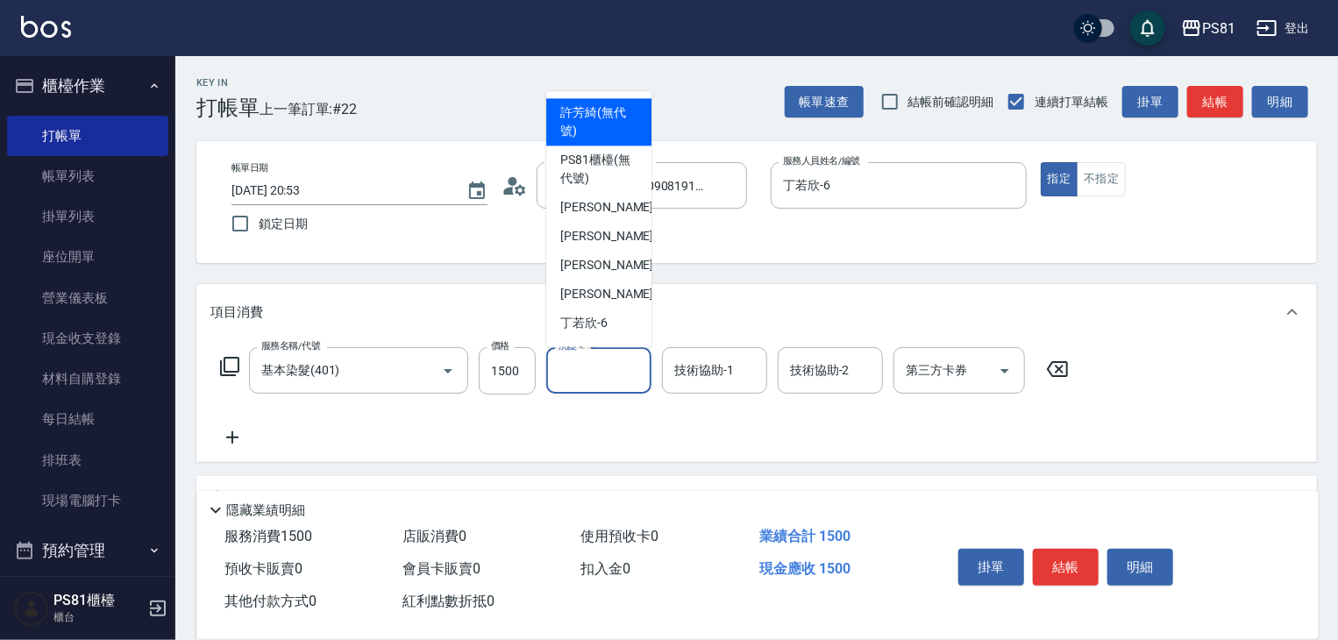
type input "[PERSON_NAME](無代號)"
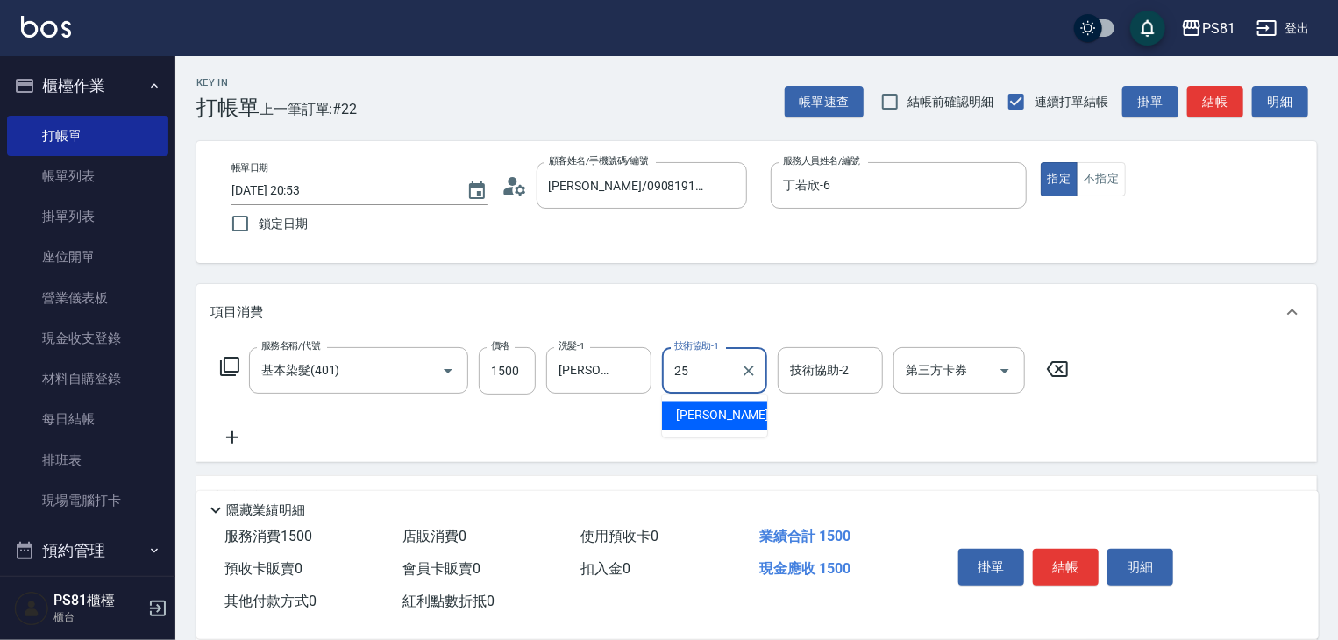
type input "妮可-25"
drag, startPoint x: 619, startPoint y: 230, endPoint x: 561, endPoint y: 394, distance: 173.9
click at [552, 389] on div "[PERSON_NAME](無代號) 洗髮-1" at bounding box center [598, 370] width 105 height 46
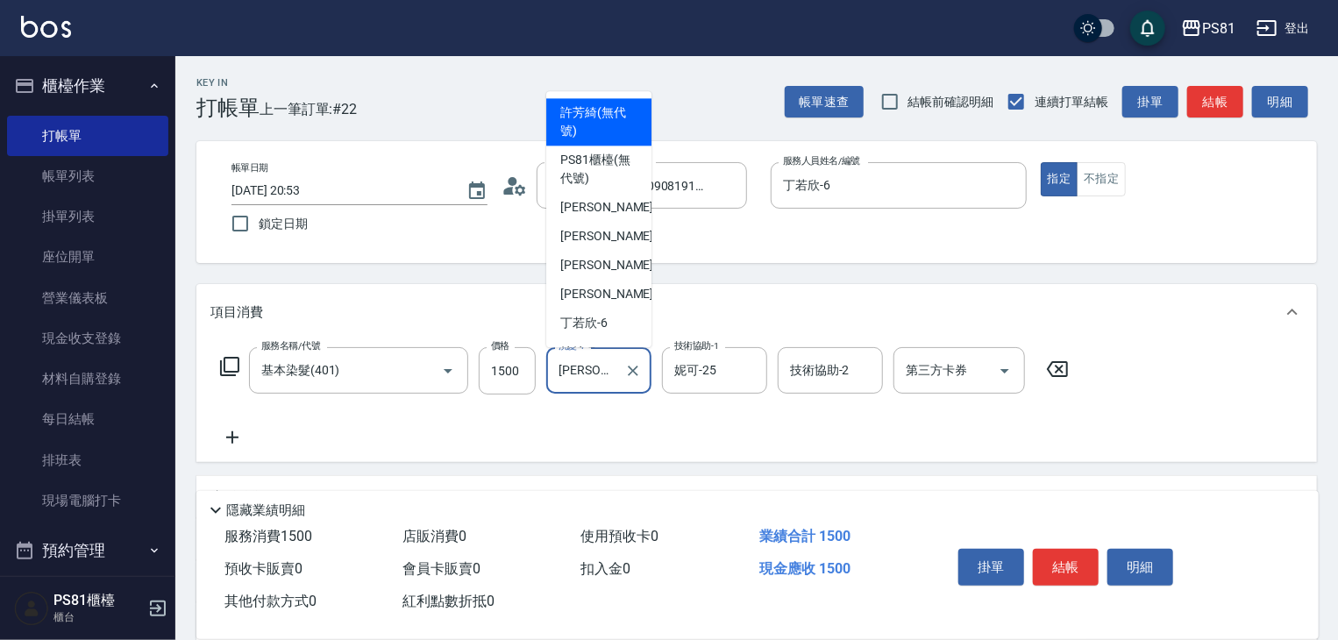
scroll to position [0, 29]
click at [635, 373] on icon "Clear" at bounding box center [633, 371] width 11 height 11
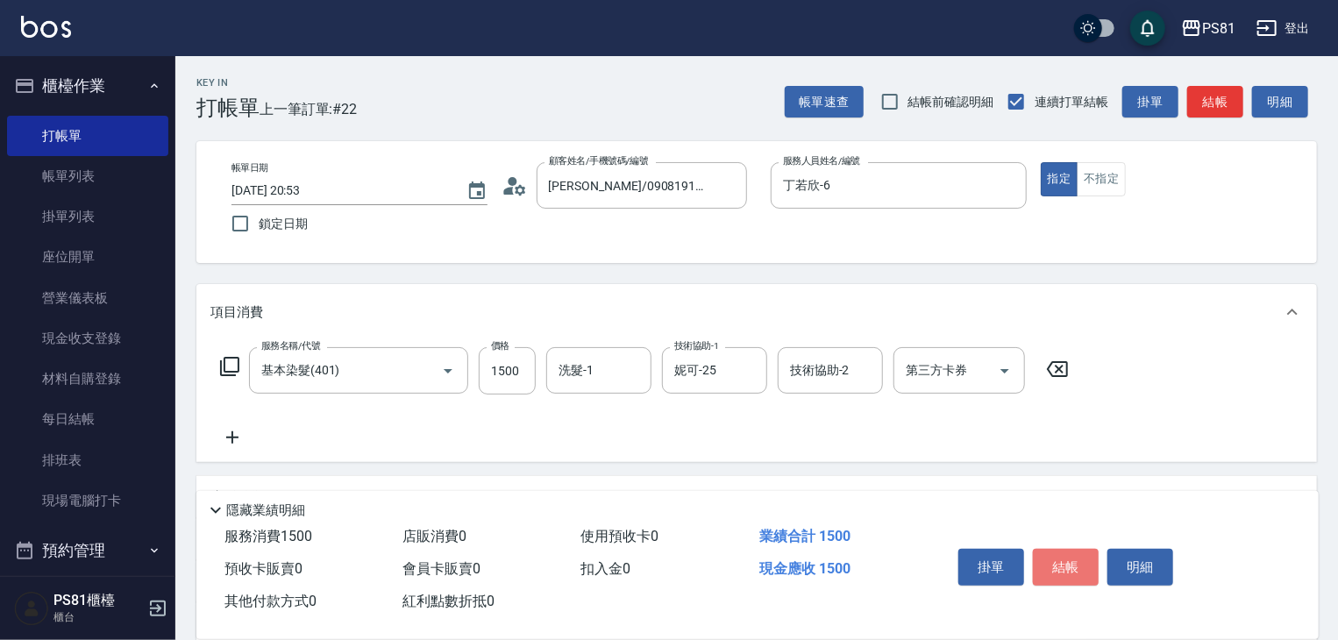
click at [1077, 555] on button "結帳" at bounding box center [1066, 567] width 66 height 37
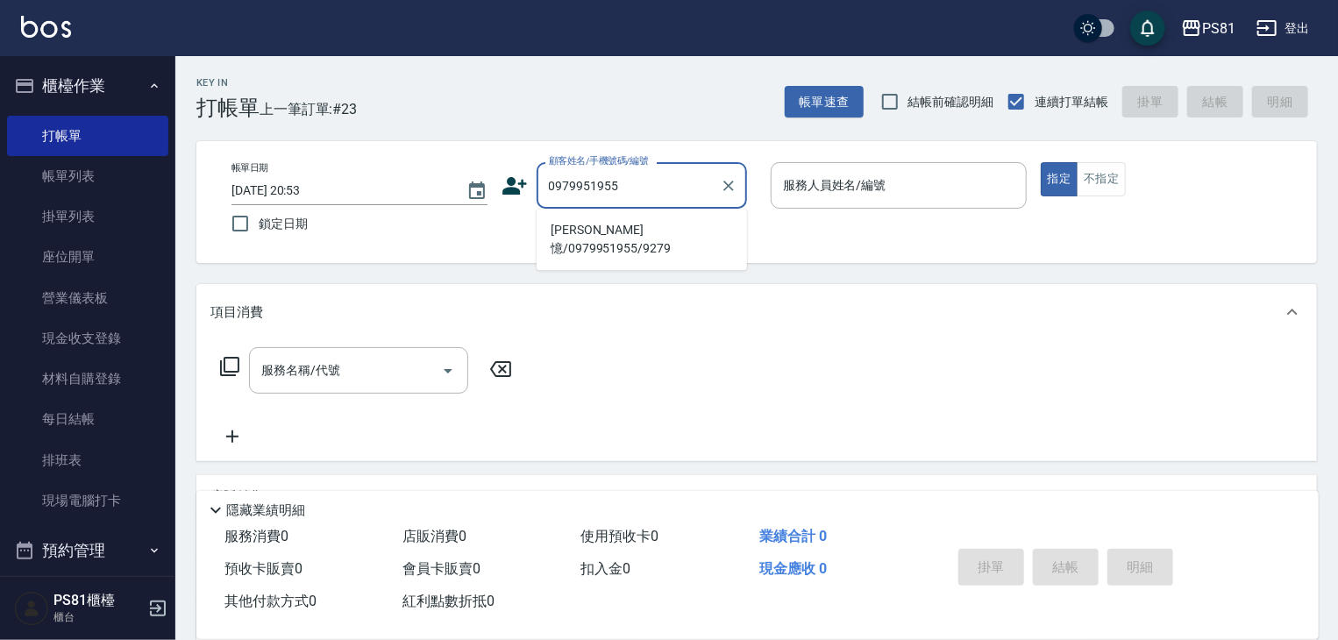
click at [626, 228] on li "[PERSON_NAME]憶/0979951955/9279" at bounding box center [642, 239] width 210 height 47
type input "[PERSON_NAME]憶/0979951955/9279"
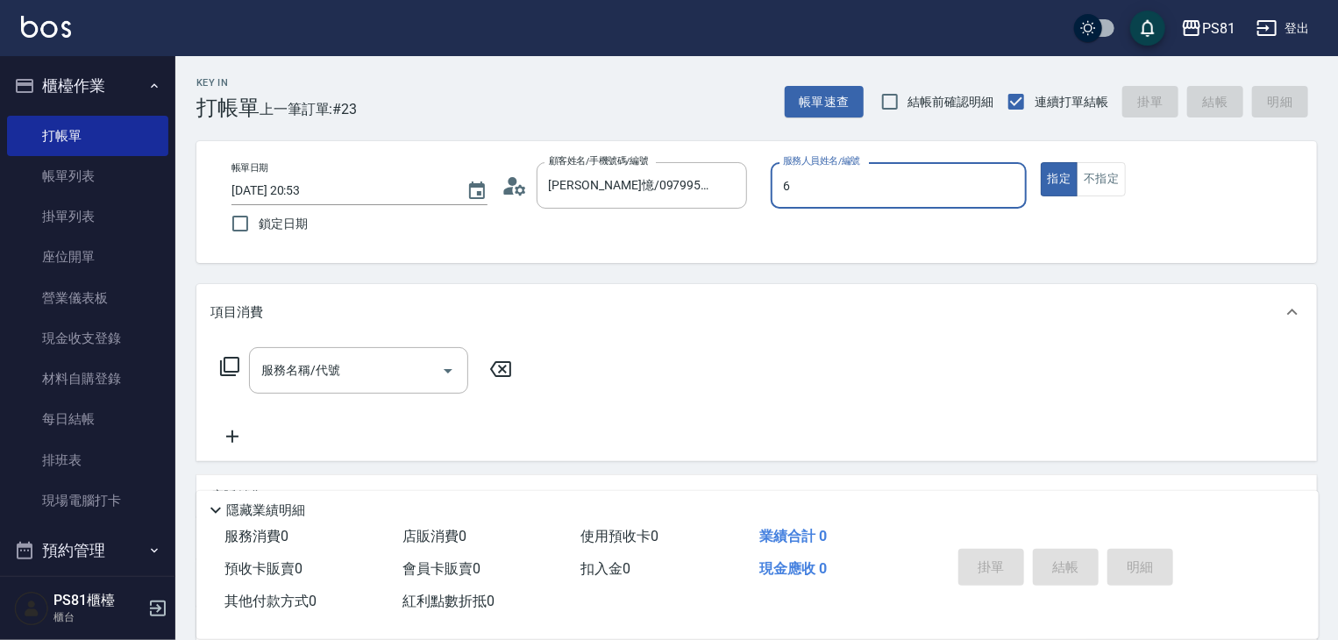
type input "丁若欣-6"
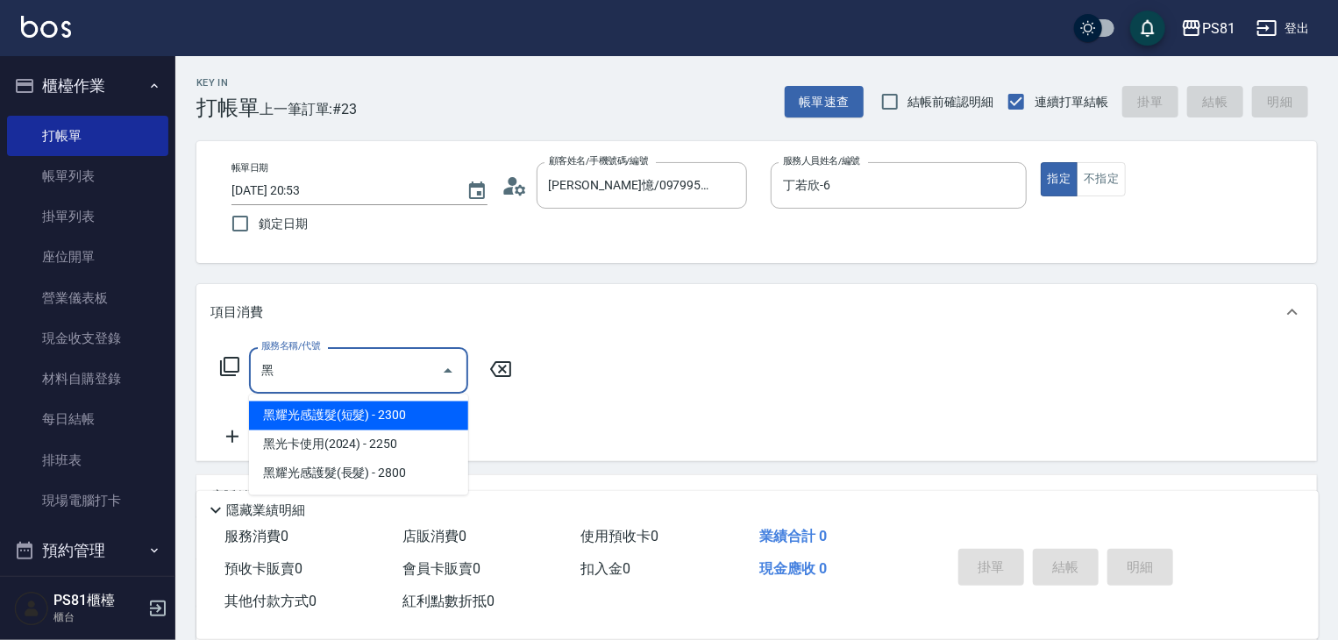
click at [403, 424] on span "黑耀光感護髮(短髮) - 2300" at bounding box center [358, 416] width 219 height 29
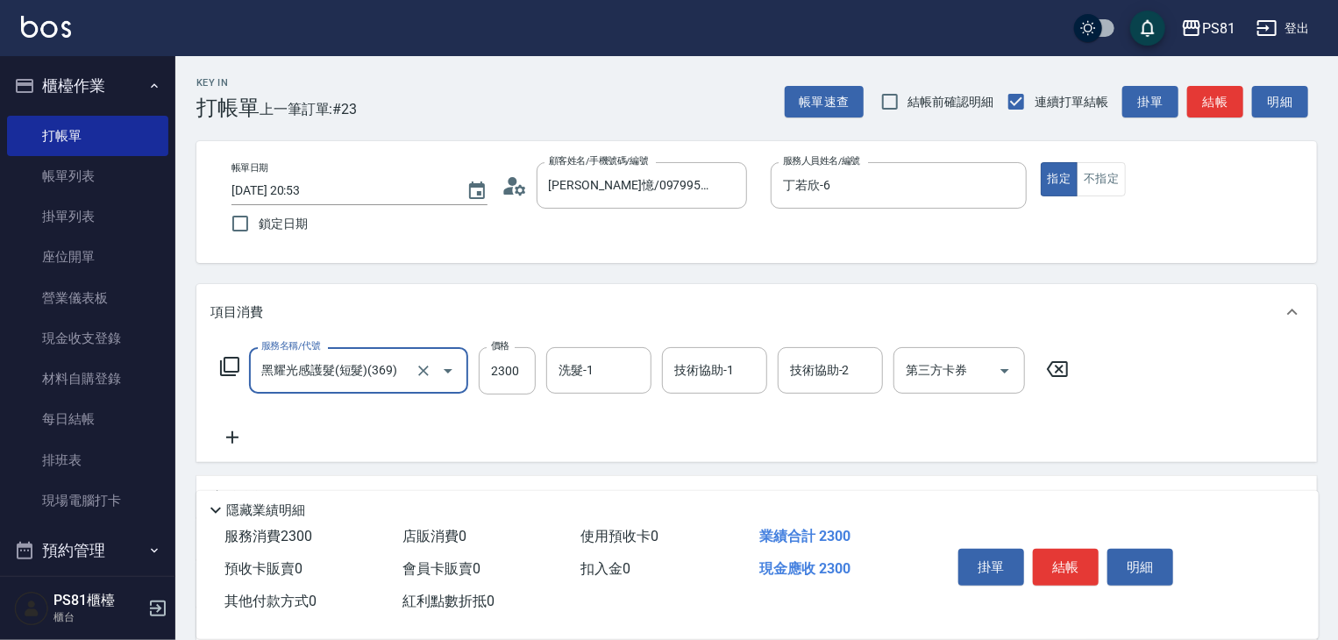
type input "黑耀光感護髮(短髮)(369)"
type input "1500"
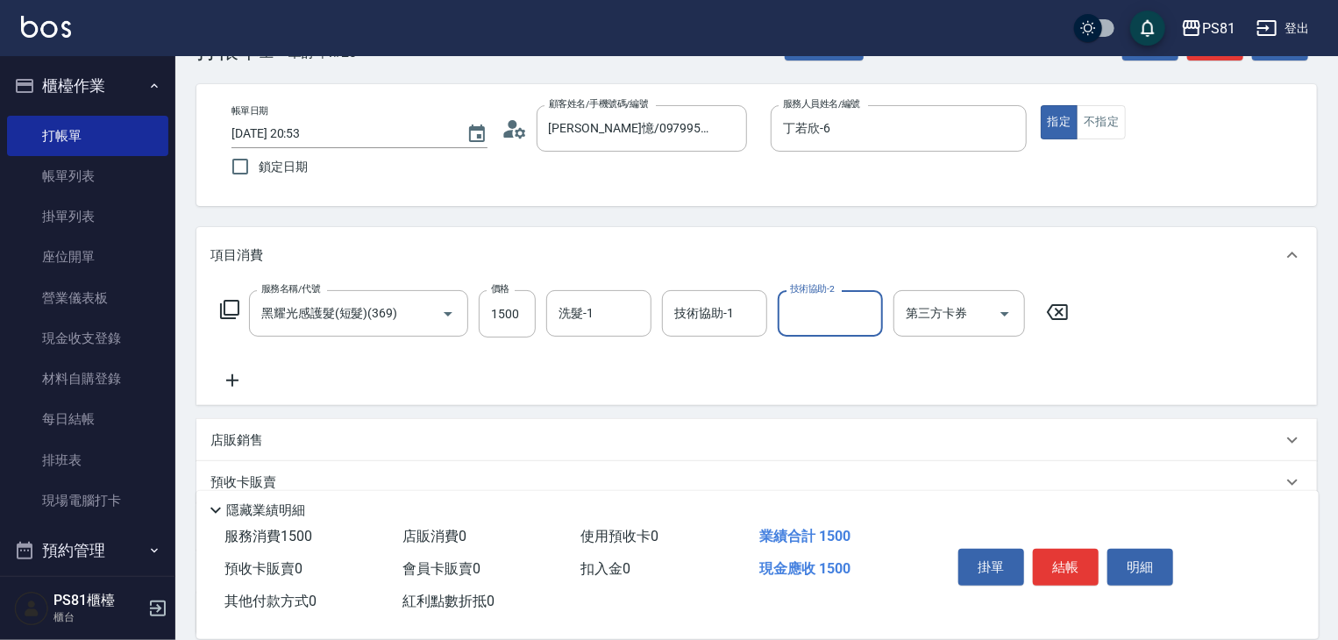
scroll to position [88, 0]
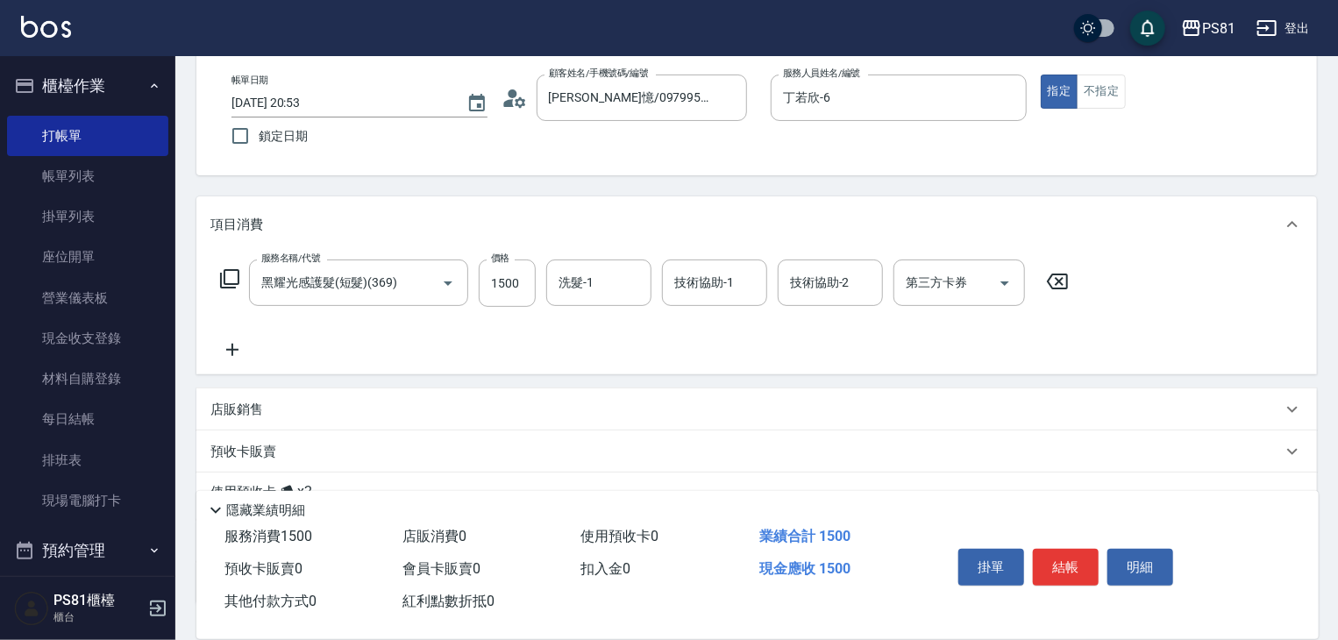
click at [235, 341] on icon at bounding box center [232, 349] width 44 height 21
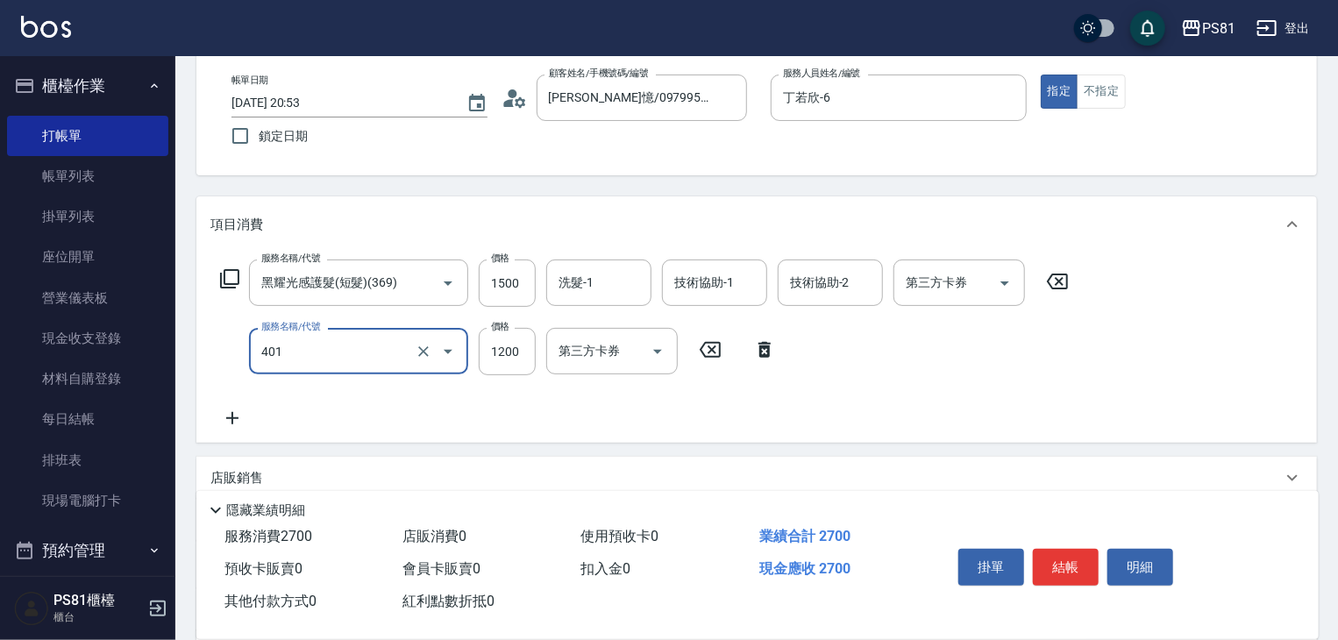
type input "基本染髮(401)"
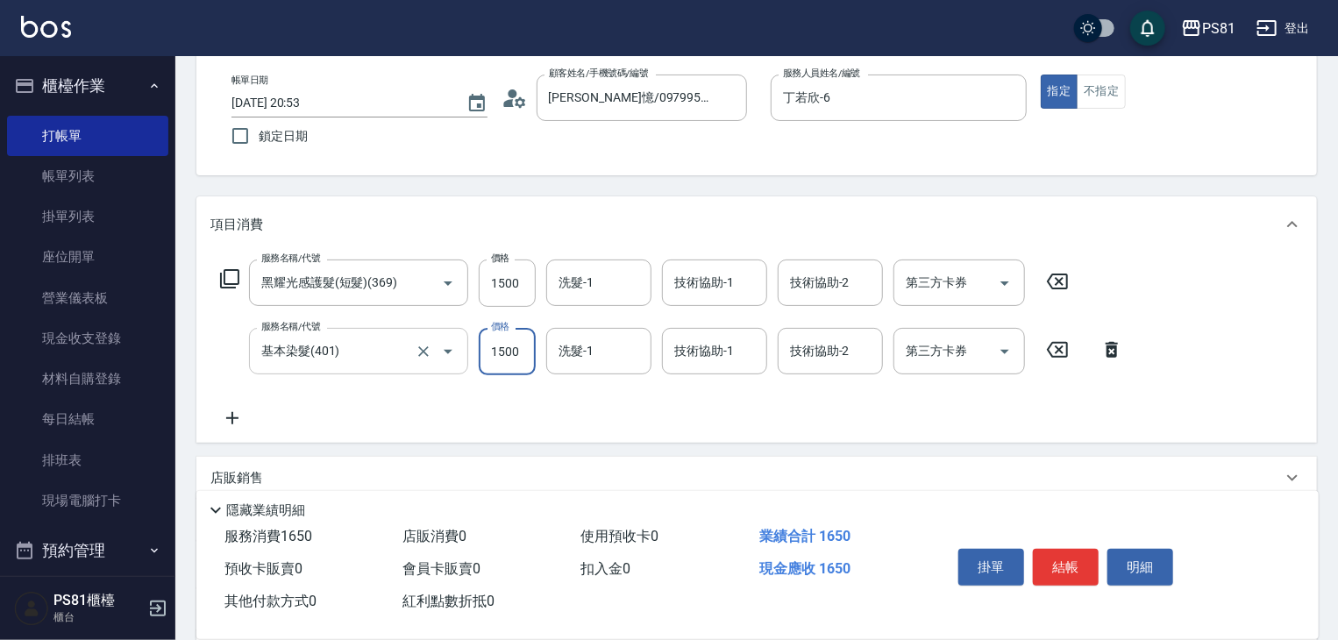
type input "1500"
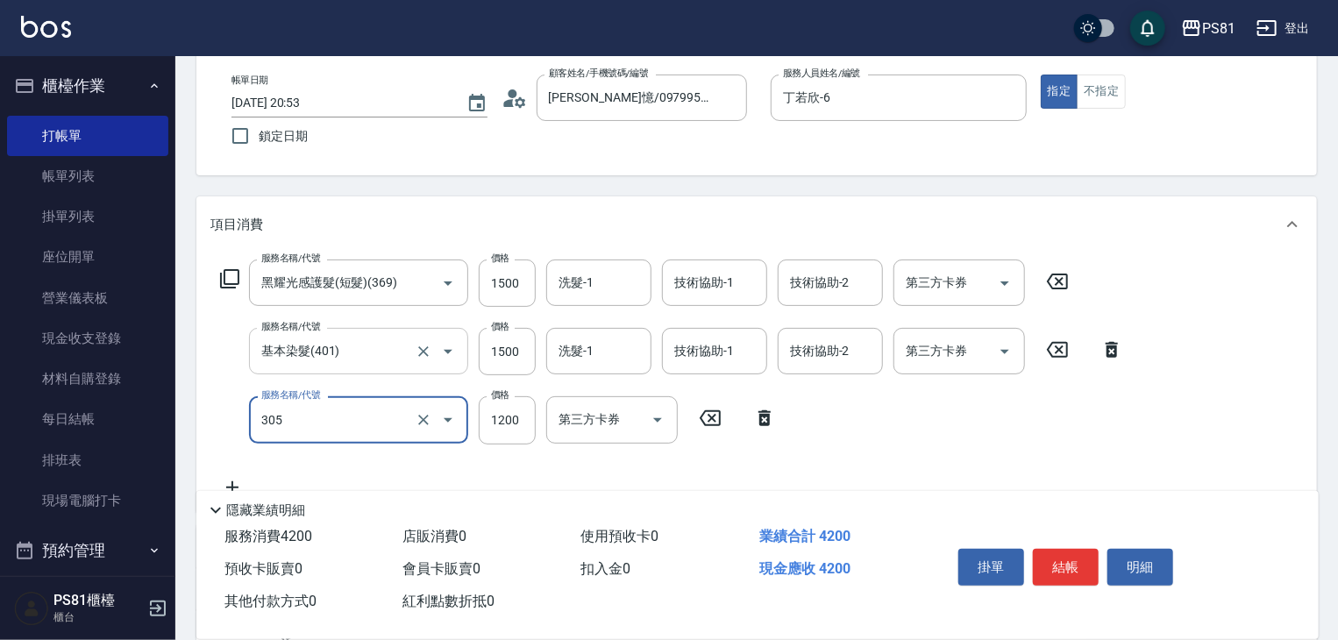
type input "基本離子燙(305)"
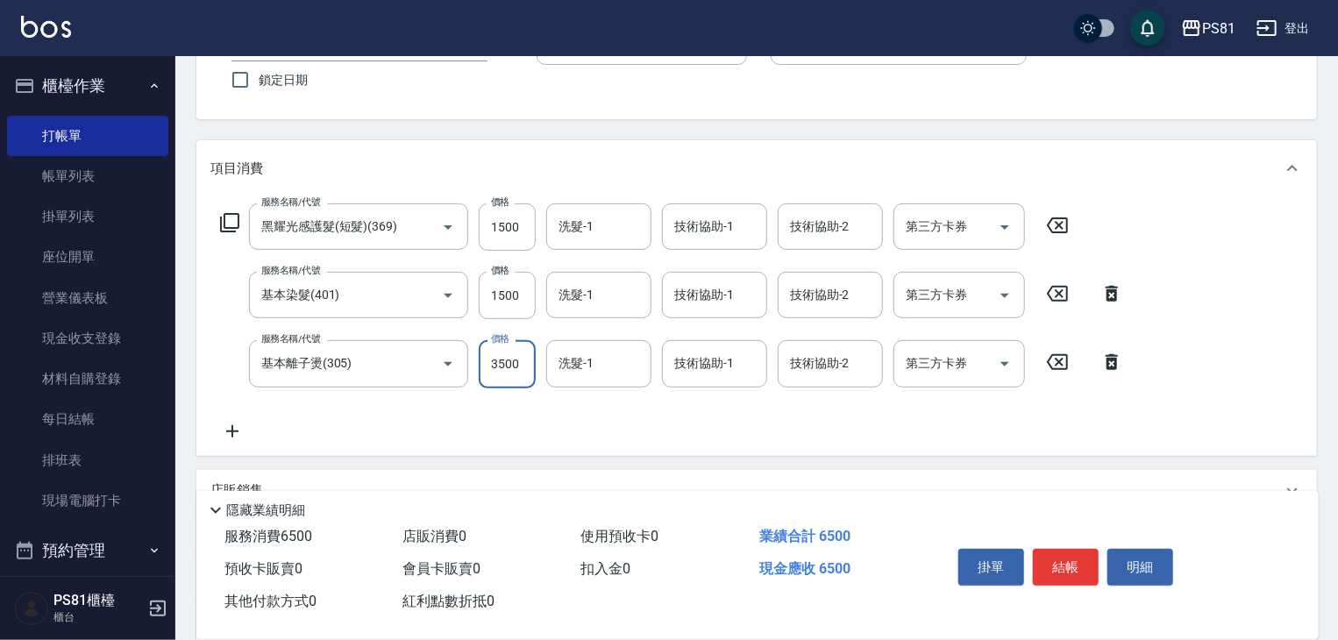
scroll to position [175, 0]
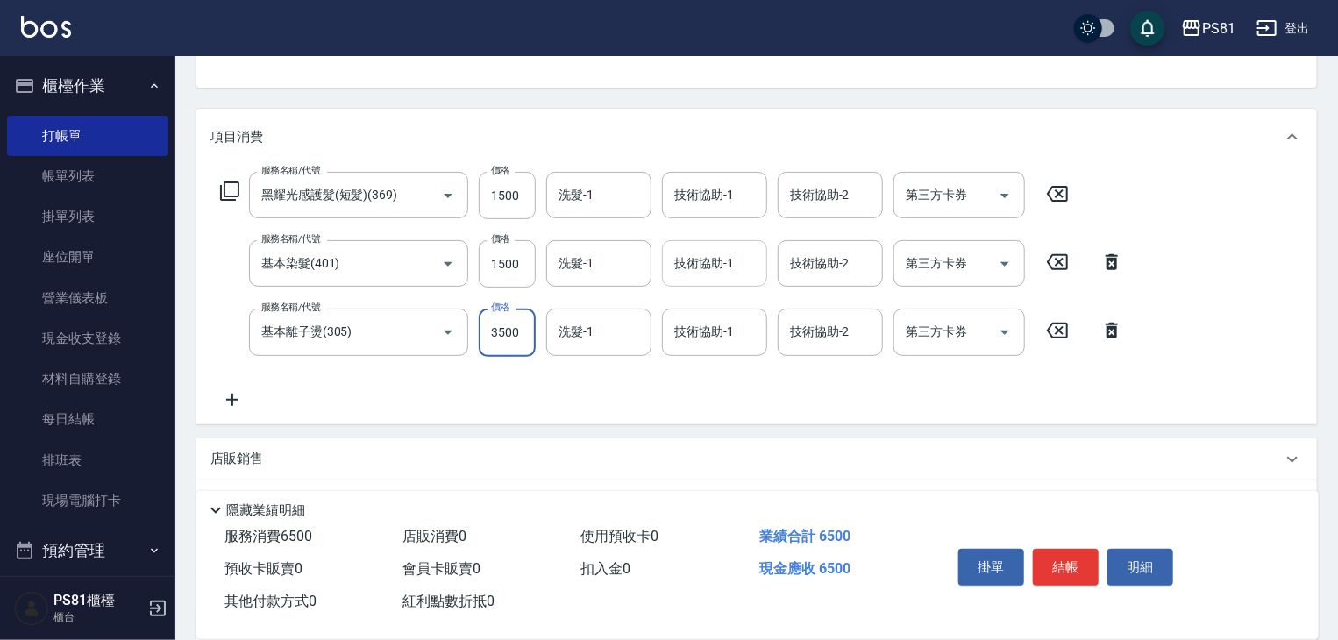
type input "3500"
click at [702, 267] on input "技術協助-1" at bounding box center [714, 263] width 89 height 31
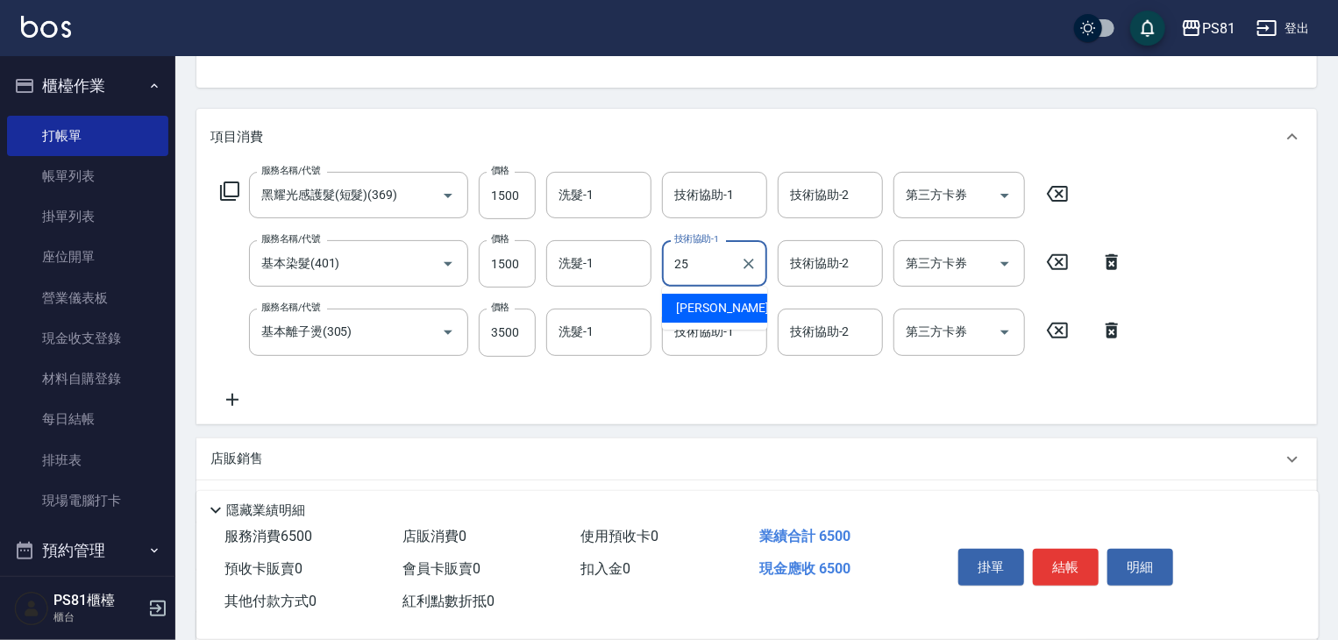
type input "妮可-25"
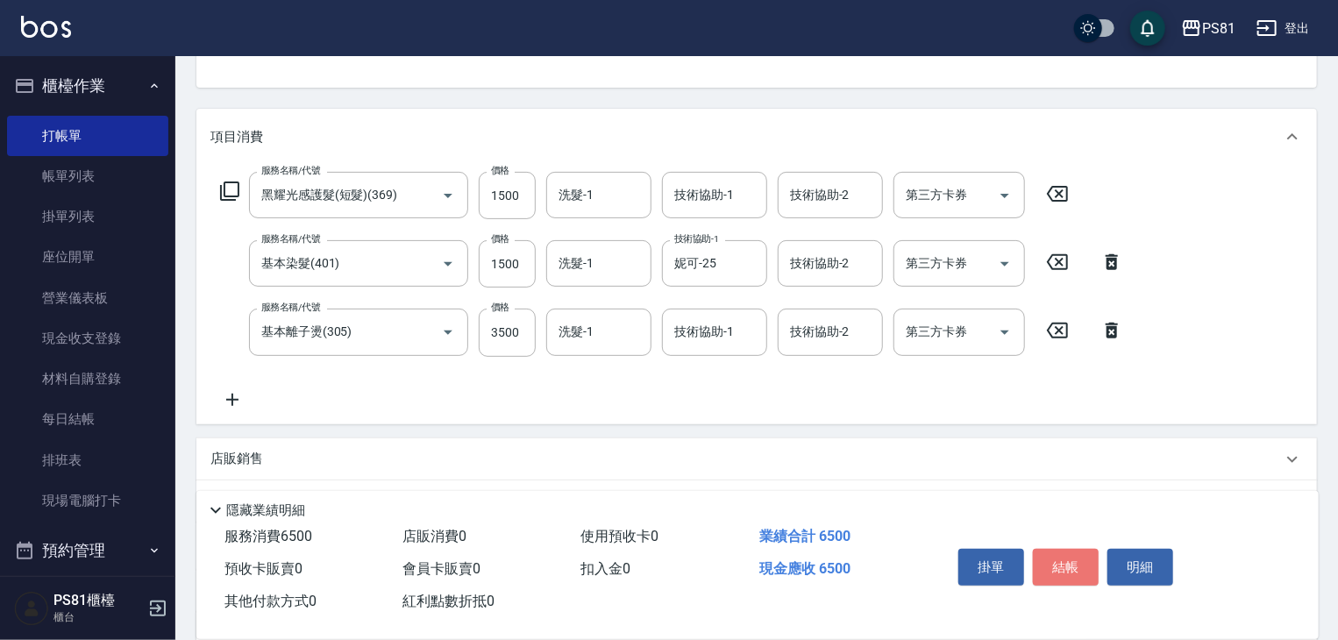
click at [1069, 556] on button "結帳" at bounding box center [1066, 567] width 66 height 37
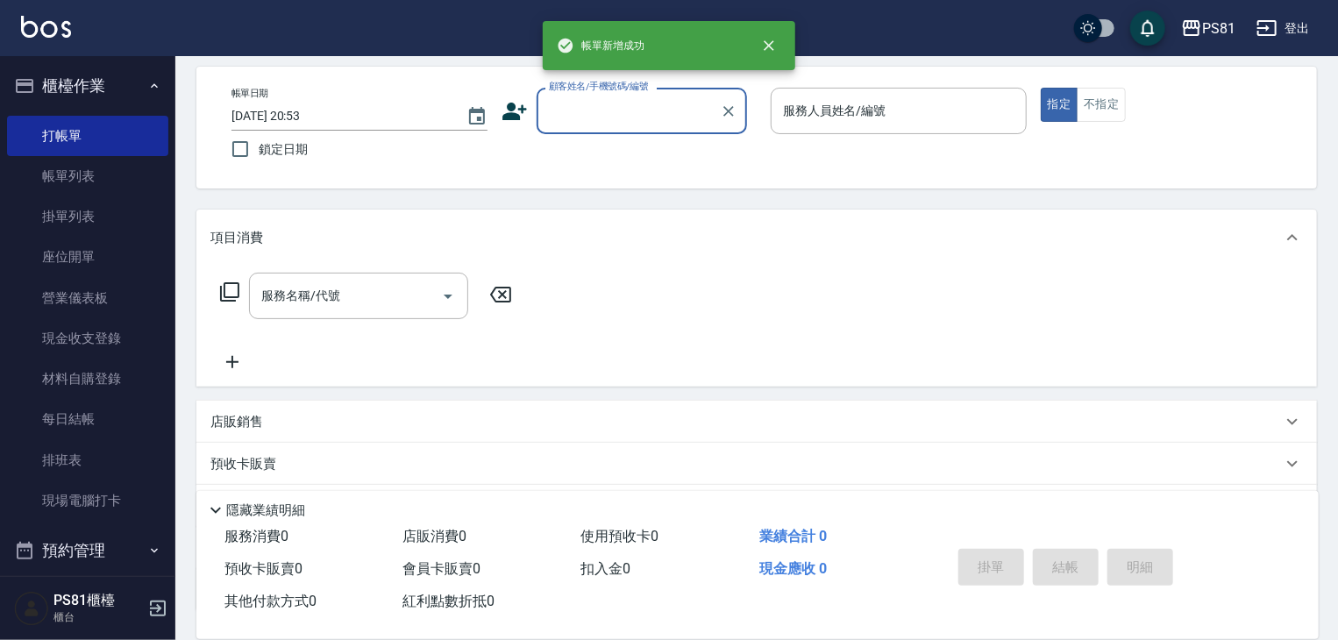
scroll to position [0, 0]
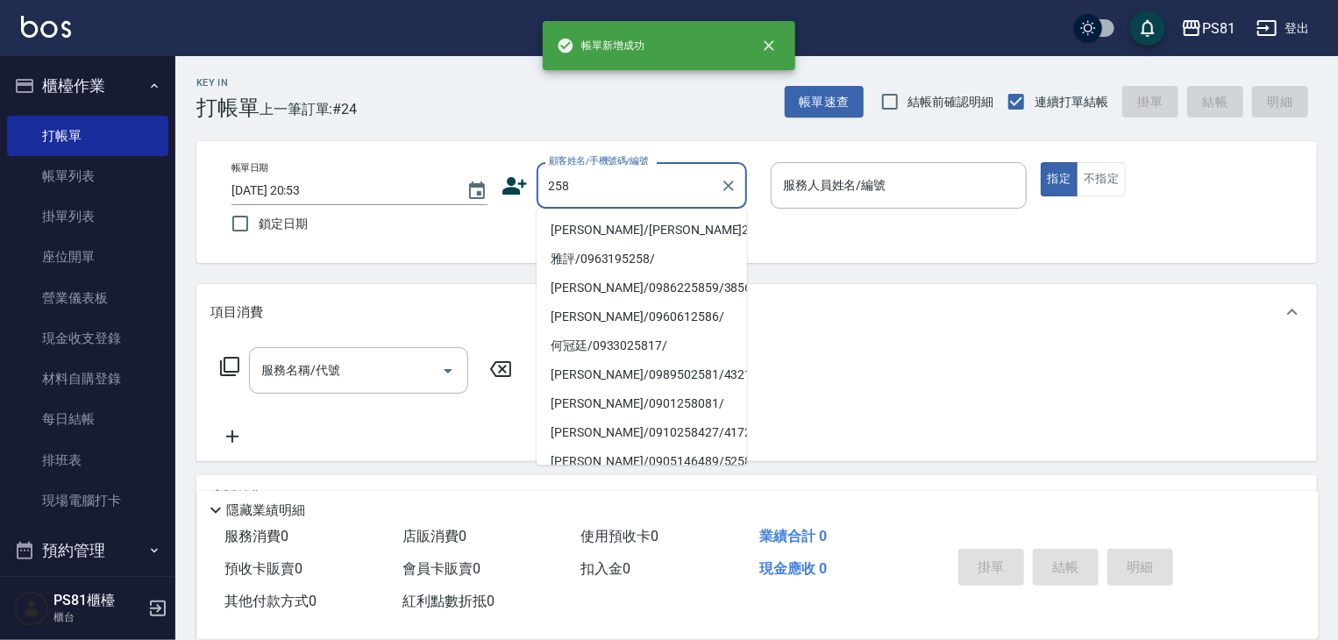
click at [645, 232] on li "[PERSON_NAME]/[PERSON_NAME]258/258" at bounding box center [642, 230] width 210 height 29
type input "[PERSON_NAME]/[PERSON_NAME]258/258"
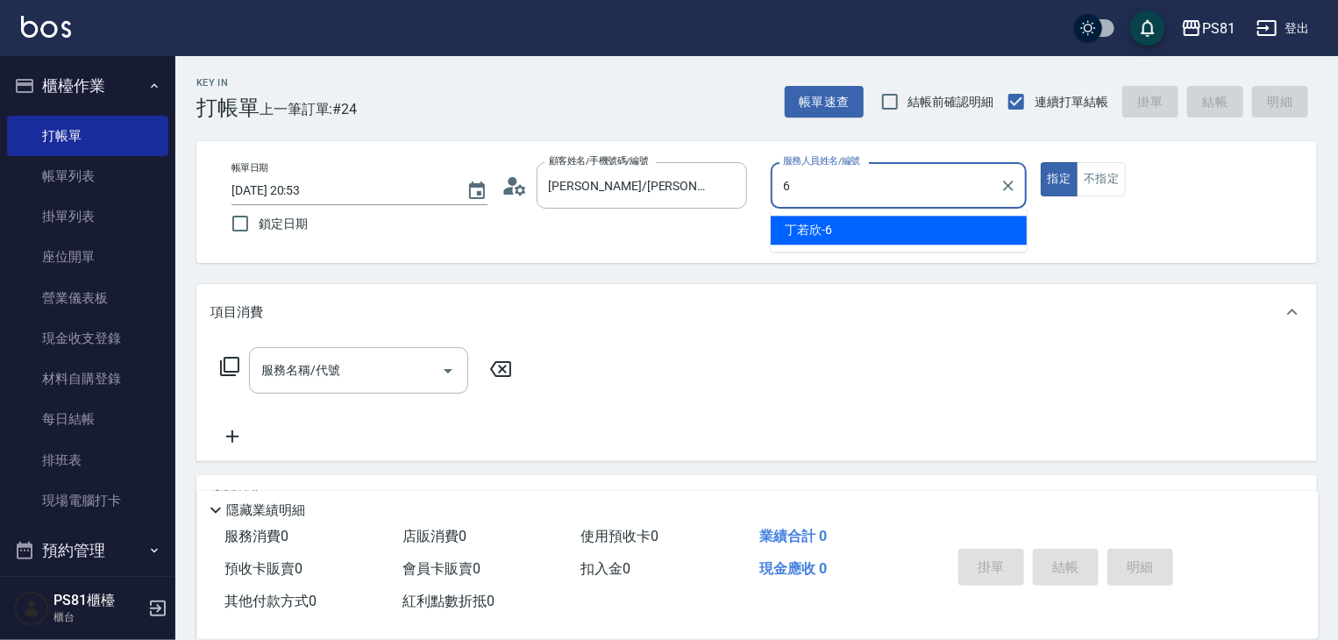
type input "丁若欣-6"
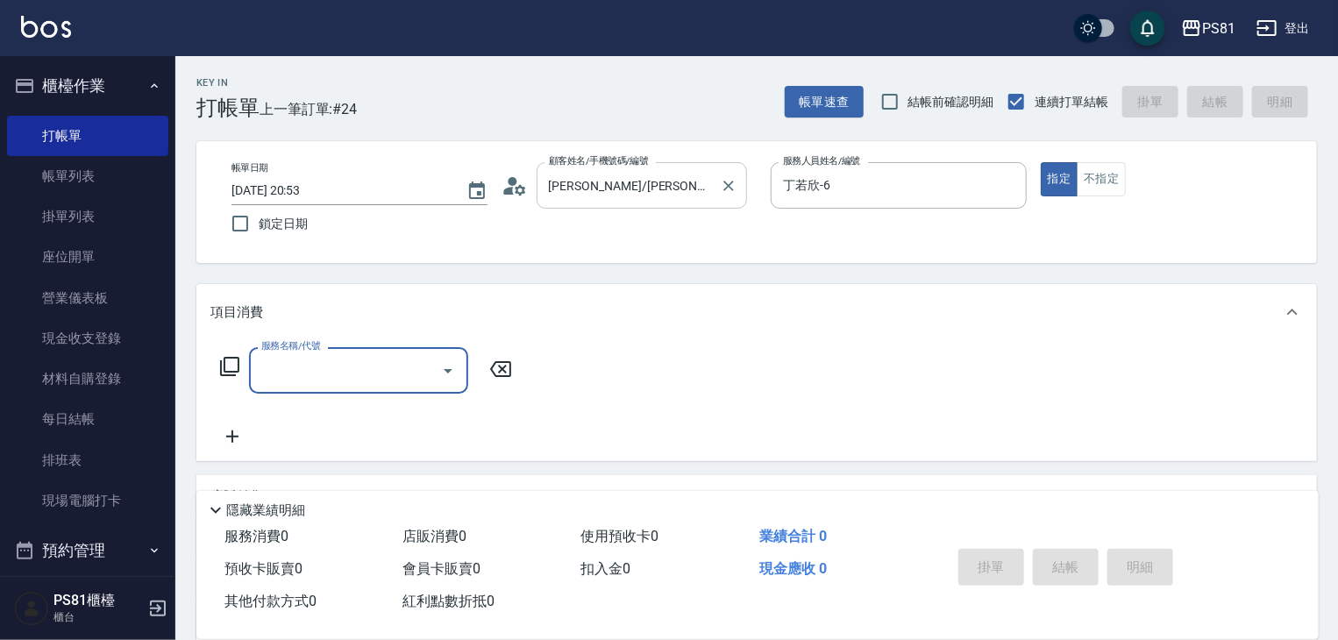
click at [653, 182] on input "[PERSON_NAME]/[PERSON_NAME]258/258" at bounding box center [629, 185] width 168 height 31
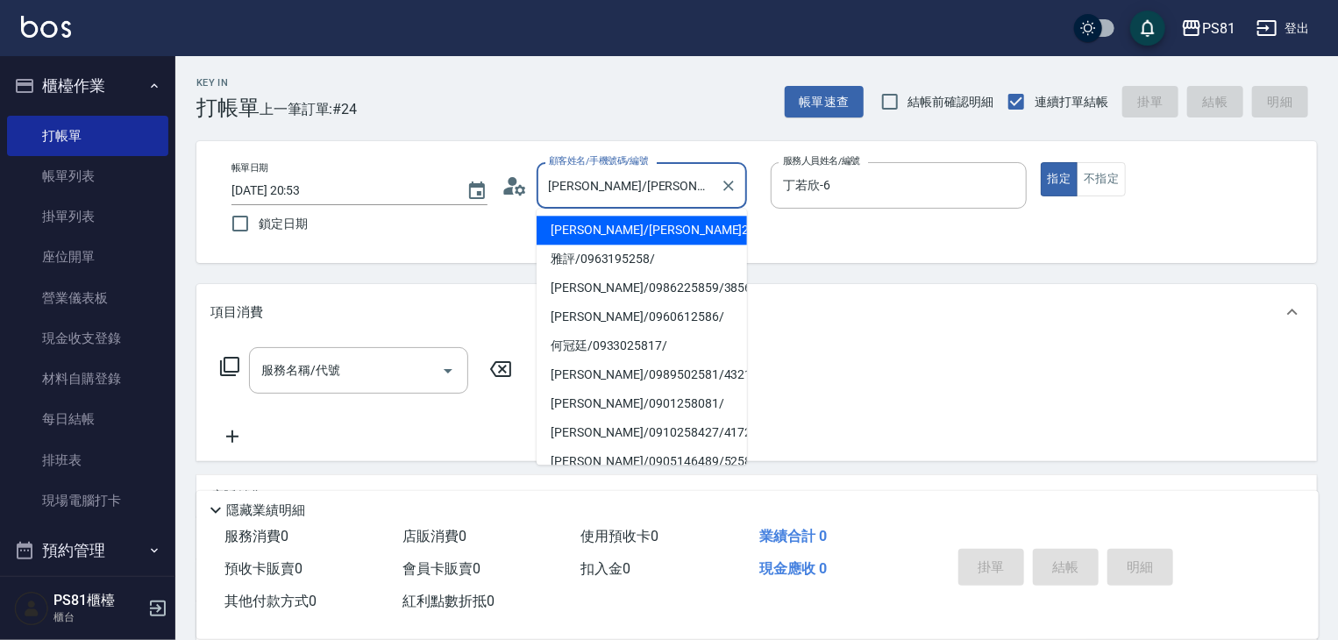
click at [653, 182] on input "[PERSON_NAME]/[PERSON_NAME]258/258" at bounding box center [629, 185] width 168 height 31
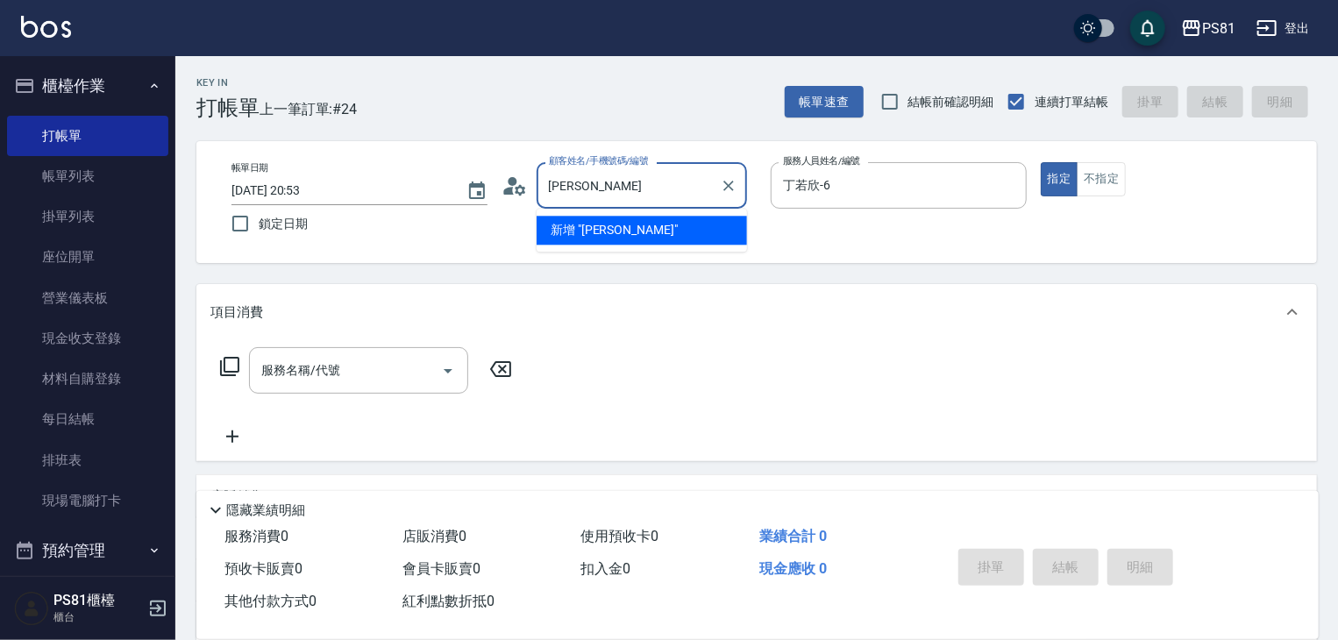
click at [596, 236] on li "新增 "[PERSON_NAME]"" at bounding box center [642, 230] width 210 height 29
click at [637, 187] on input "[PERSON_NAME]" at bounding box center [620, 185] width 151 height 31
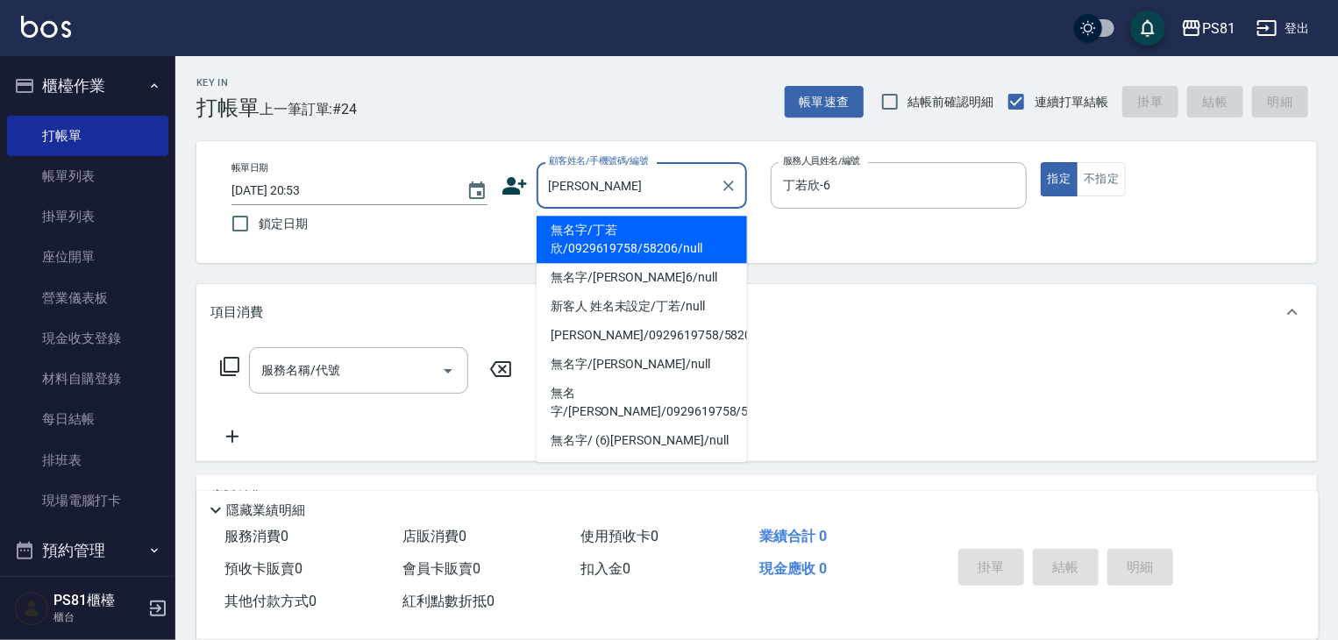
click at [627, 226] on li "無名字/丁若欣/0929619758/58206/null" at bounding box center [642, 239] width 210 height 47
type input "無名字/丁若欣/0929619758/58206/null"
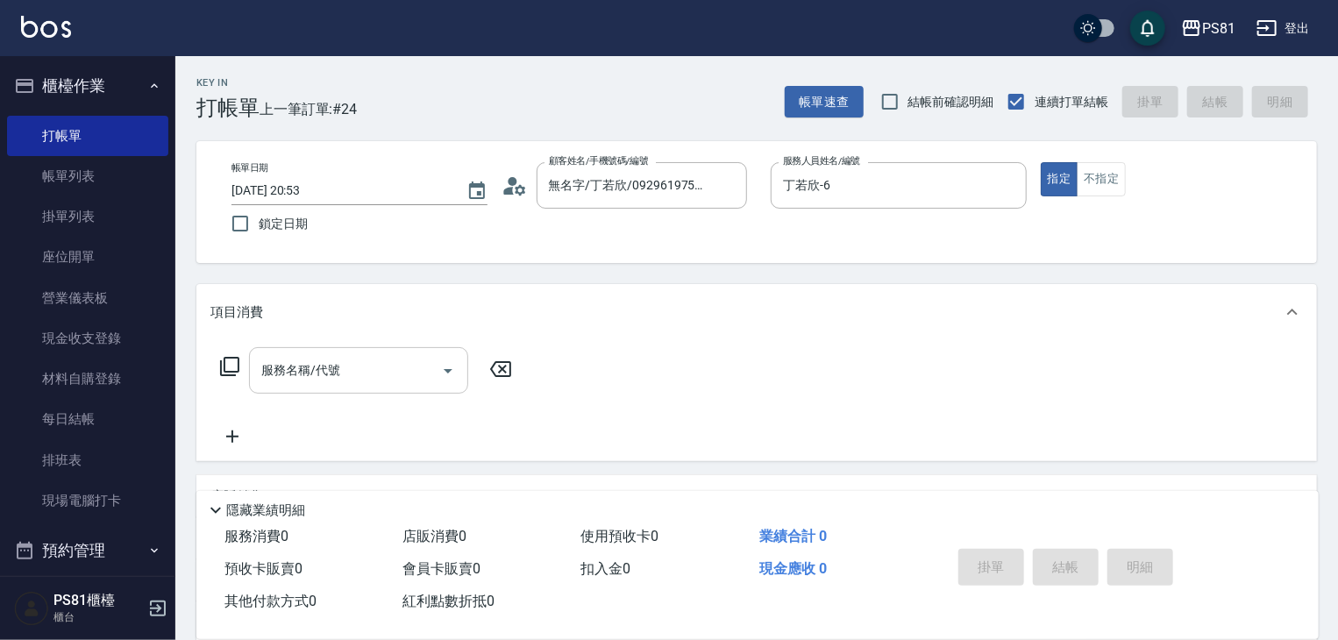
click at [340, 346] on div "服務名稱/代號 服務名稱/代號" at bounding box center [756, 400] width 1121 height 121
click at [340, 347] on div "服務名稱/代號" at bounding box center [358, 370] width 219 height 46
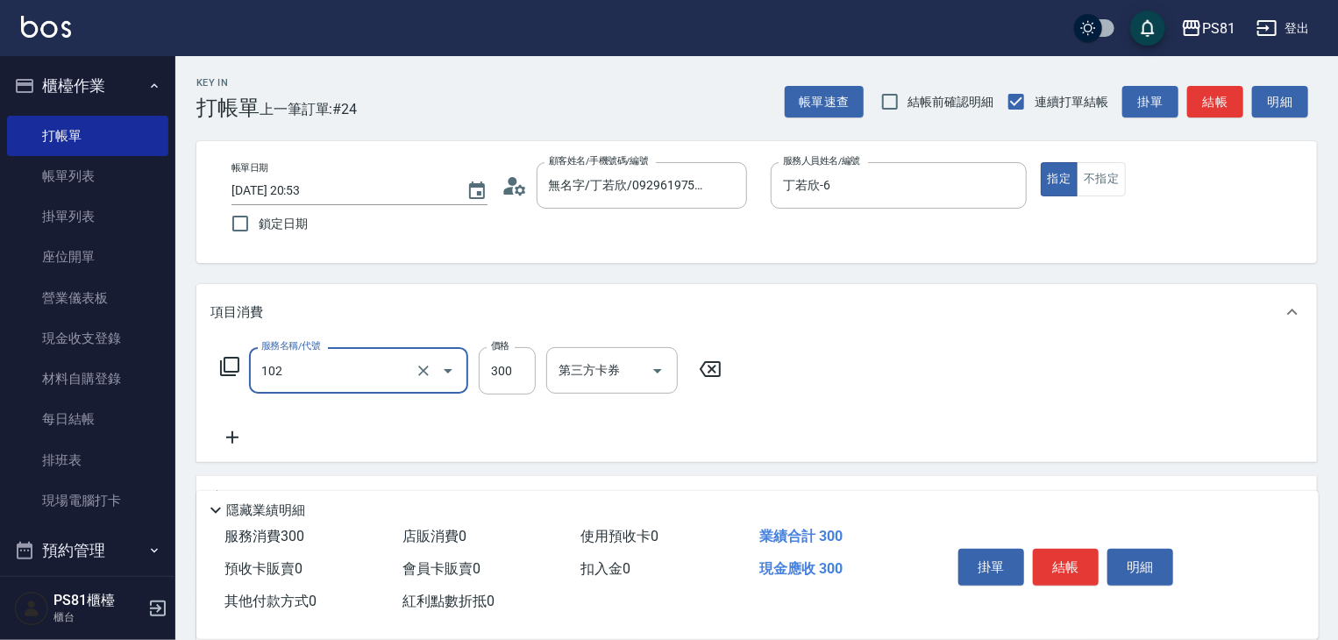
type input "保濕洗(102)"
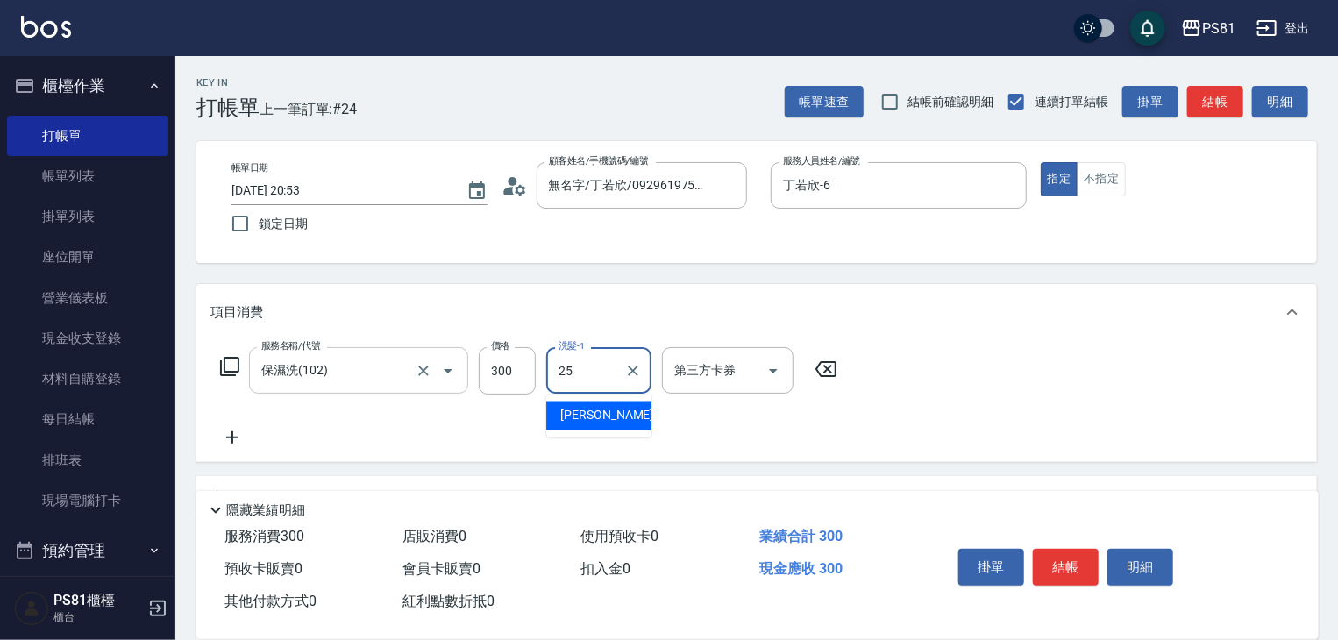
type input "妮可-25"
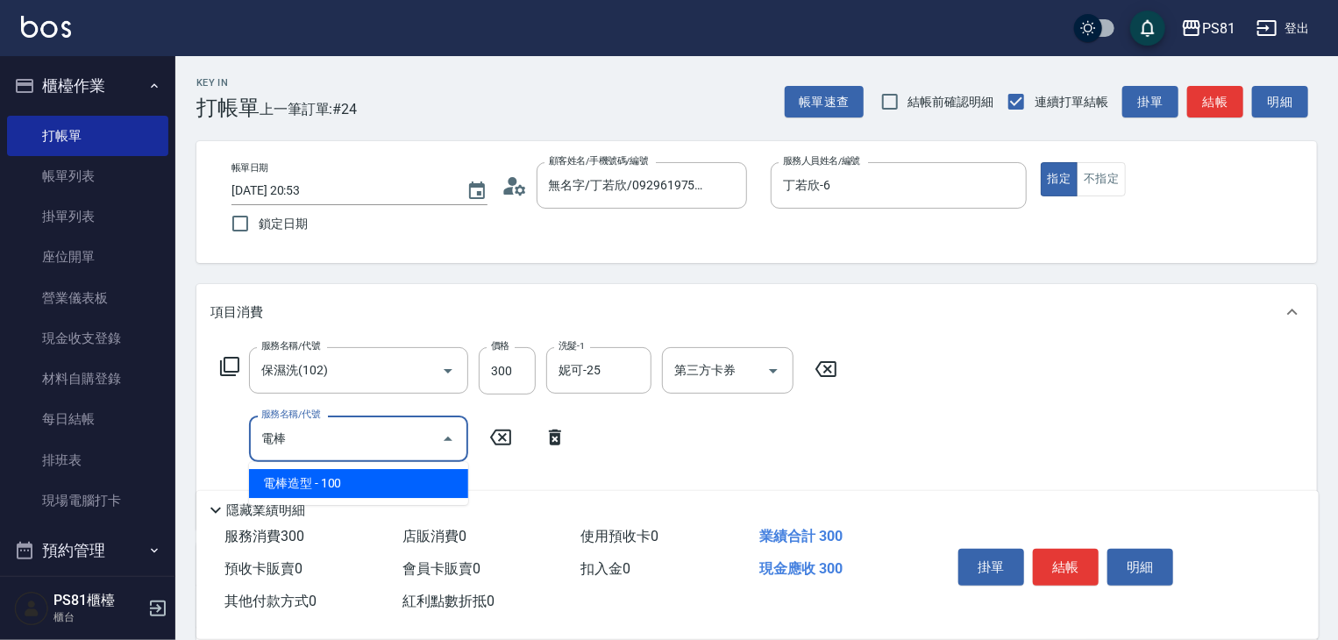
click at [347, 485] on span "電棒造型 - 100" at bounding box center [358, 483] width 219 height 29
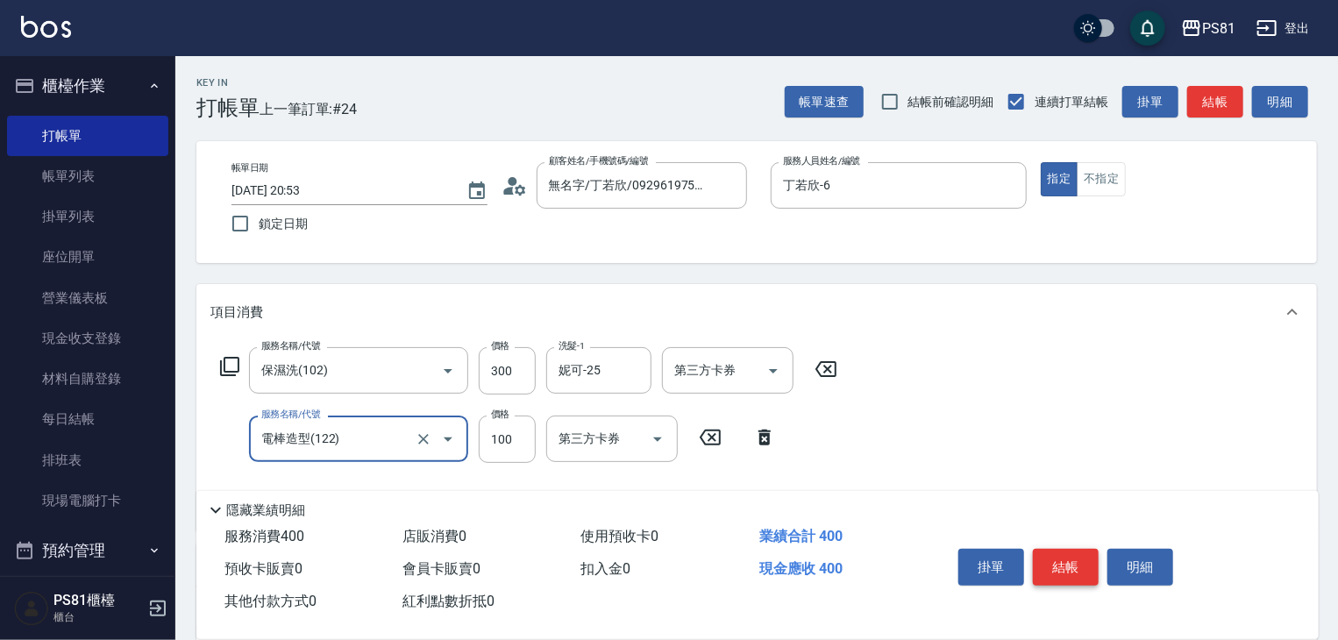
type input "電棒造型(122)"
drag, startPoint x: 1076, startPoint y: 565, endPoint x: 1091, endPoint y: 596, distance: 34.1
click at [1077, 566] on button "結帳" at bounding box center [1066, 567] width 66 height 37
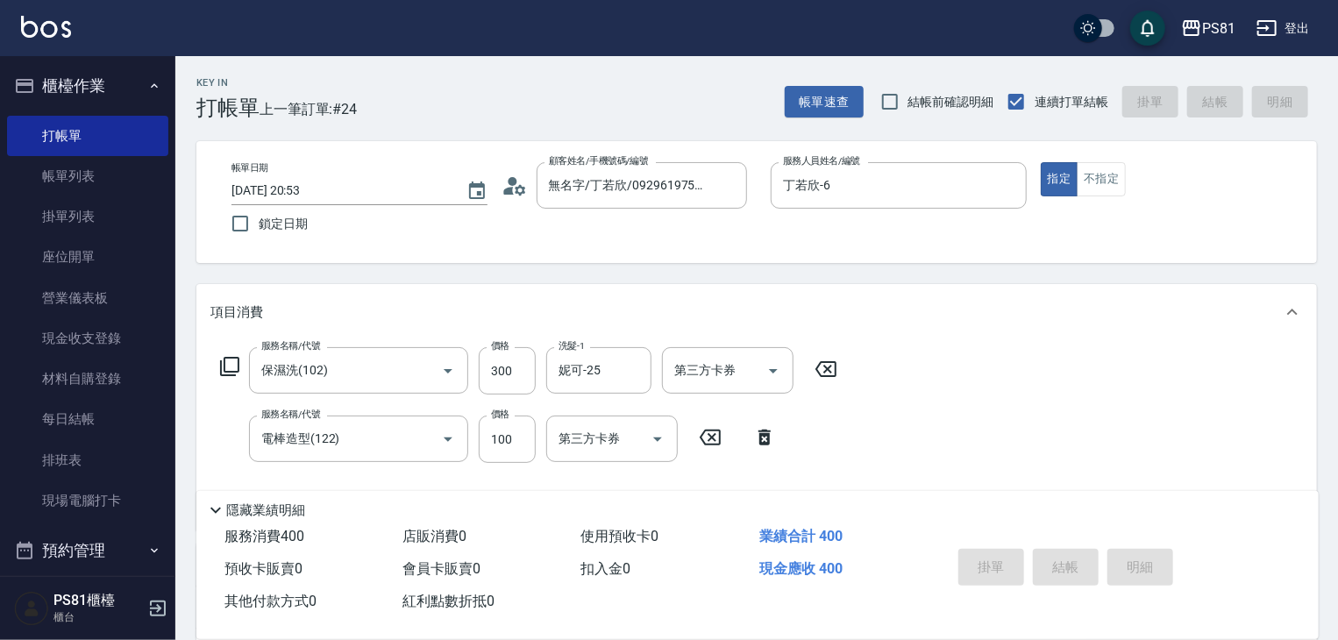
type input "[DATE] 20:54"
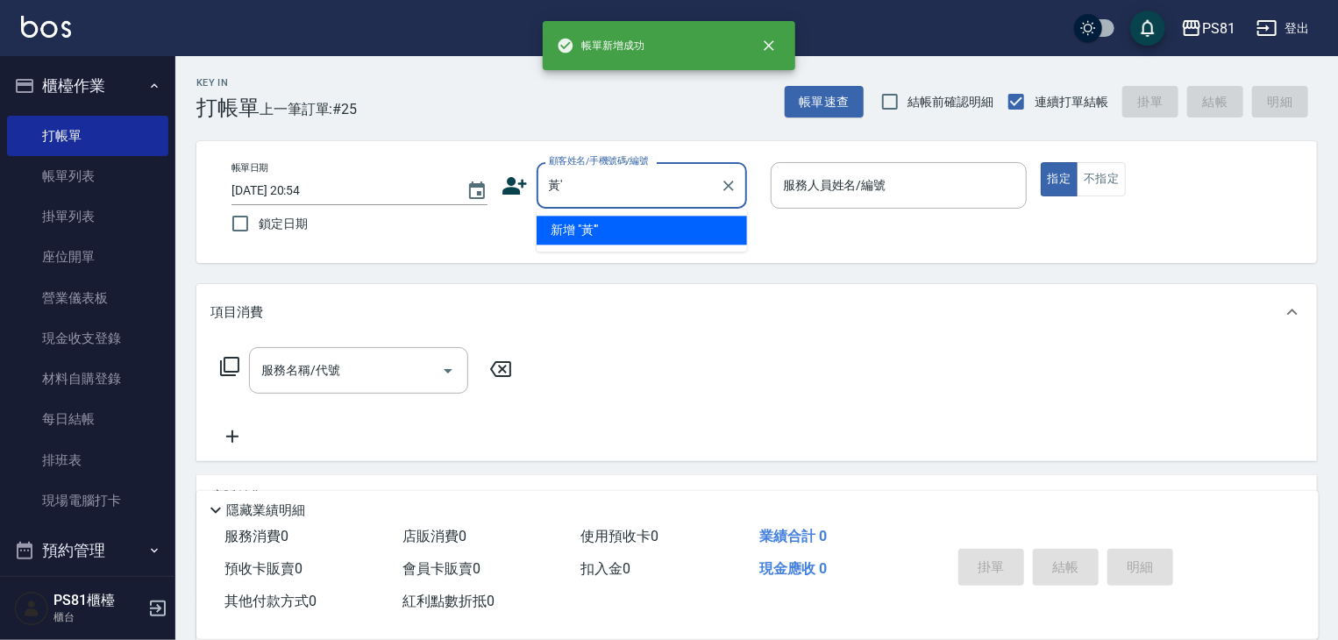
type input "黃"
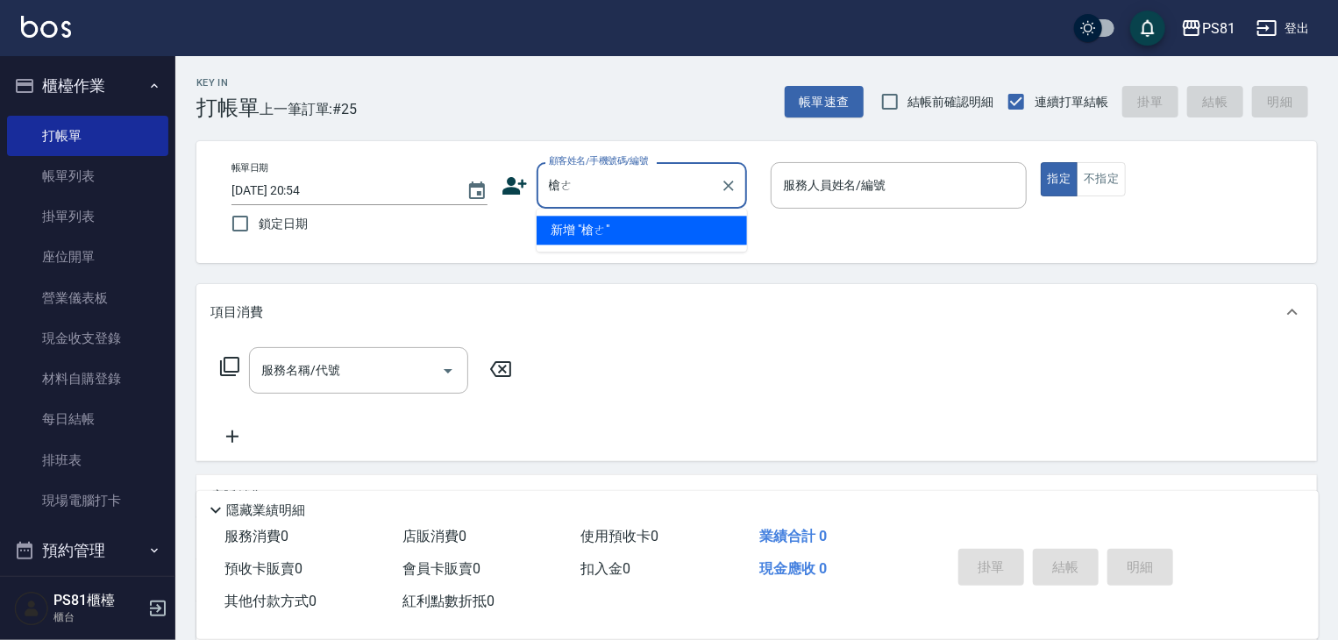
type input "槍"
click at [616, 220] on li "[PERSON_NAME]/0903019985/9078" at bounding box center [642, 230] width 210 height 29
type input "[PERSON_NAME]/0903019985/9078"
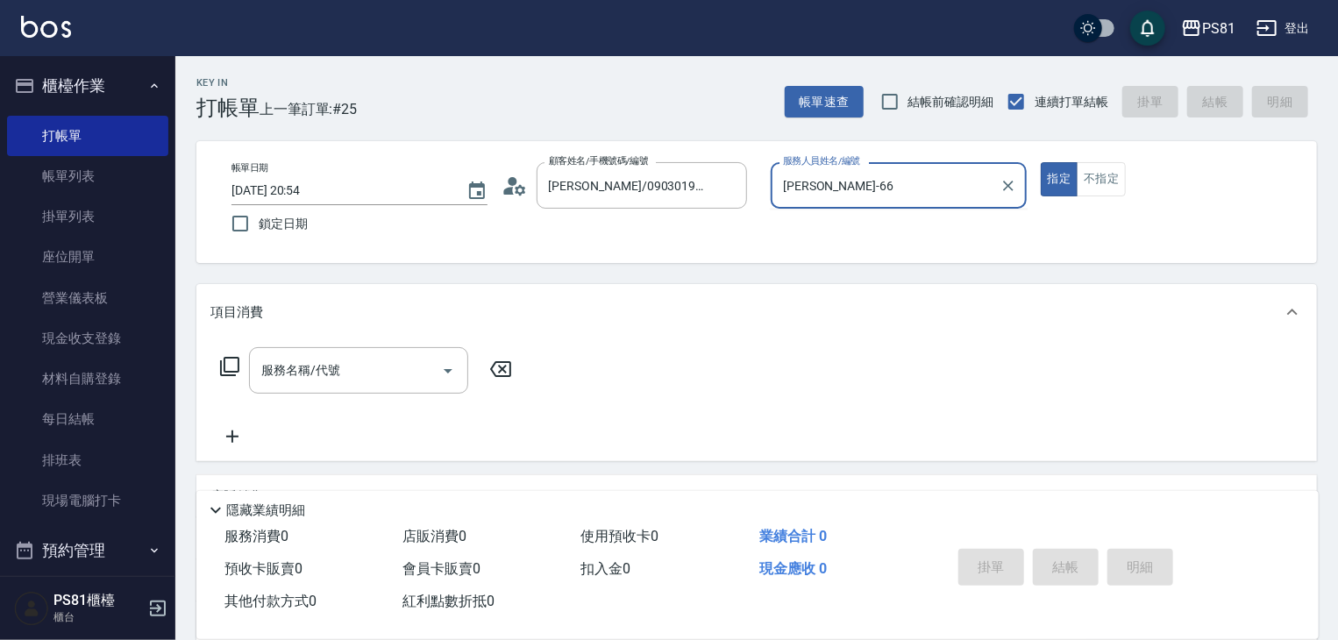
type input "丁若欣-6"
click at [1041, 162] on button "指定" at bounding box center [1060, 179] width 38 height 34
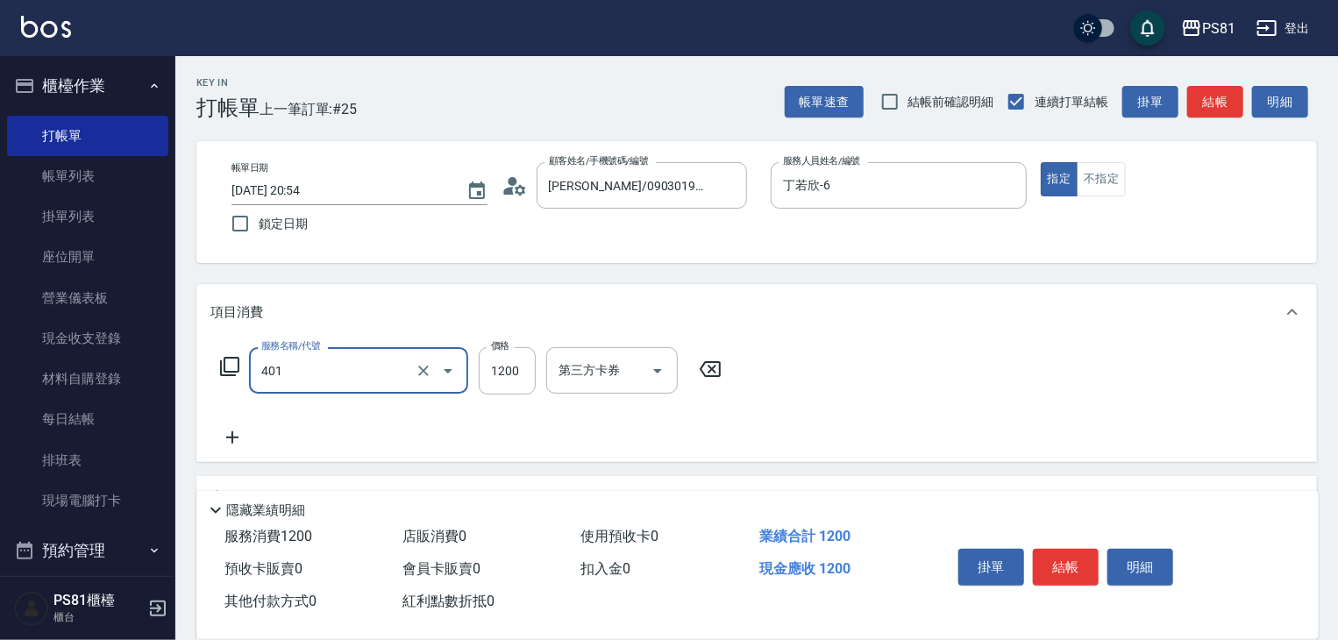
type input "基本染髮(401)"
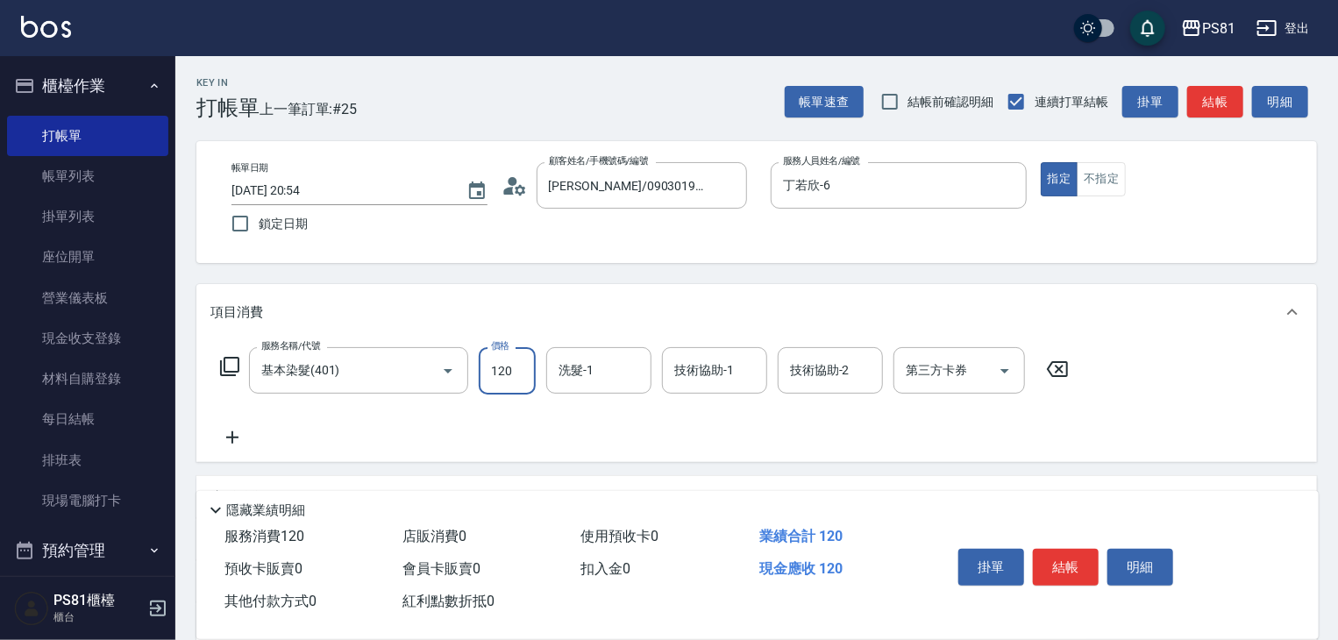
type input "1200"
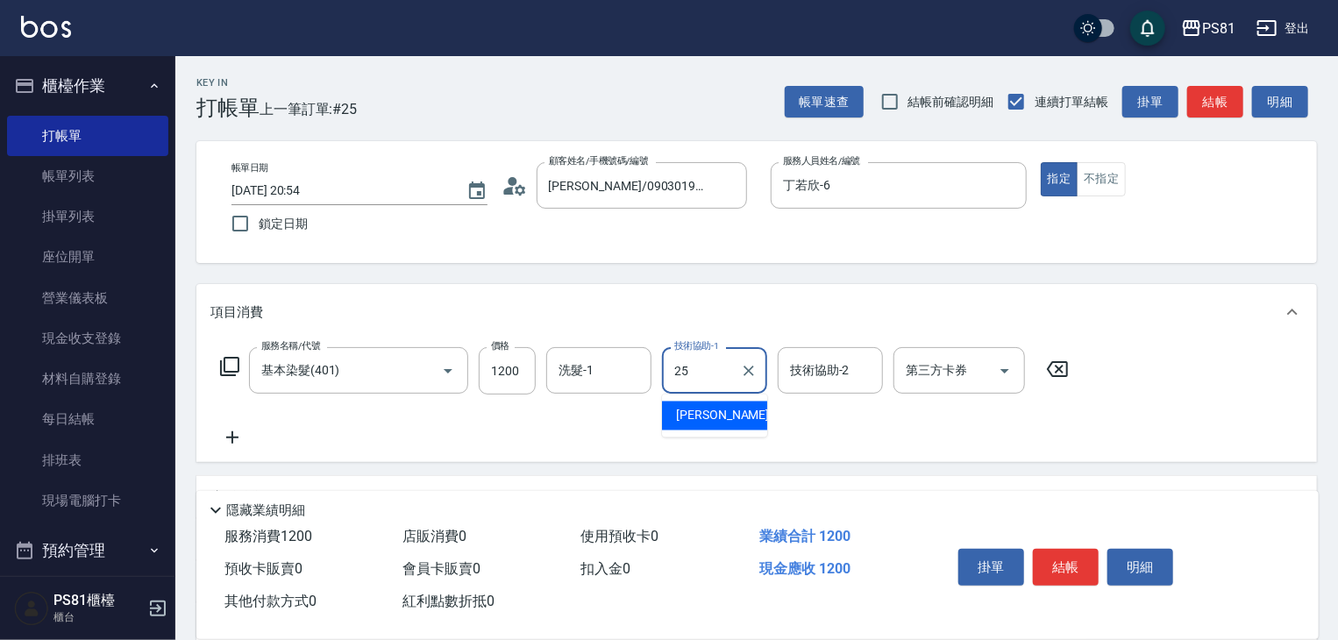
type input "妮可-25"
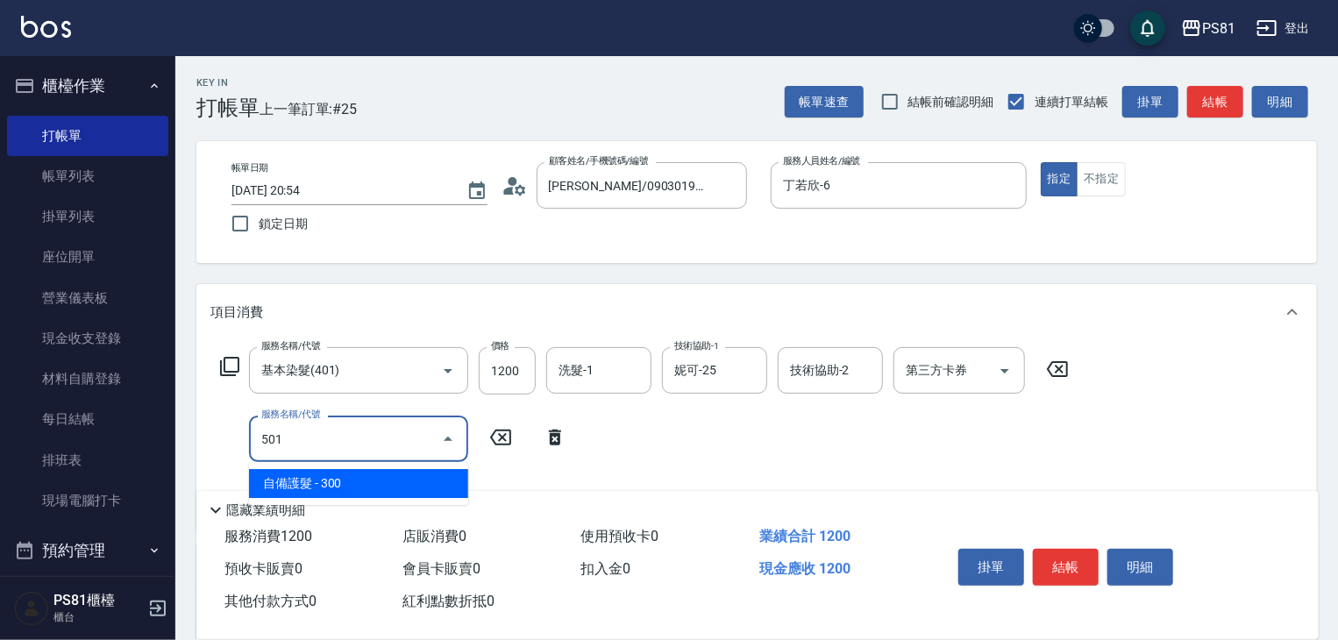
type input "自備護髮(501)"
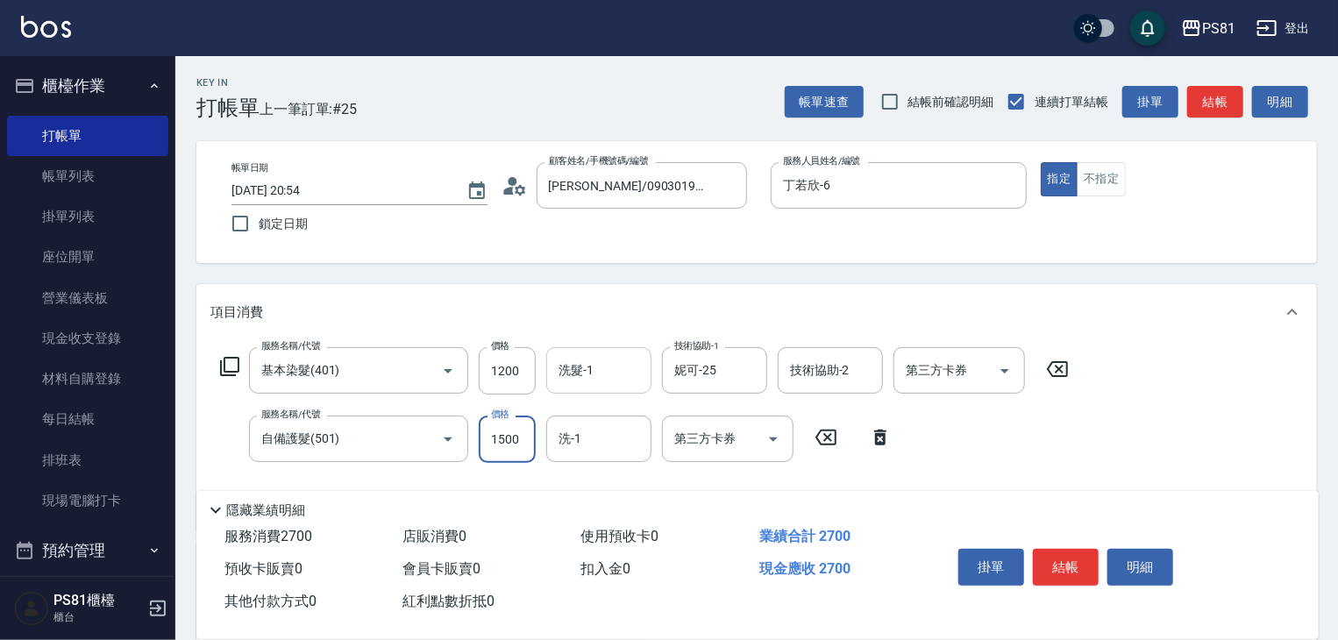
type input "1500"
click at [603, 380] on input "洗髮-1" at bounding box center [598, 370] width 89 height 31
type input "妮可-25"
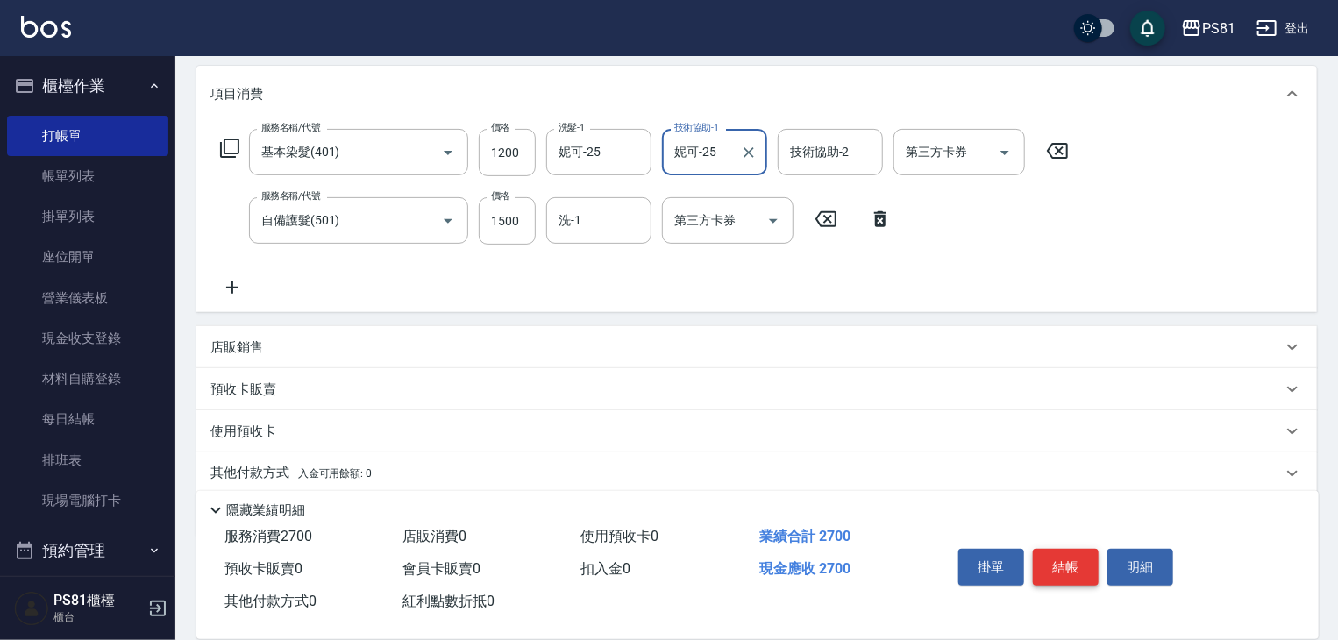
scroll to position [263, 0]
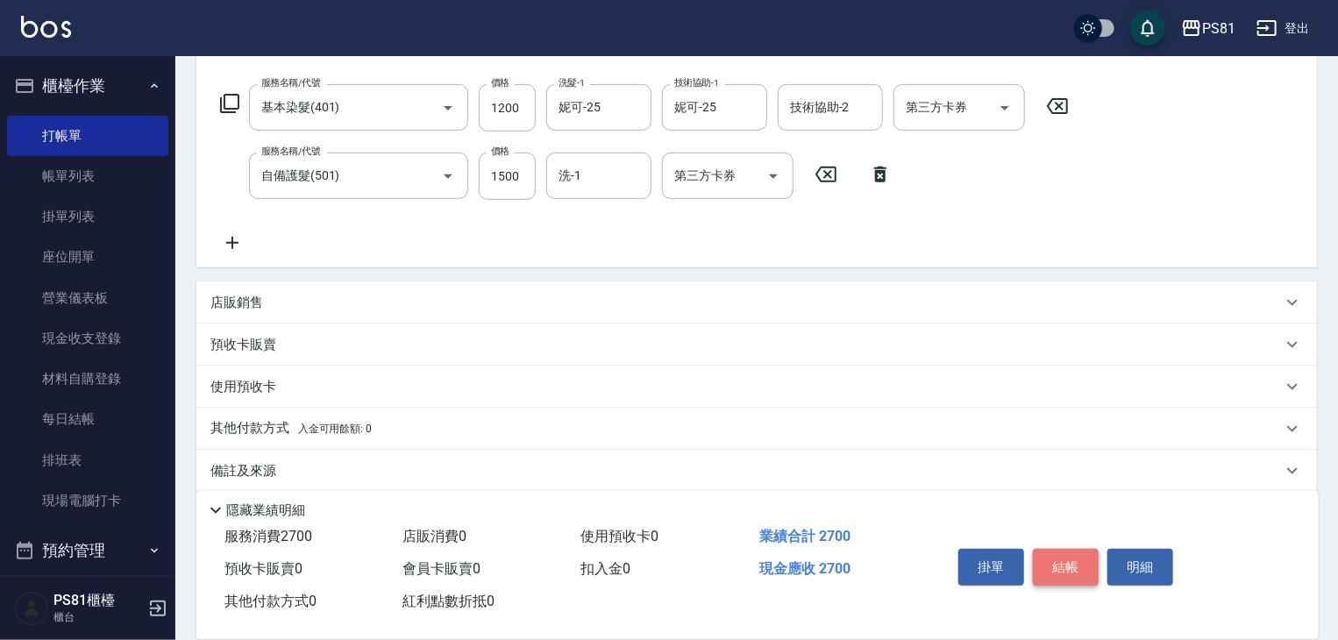
click at [1065, 563] on button "結帳" at bounding box center [1066, 567] width 66 height 37
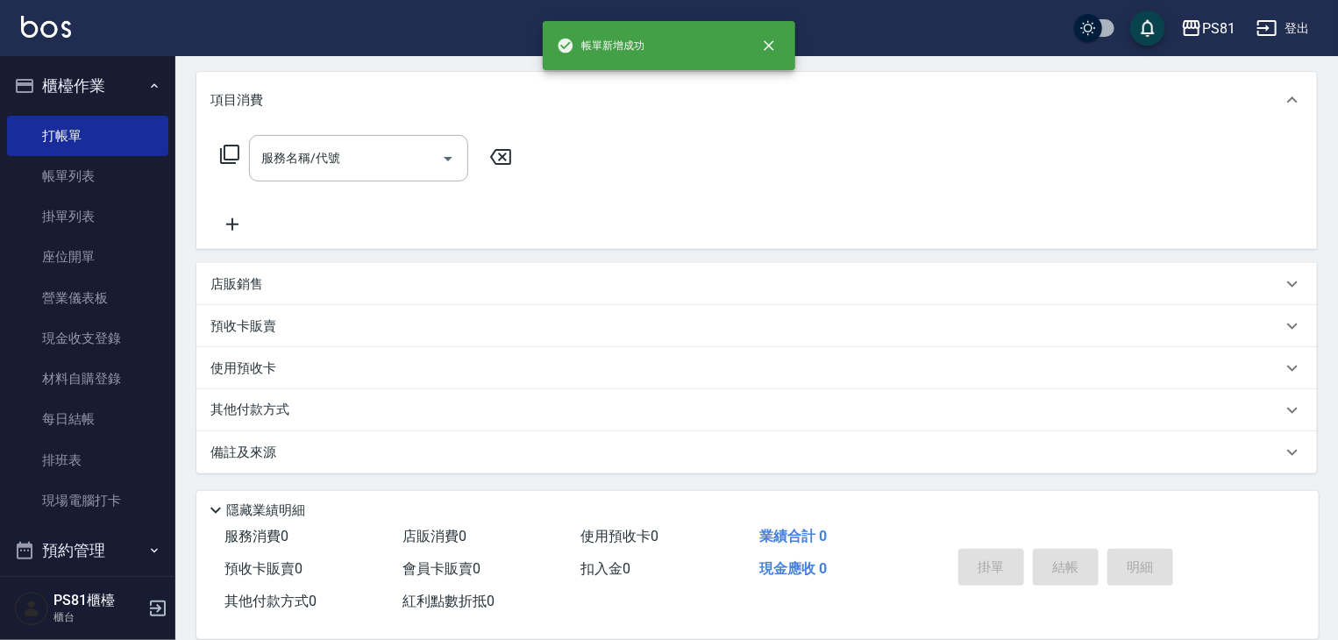
scroll to position [0, 0]
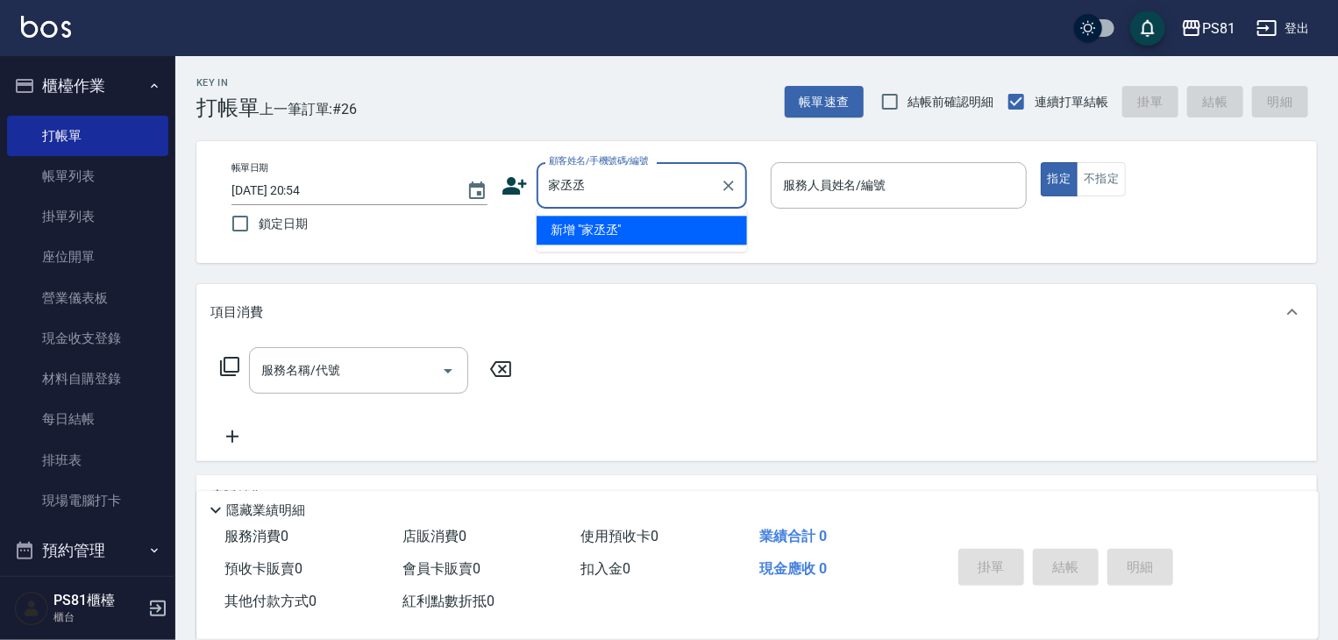
click at [653, 232] on li "新增 "家丞丞"" at bounding box center [642, 230] width 210 height 29
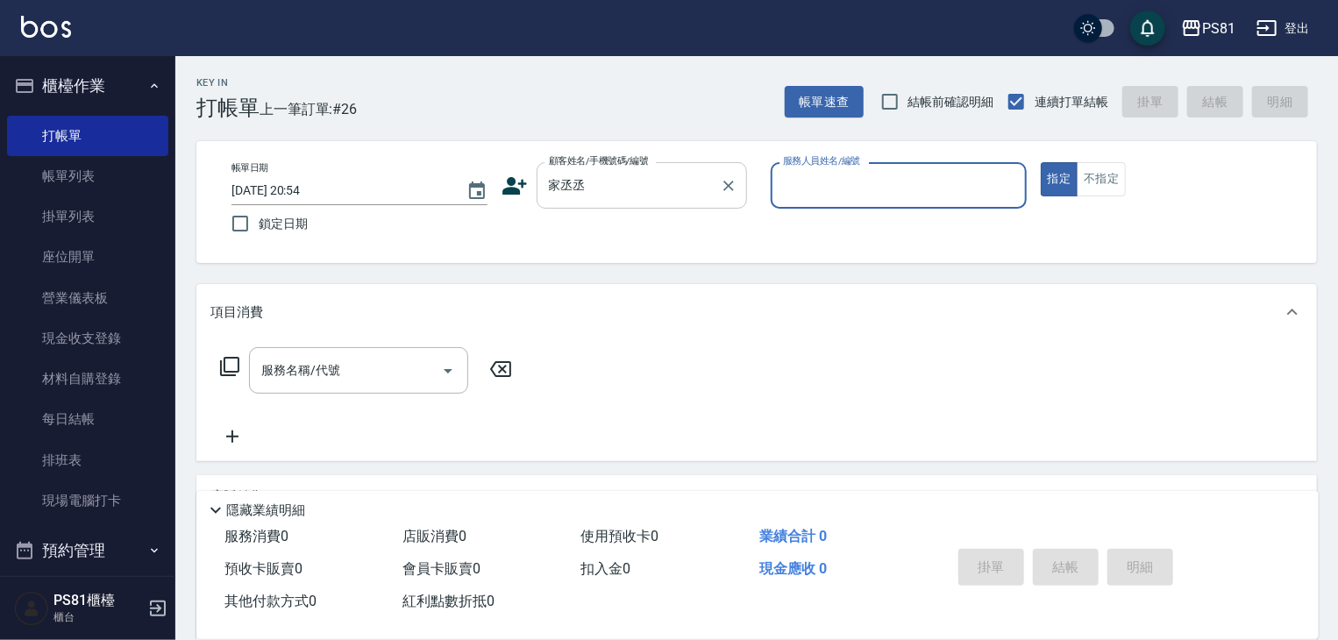
click at [663, 205] on div "家丞丞 顧客姓名/手機號碼/編號" at bounding box center [642, 185] width 210 height 46
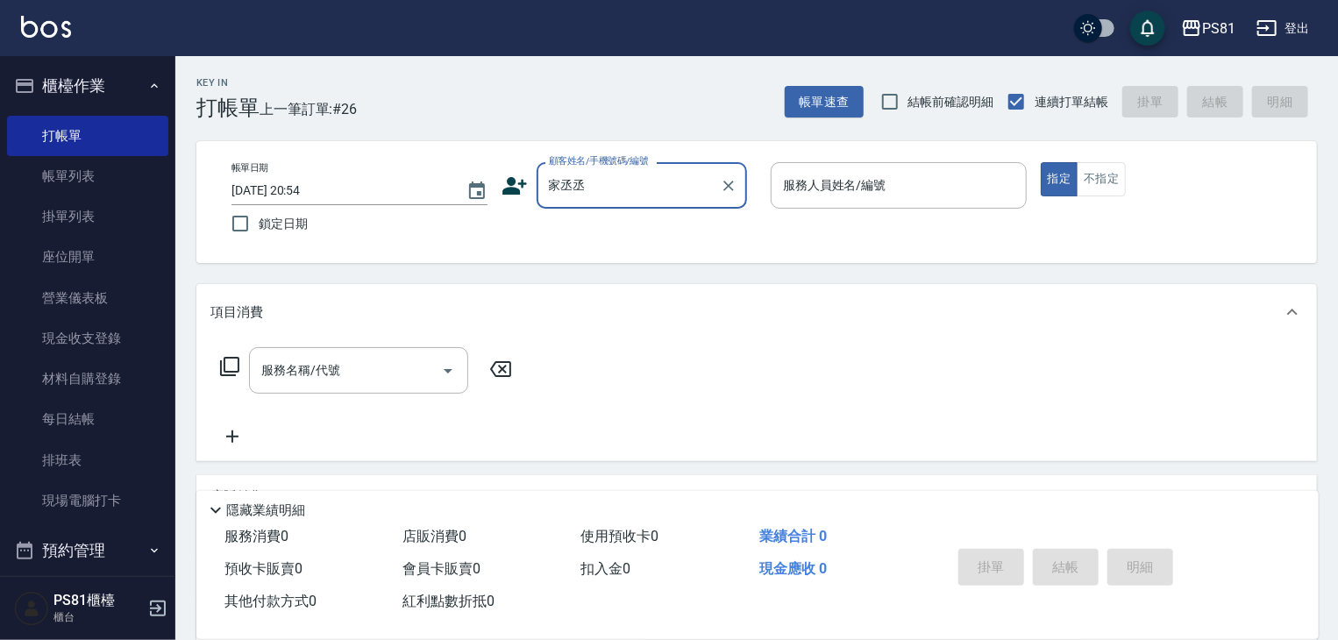
click at [663, 204] on div "家丞丞 顧客姓名/手機號碼/編號" at bounding box center [642, 185] width 210 height 46
click at [624, 231] on li "家丞/2512/" at bounding box center [642, 230] width 210 height 29
type input "家丞/2512/"
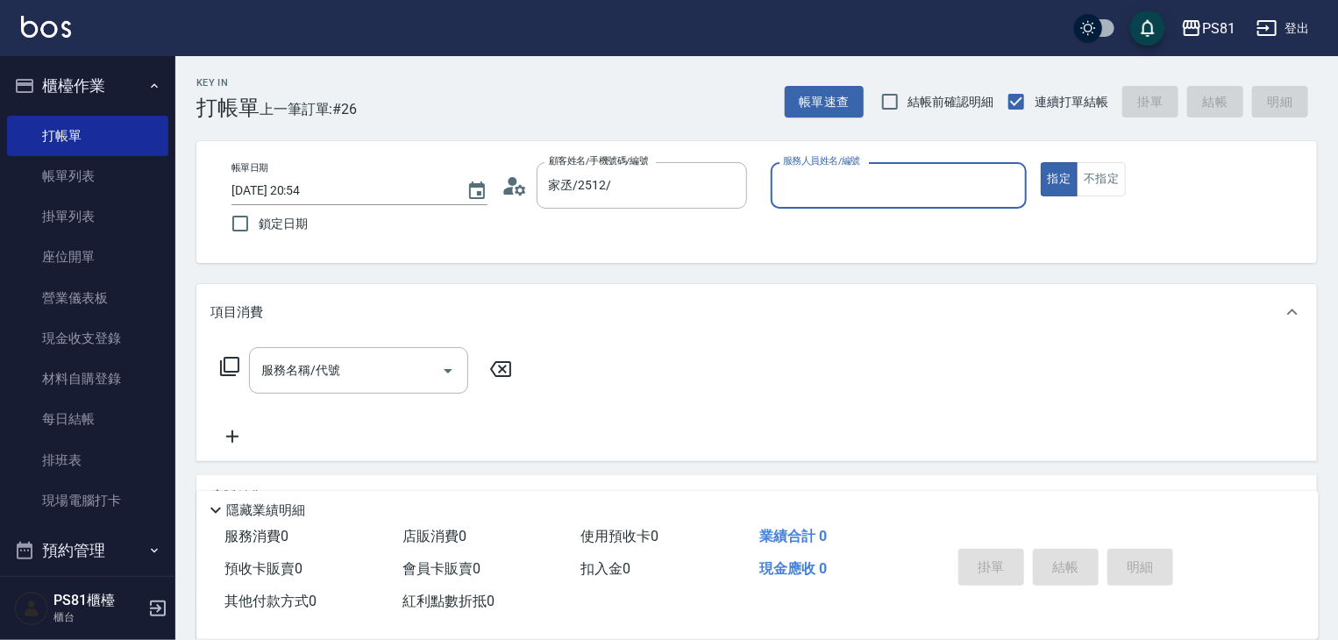
type input "丁若欣-6"
click at [1041, 162] on button "指定" at bounding box center [1060, 179] width 38 height 34
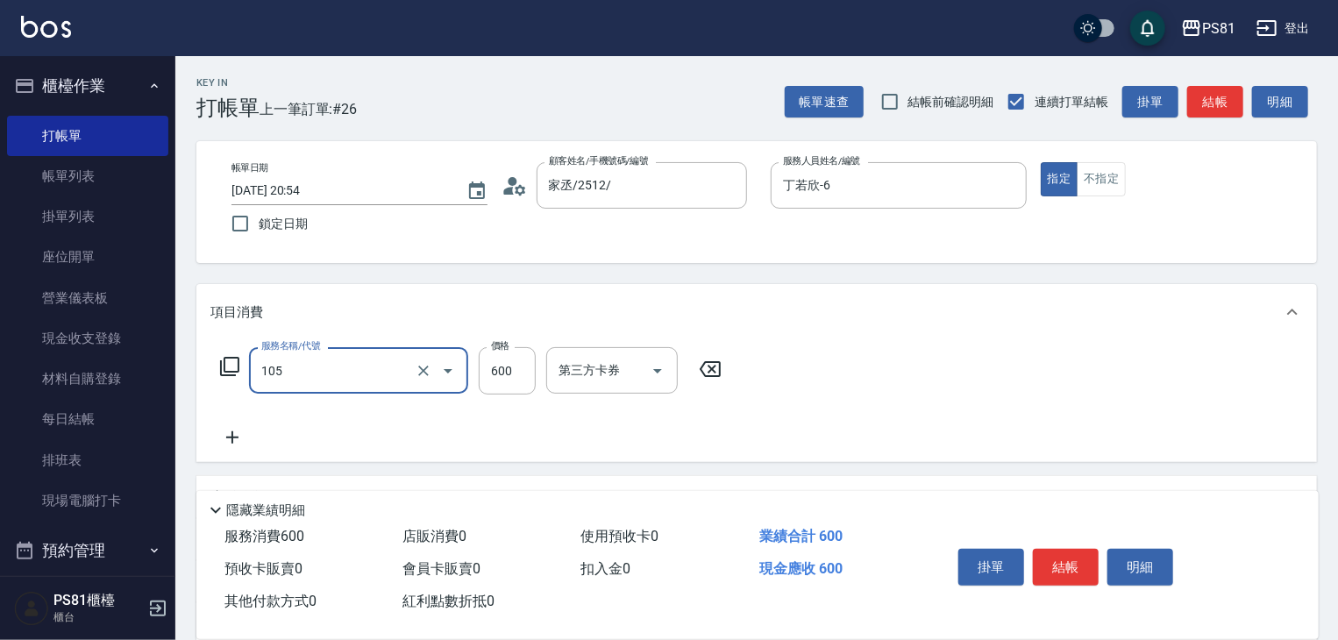
type input "A級洗剪600(105)"
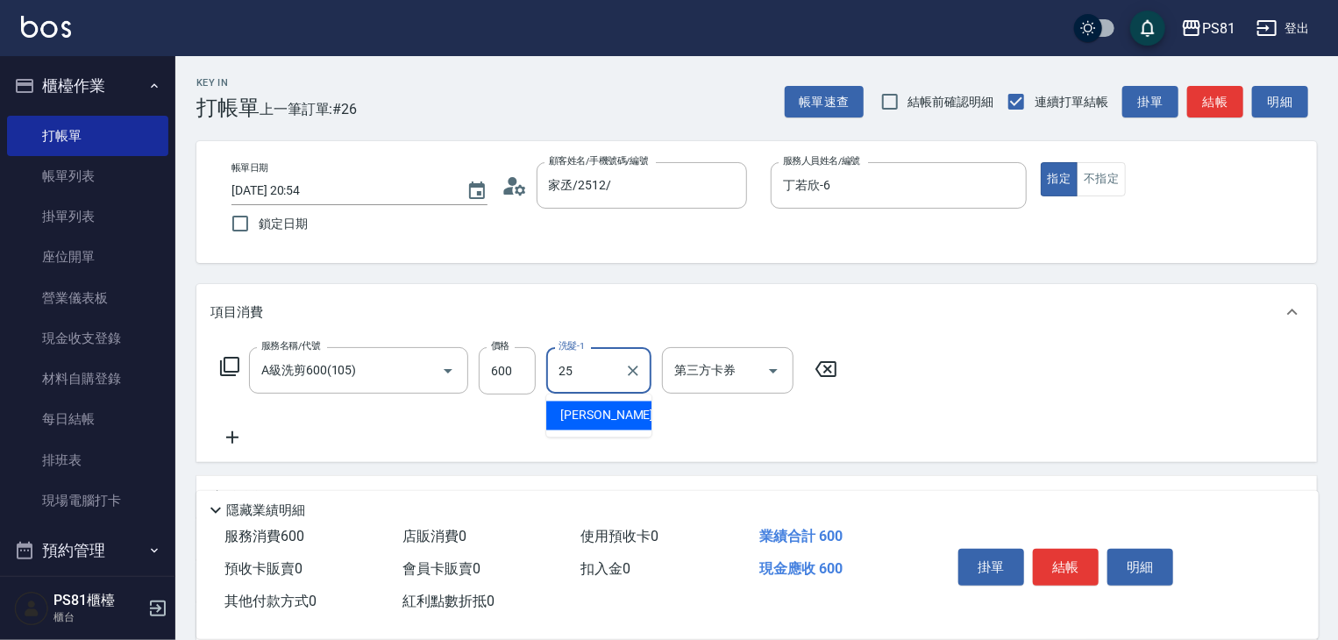
type input "妮可-25"
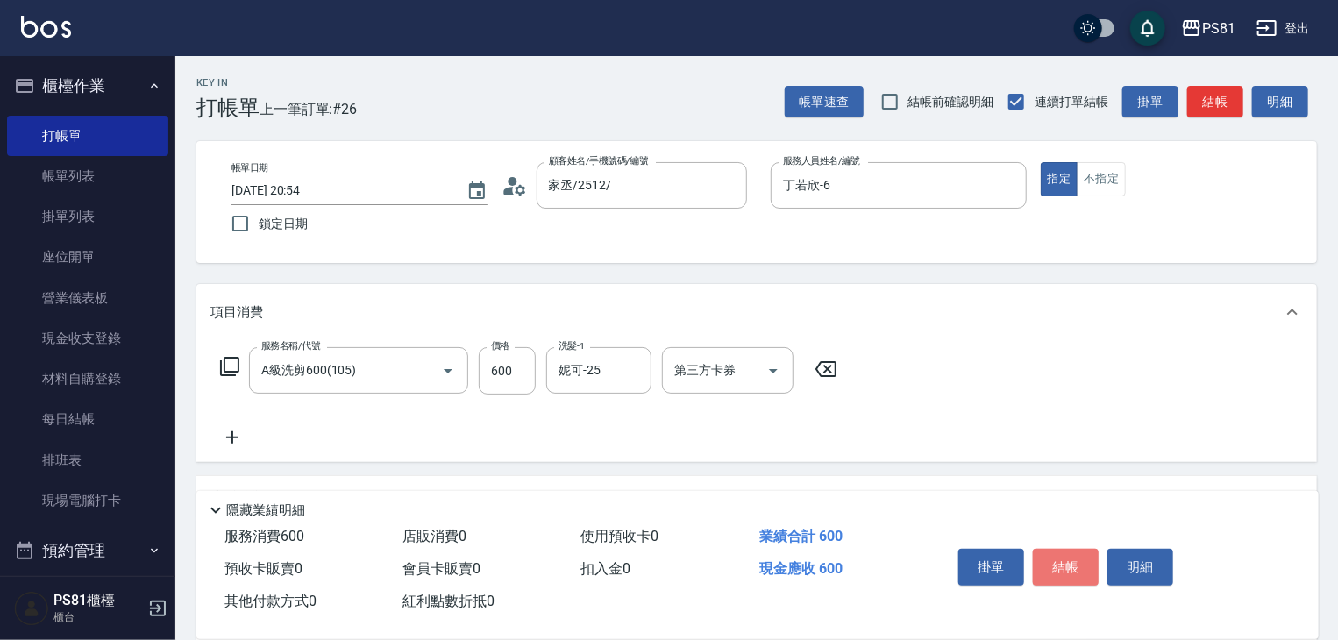
drag, startPoint x: 1061, startPoint y: 564, endPoint x: 1113, endPoint y: 567, distance: 51.8
click at [1063, 560] on button "結帳" at bounding box center [1066, 567] width 66 height 37
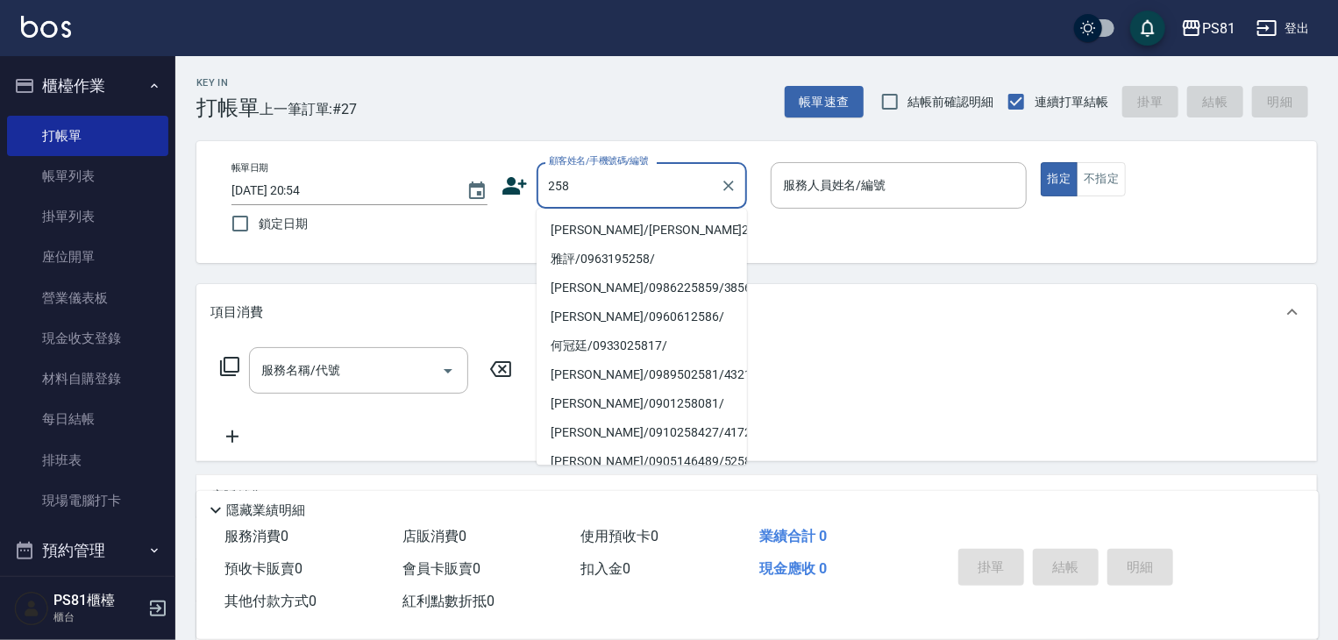
click at [558, 225] on li "[PERSON_NAME]/[PERSON_NAME]258/258" at bounding box center [642, 230] width 210 height 29
type input "[PERSON_NAME]/[PERSON_NAME]258/258"
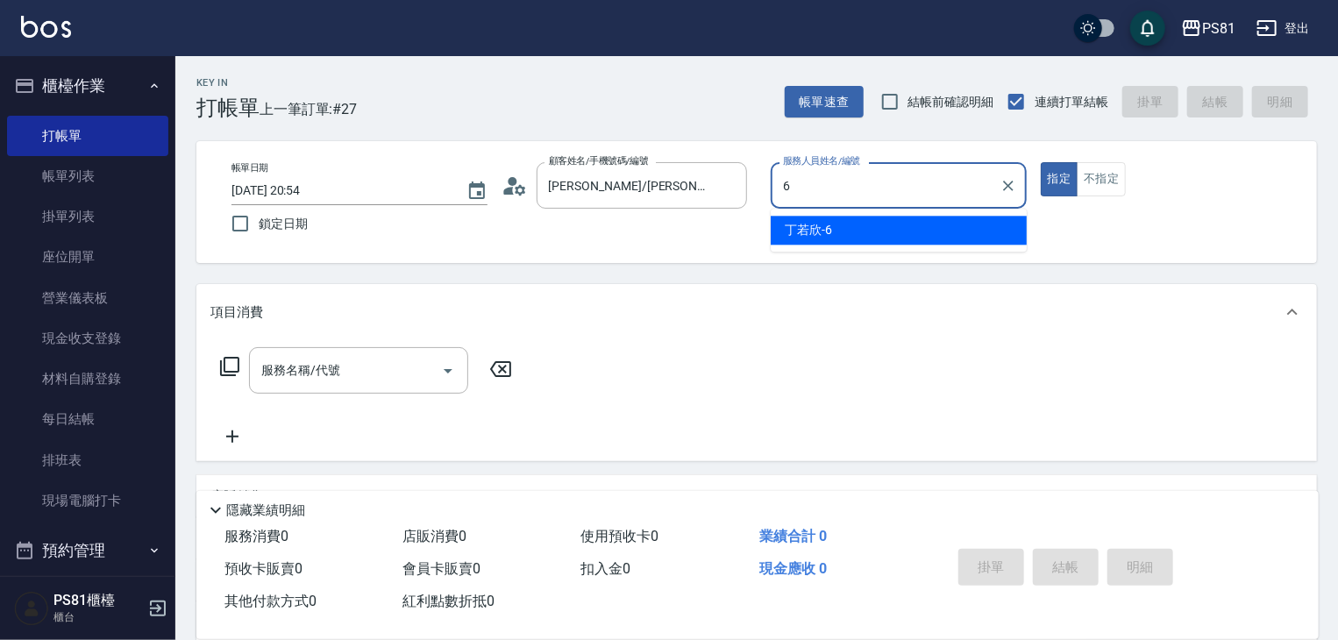
type input "丁若欣-6"
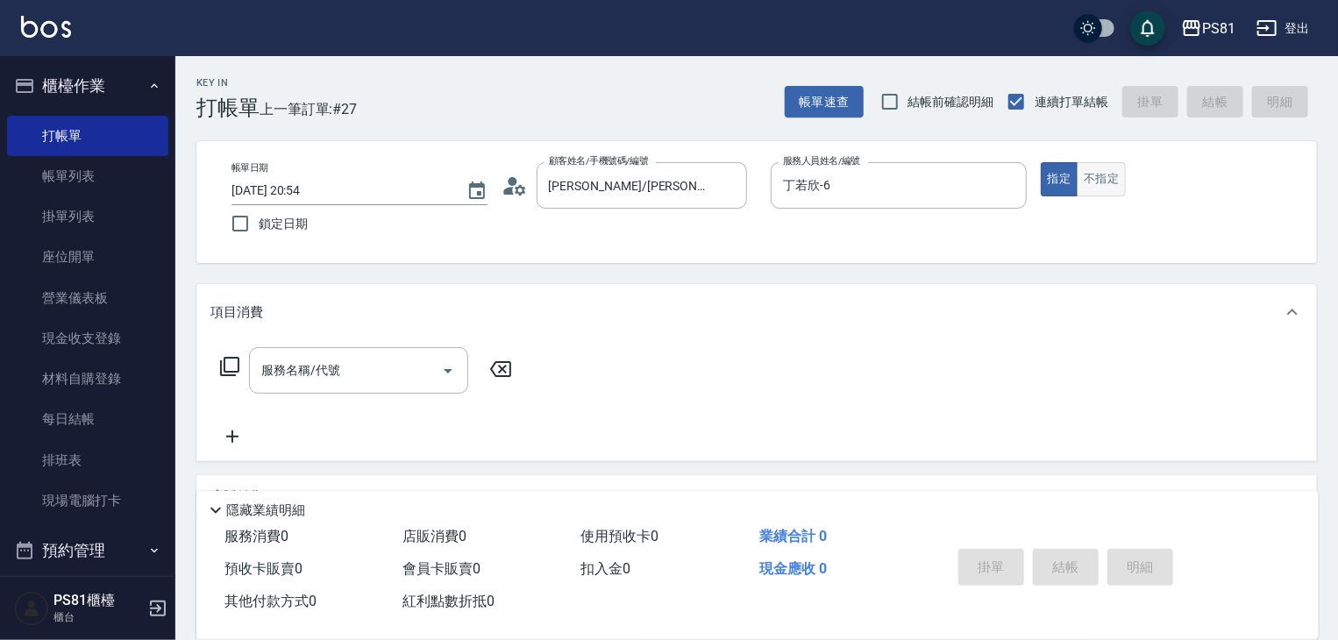
click at [1084, 166] on button "不指定" at bounding box center [1101, 179] width 49 height 34
click at [333, 376] on input "服務名稱/代號" at bounding box center [345, 370] width 177 height 31
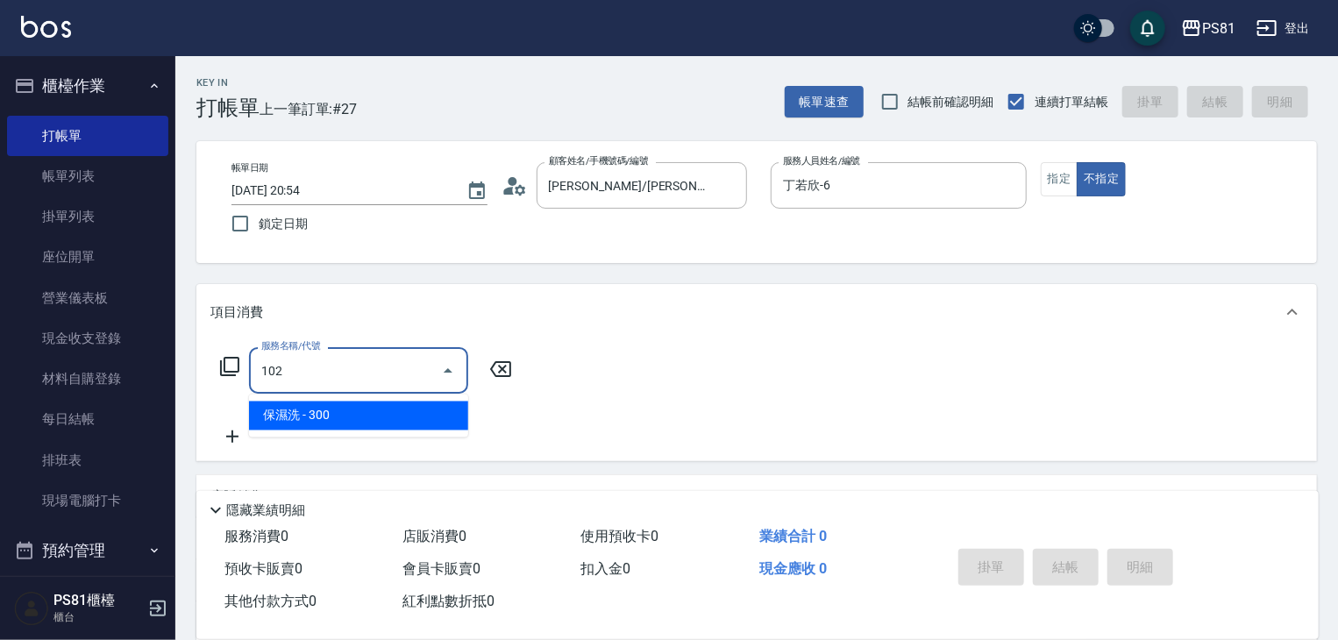
type input "保濕洗(102)"
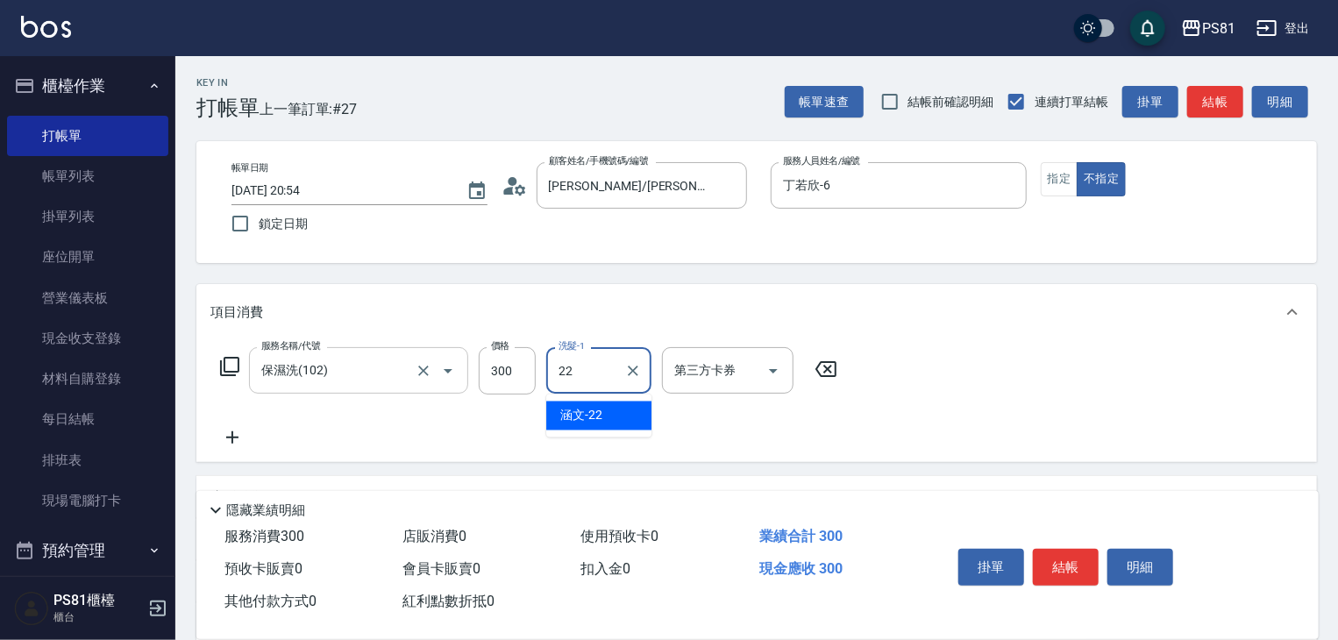
type input "涵文-22"
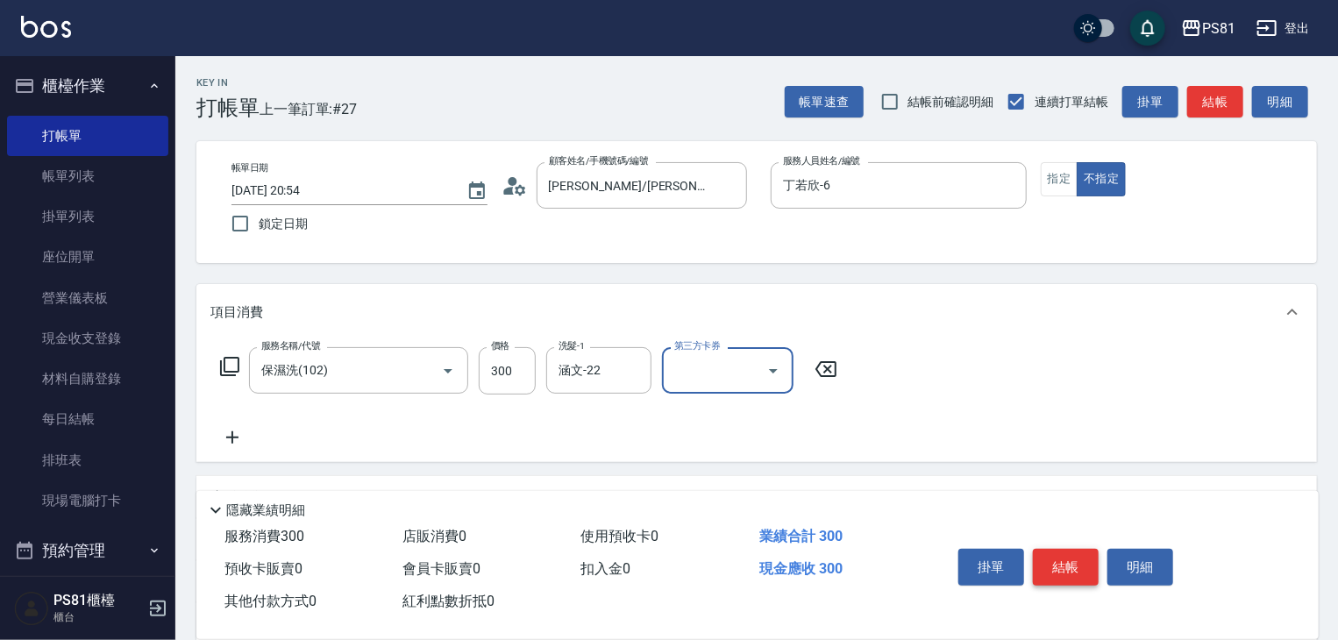
click at [1091, 544] on div "掛單 結帳 明細" at bounding box center [1066, 569] width 229 height 55
click at [1070, 560] on button "結帳" at bounding box center [1066, 567] width 66 height 37
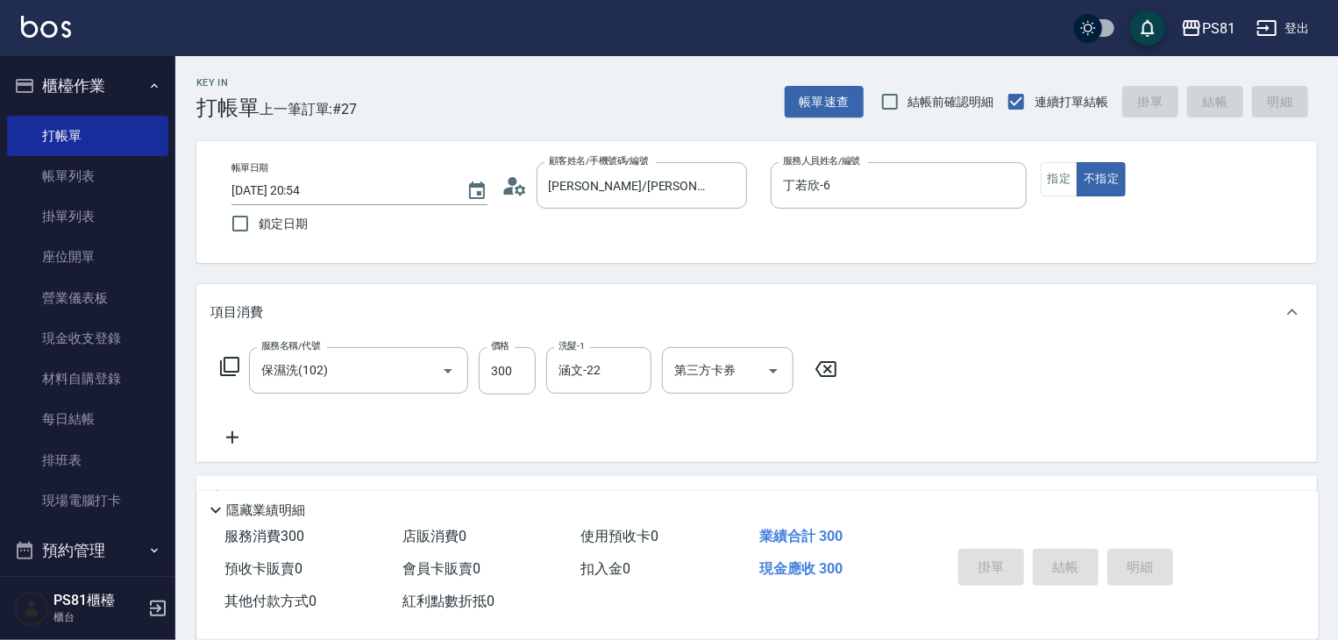
type input "[DATE] 20:55"
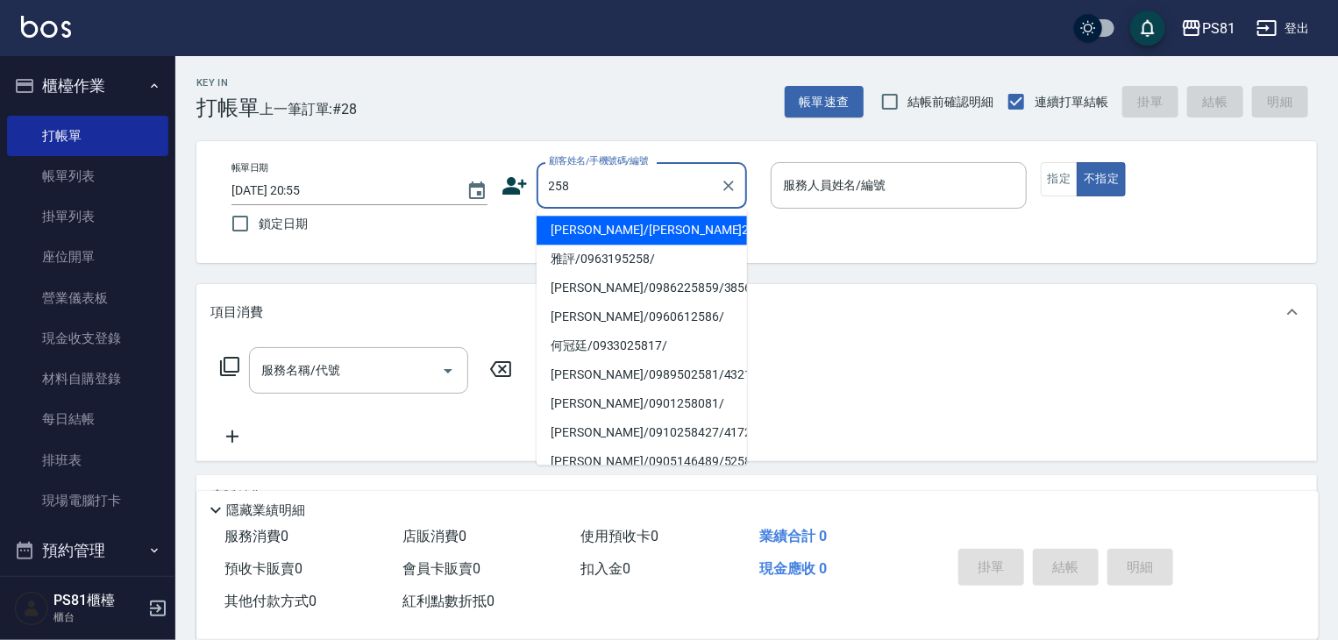
click at [580, 180] on input "258" at bounding box center [629, 185] width 168 height 31
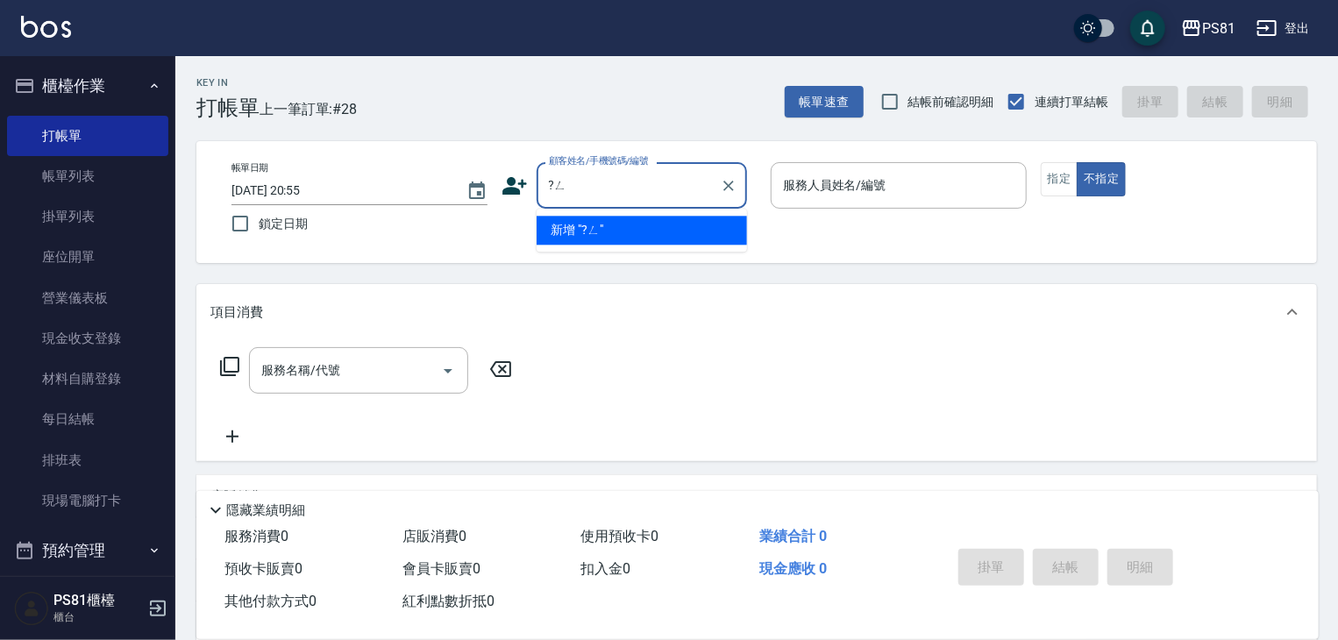
type input "?"
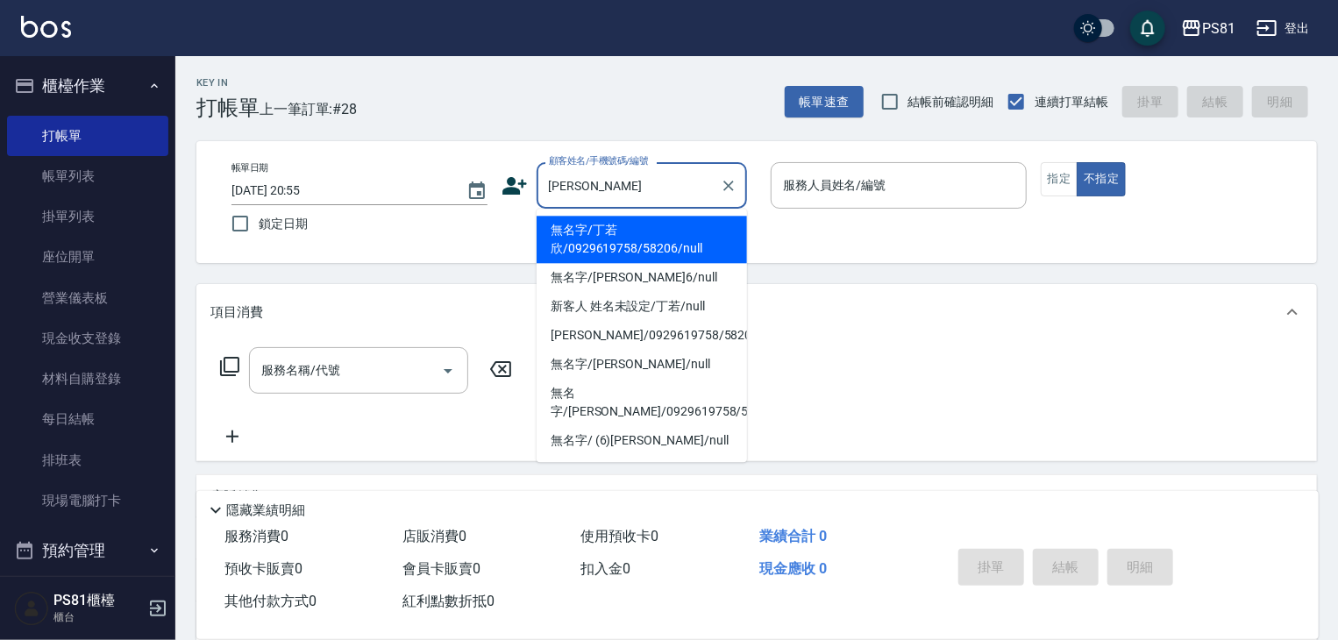
click at [586, 232] on li "無名字/丁若欣/0929619758/58206/null" at bounding box center [642, 239] width 210 height 47
type input "無名字/丁若欣/0929619758/58206/null"
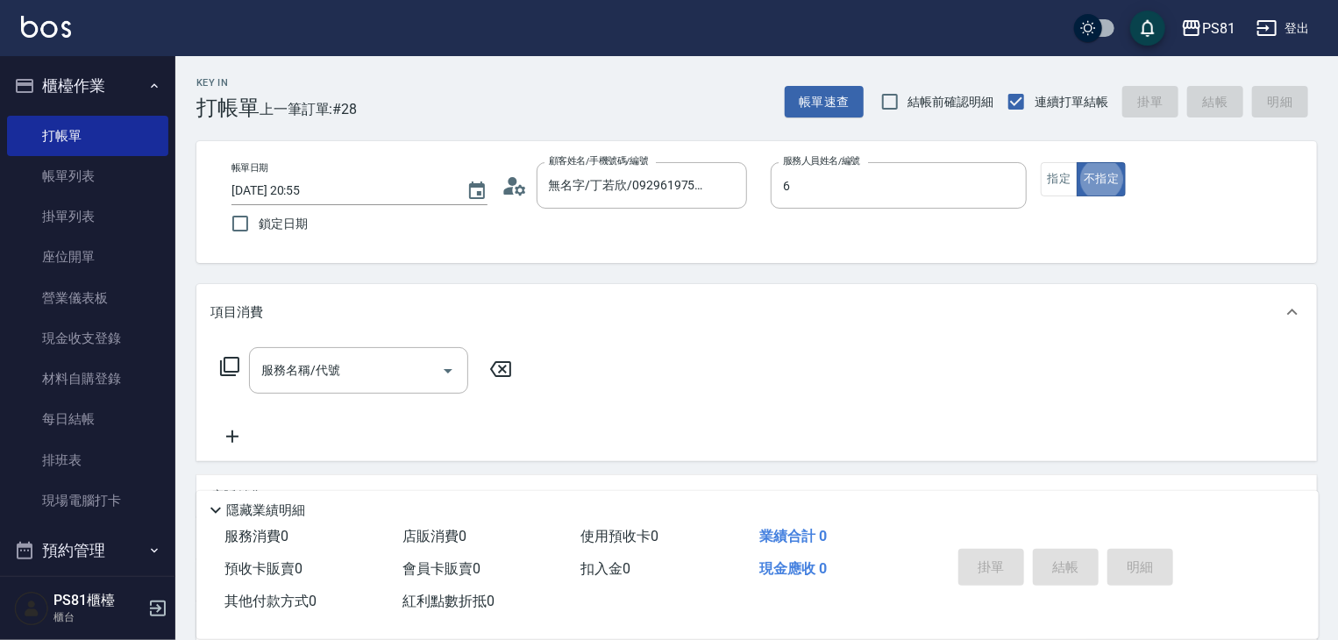
type input "丁若欣-6"
type button "false"
click at [1052, 187] on button "指定" at bounding box center [1060, 179] width 38 height 34
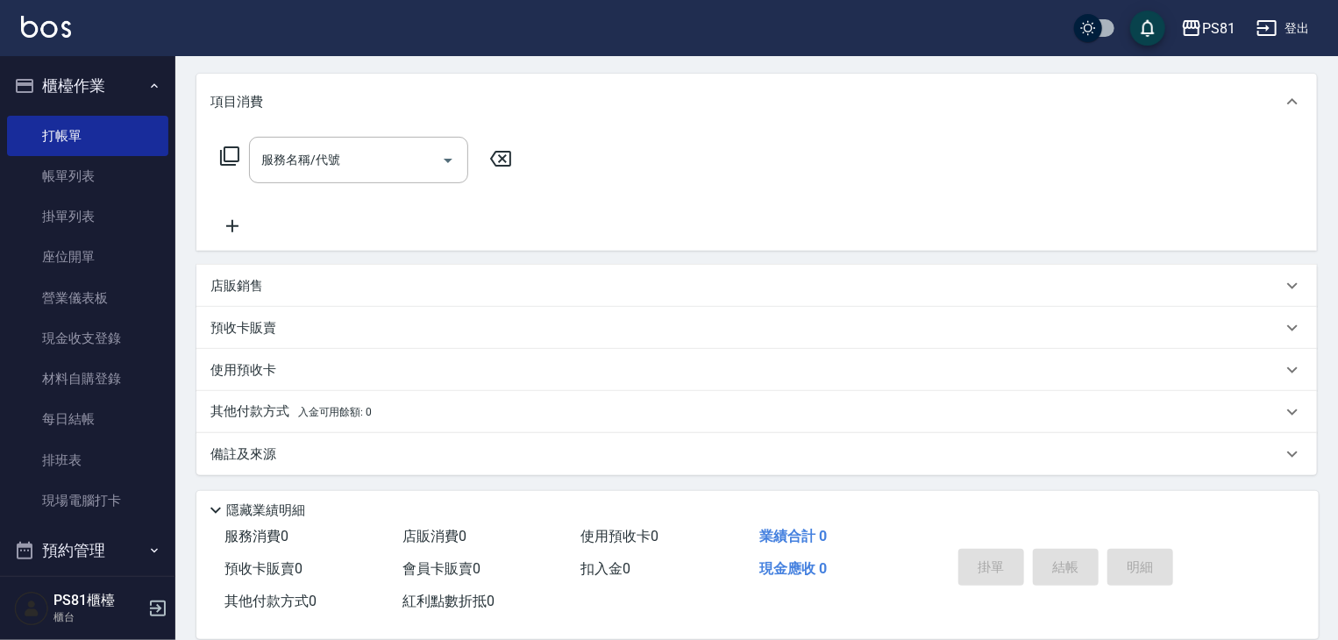
scroll to position [212, 0]
click at [270, 267] on div "店販銷售" at bounding box center [756, 284] width 1121 height 42
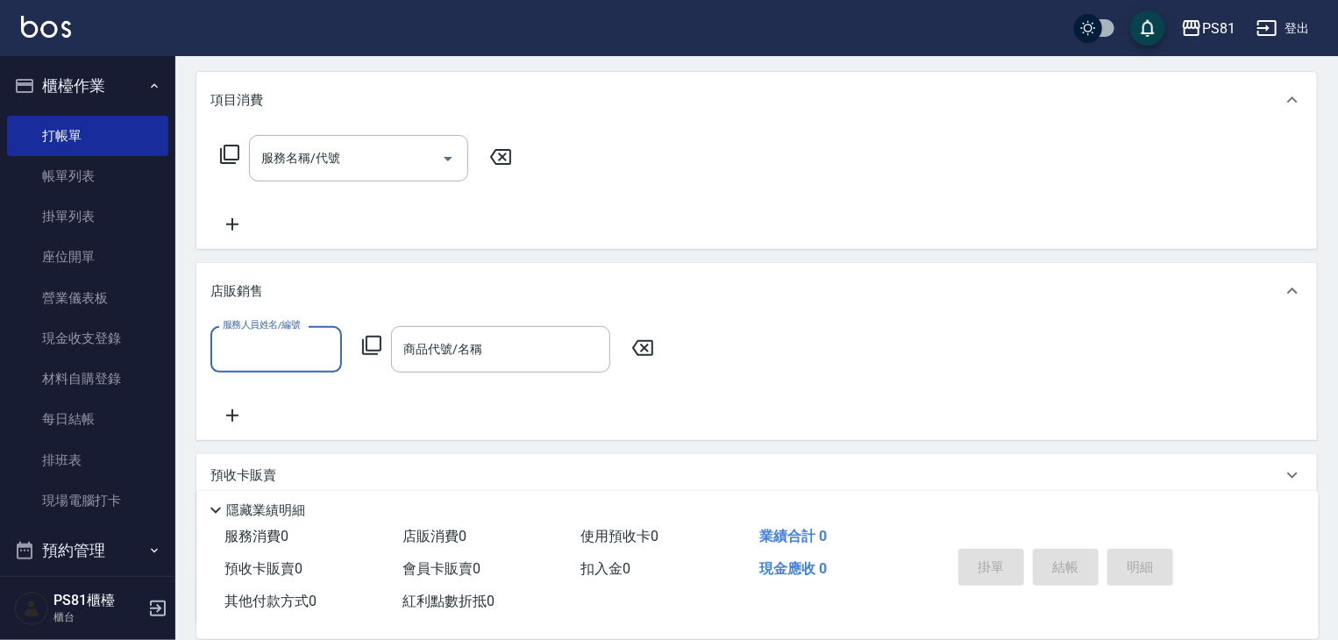
scroll to position [0, 0]
type input "妮可-25"
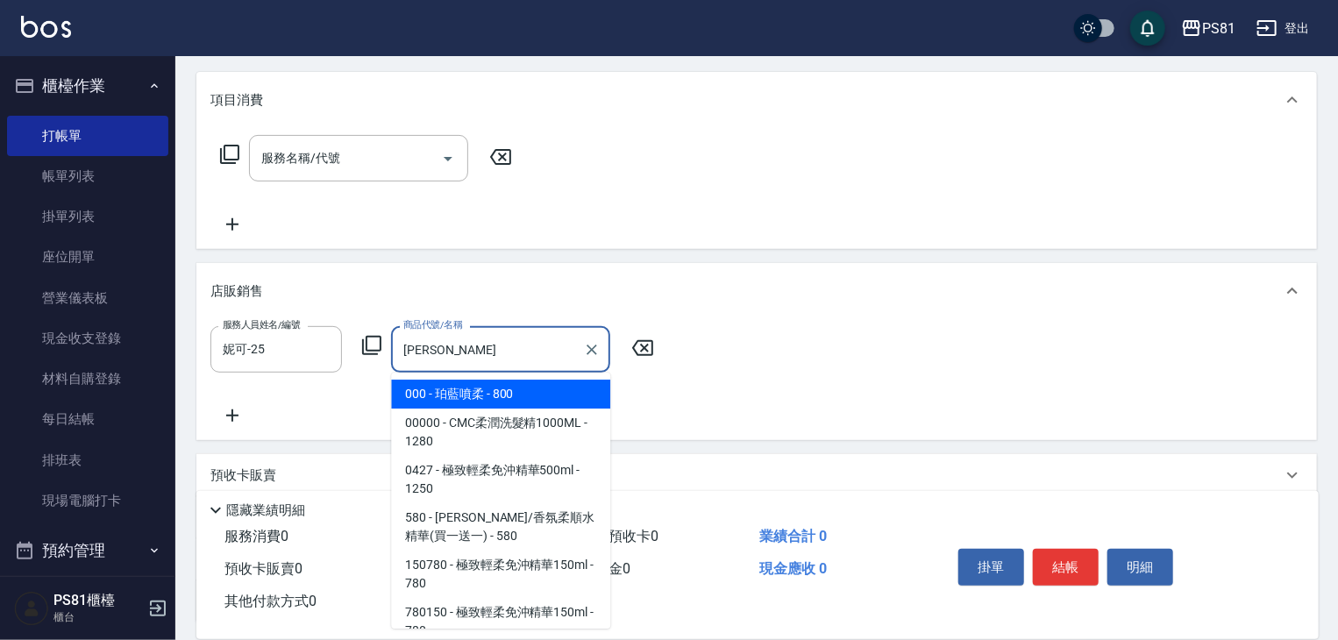
click at [503, 397] on span "000 - 珀藍噴柔 - 800" at bounding box center [500, 394] width 219 height 29
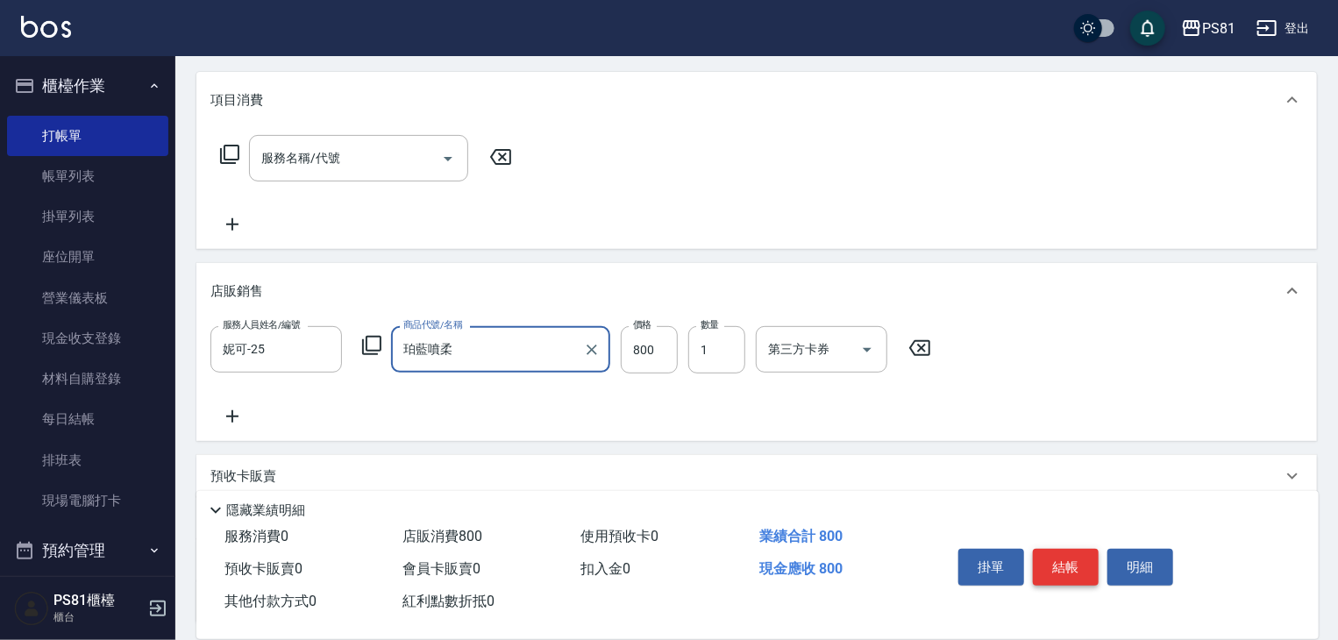
type input "珀藍噴柔"
click at [1070, 555] on button "結帳" at bounding box center [1066, 567] width 66 height 37
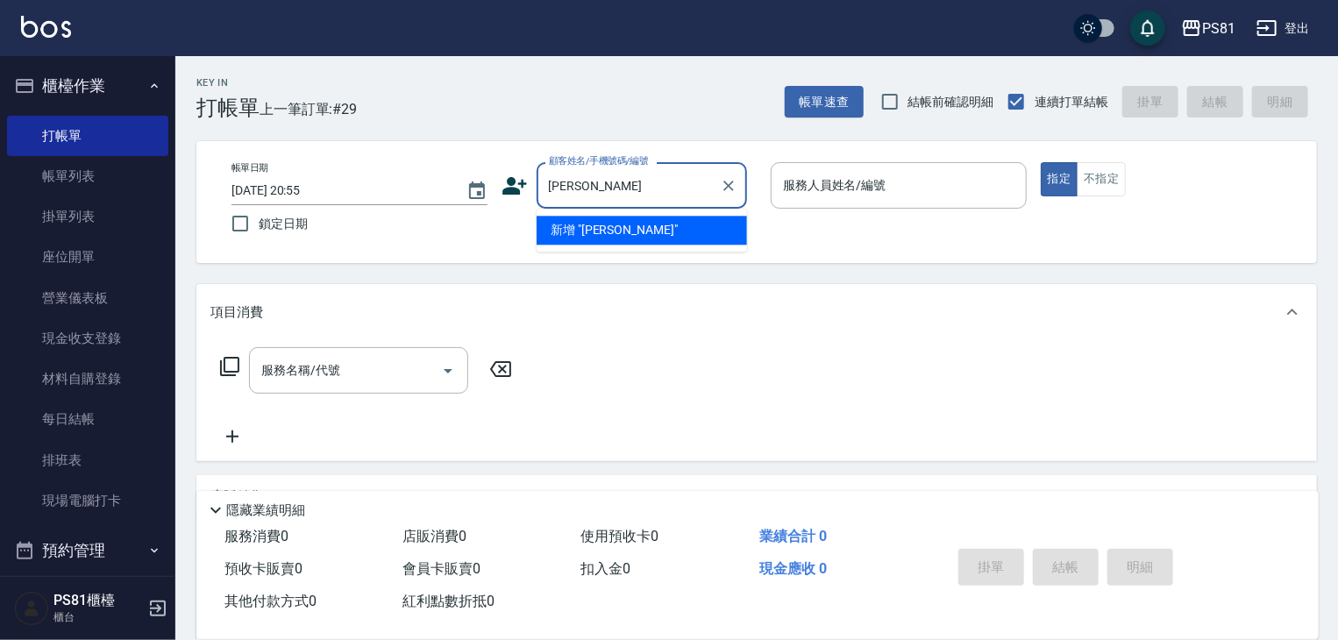
click at [668, 244] on li "新增 "[PERSON_NAME]"" at bounding box center [642, 230] width 210 height 29
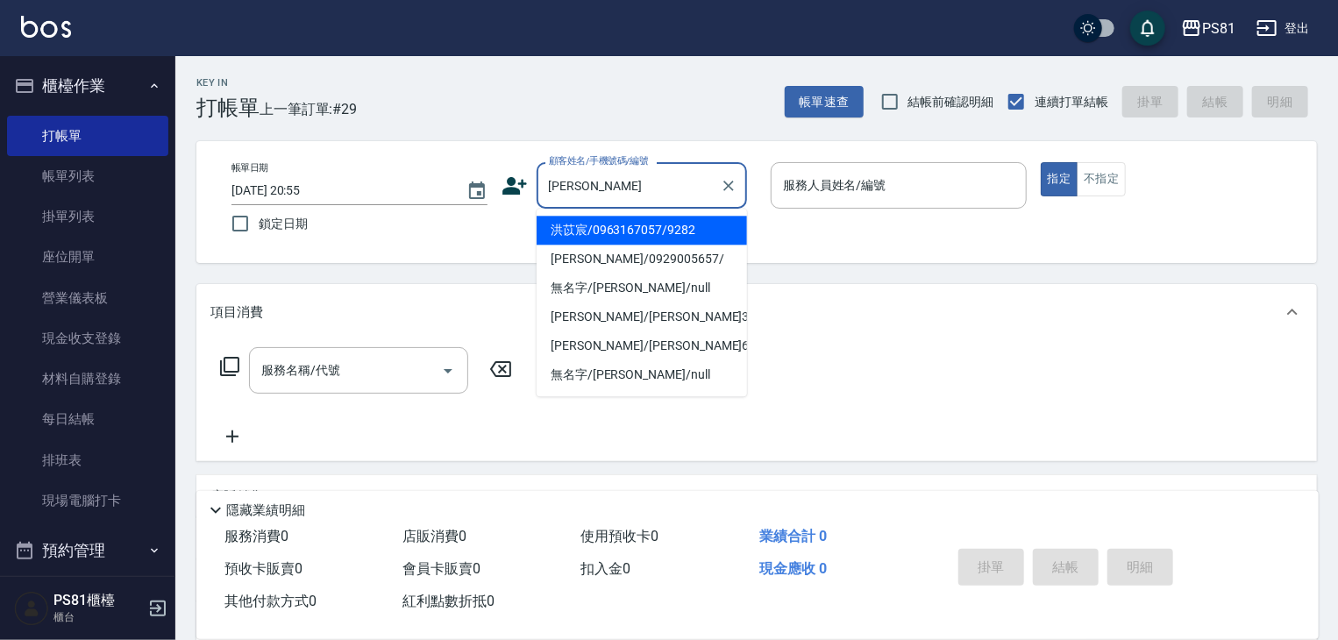
click at [696, 186] on input "[PERSON_NAME]" at bounding box center [629, 185] width 168 height 31
drag, startPoint x: 665, startPoint y: 251, endPoint x: 638, endPoint y: 229, distance: 34.9
click at [638, 229] on li "洪苡宸/0963167057/9282" at bounding box center [642, 230] width 210 height 29
type input "洪苡宸/0963167057/9282"
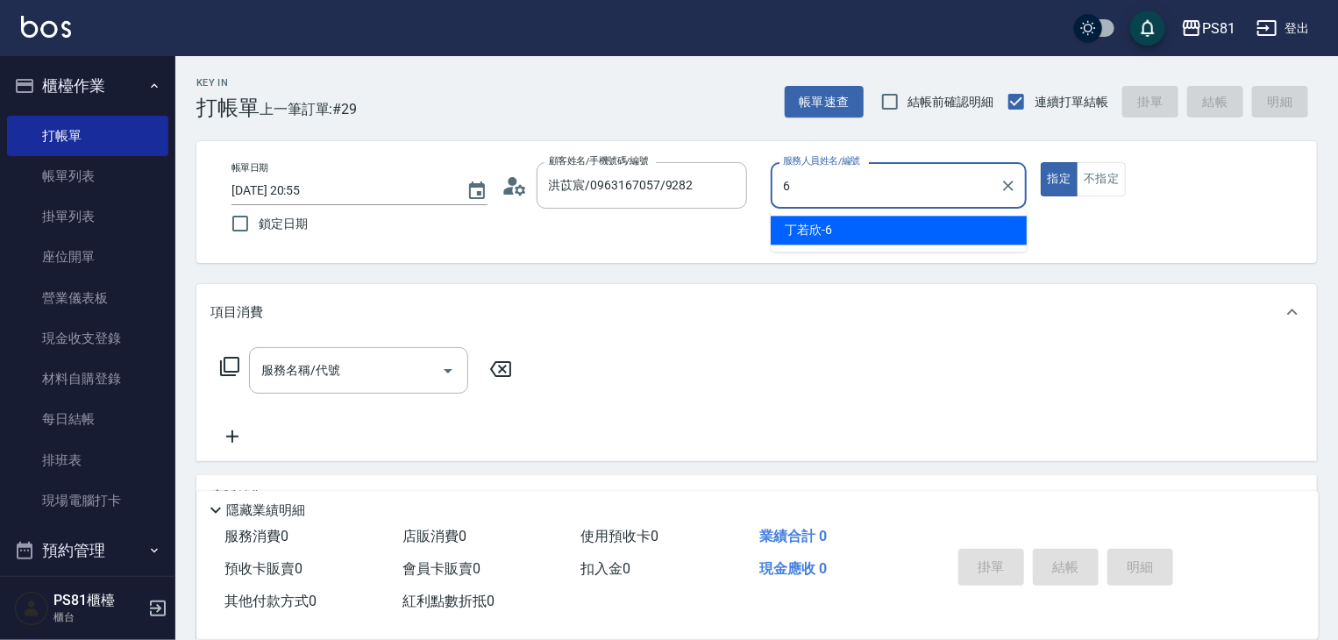
type input "丁若欣-6"
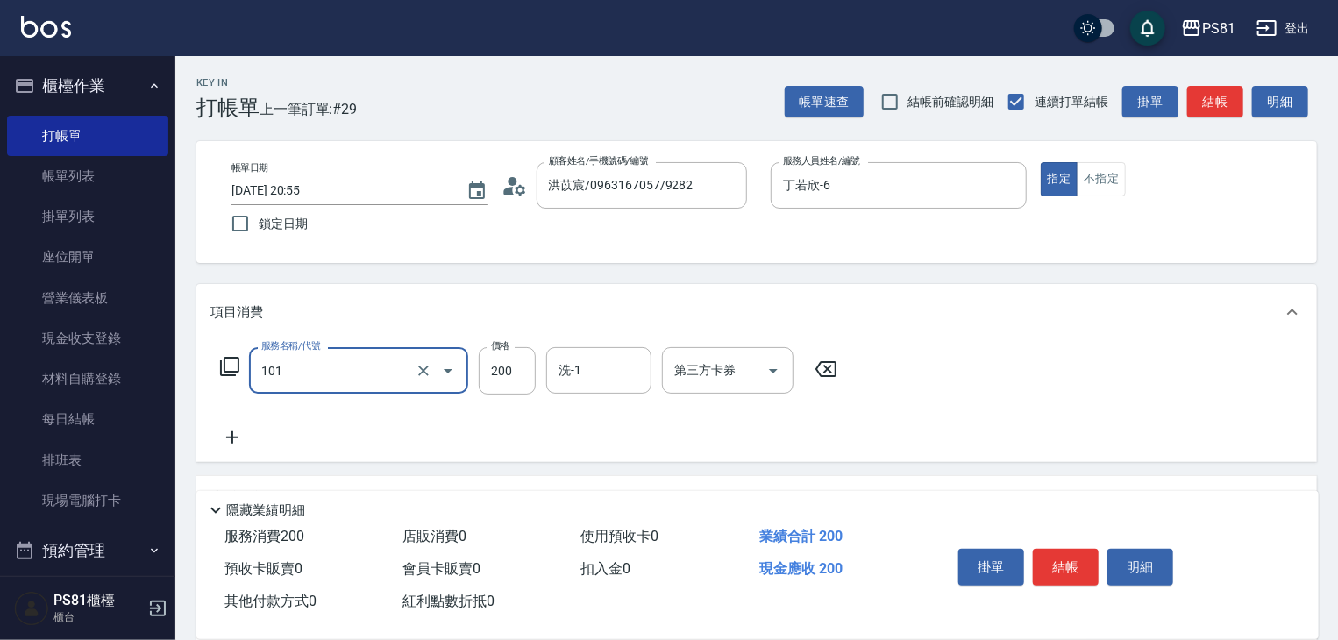
type input "一般洗髮(101)"
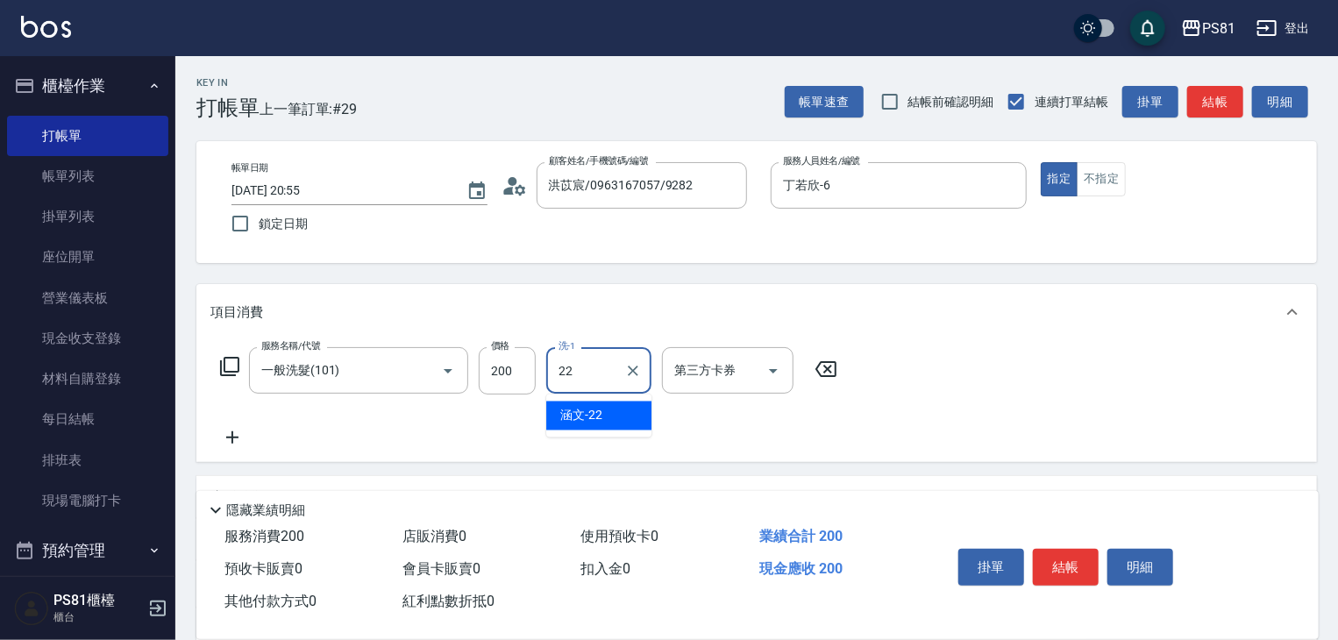
type input "涵文-22"
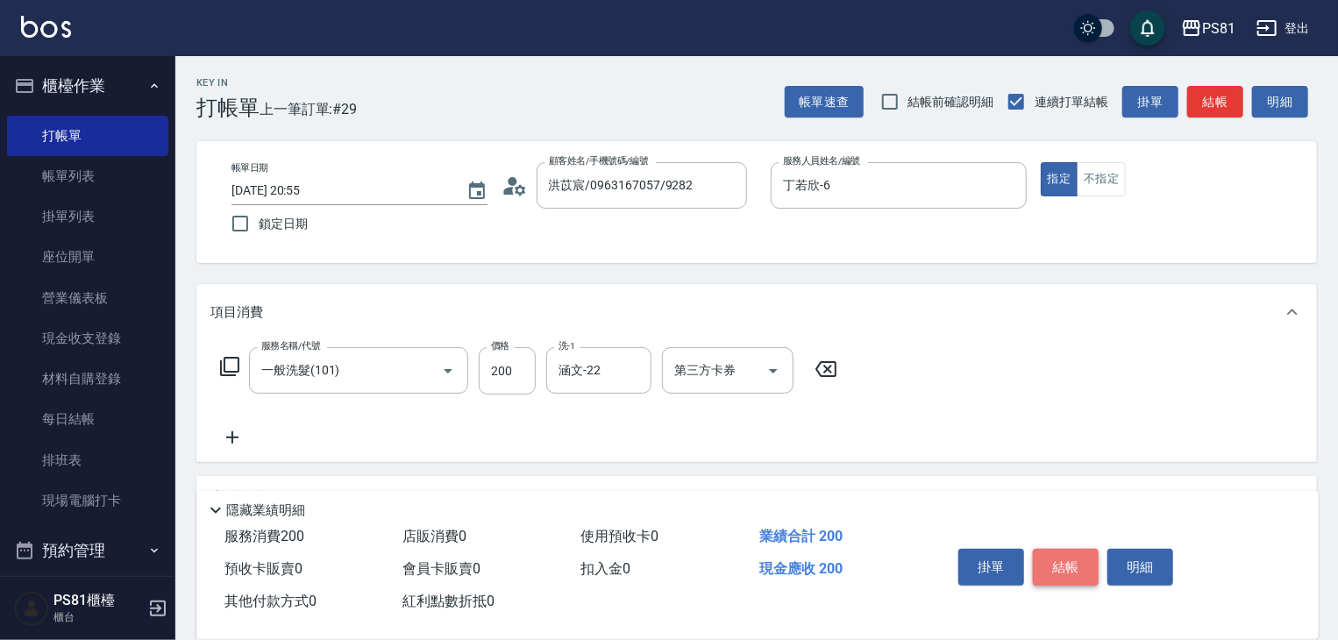
click at [1055, 560] on button "結帳" at bounding box center [1066, 567] width 66 height 37
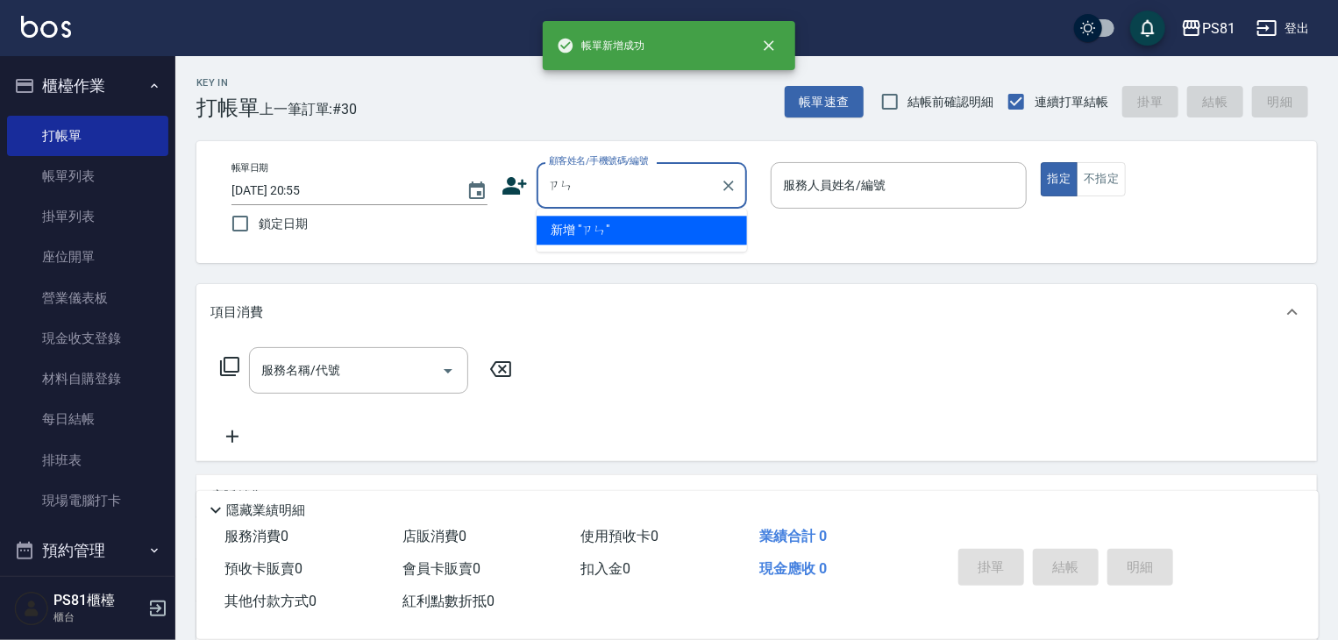
type input "兂"
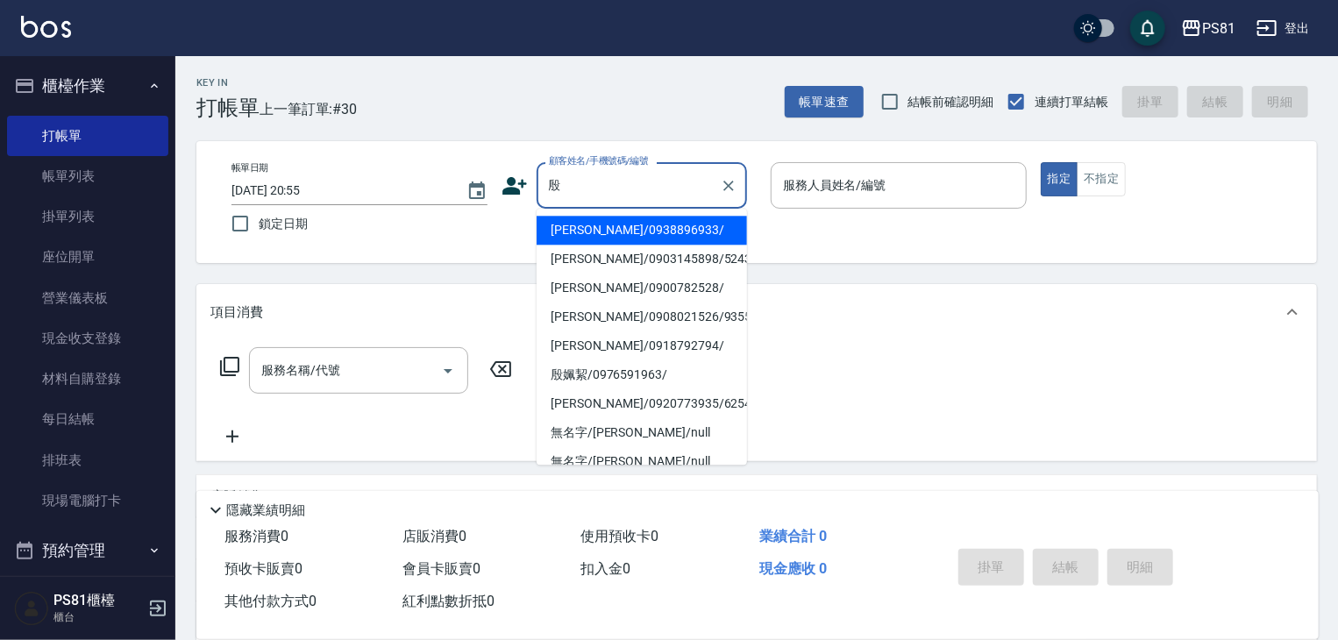
click at [589, 260] on li "[PERSON_NAME]/0903145898/5243" at bounding box center [642, 259] width 210 height 29
type input "[PERSON_NAME]/0903145898/5243"
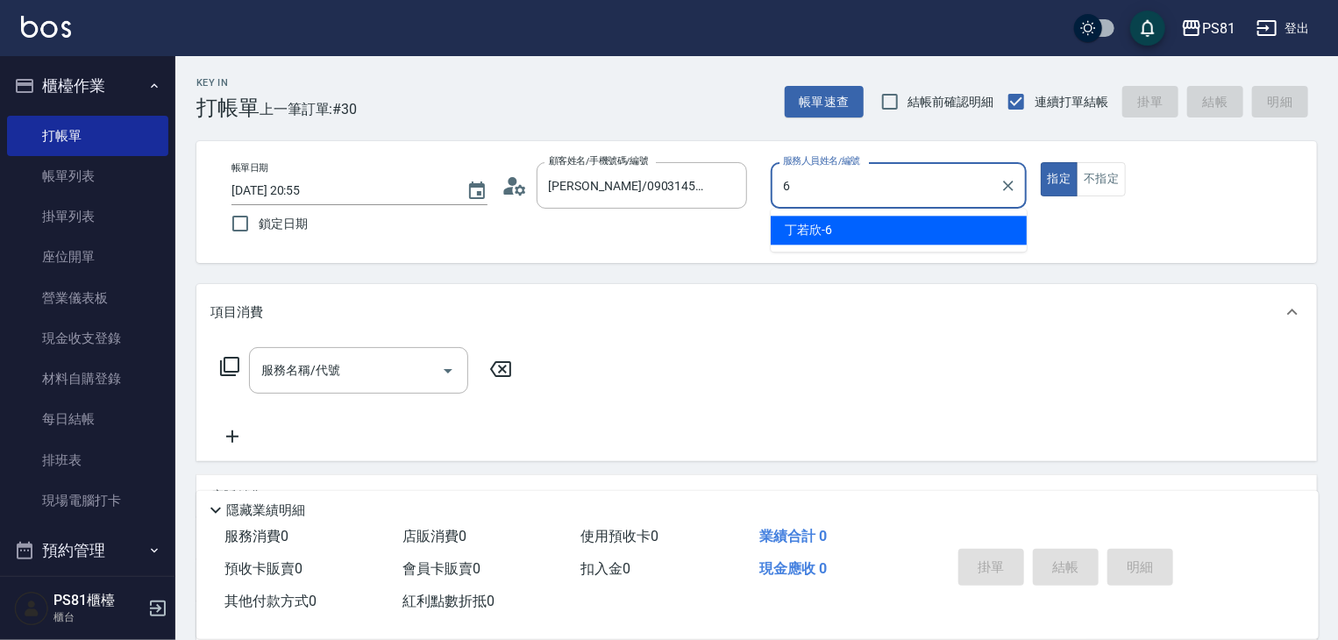
type input "丁若欣-6"
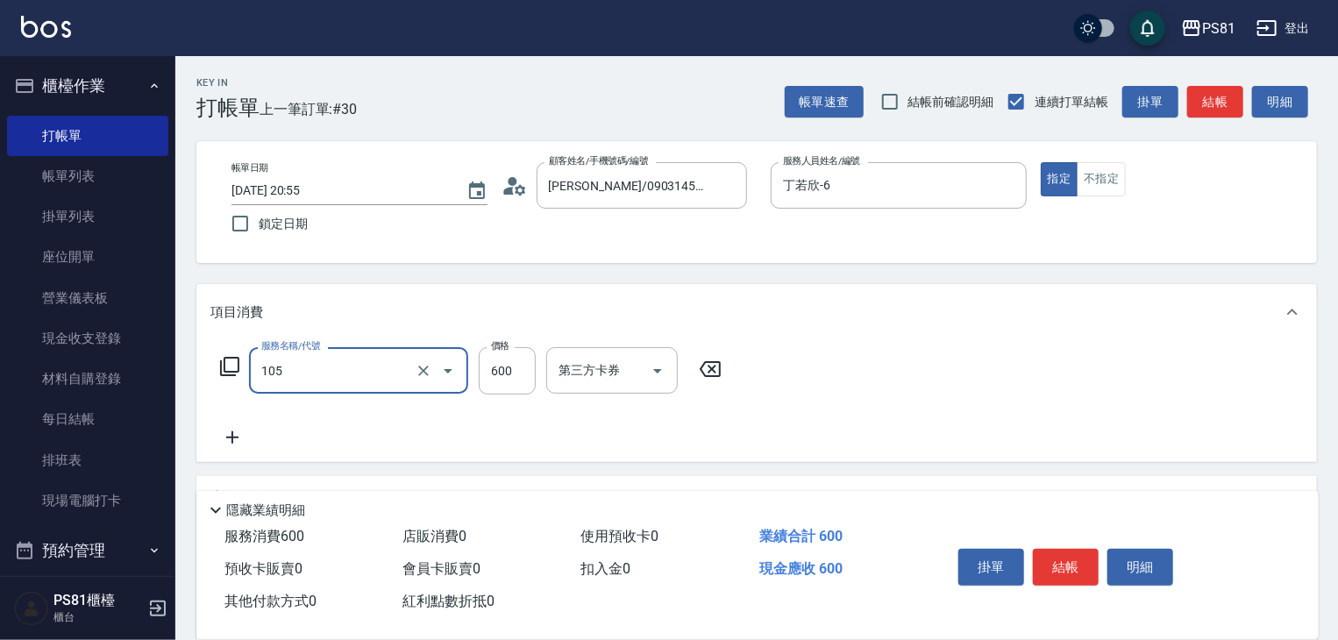
type input "A級洗剪600(105)"
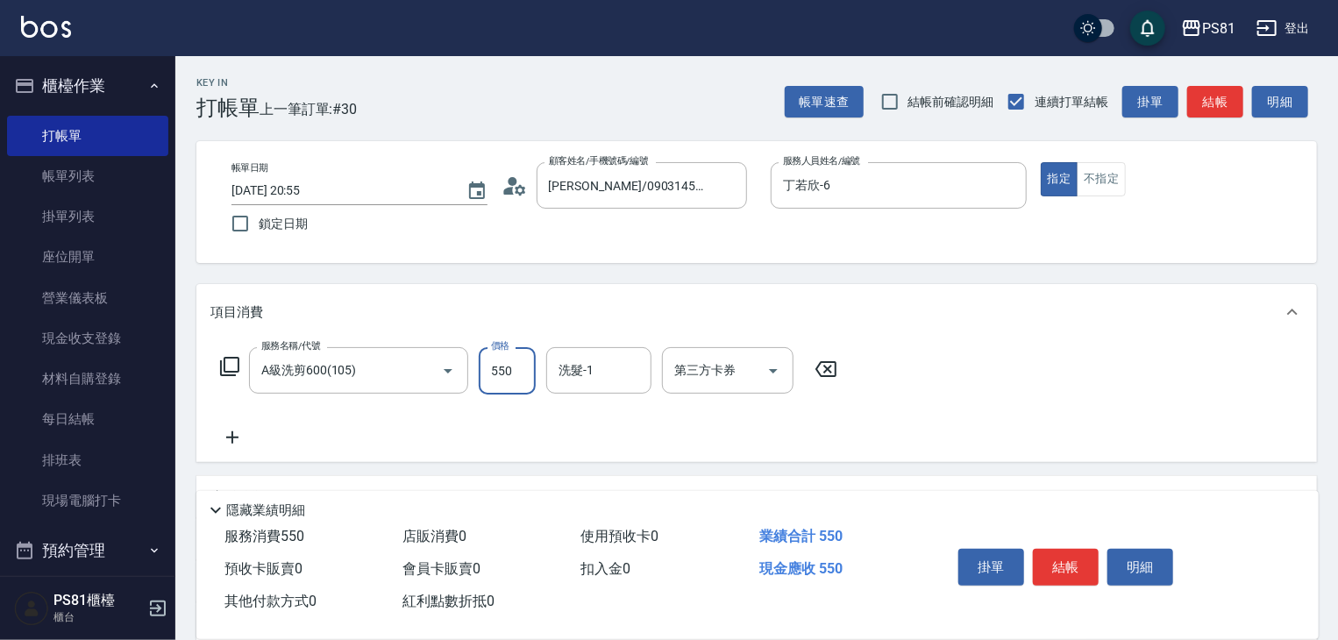
click at [490, 386] on input "550" at bounding box center [507, 370] width 57 height 47
type input "650"
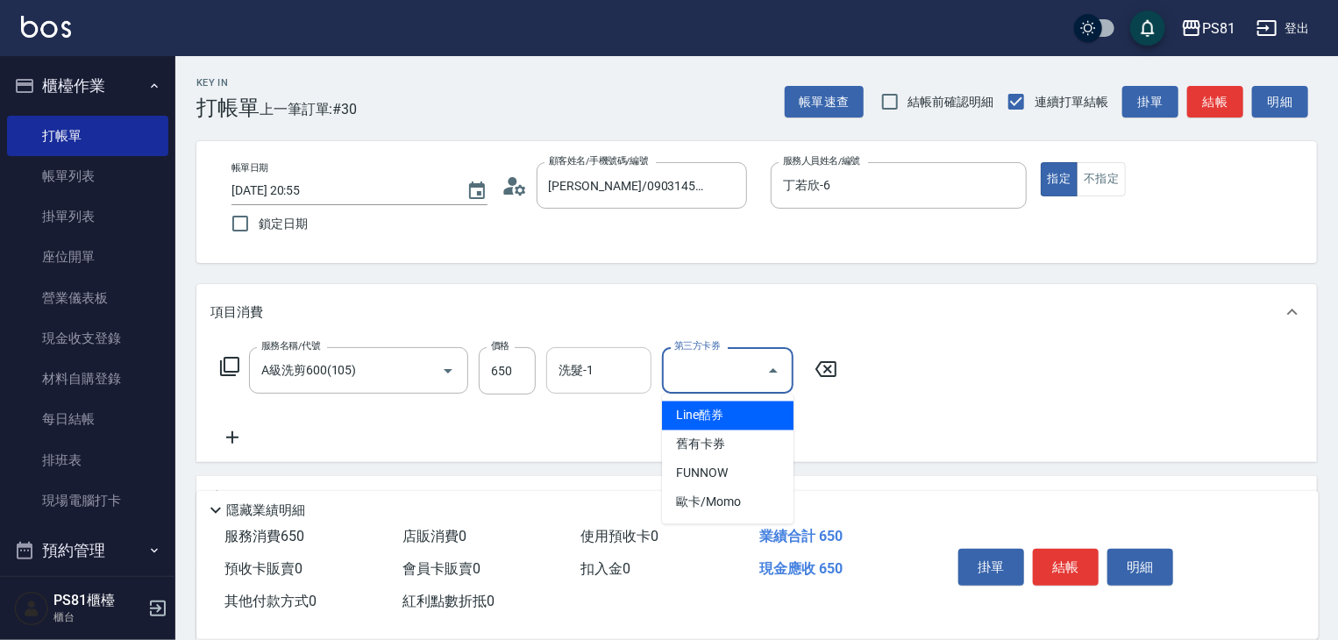
click at [615, 379] on input "洗髮-1" at bounding box center [598, 370] width 89 height 31
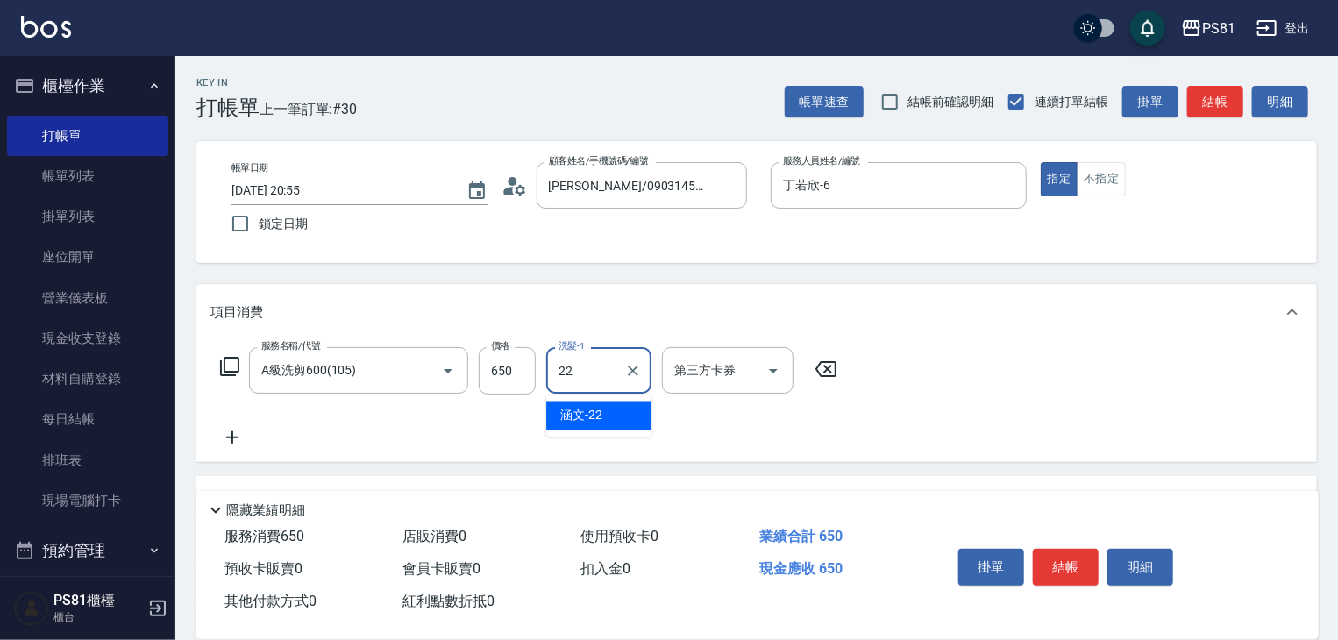
type input "涵文-22"
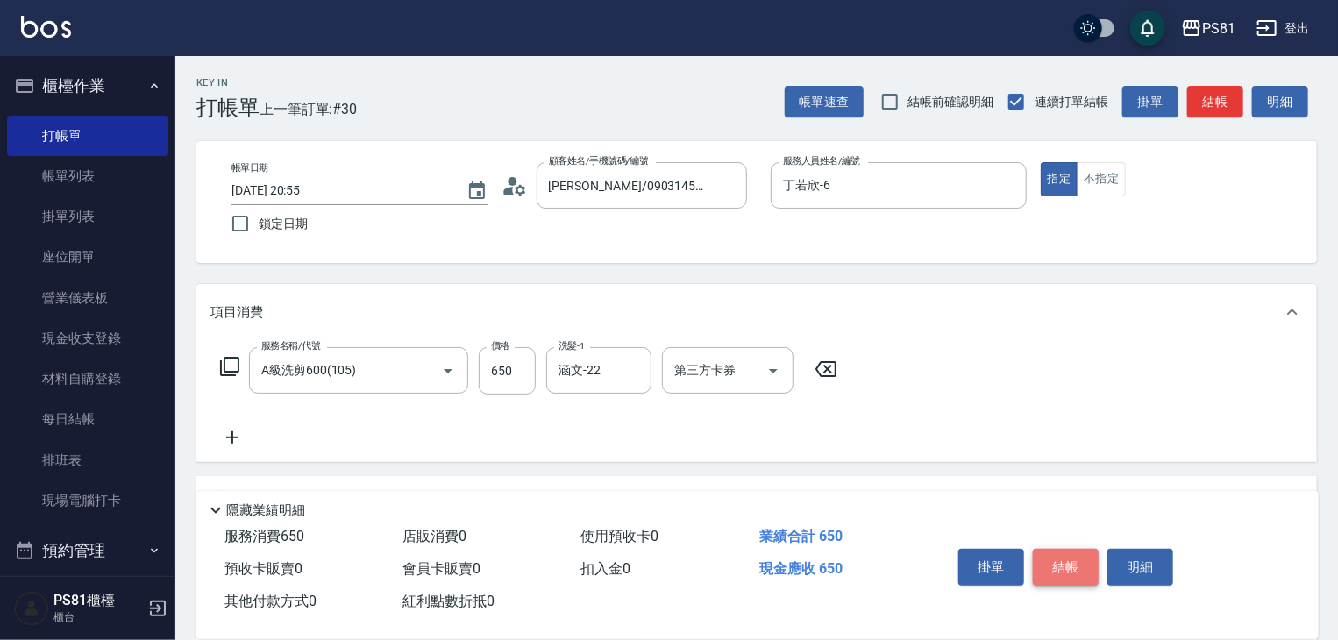
click at [1066, 558] on button "結帳" at bounding box center [1066, 567] width 66 height 37
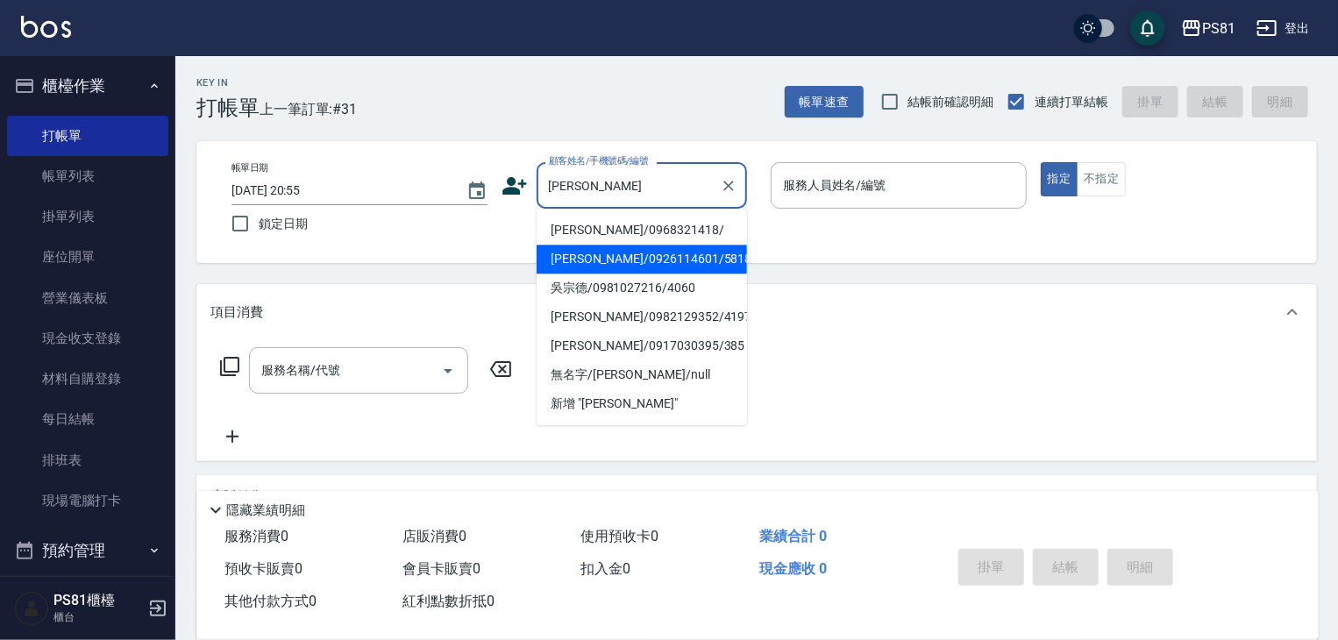
click at [606, 250] on li "[PERSON_NAME]/0926114601/5818" at bounding box center [642, 259] width 210 height 29
type input "[PERSON_NAME]/0926114601/5818"
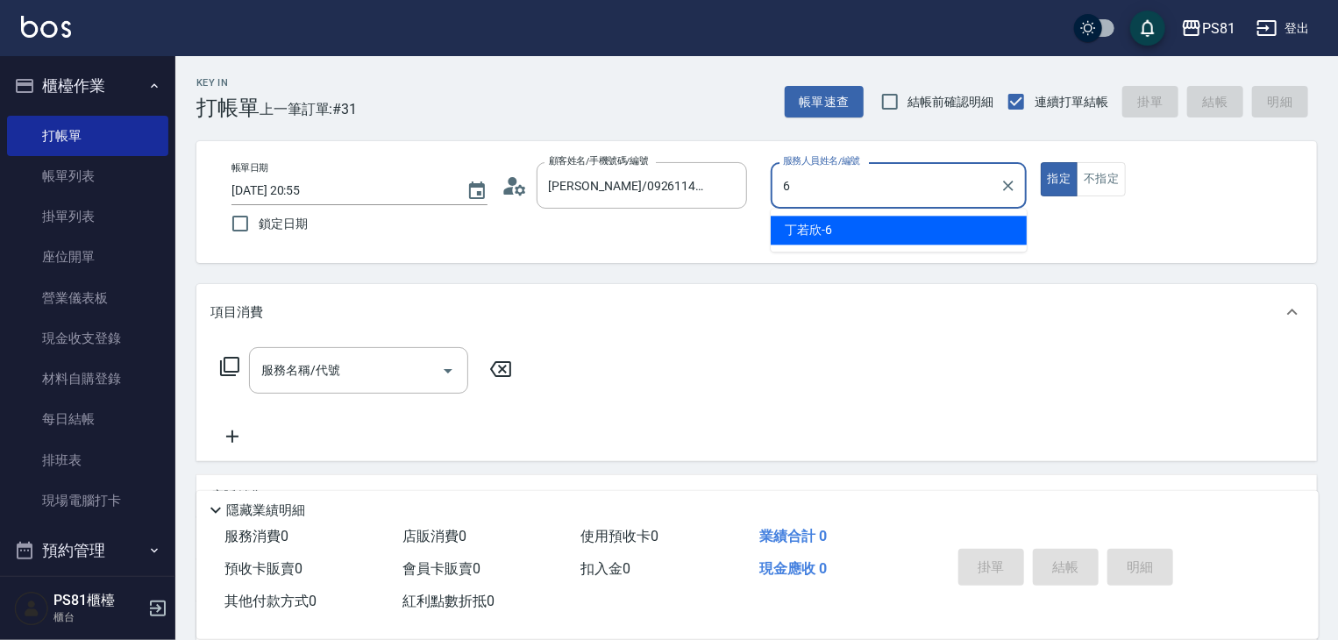
type input "丁若欣-6"
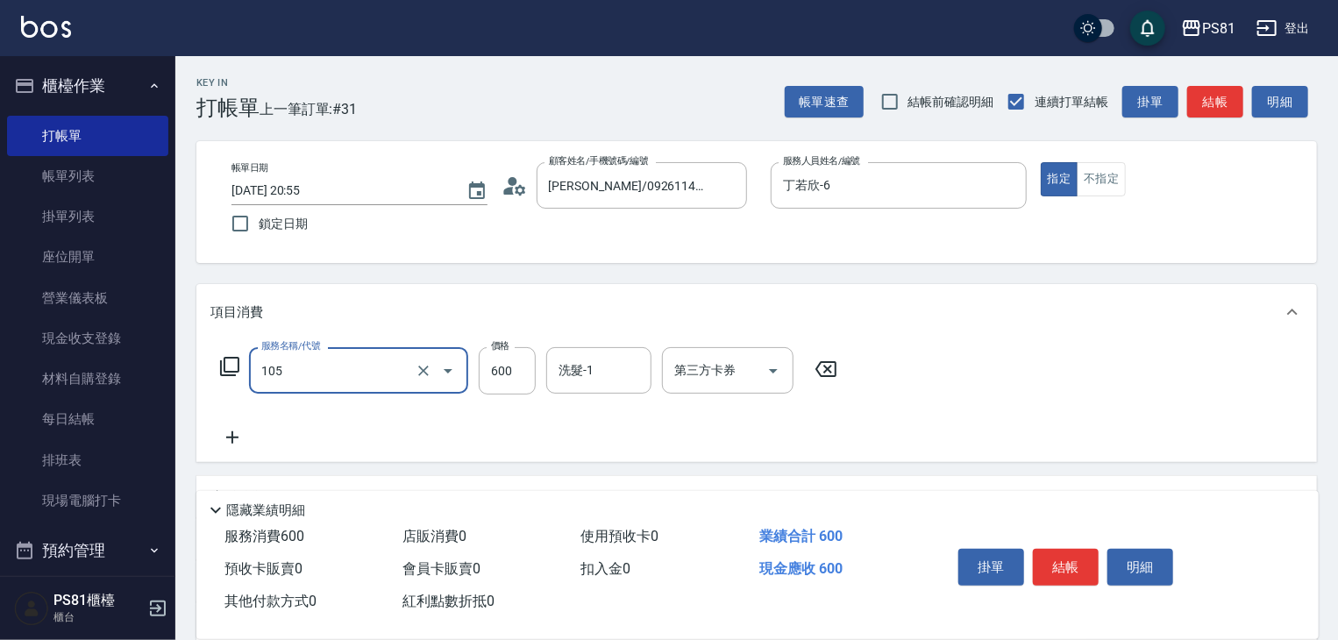
type input "A級洗剪600(105)"
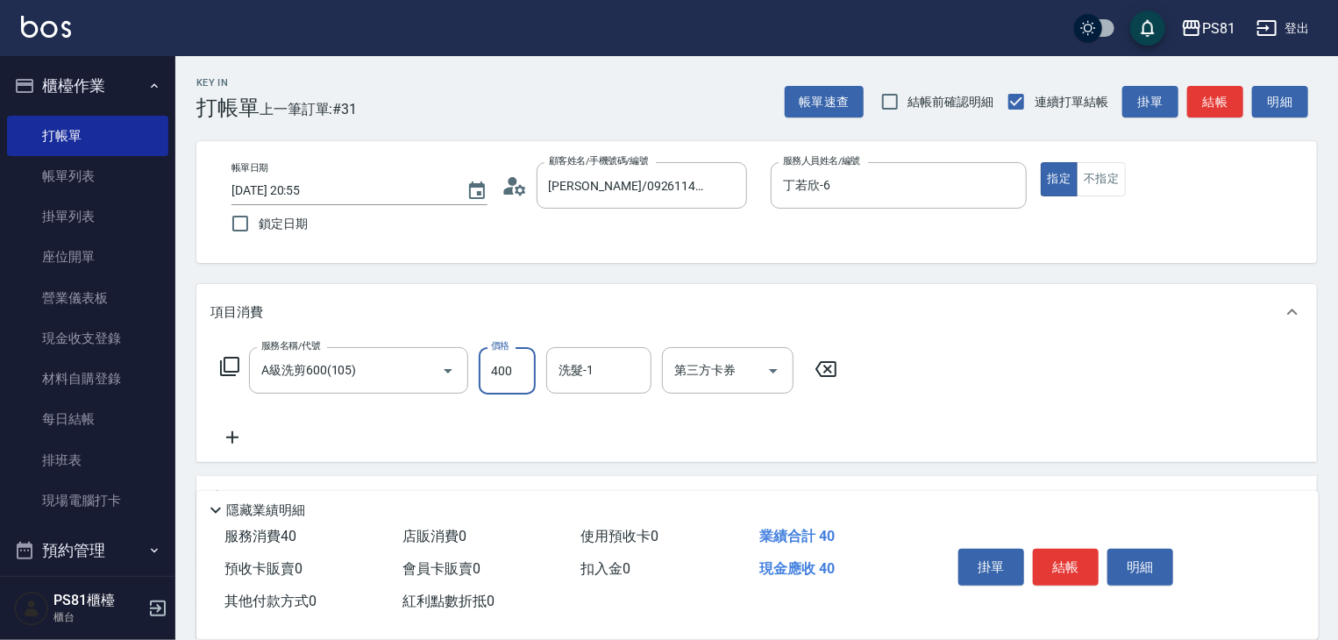
type input "400"
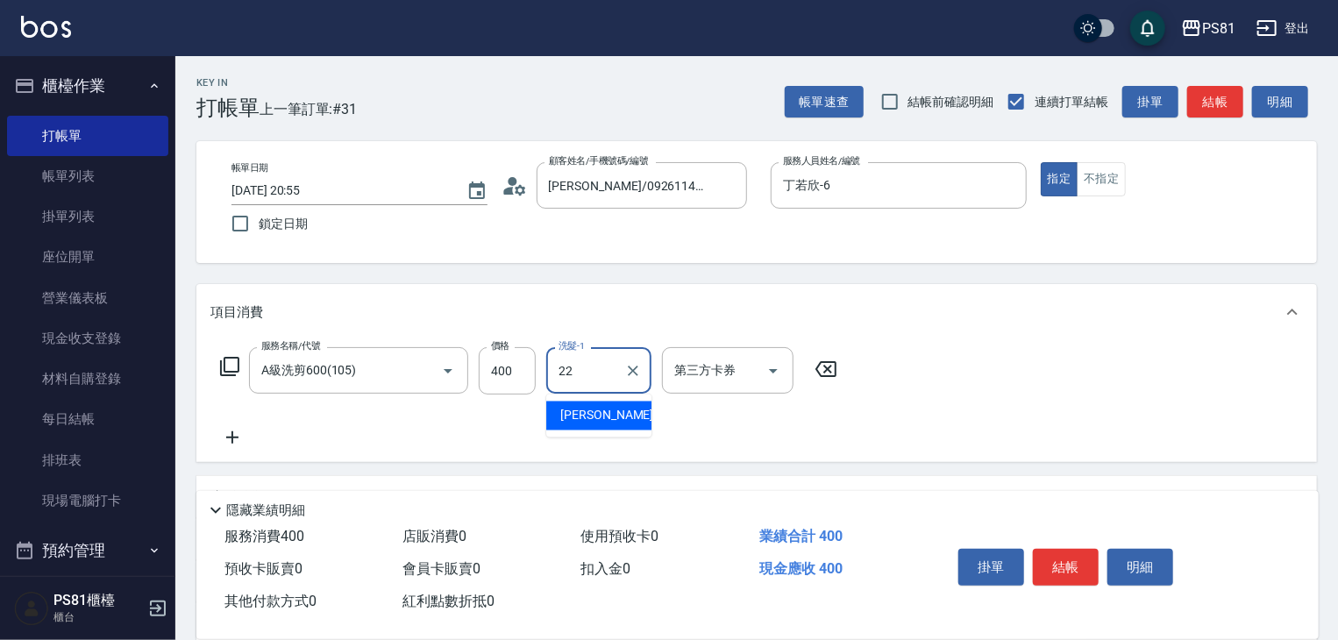
type input "涵文-22"
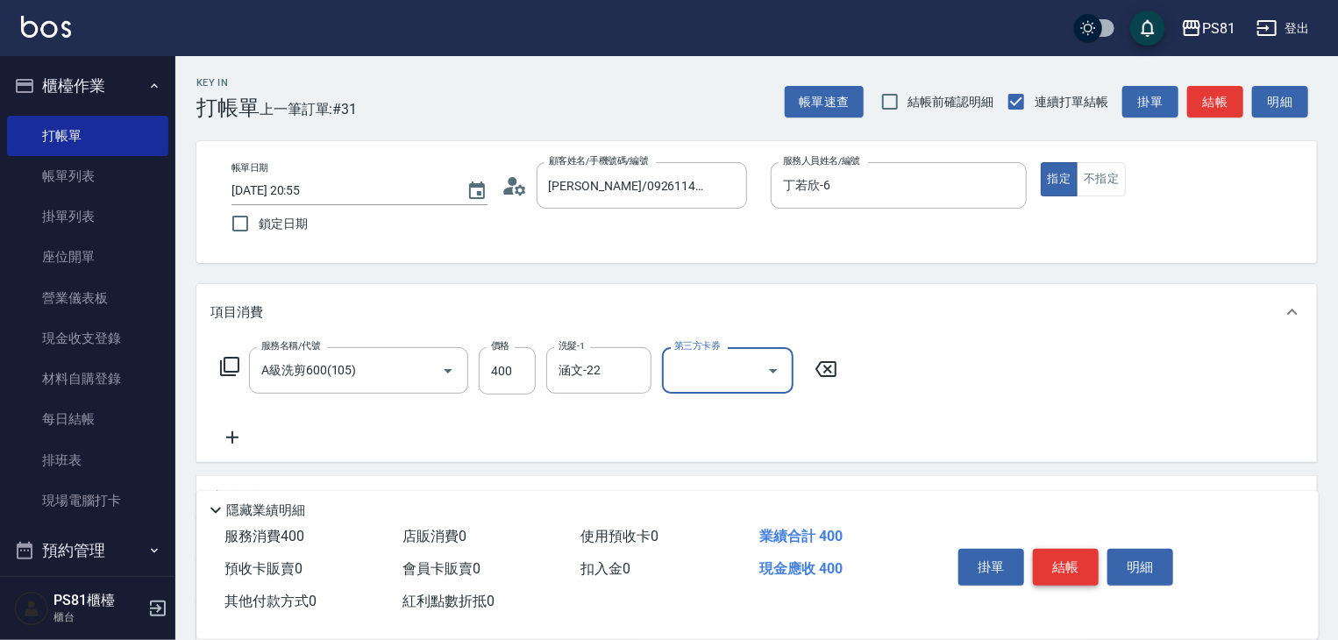
click at [1066, 569] on button "結帳" at bounding box center [1066, 567] width 66 height 37
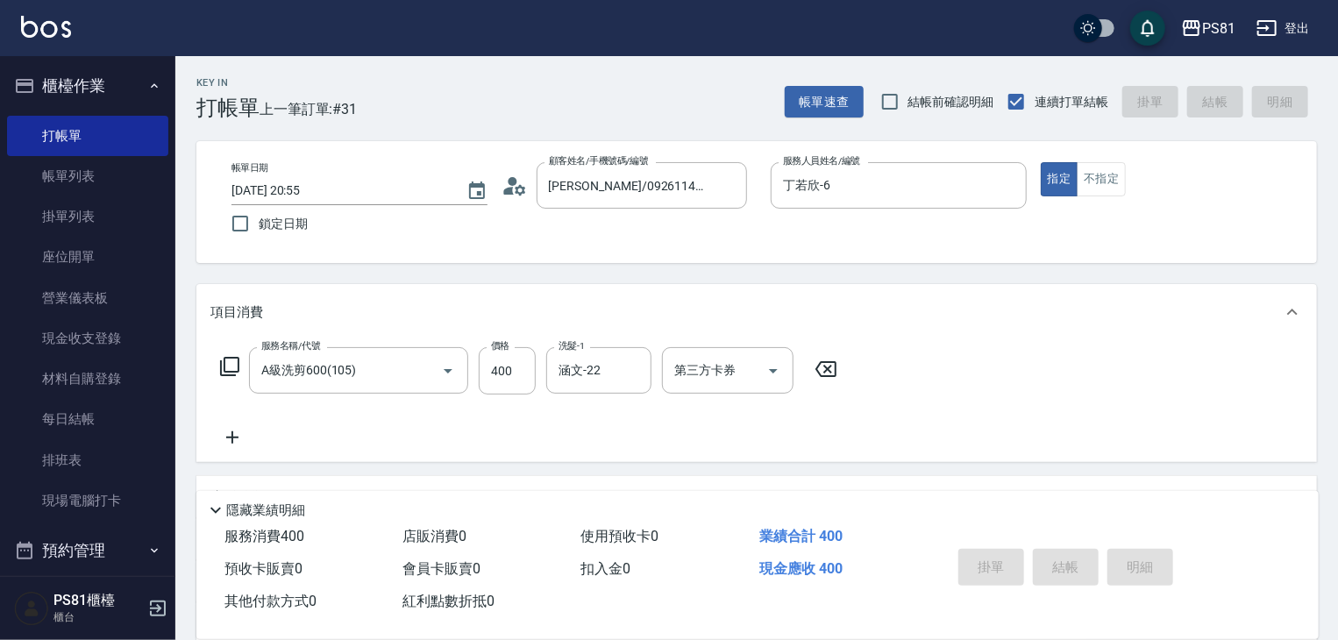
type input "[DATE] 20:56"
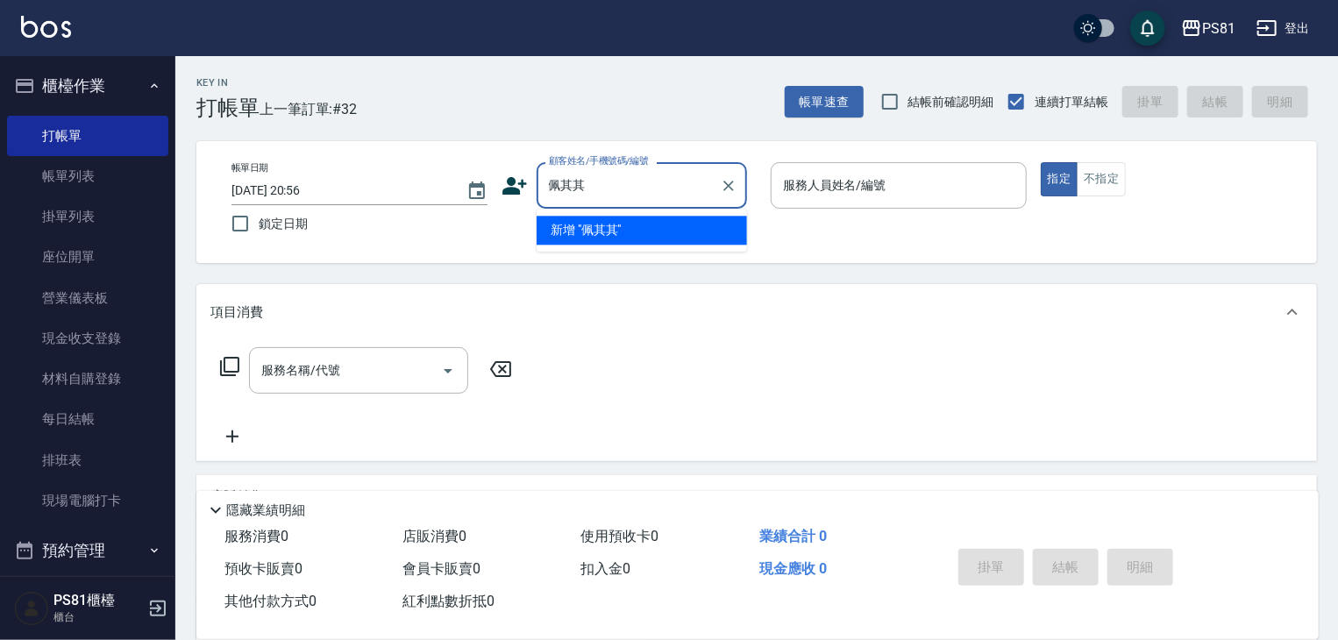
click at [612, 238] on li "新增 "佩其其"" at bounding box center [642, 230] width 210 height 29
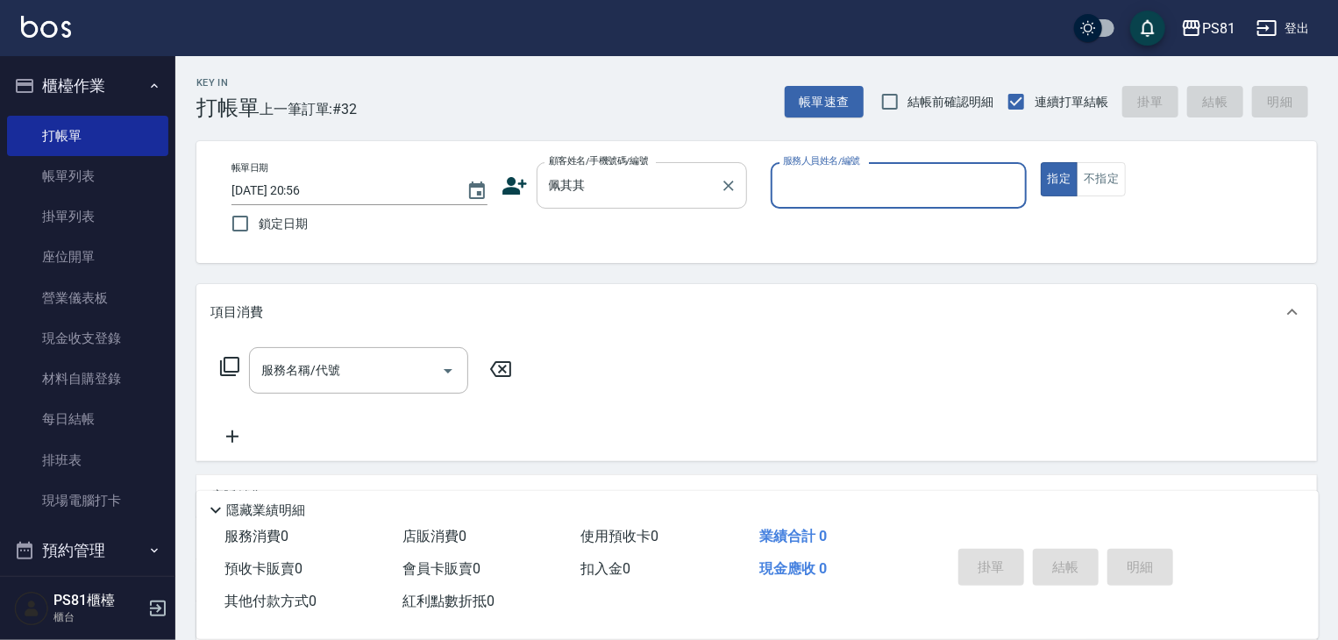
click at [610, 182] on input "佩其其" at bounding box center [629, 185] width 168 height 31
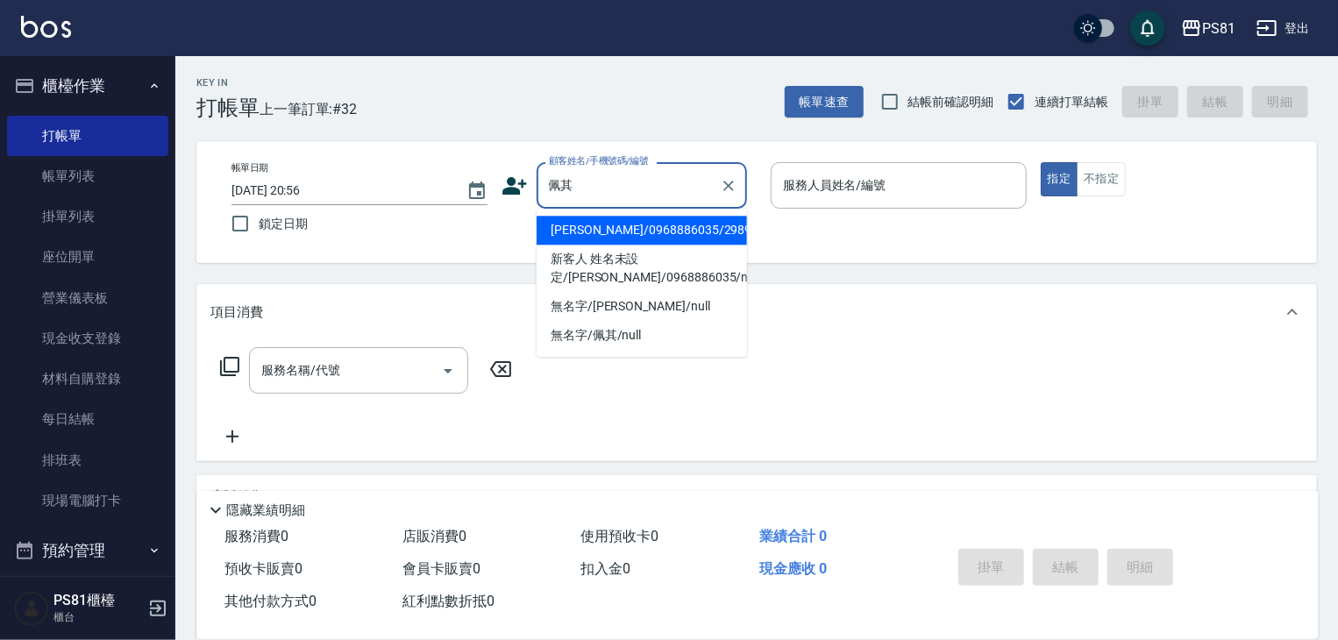
click at [601, 235] on li "[PERSON_NAME]/0968886035/2989" at bounding box center [642, 230] width 210 height 29
type input "[PERSON_NAME]/0968886035/2989"
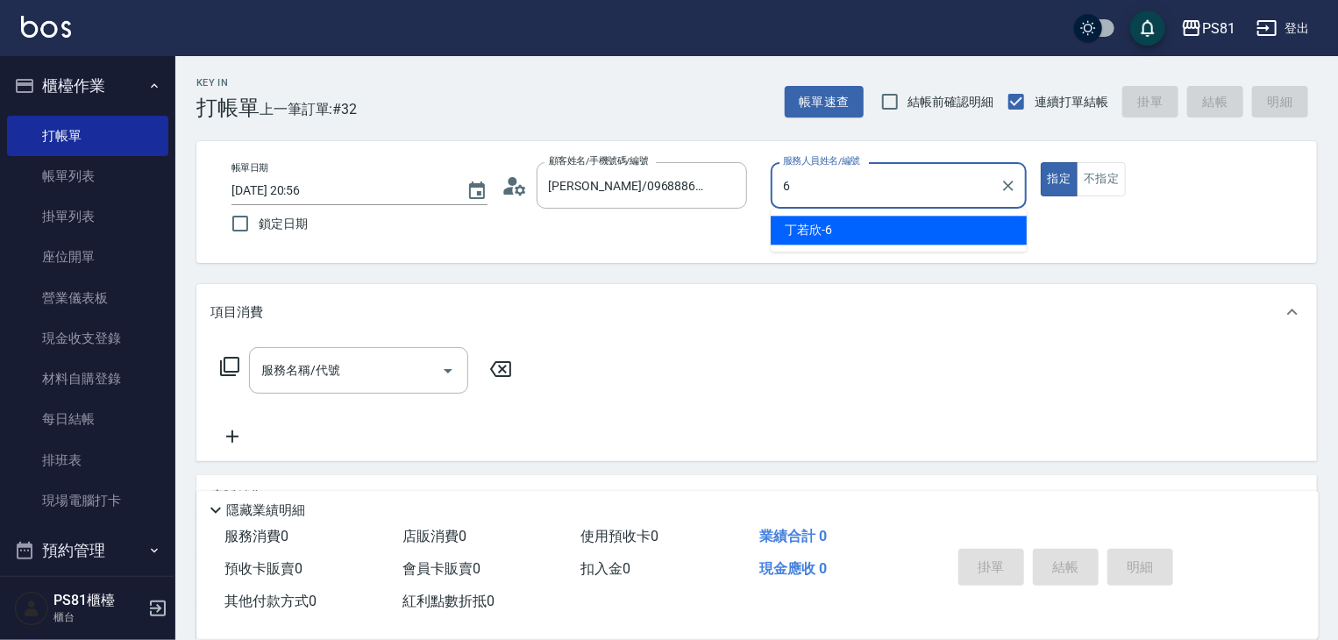
type input "丁若欣-6"
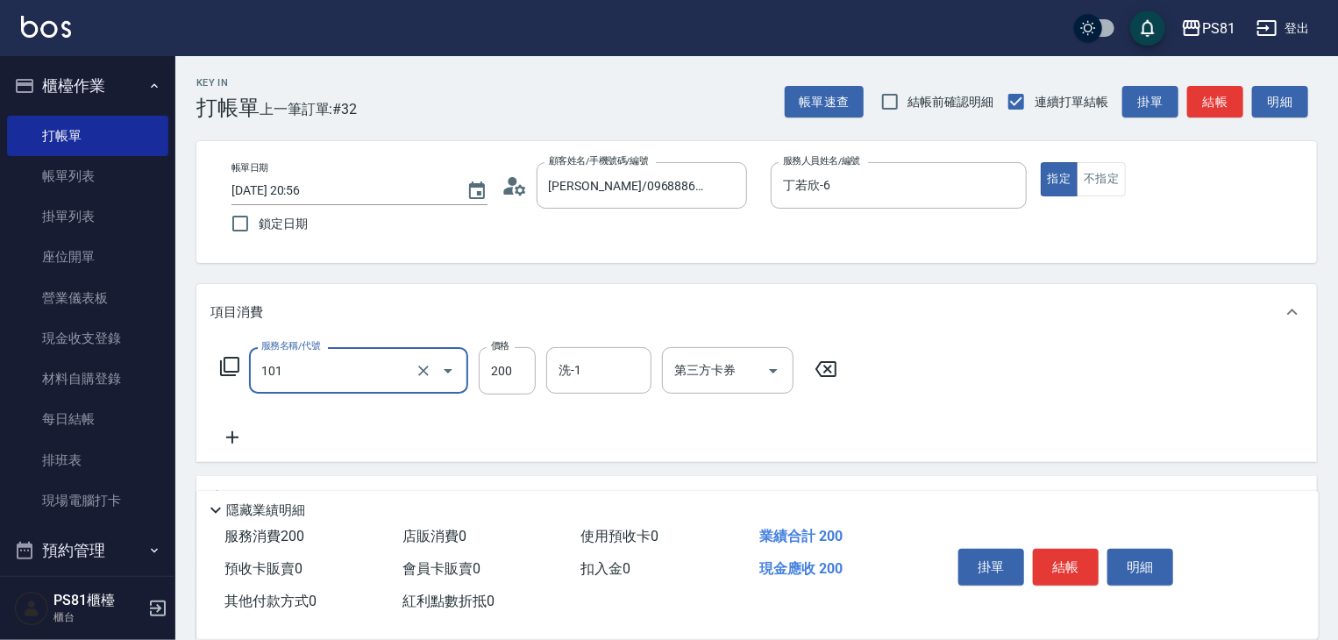
type input "一般洗髮(101)"
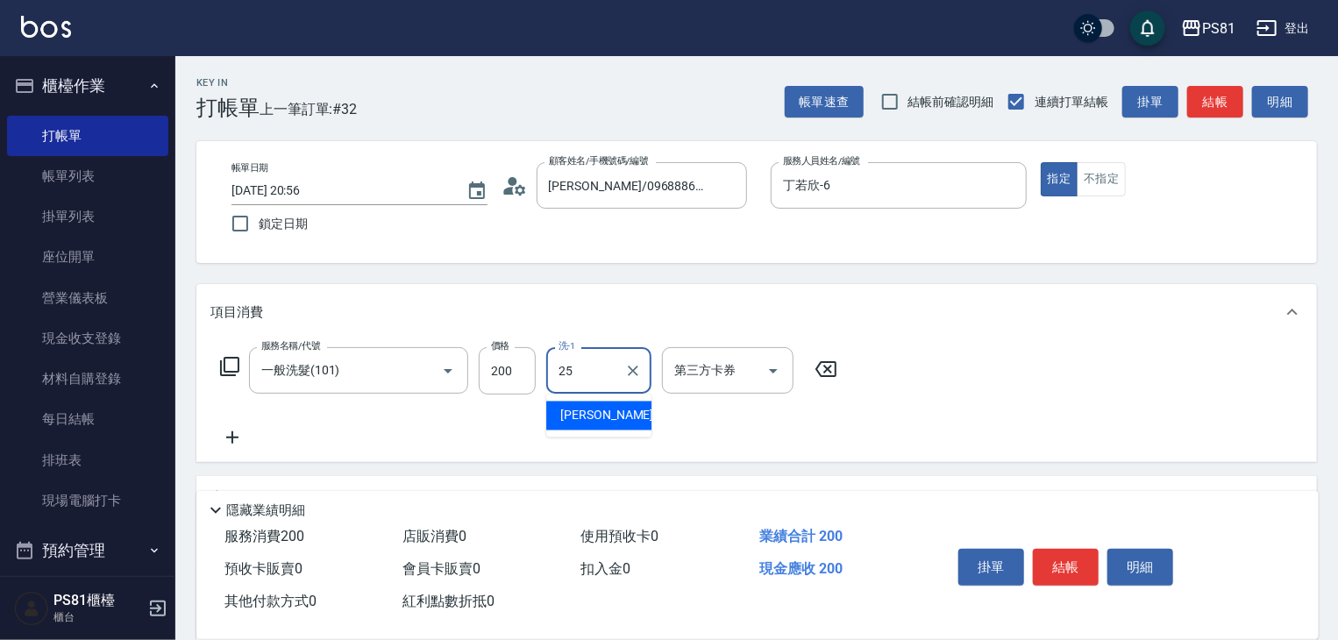
type input "妮可-25"
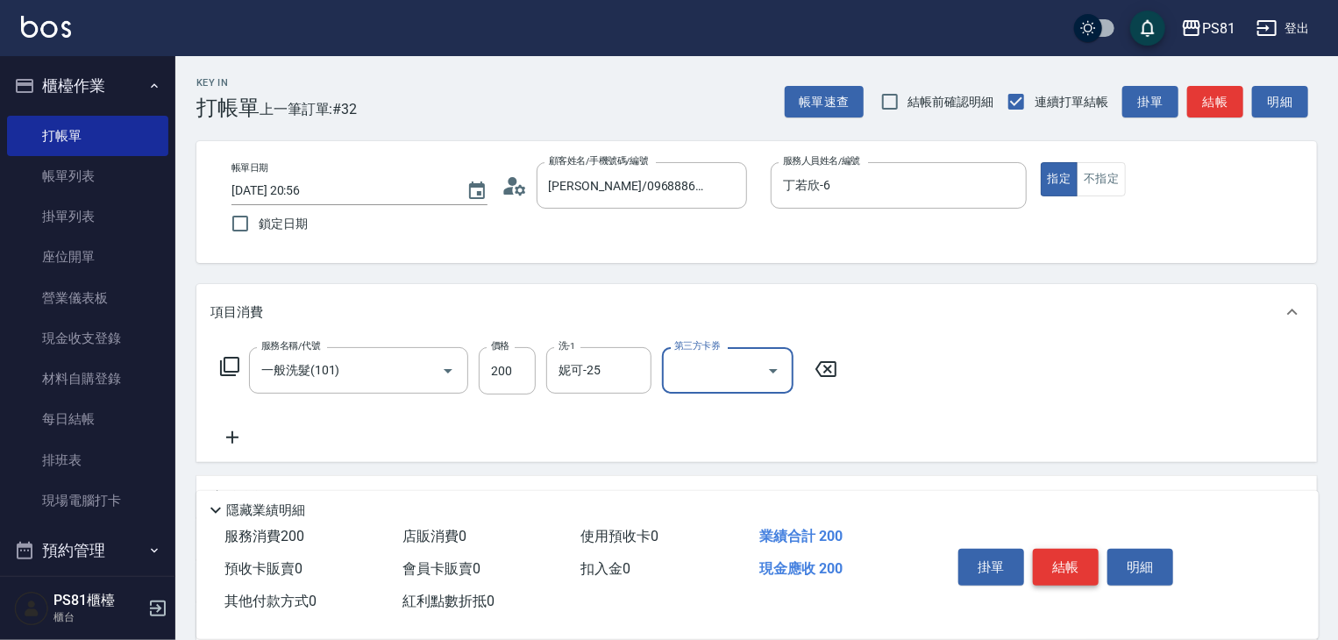
click at [1066, 549] on button "結帳" at bounding box center [1066, 567] width 66 height 37
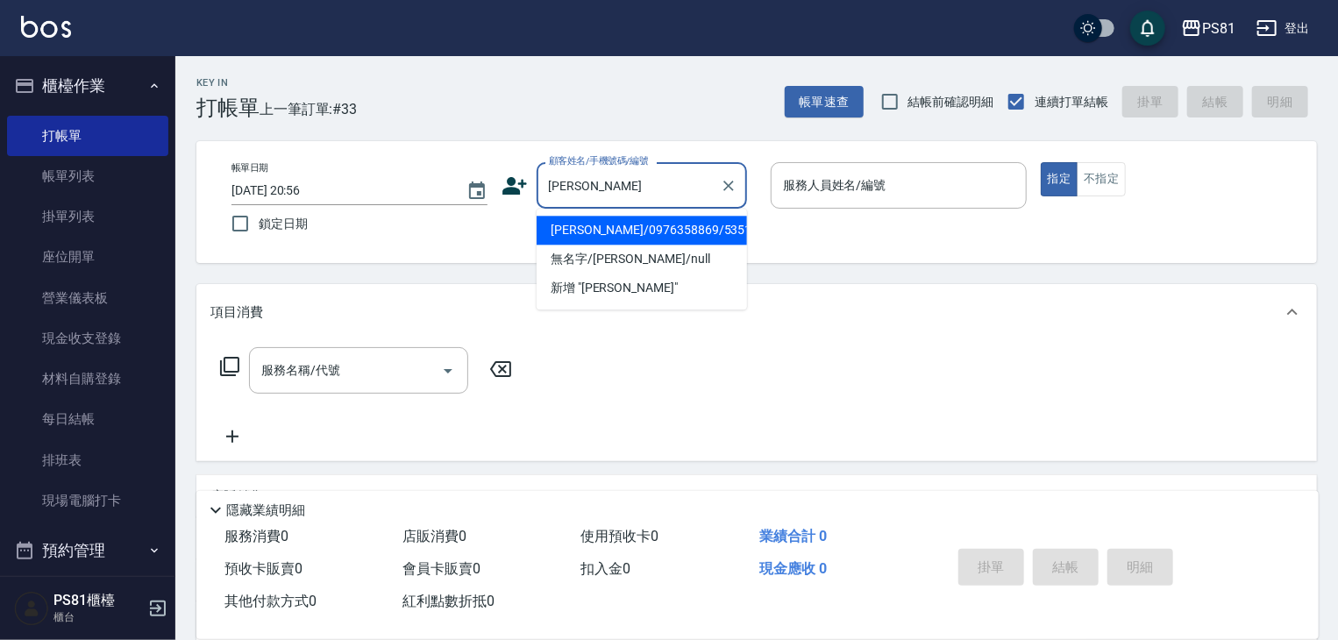
click at [660, 231] on li "[PERSON_NAME]/0976358869/5351" at bounding box center [642, 230] width 210 height 29
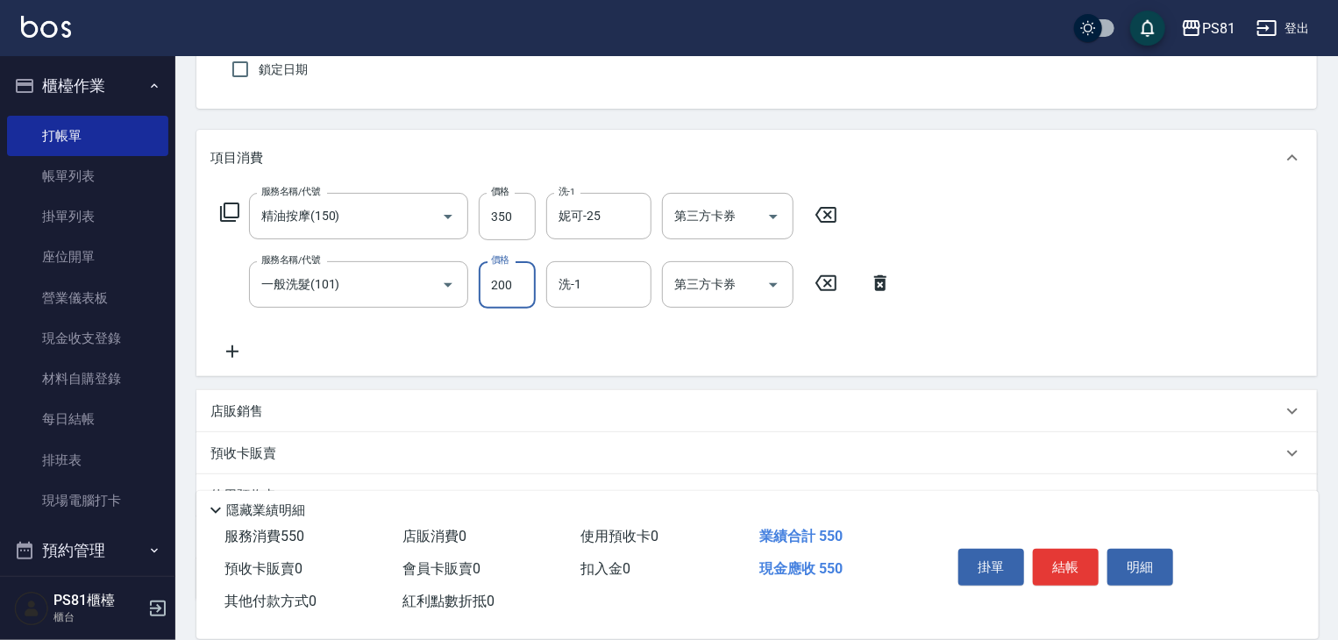
scroll to position [175, 0]
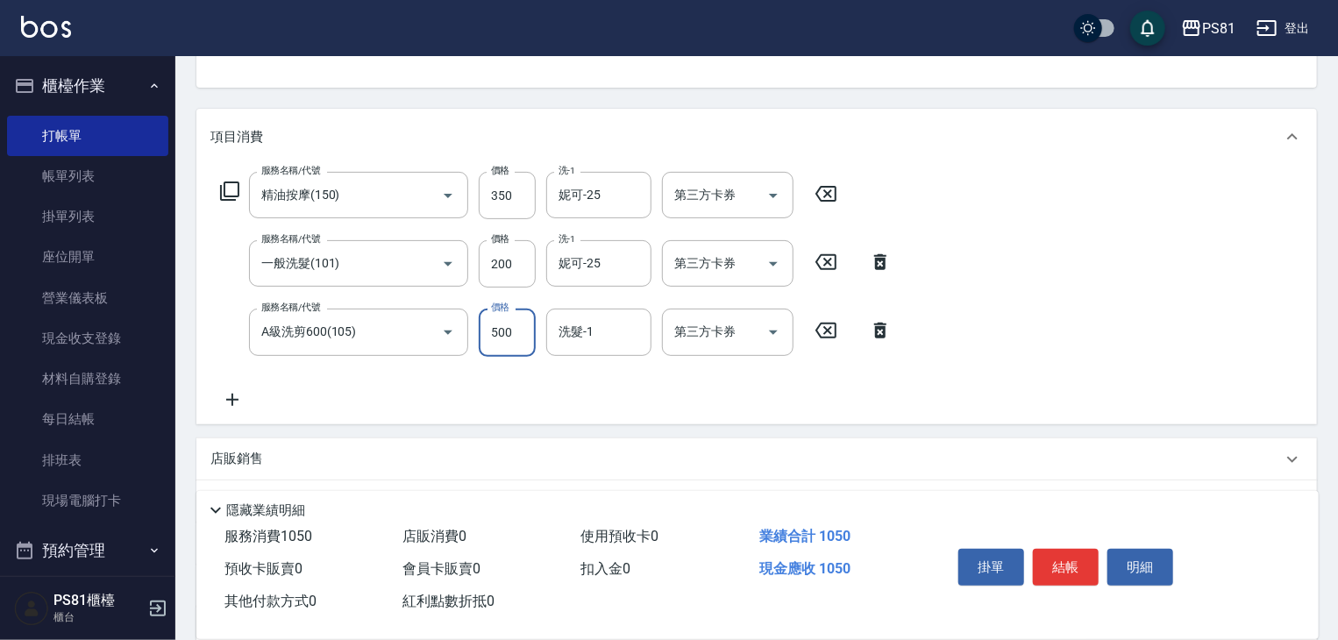
click at [1077, 571] on button "結帳" at bounding box center [1066, 567] width 66 height 37
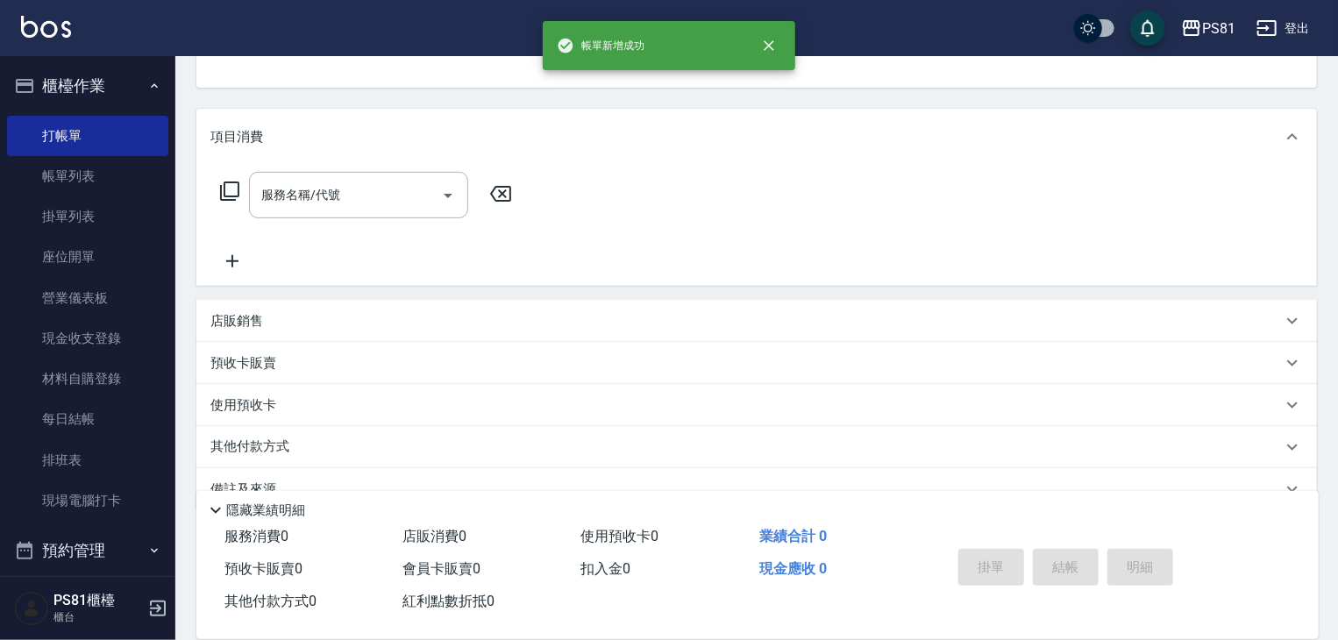
scroll to position [170, 0]
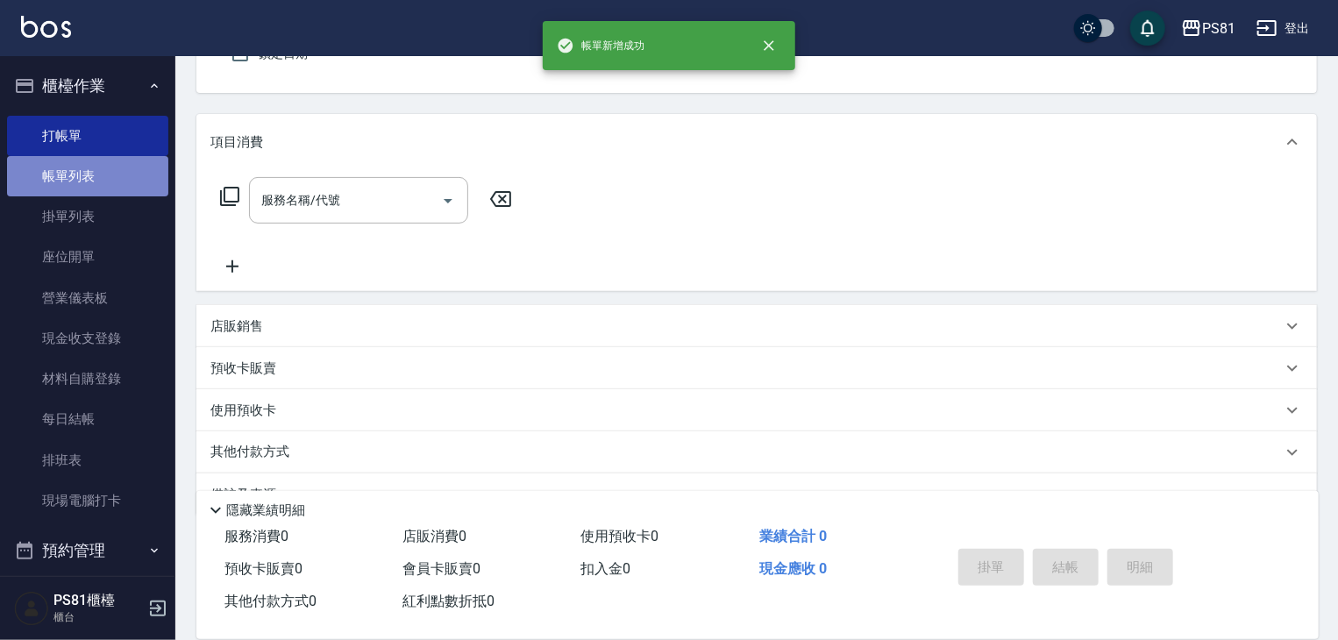
click at [146, 177] on link "帳單列表" at bounding box center [87, 176] width 161 height 40
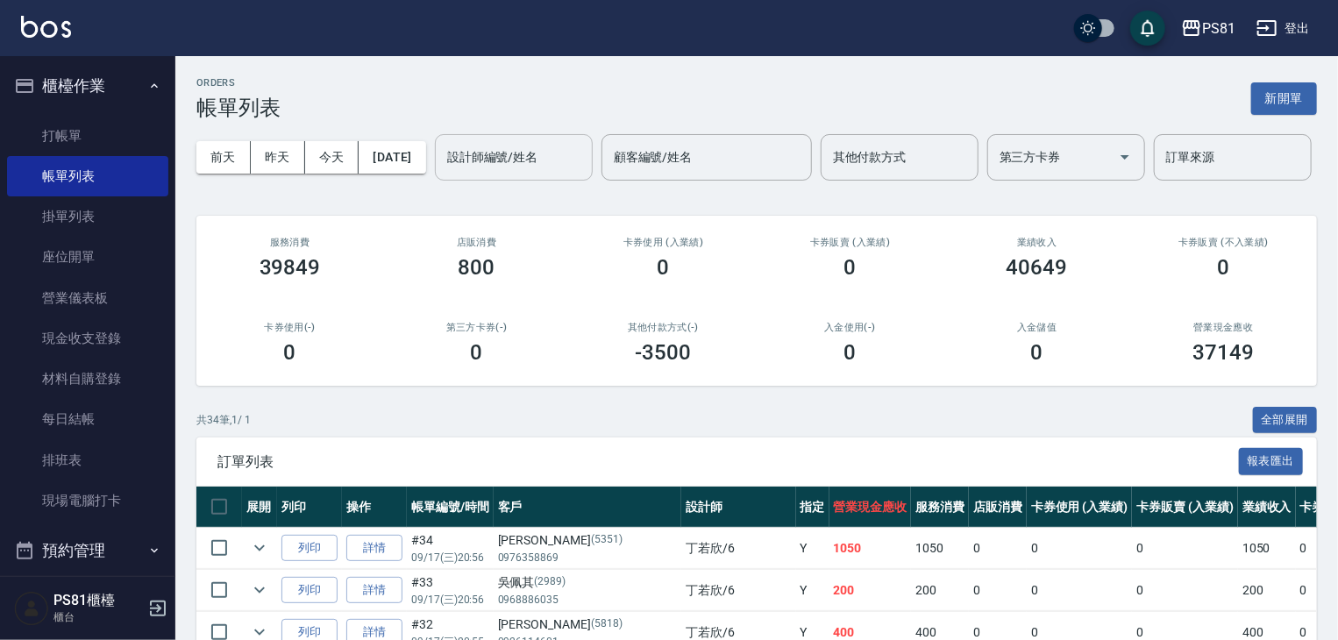
drag, startPoint x: 284, startPoint y: 226, endPoint x: 295, endPoint y: 236, distance: 14.3
click at [443, 173] on input "設計師編號/姓名" at bounding box center [514, 157] width 142 height 31
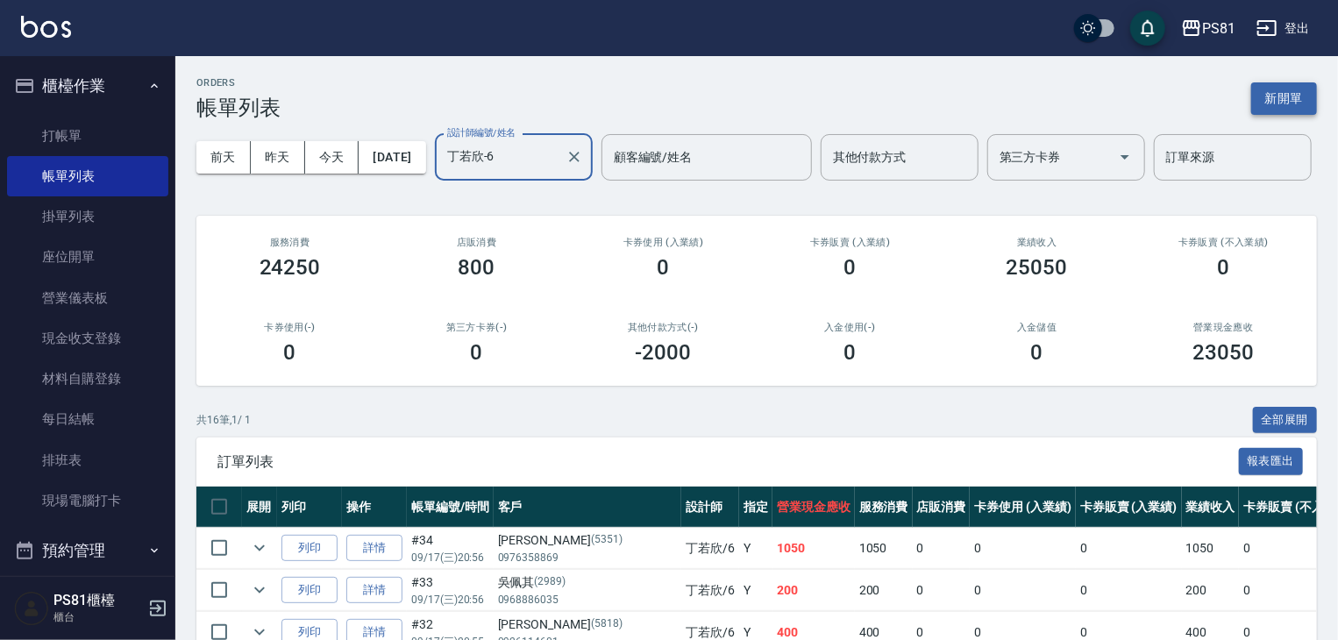
click at [1300, 98] on button "新開單" at bounding box center [1285, 98] width 66 height 32
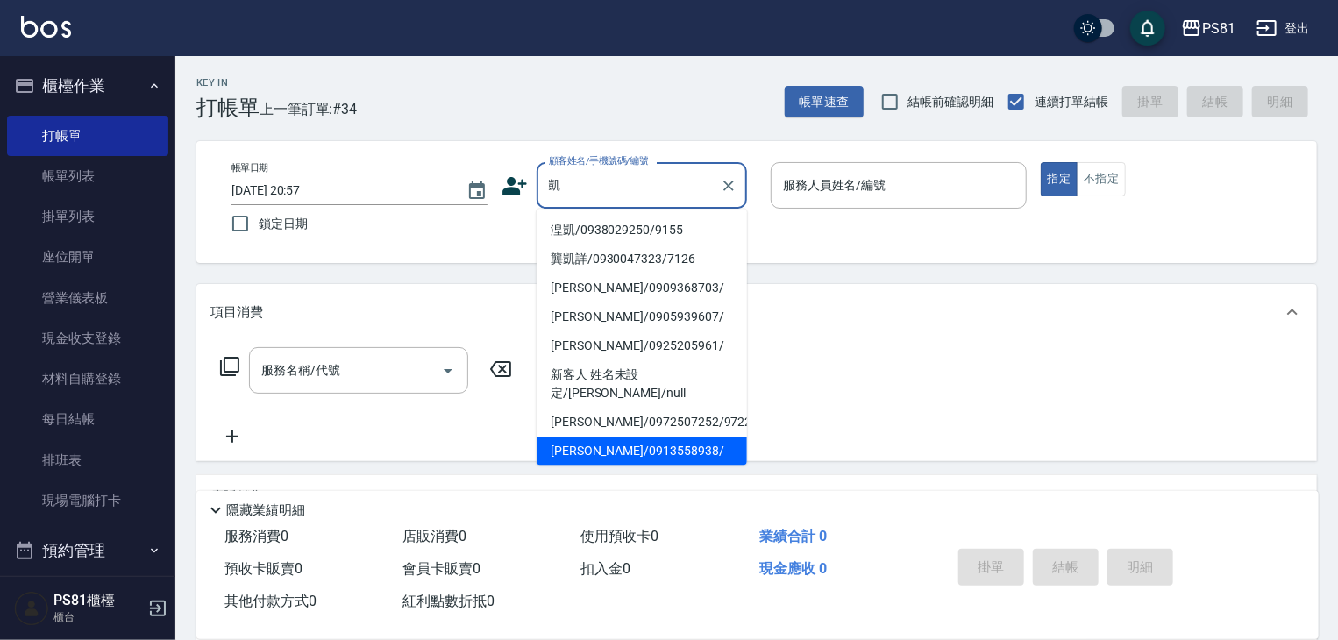
click at [681, 437] on li "[PERSON_NAME]/0913558938/" at bounding box center [642, 451] width 210 height 29
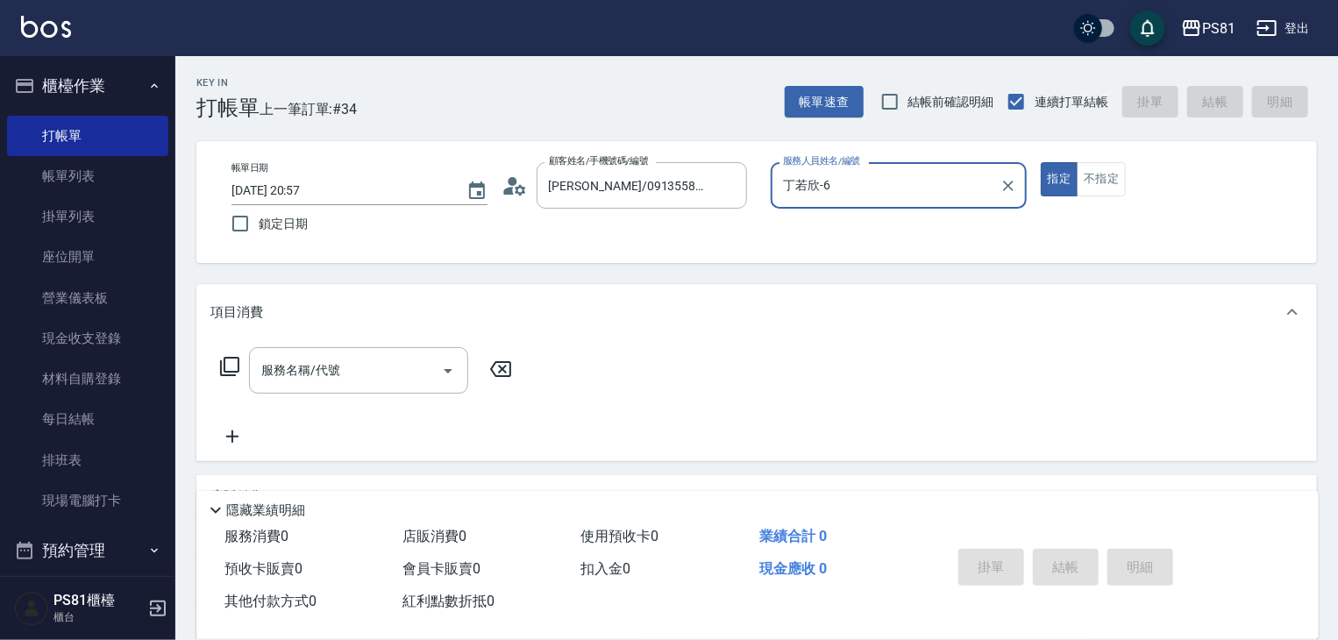
click at [1041, 162] on button "指定" at bounding box center [1060, 179] width 38 height 34
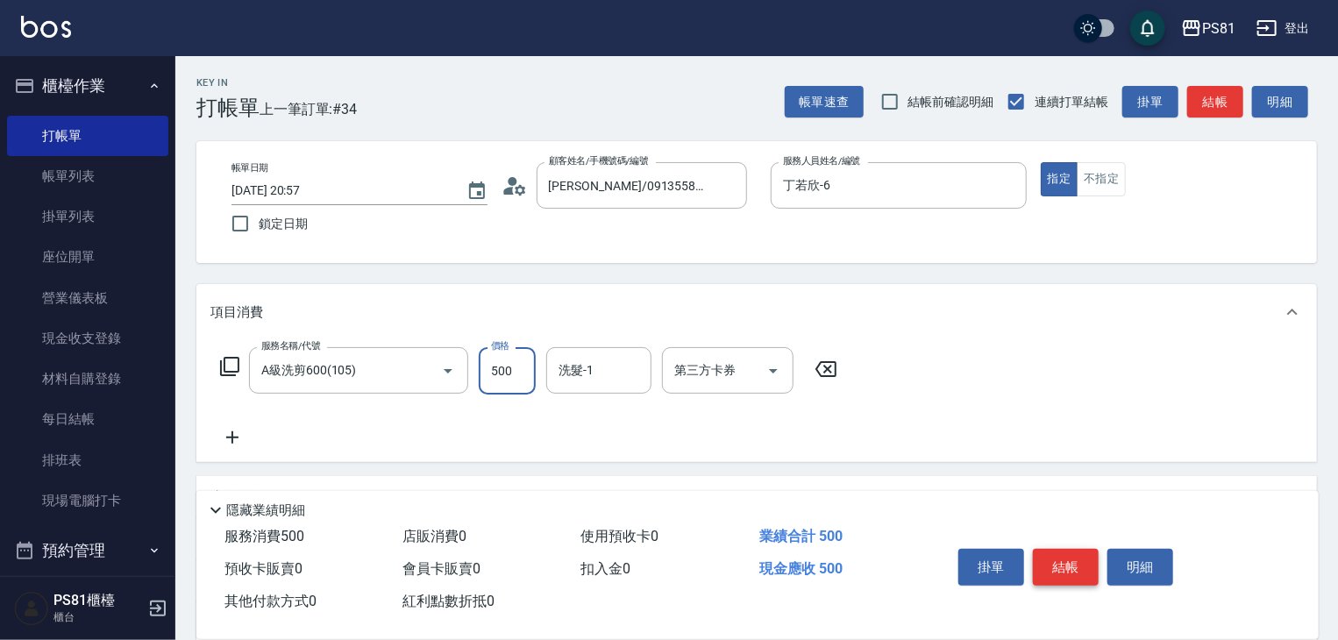
click at [1066, 560] on button "結帳" at bounding box center [1066, 567] width 66 height 37
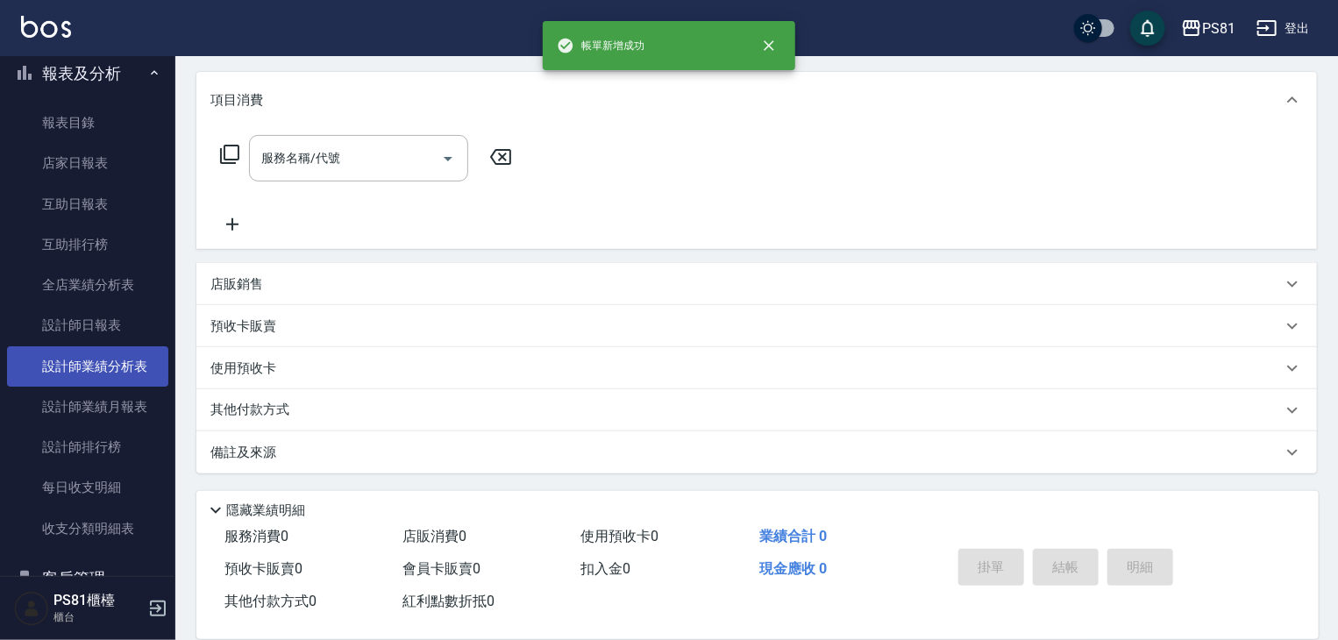
scroll to position [526, 0]
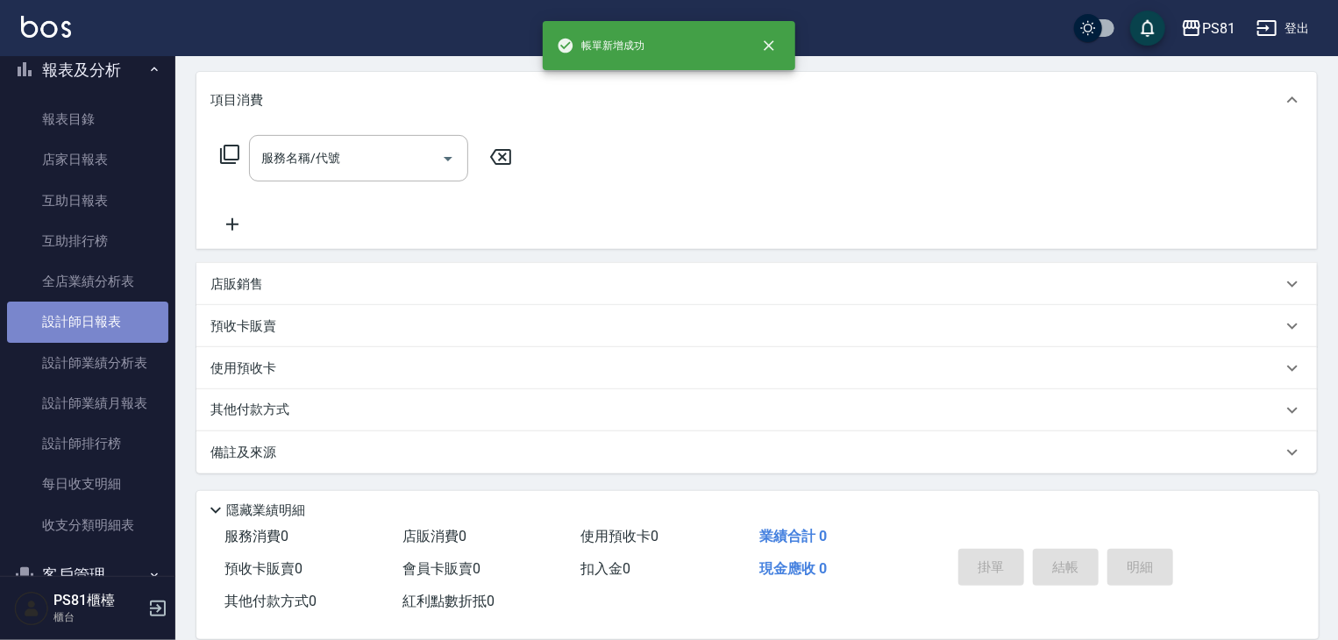
click at [123, 313] on link "設計師日報表" at bounding box center [87, 322] width 161 height 40
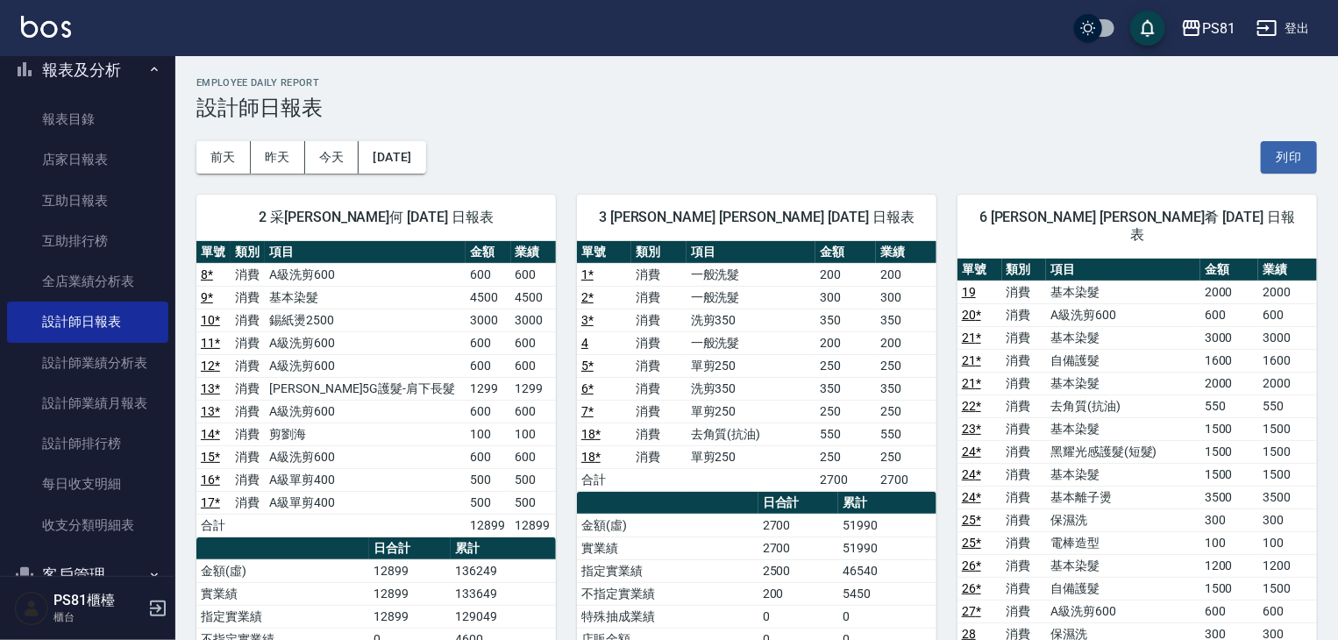
scroll to position [351, 0]
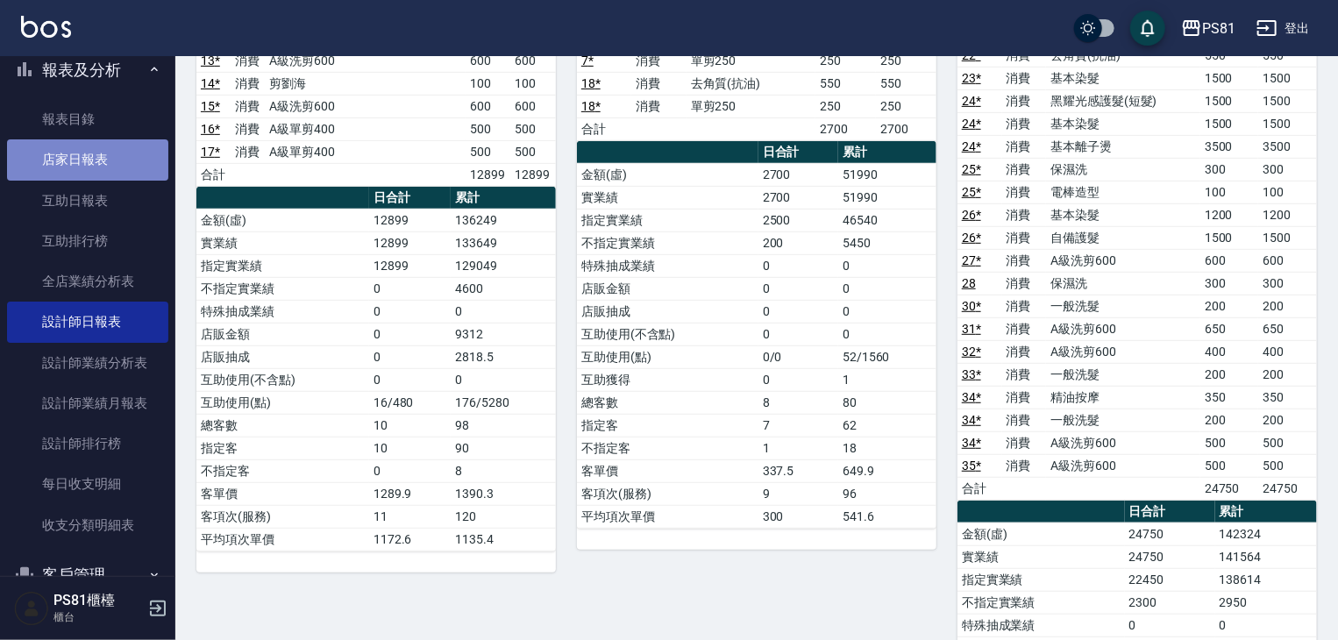
click at [116, 162] on link "店家日報表" at bounding box center [87, 159] width 161 height 40
